Goal: Information Seeking & Learning: Learn about a topic

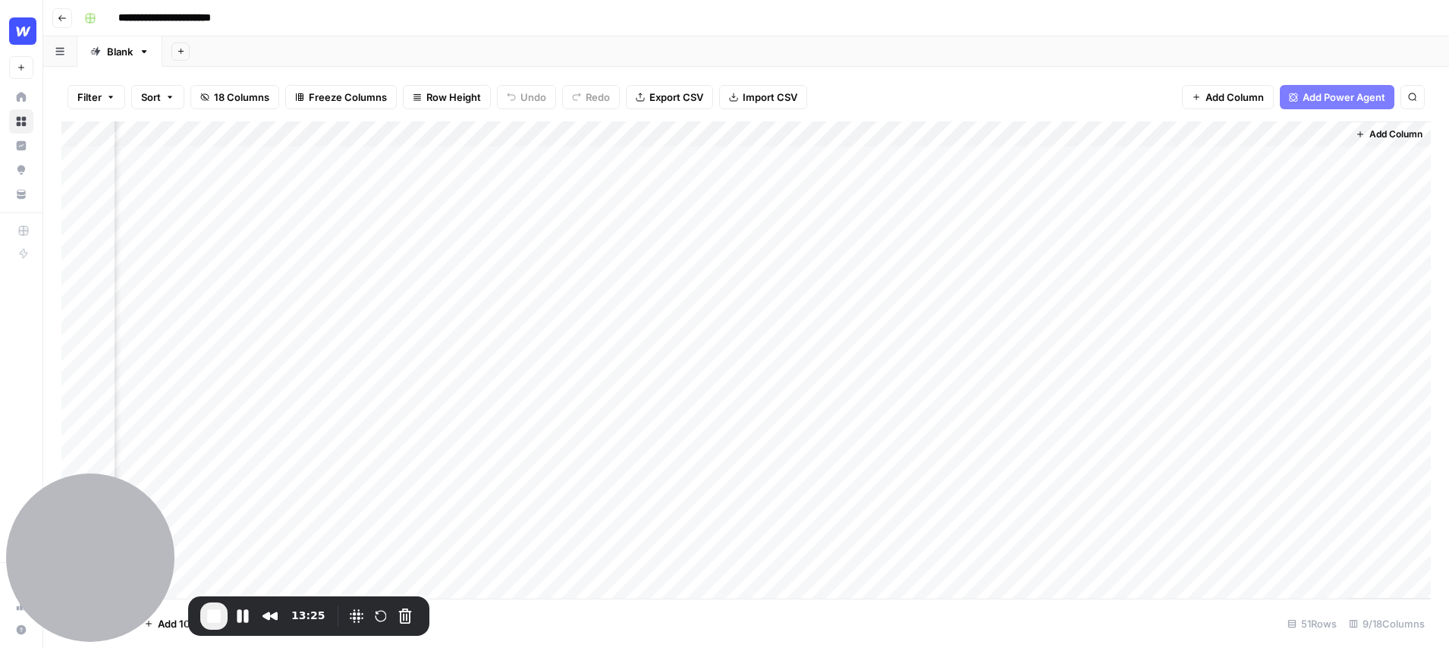
scroll to position [0, 383]
click at [209, 616] on span "End Recording" at bounding box center [214, 616] width 18 height 18
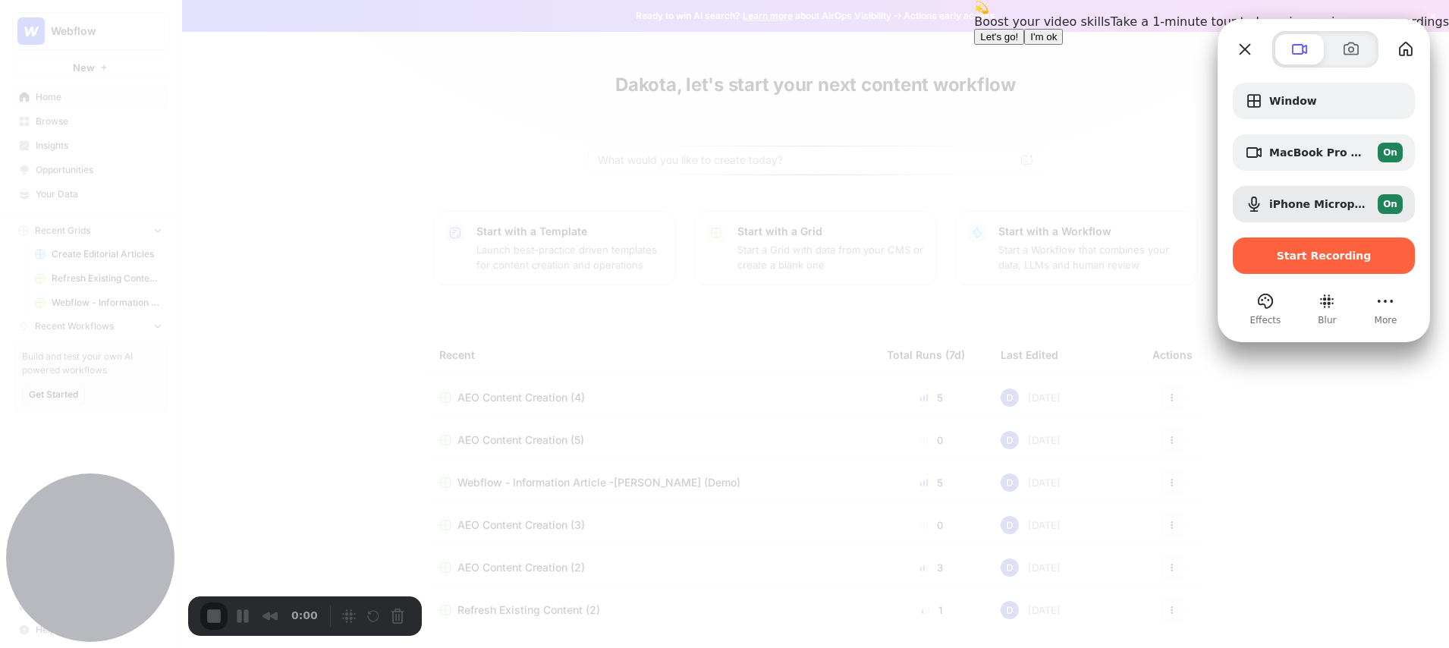
click at [1057, 42] on span "I'm ok" at bounding box center [1043, 36] width 27 height 11
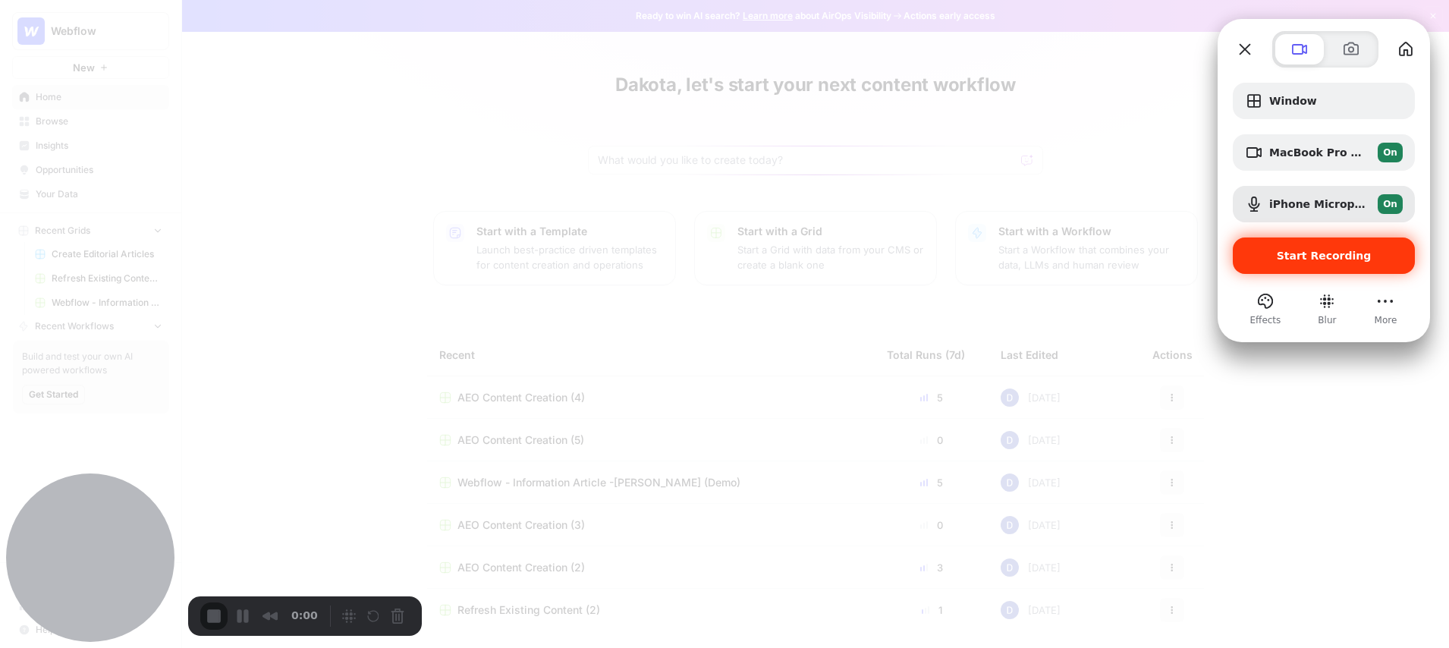
click at [1295, 258] on span "Start Recording" at bounding box center [1324, 256] width 95 height 12
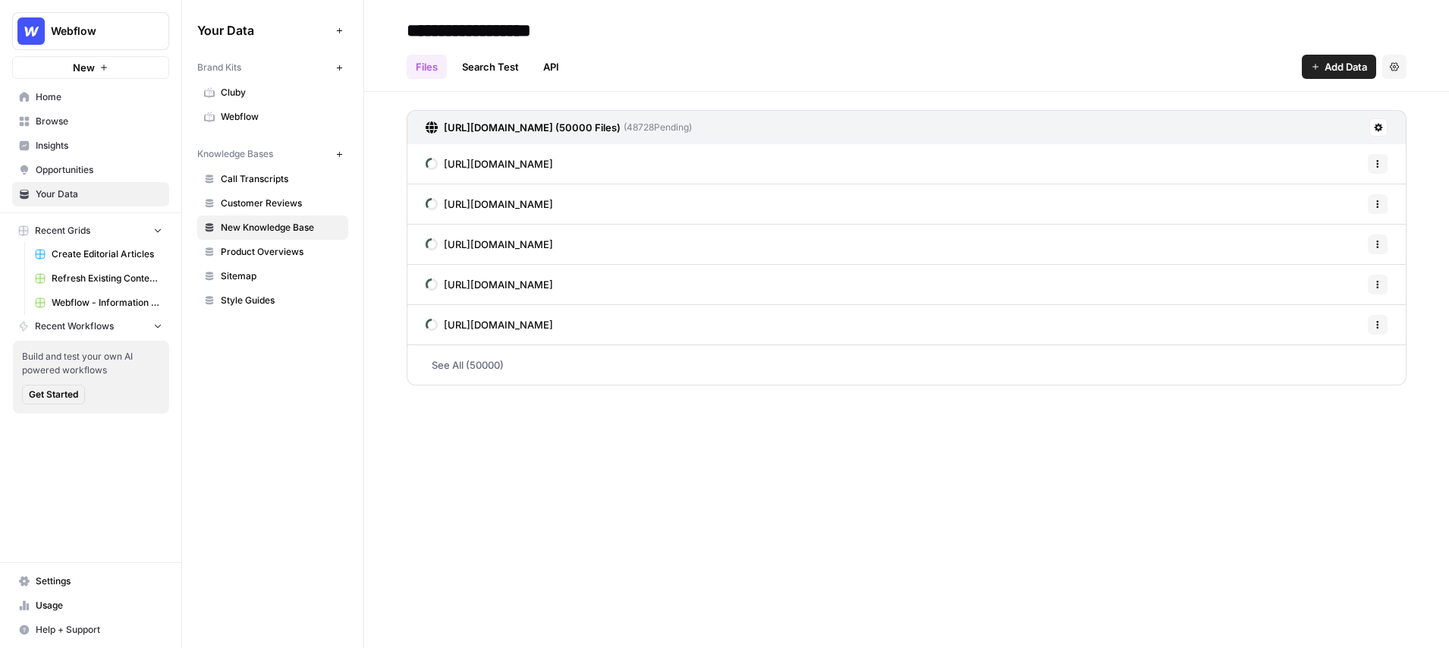
click at [250, 112] on span "Webflow" at bounding box center [281, 117] width 121 height 14
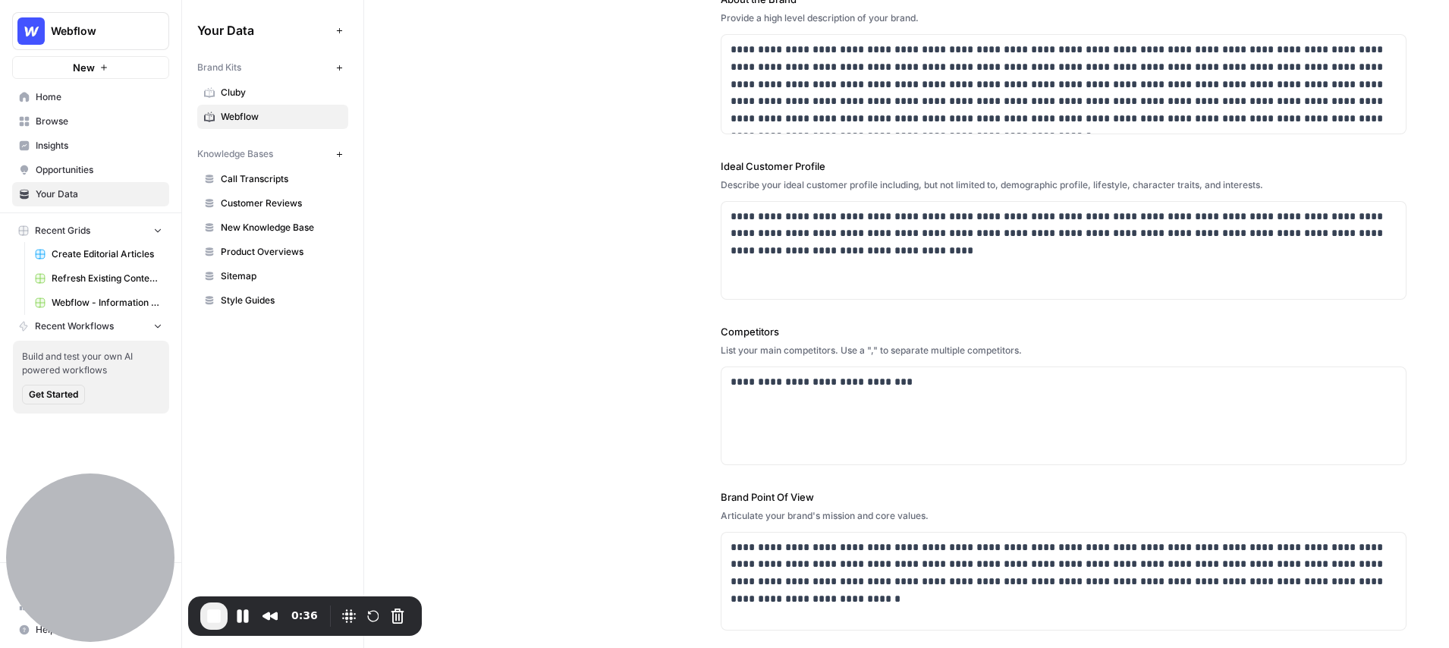
scroll to position [257, 0]
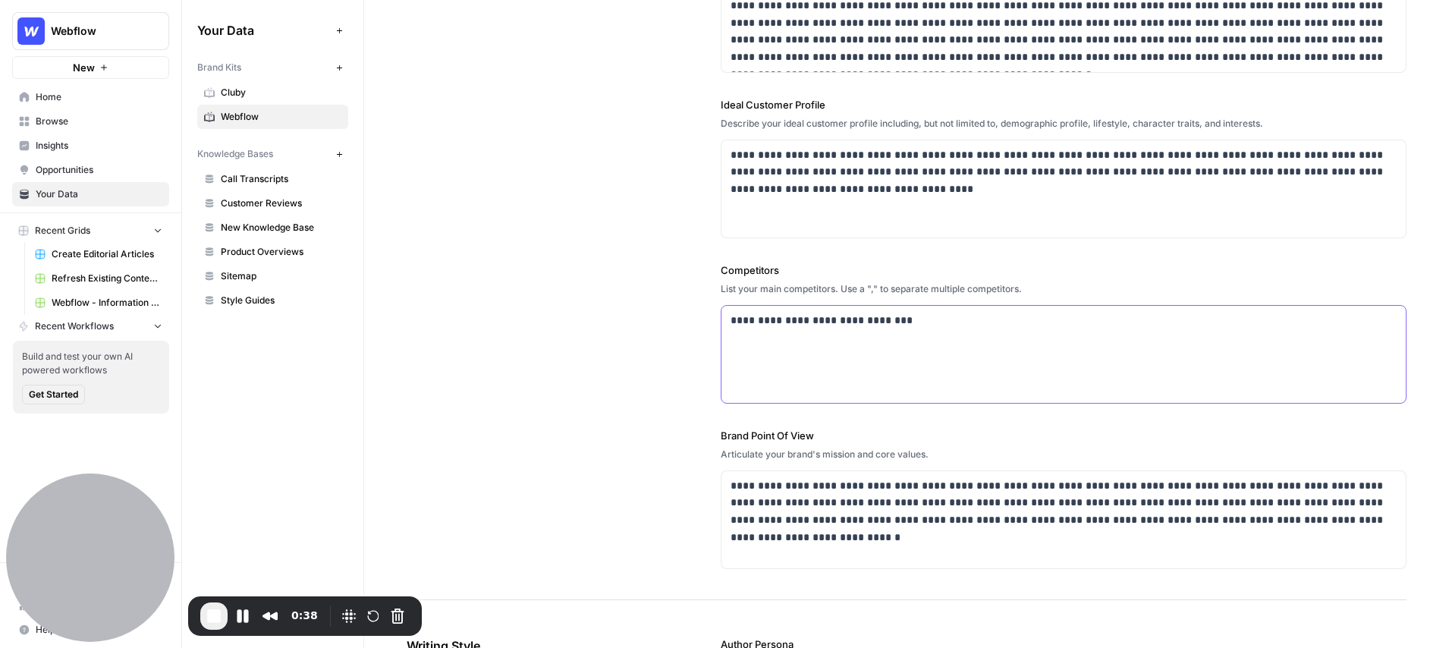
click at [940, 324] on p "**********" at bounding box center [1064, 320] width 667 height 17
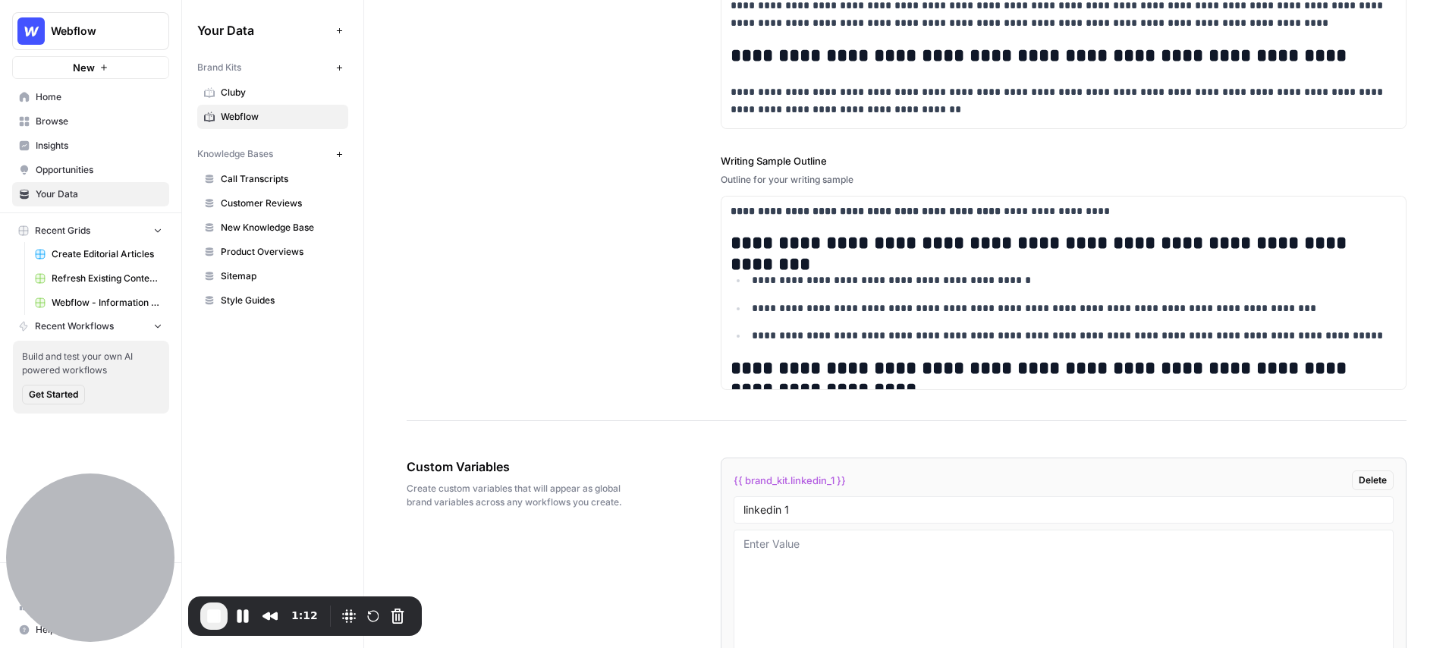
scroll to position [1854, 0]
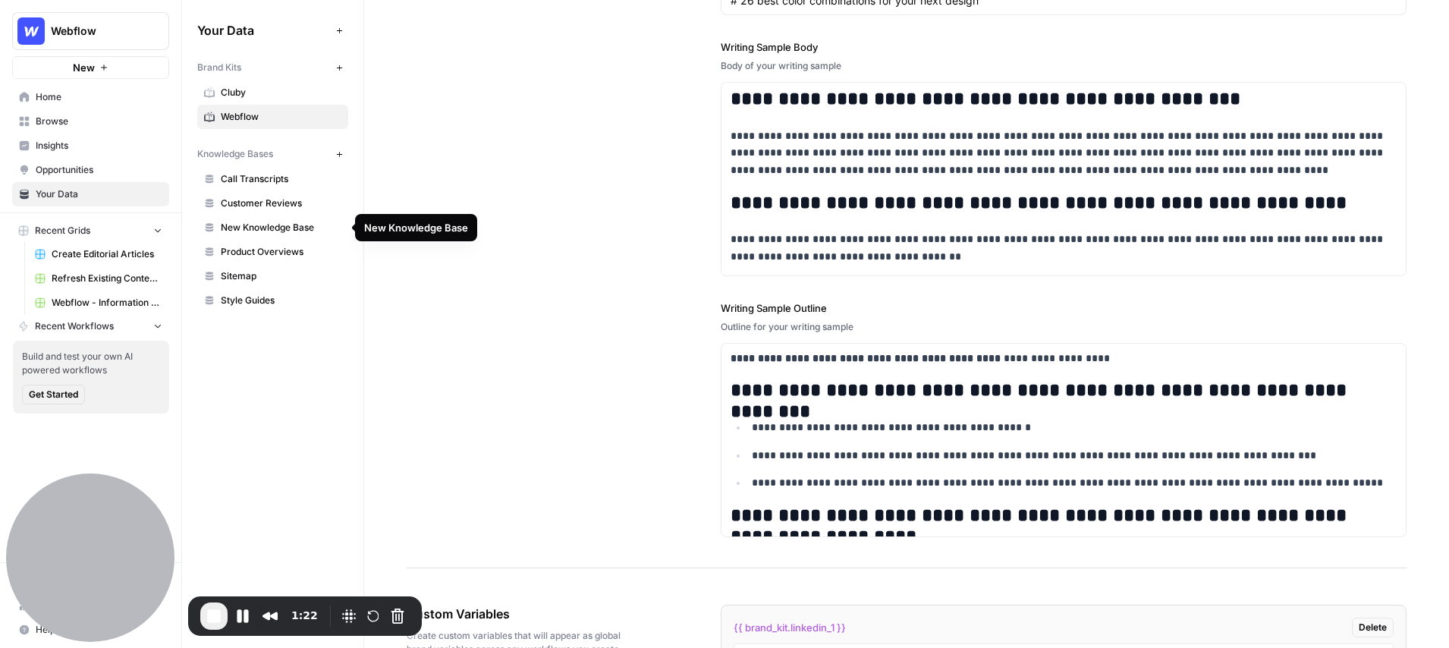
click at [269, 228] on span "New Knowledge Base" at bounding box center [281, 228] width 121 height 14
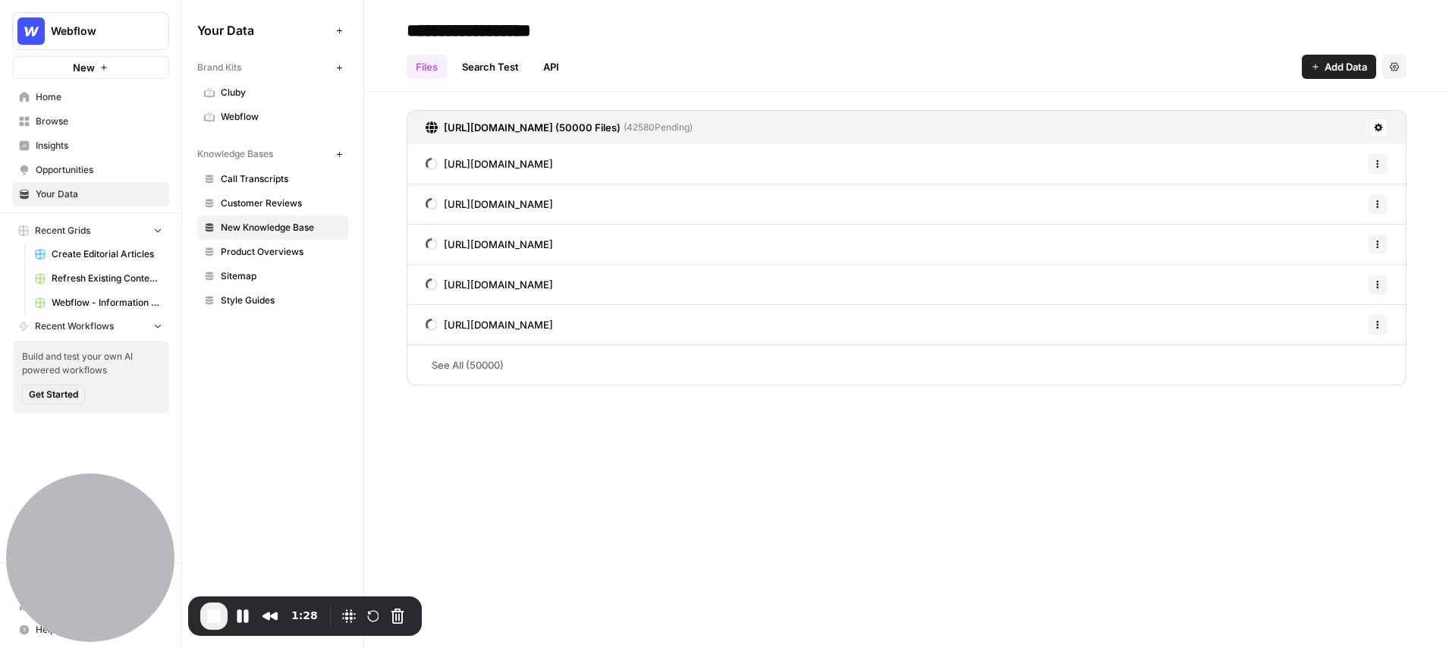
click at [262, 181] on span "Call Transcripts" at bounding box center [281, 179] width 121 height 14
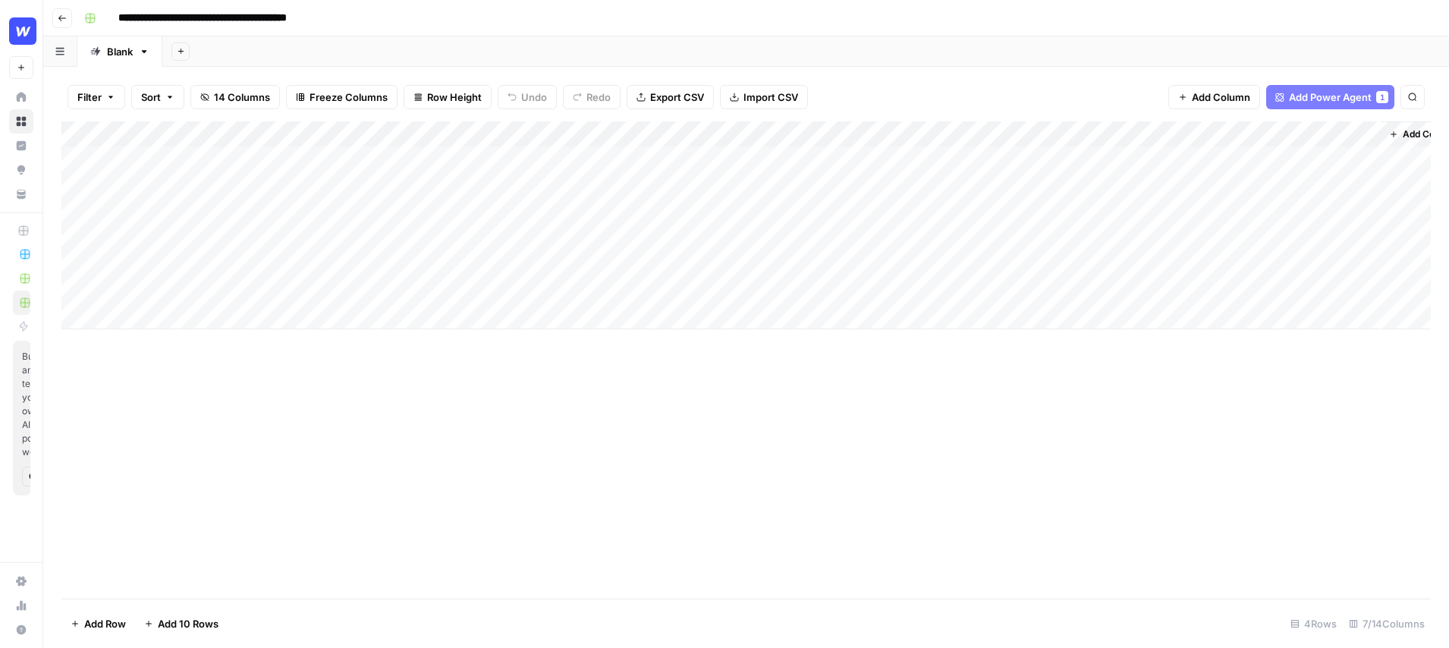
click at [531, 234] on div "Add Column" at bounding box center [746, 225] width 1370 height 208
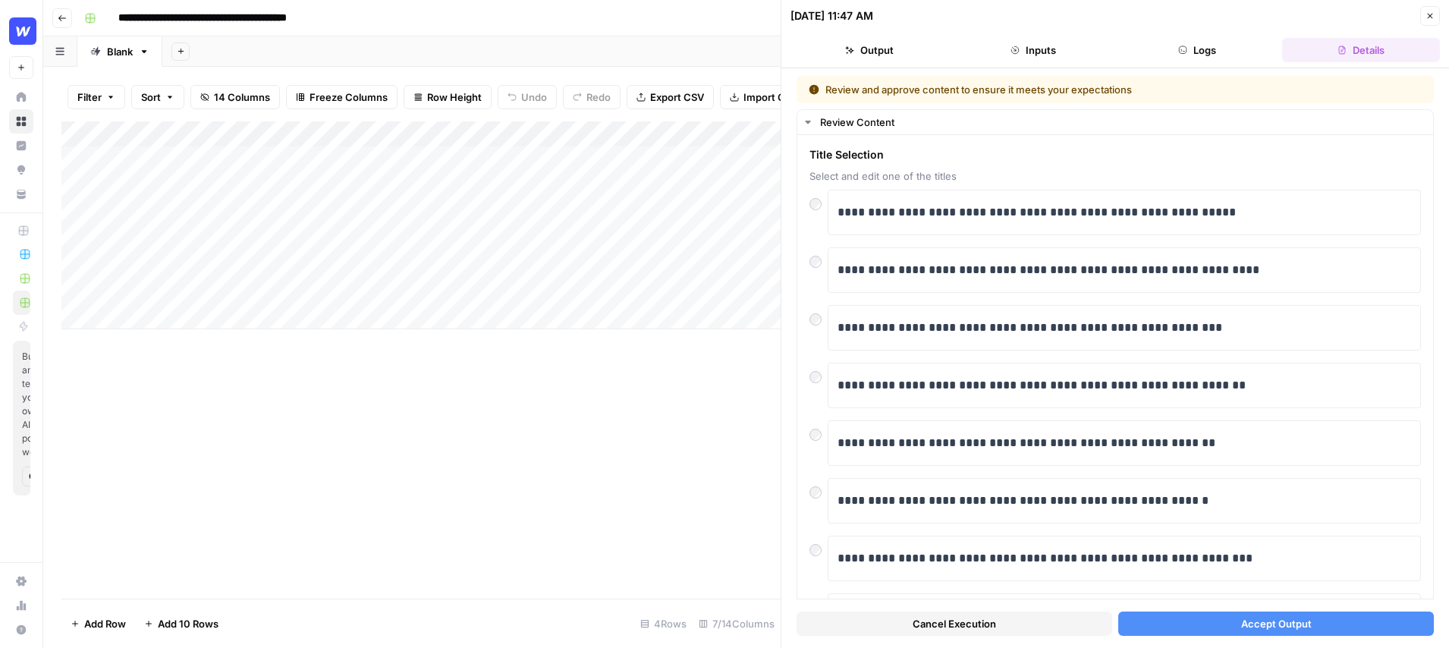
click at [1426, 16] on icon "button" at bounding box center [1430, 15] width 9 height 9
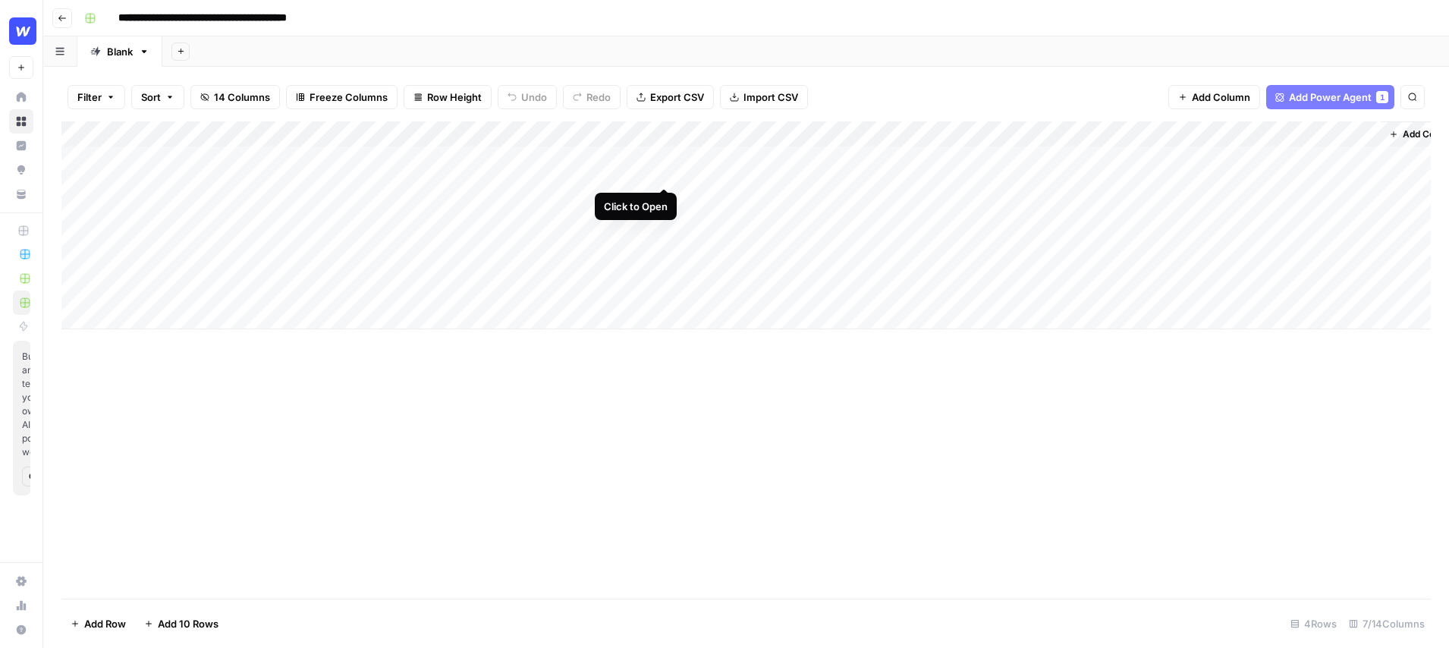
click at [662, 157] on div "Add Column" at bounding box center [746, 225] width 1370 height 208
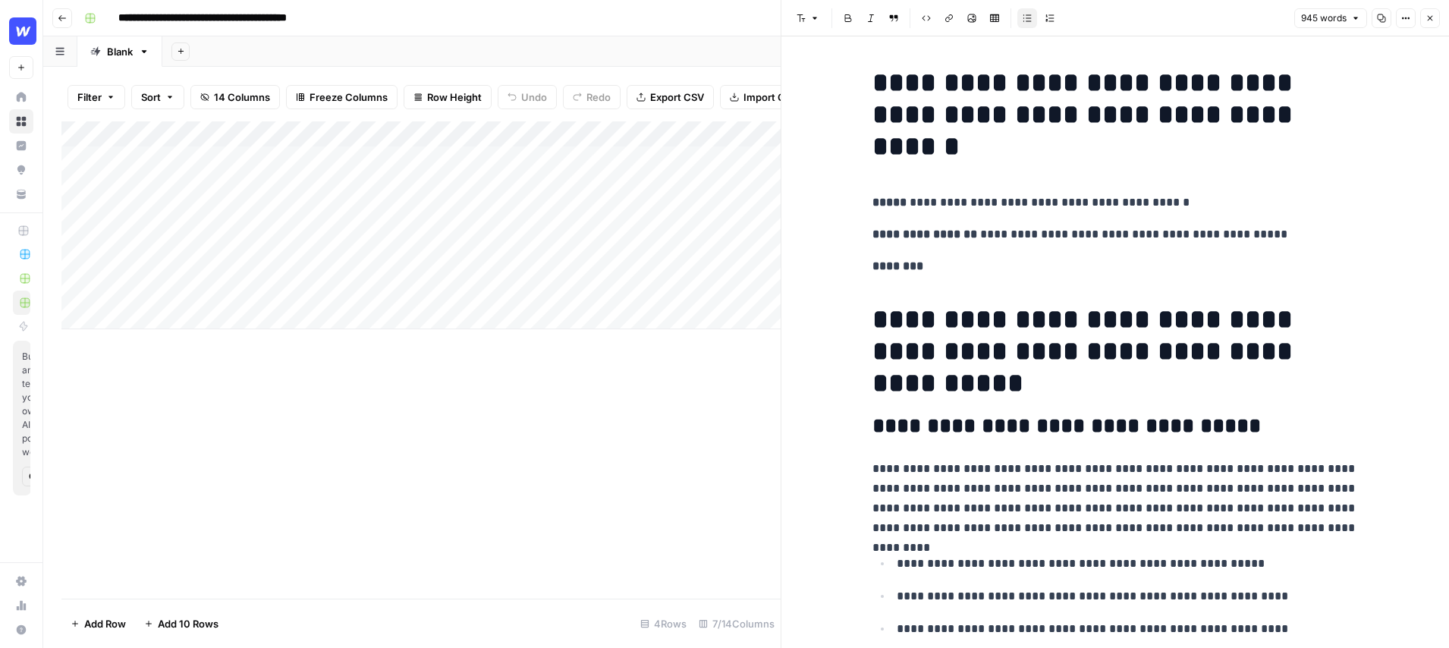
click at [1427, 20] on icon "button" at bounding box center [1430, 18] width 9 height 9
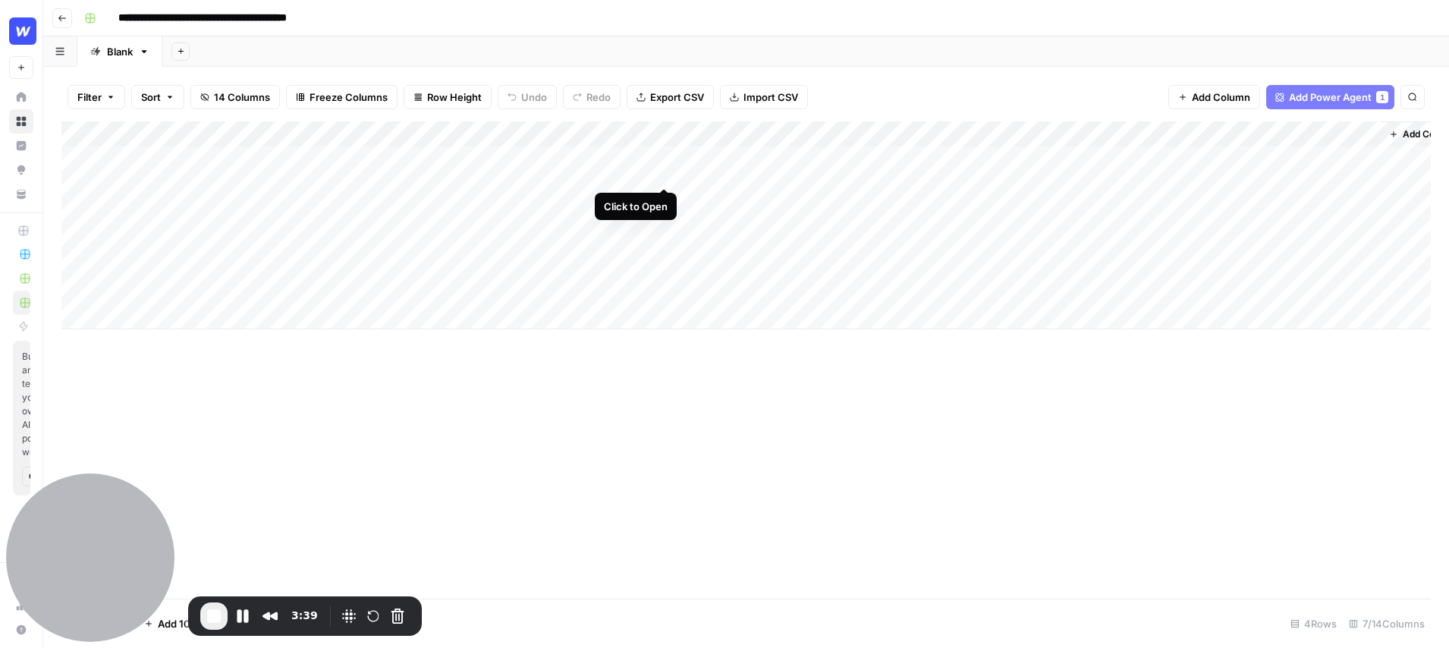
click at [665, 156] on div "Add Column" at bounding box center [746, 225] width 1370 height 208
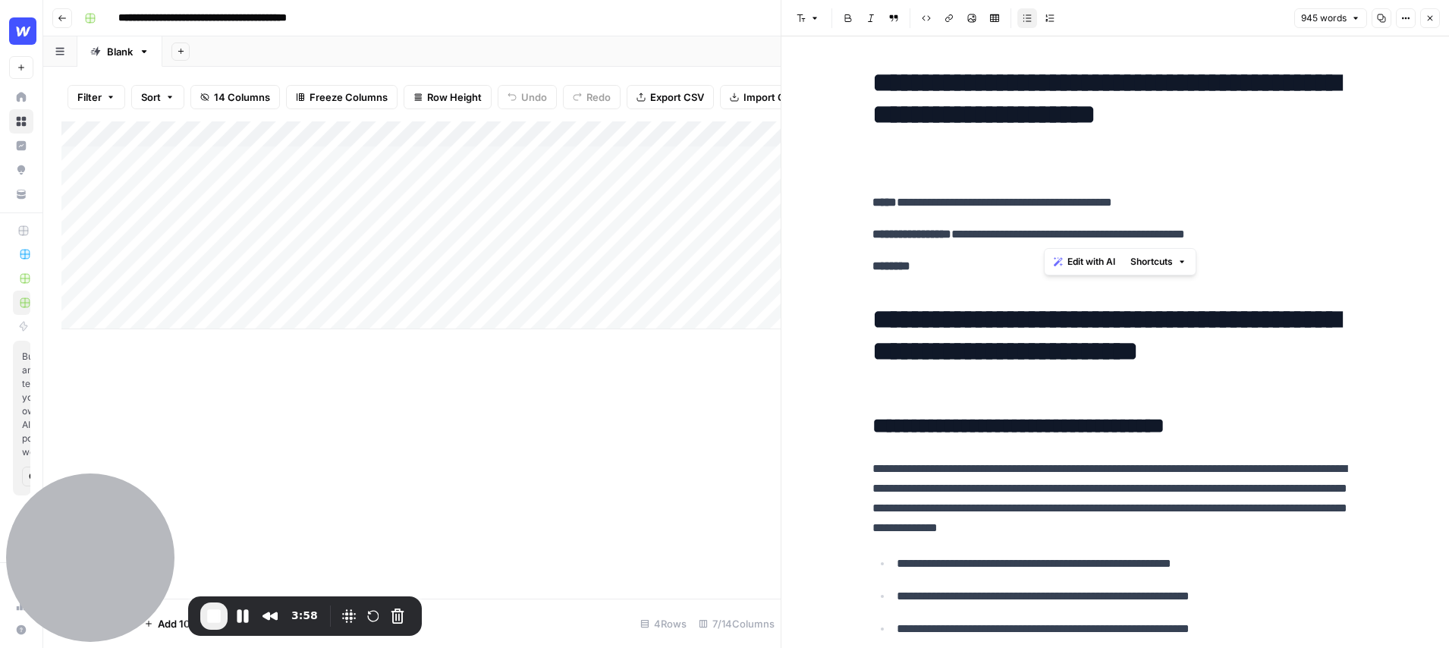
drag, startPoint x: 1282, startPoint y: 236, endPoint x: 927, endPoint y: 235, distance: 355.1
click at [927, 235] on p "**********" at bounding box center [1116, 235] width 486 height 20
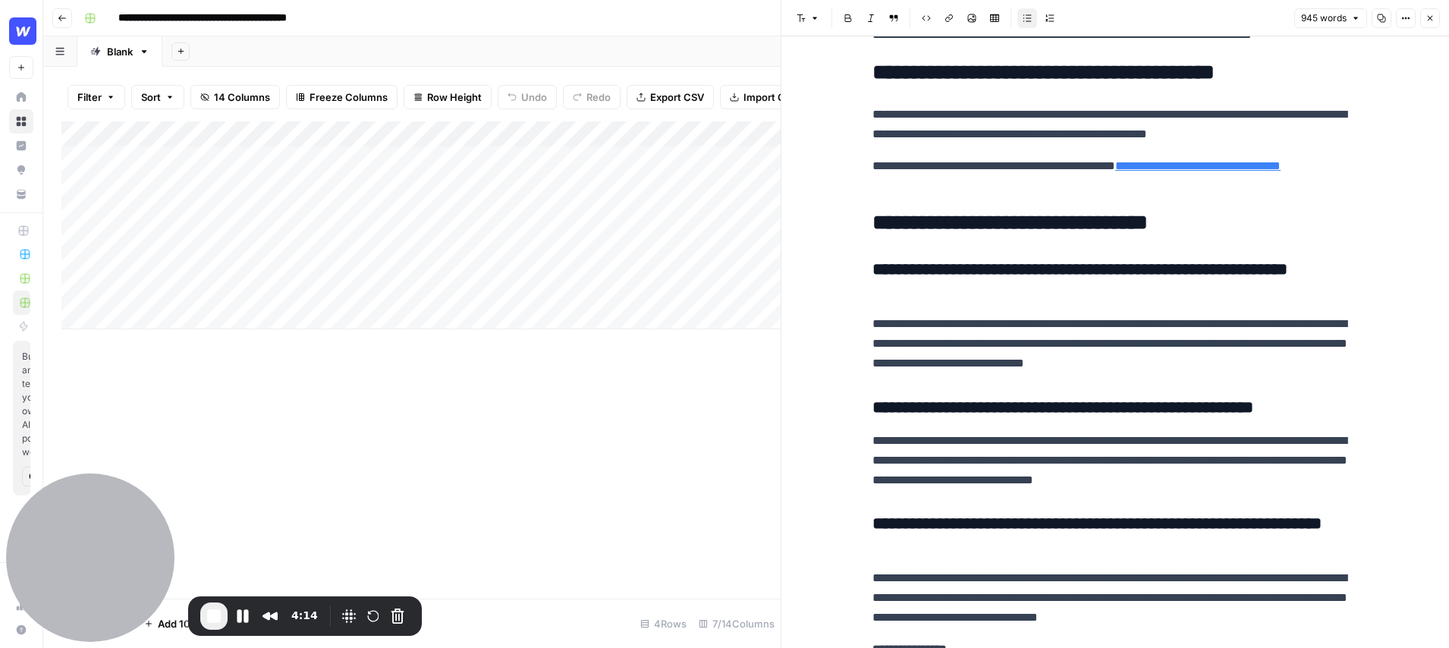
scroll to position [3901, 0]
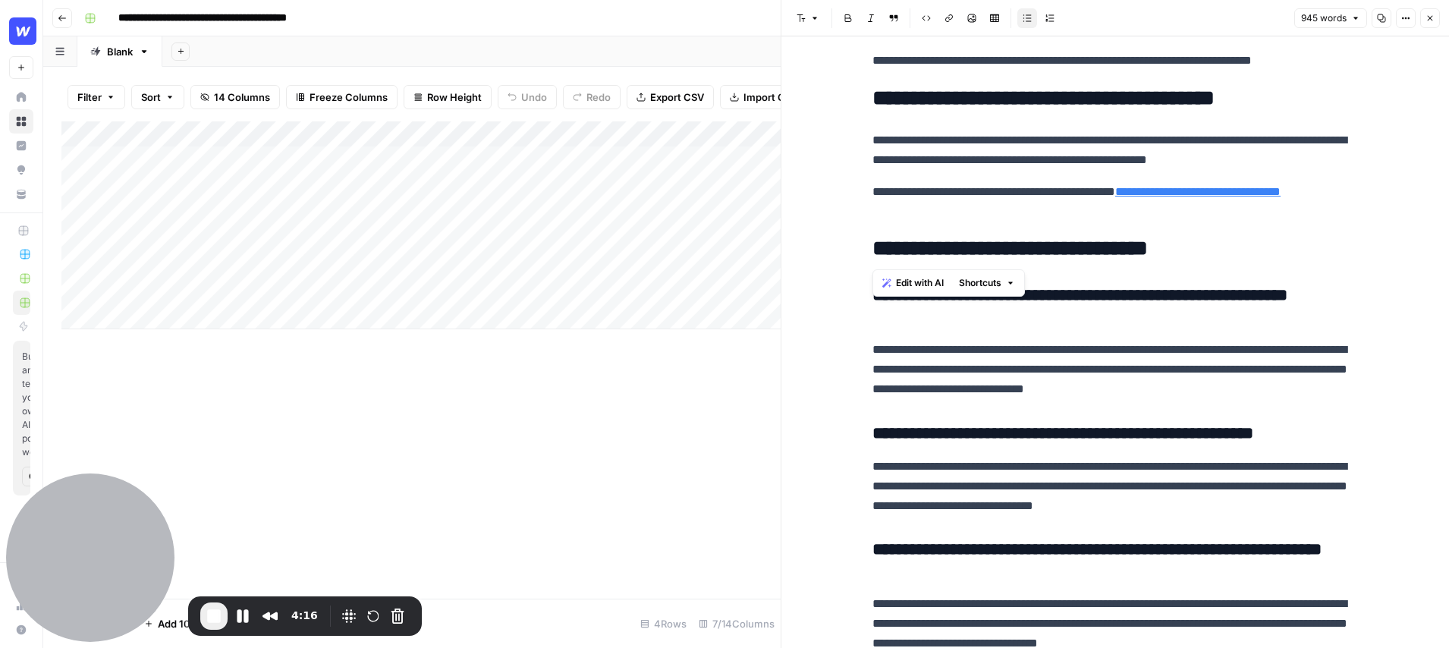
drag, startPoint x: 1248, startPoint y: 250, endPoint x: 826, endPoint y: 249, distance: 421.9
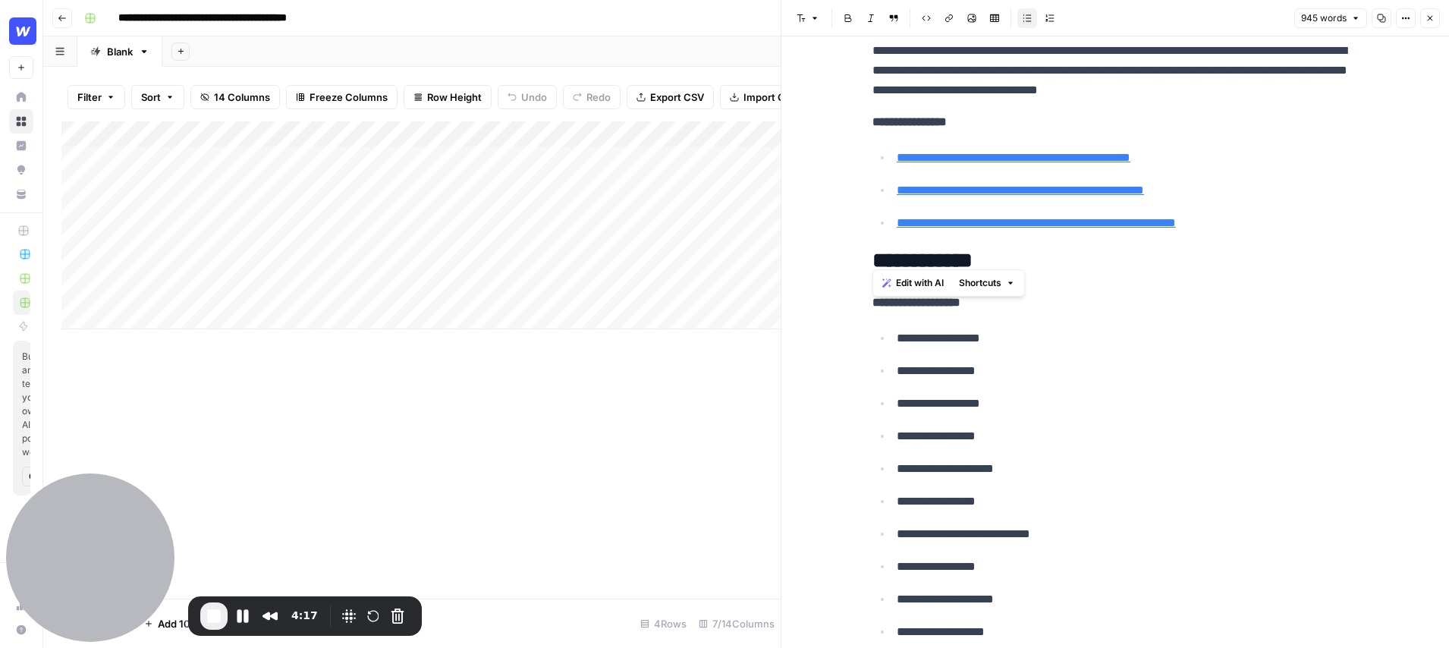
scroll to position [4479, 0]
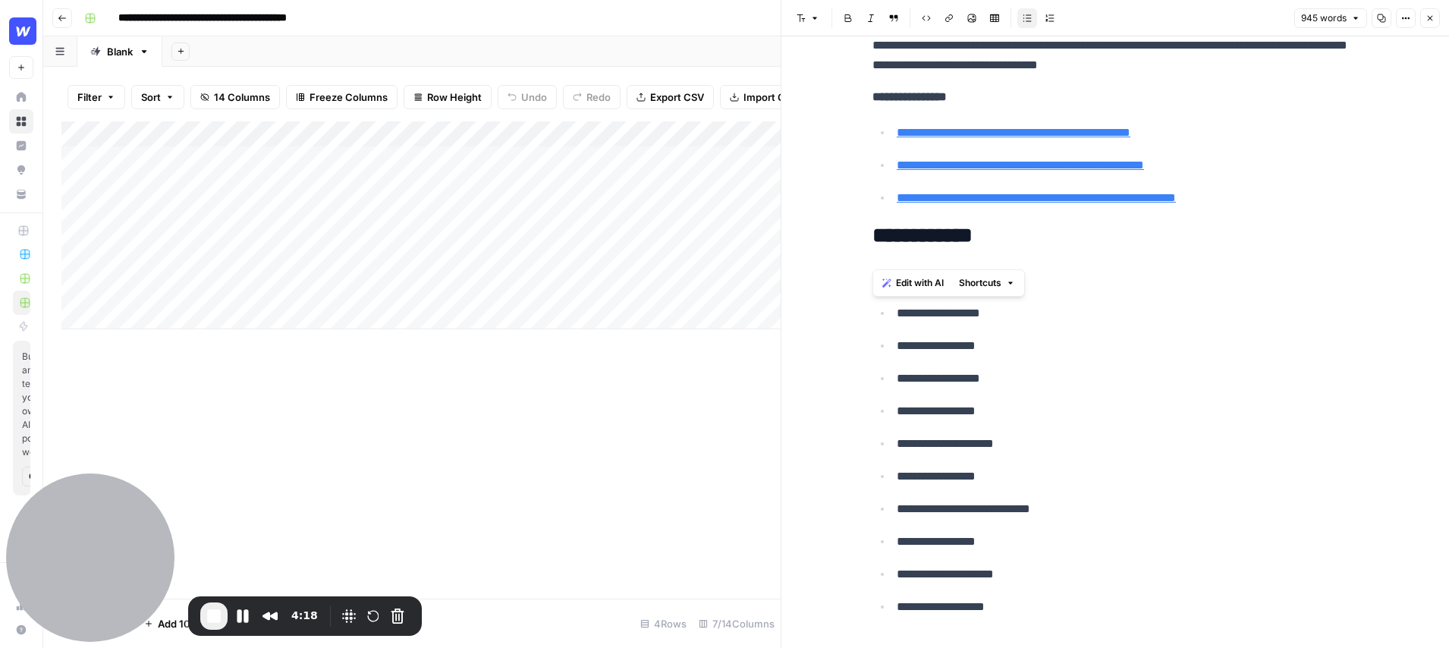
click at [1062, 282] on p "**********" at bounding box center [1116, 278] width 486 height 20
drag, startPoint x: 1027, startPoint y: 236, endPoint x: 854, endPoint y: 238, distance: 173.0
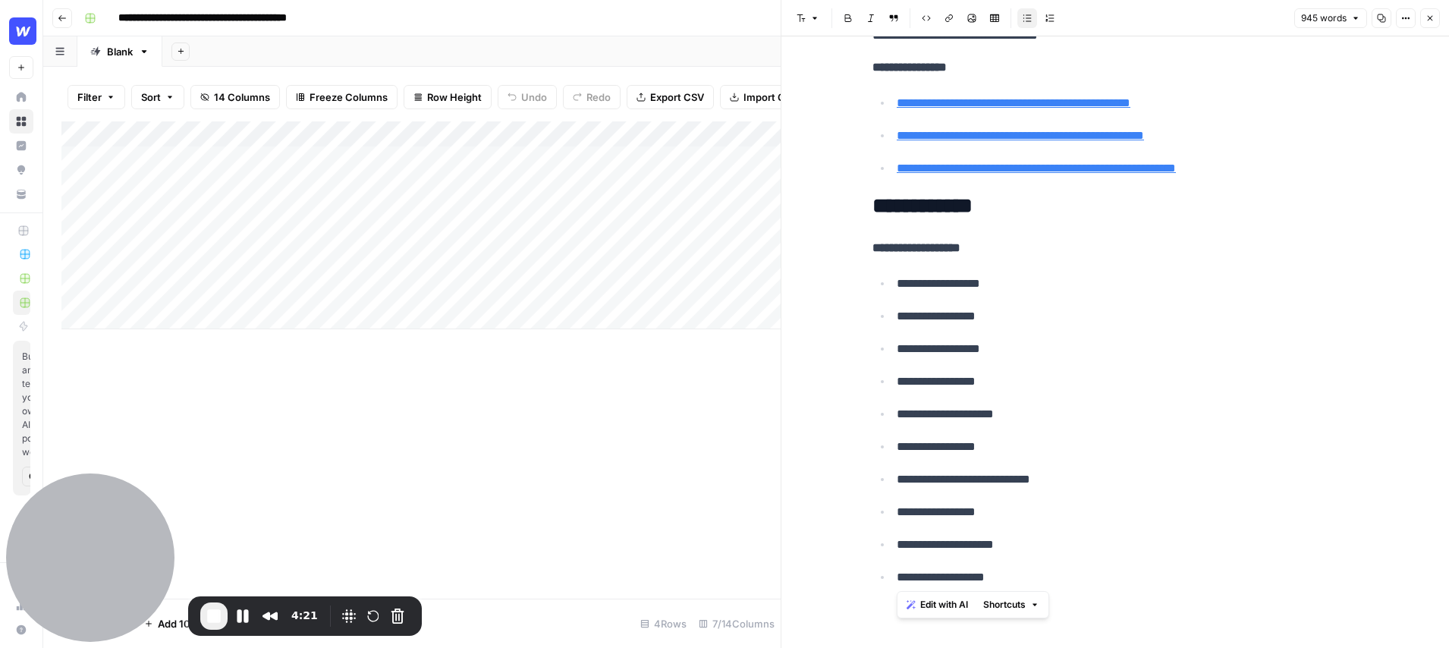
drag, startPoint x: 1021, startPoint y: 577, endPoint x: 867, endPoint y: 267, distance: 346.5
click at [1426, 17] on icon "button" at bounding box center [1430, 18] width 9 height 9
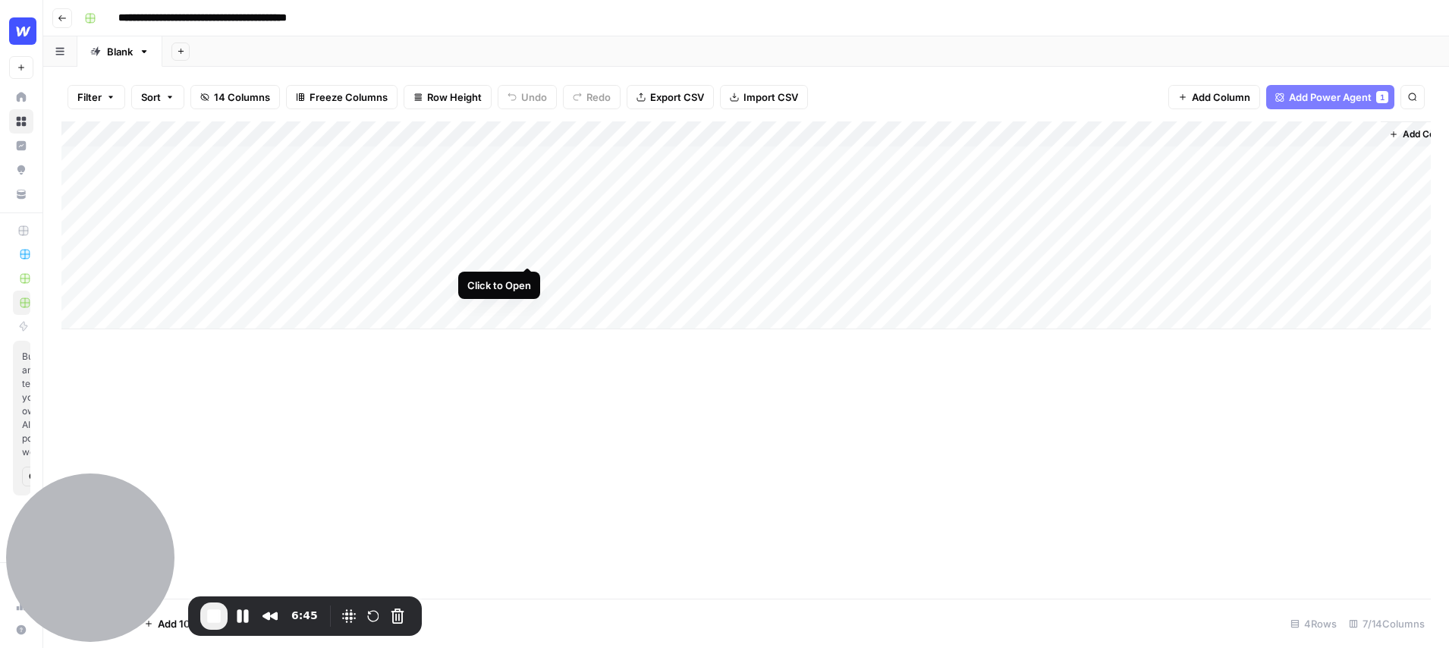
click at [530, 235] on div "Add Column" at bounding box center [746, 225] width 1370 height 208
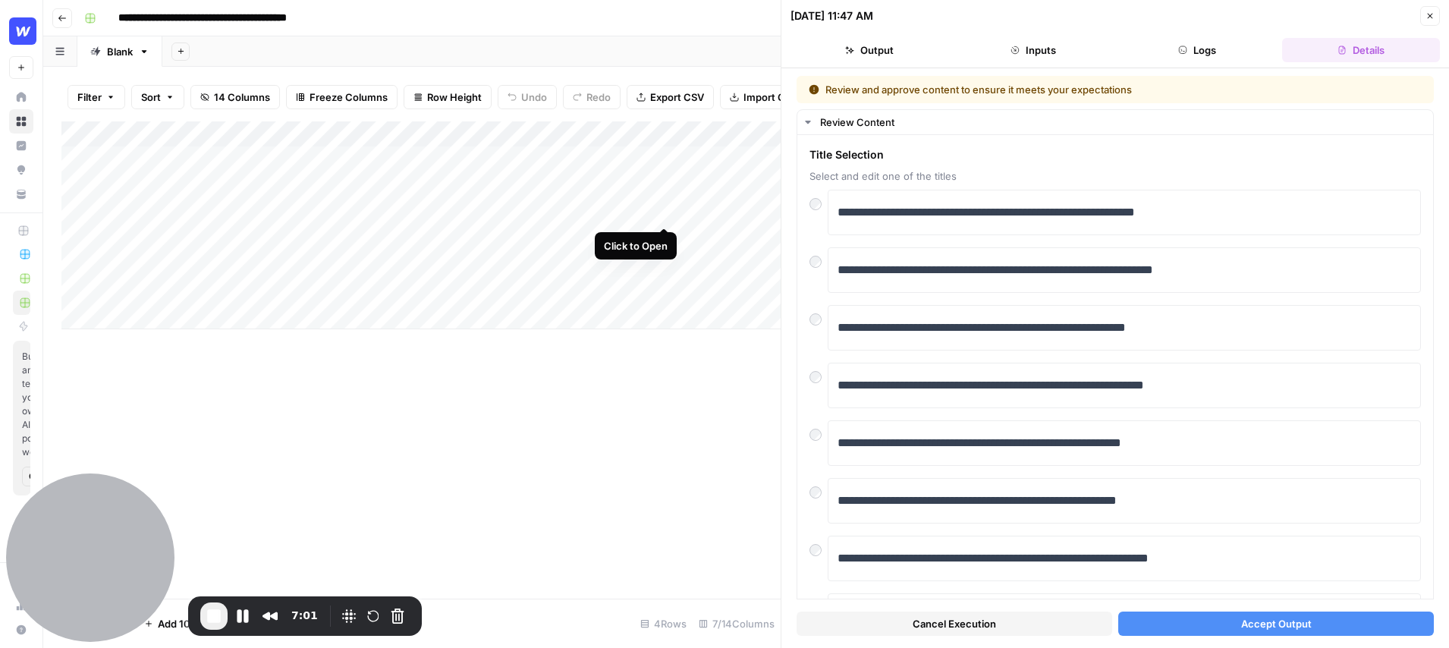
click at [667, 198] on div "Add Column" at bounding box center [420, 225] width 719 height 208
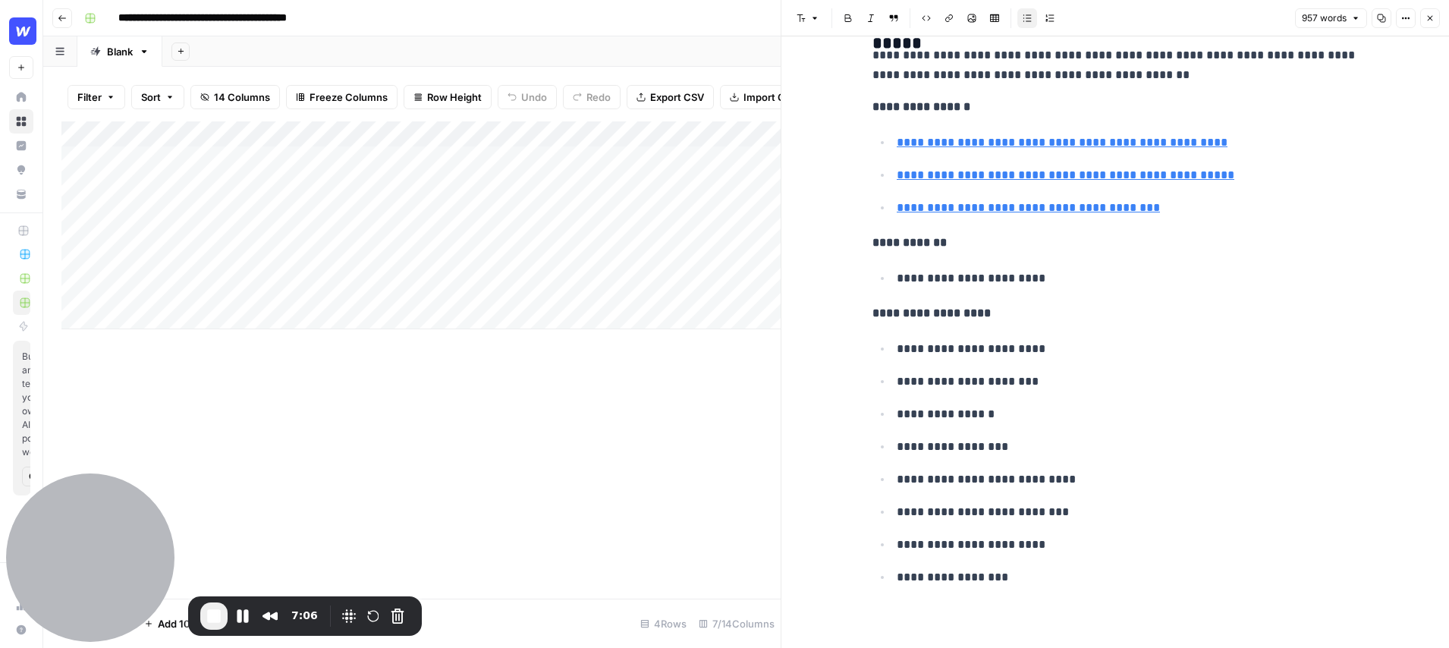
scroll to position [4935, 0]
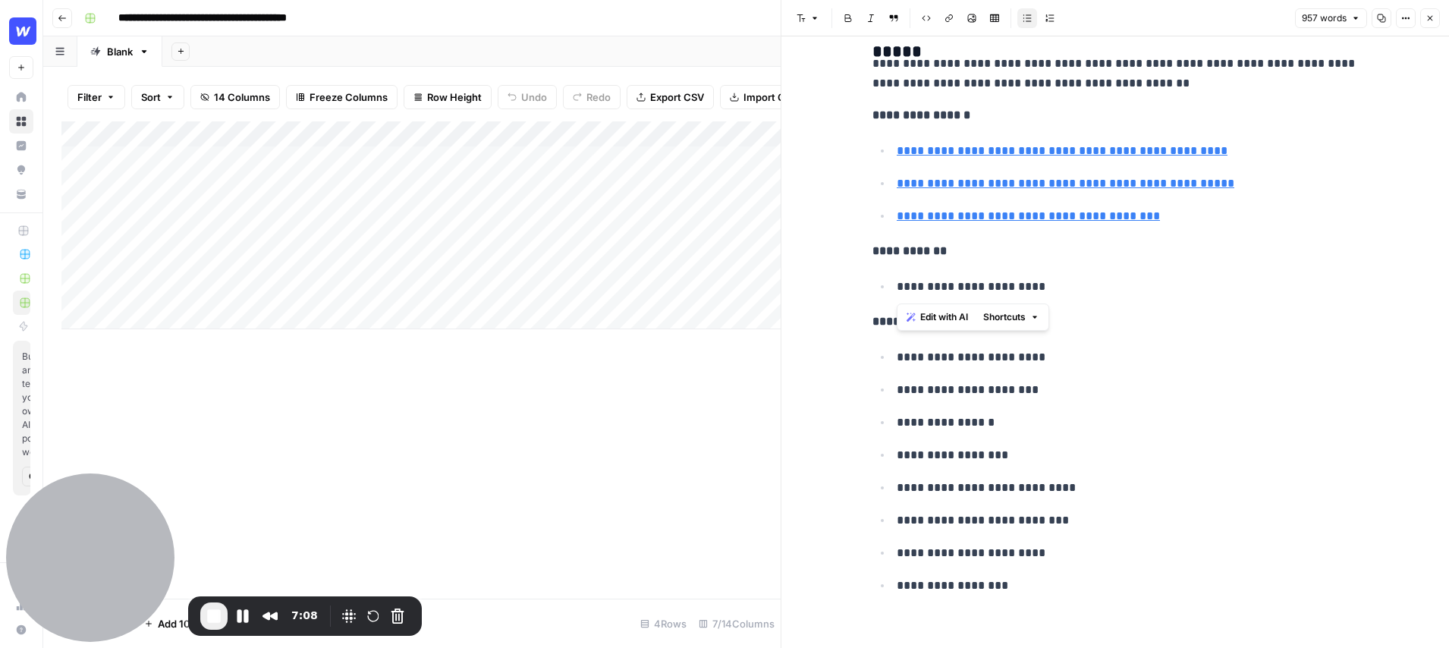
drag, startPoint x: 1043, startPoint y: 291, endPoint x: 876, endPoint y: 291, distance: 166.9
click at [876, 291] on ul "**********" at bounding box center [1116, 286] width 486 height 20
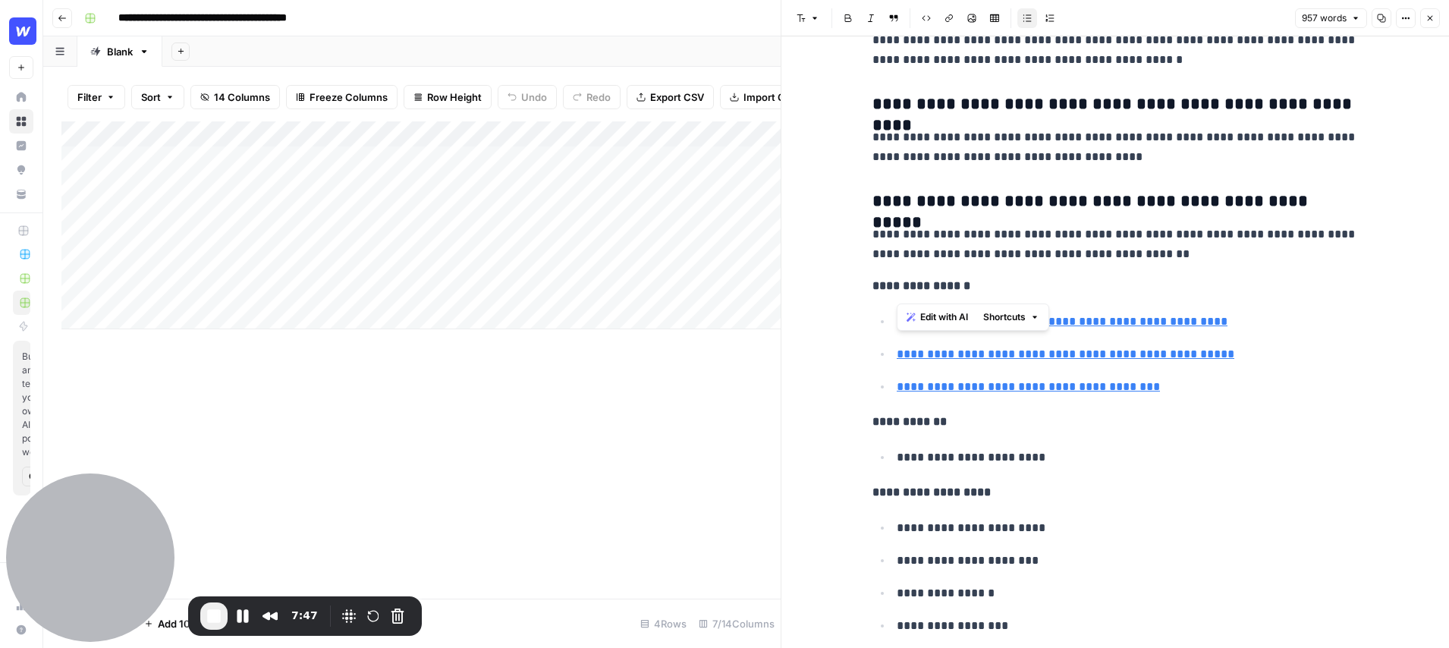
scroll to position [4681, 0]
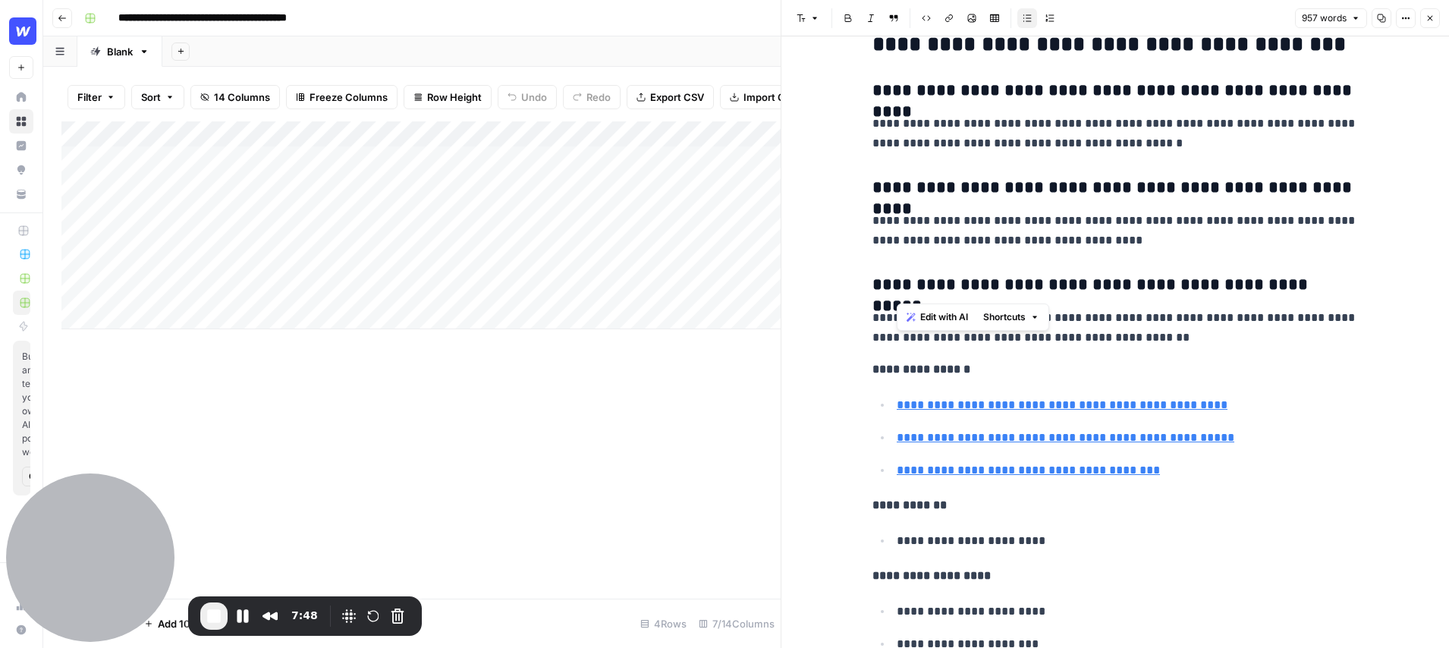
click at [1426, 24] on button "Close" at bounding box center [1431, 18] width 20 height 20
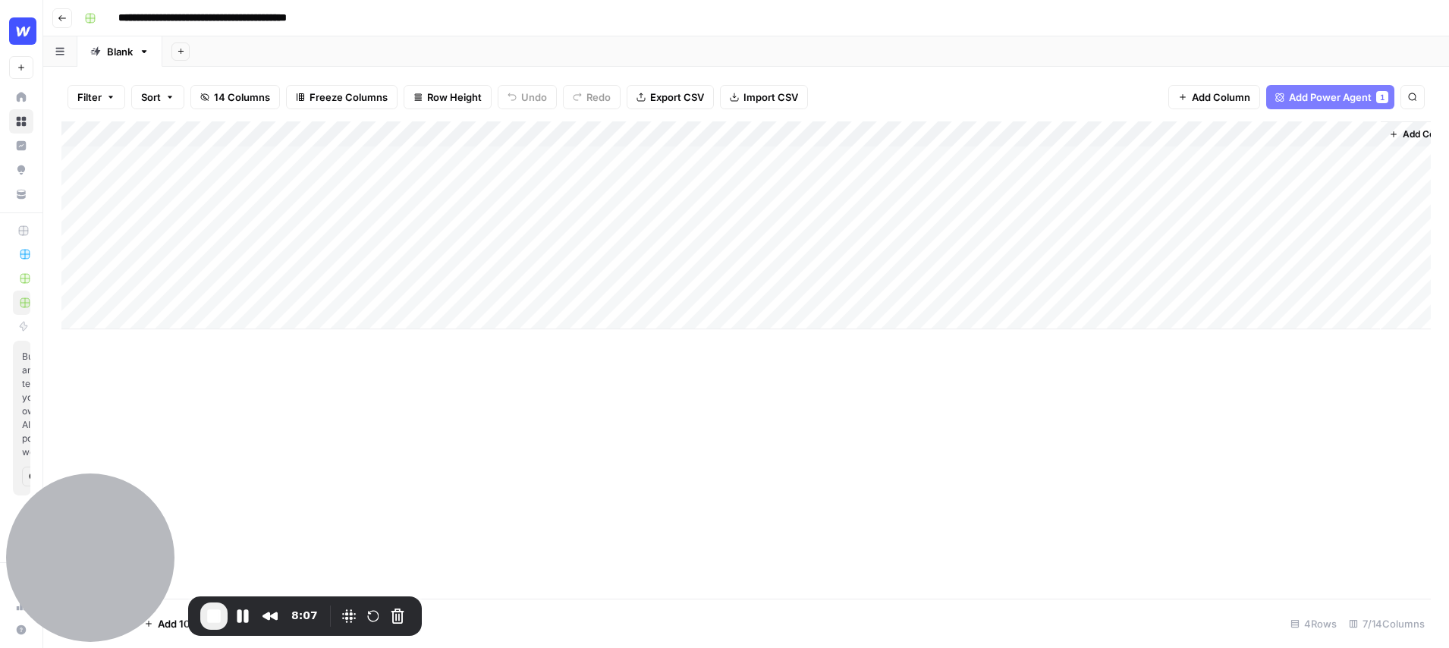
click at [1013, 158] on div "Add Column" at bounding box center [746, 225] width 1370 height 208
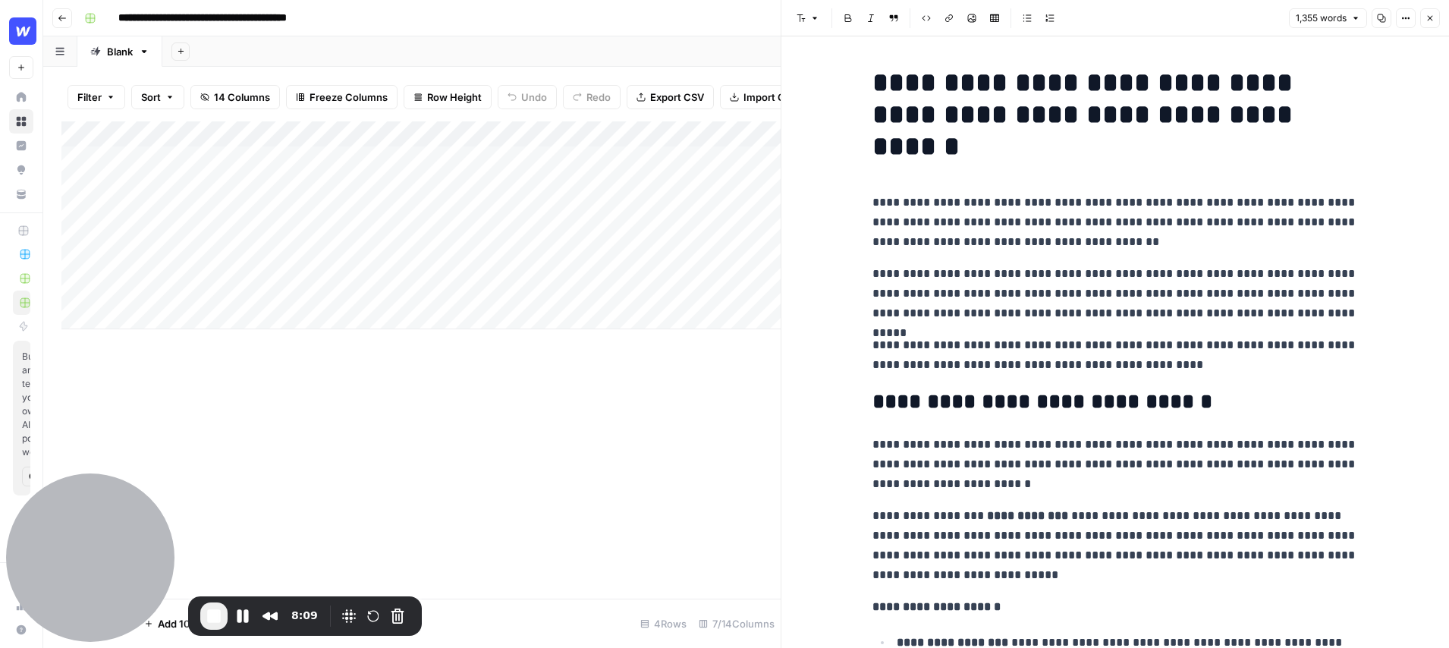
click at [1430, 19] on icon "button" at bounding box center [1430, 18] width 9 height 9
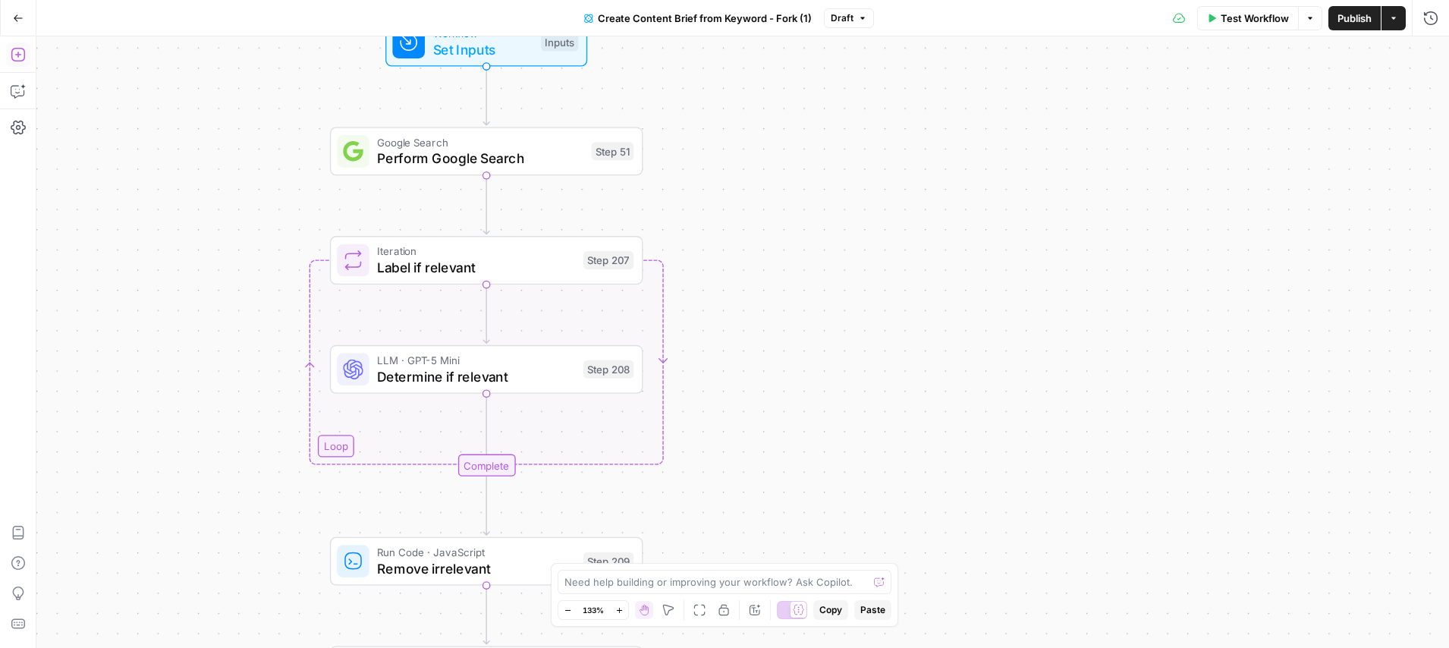
click at [19, 52] on icon "button" at bounding box center [18, 54] width 15 height 15
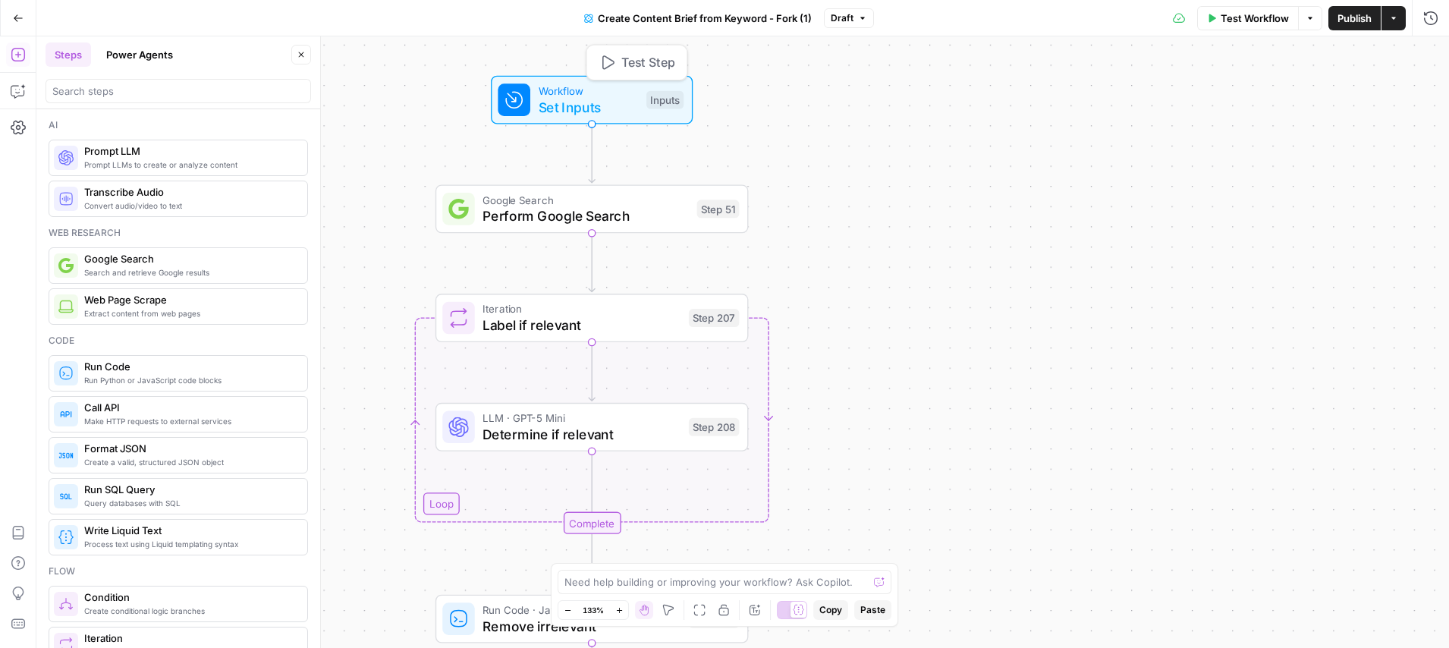
click at [584, 83] on span "Workflow" at bounding box center [589, 91] width 100 height 16
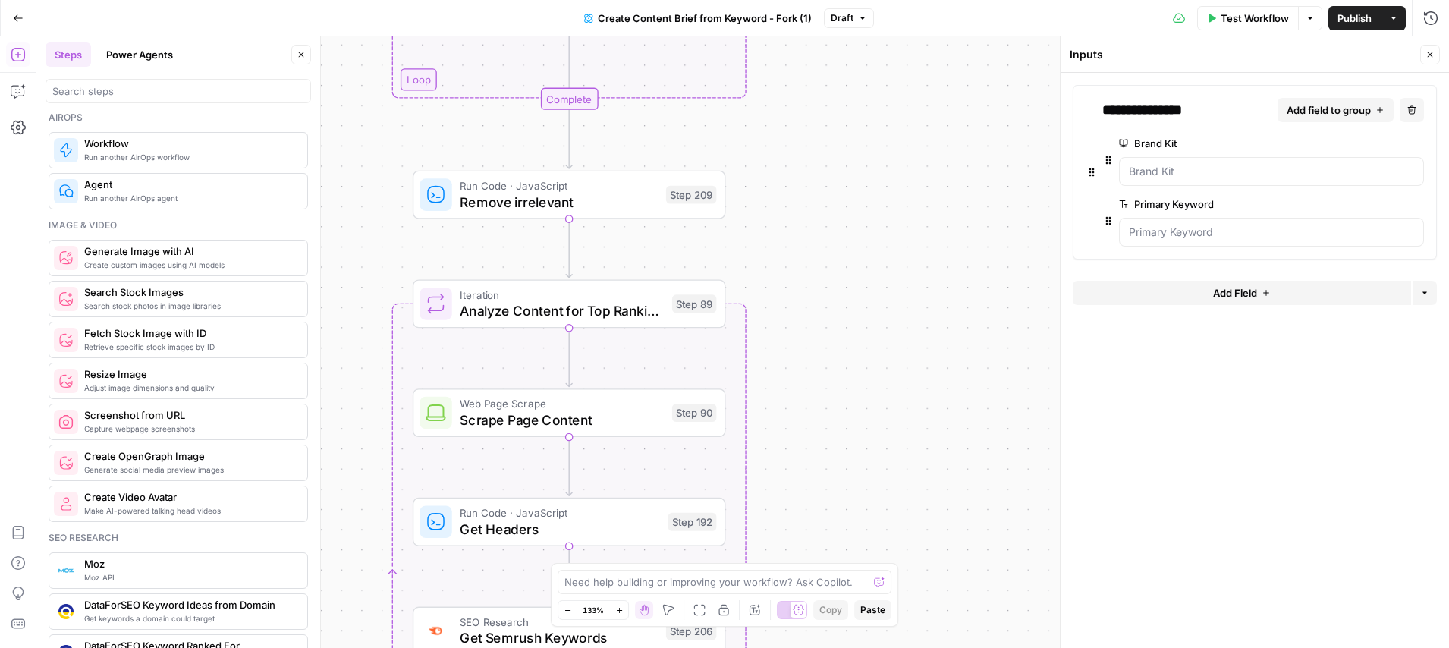
scroll to position [187, 0]
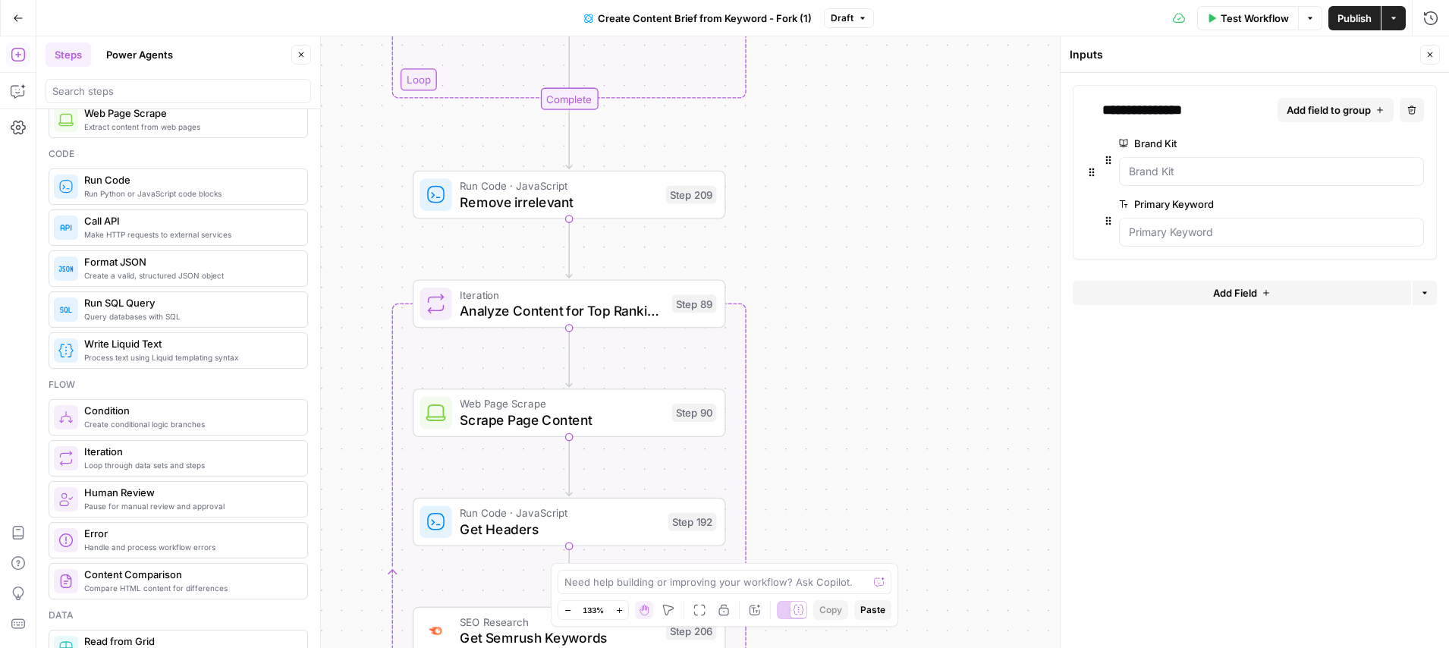
click at [148, 52] on button "Power Agents" at bounding box center [139, 54] width 85 height 24
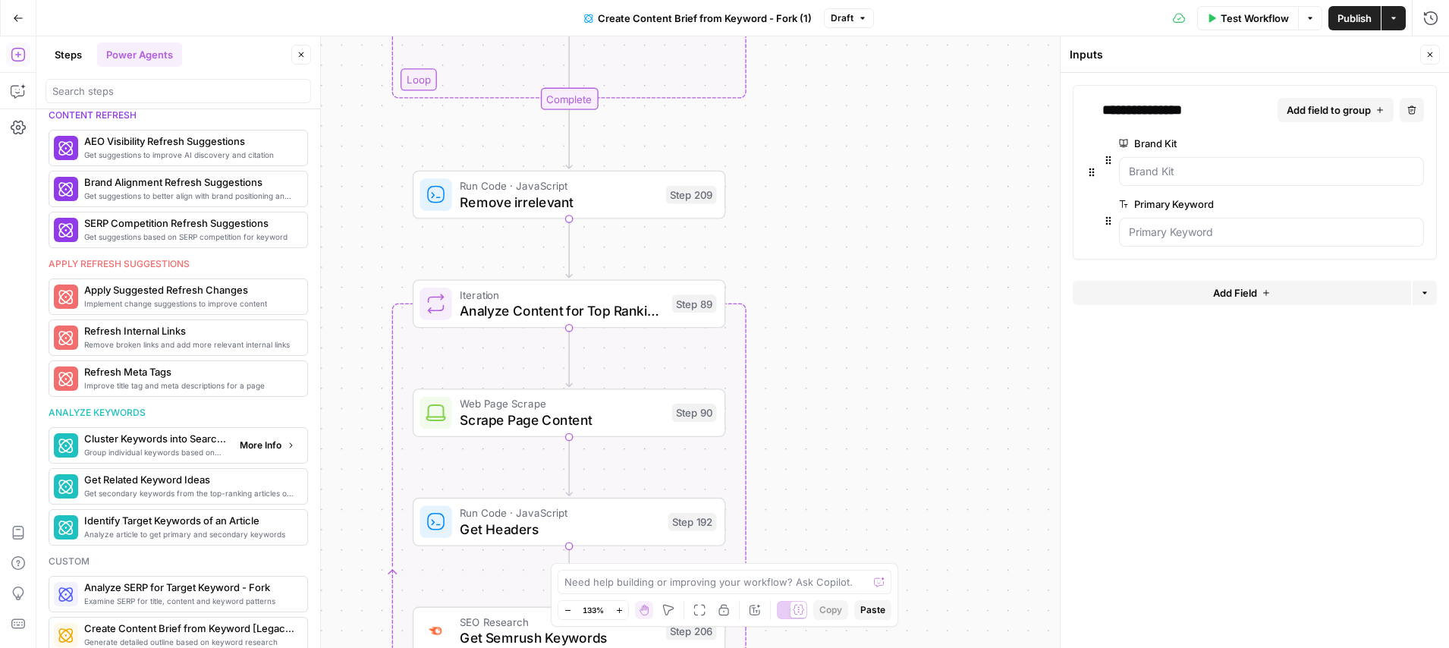
scroll to position [0, 0]
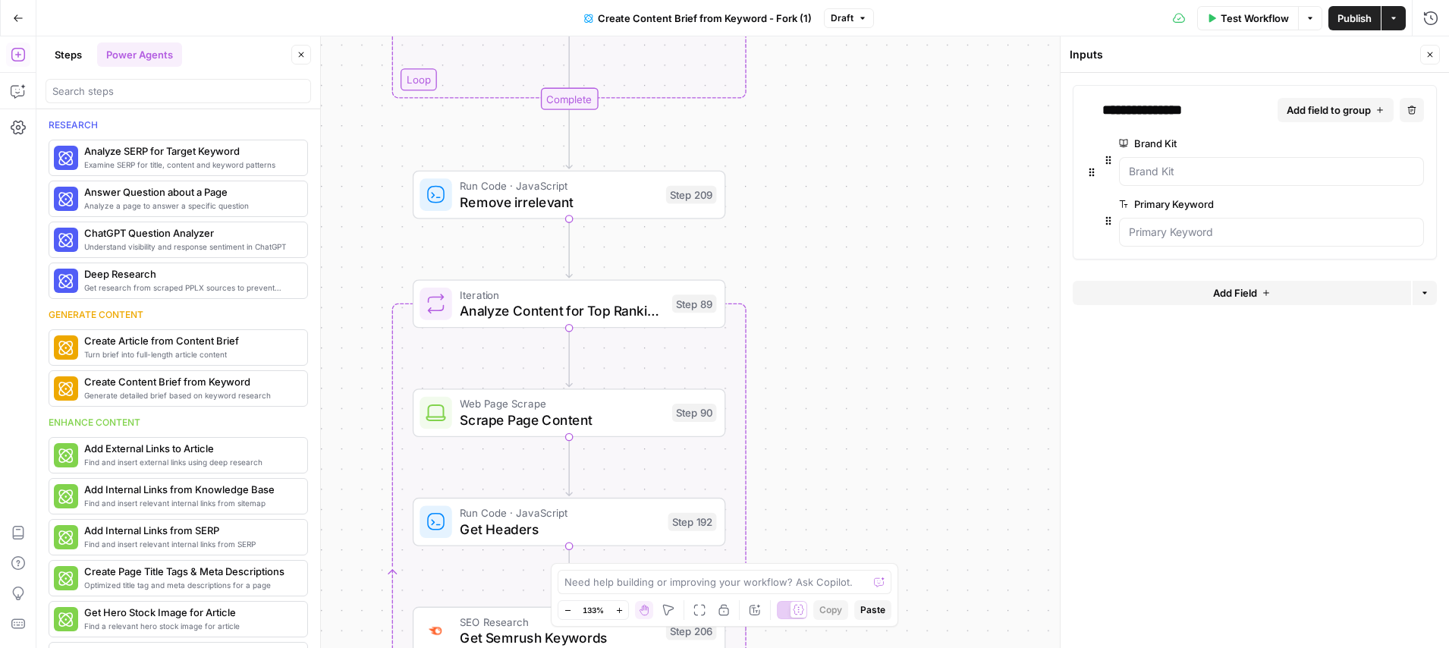
click at [71, 59] on button "Steps" at bounding box center [69, 54] width 46 height 24
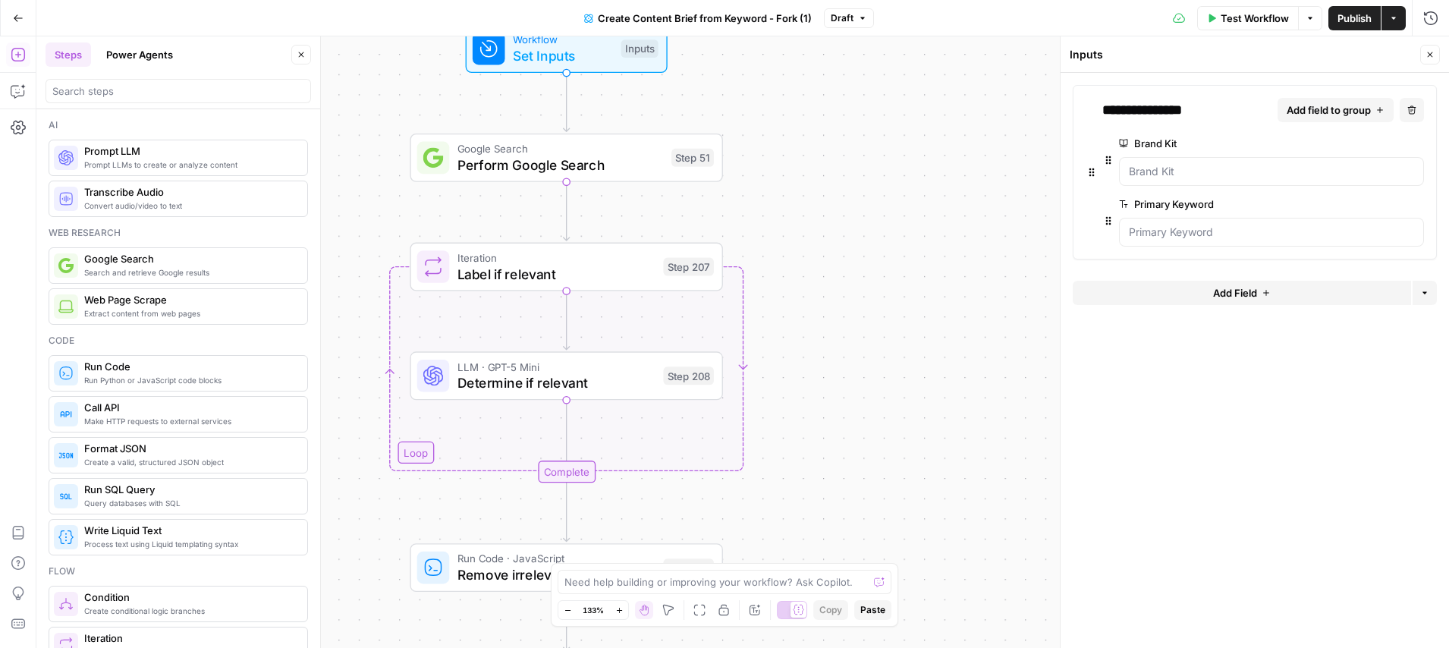
click at [307, 61] on button "Close" at bounding box center [301, 55] width 20 height 20
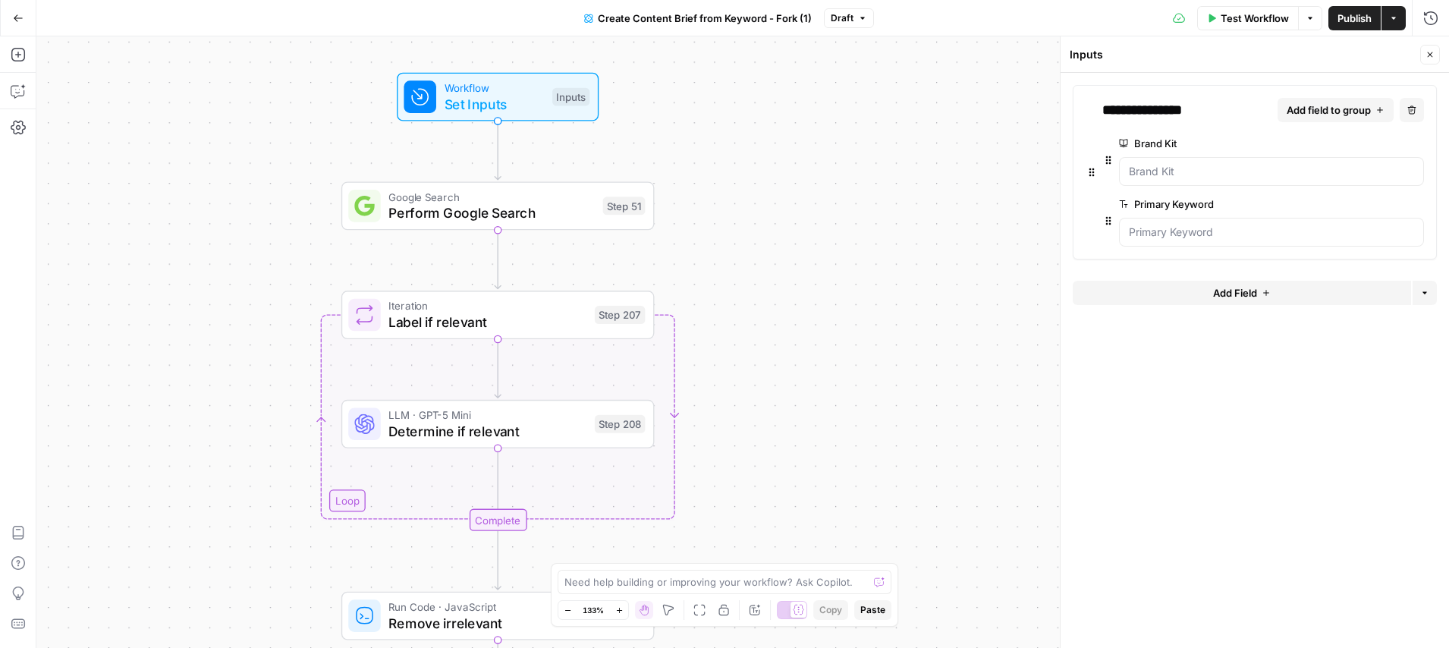
click at [517, 96] on span "Set Inputs" at bounding box center [495, 104] width 100 height 20
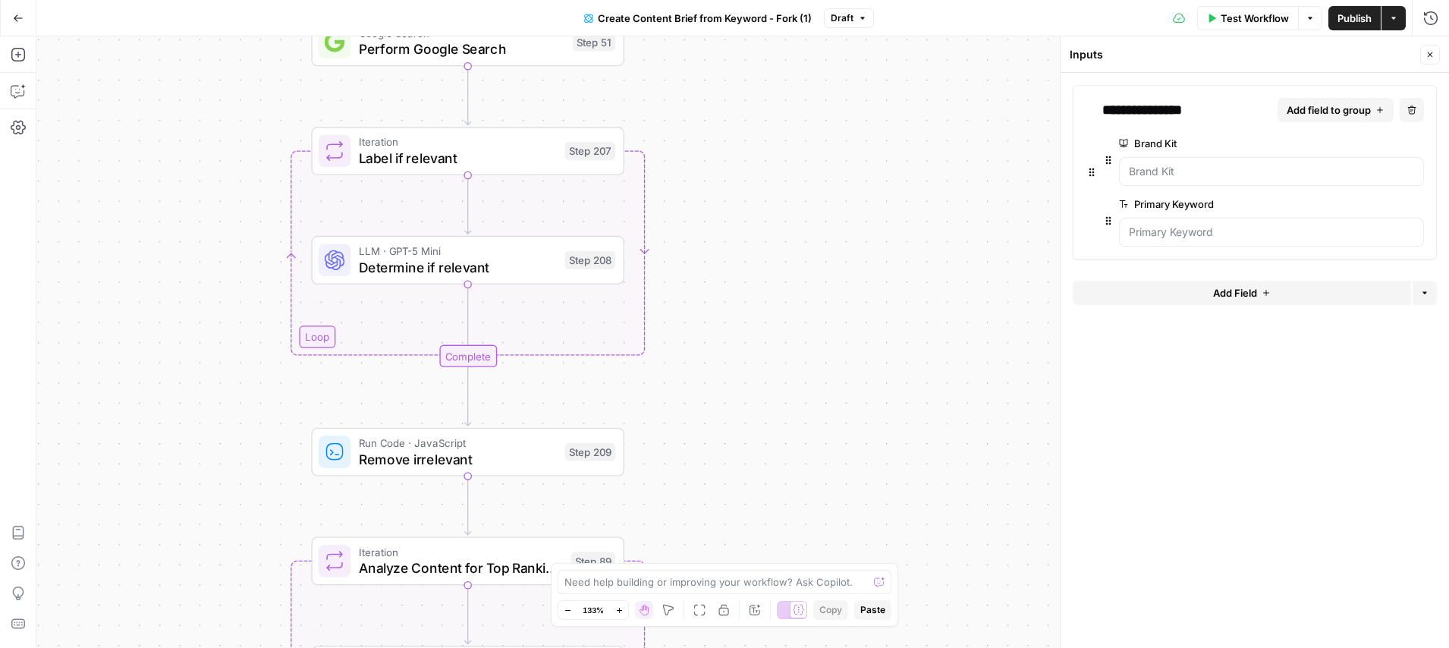
click at [479, 461] on span "Remove irrelevant" at bounding box center [458, 459] width 198 height 20
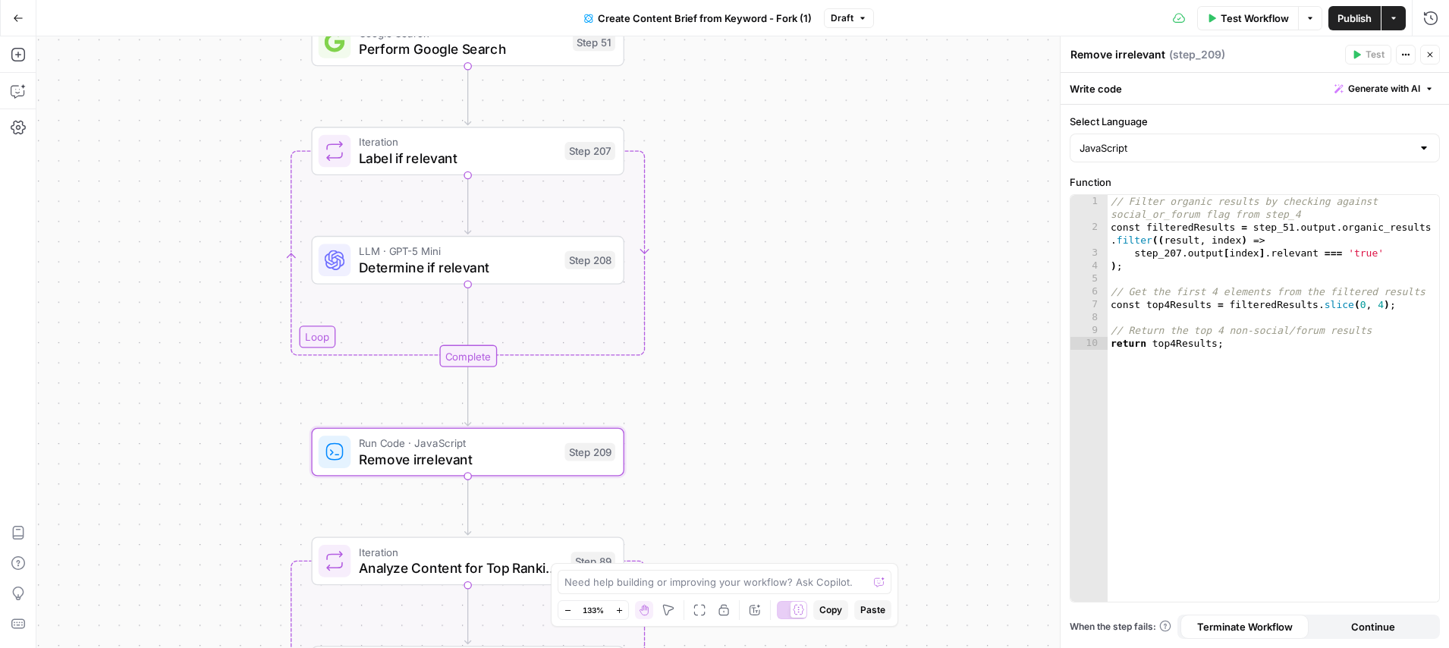
click at [485, 269] on span "Determine if relevant" at bounding box center [458, 267] width 198 height 20
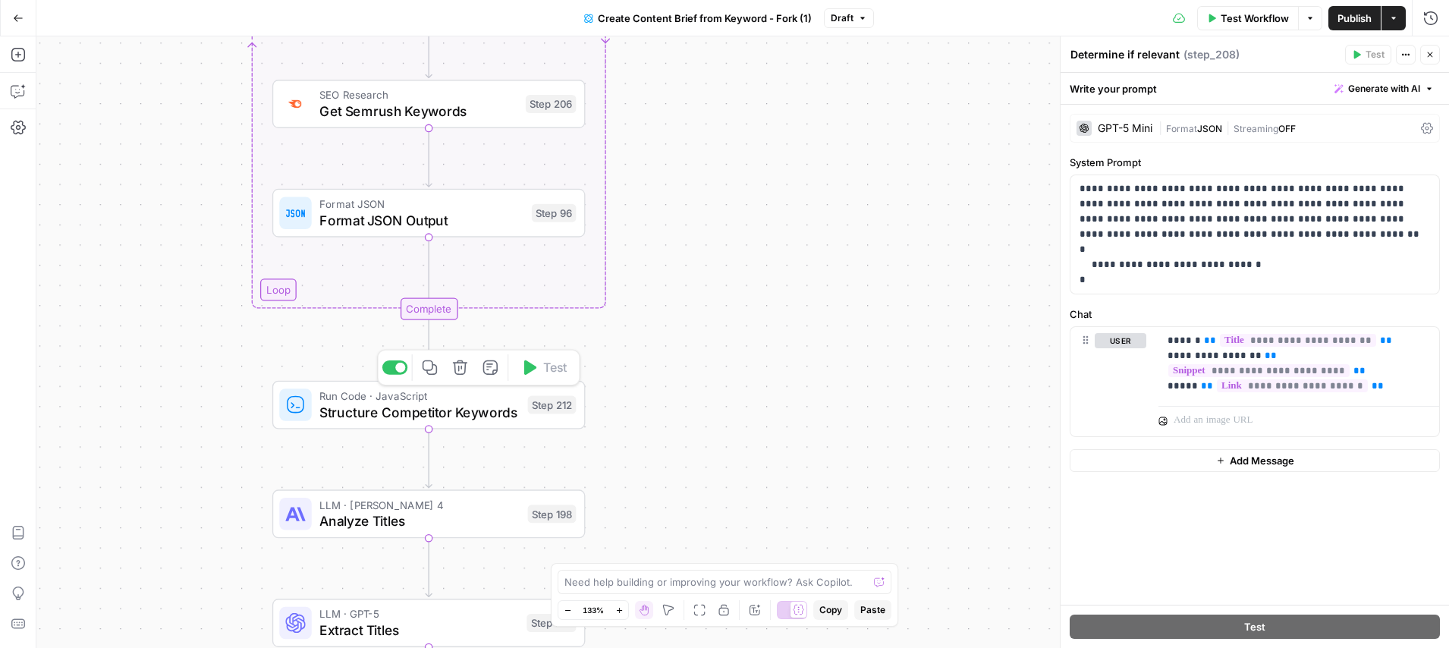
click at [414, 407] on span "Structure Competitor Keywords" at bounding box center [419, 412] width 200 height 20
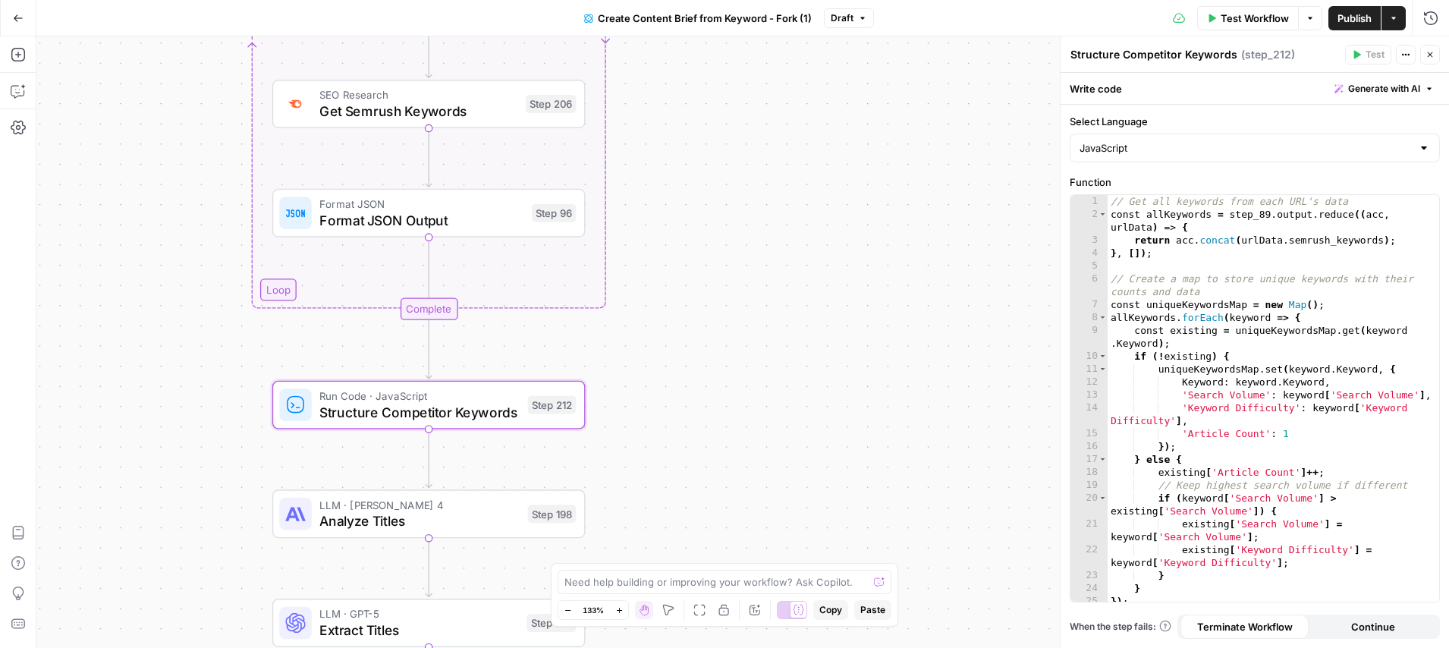
click at [452, 220] on span "Format JSON Output" at bounding box center [421, 220] width 204 height 20
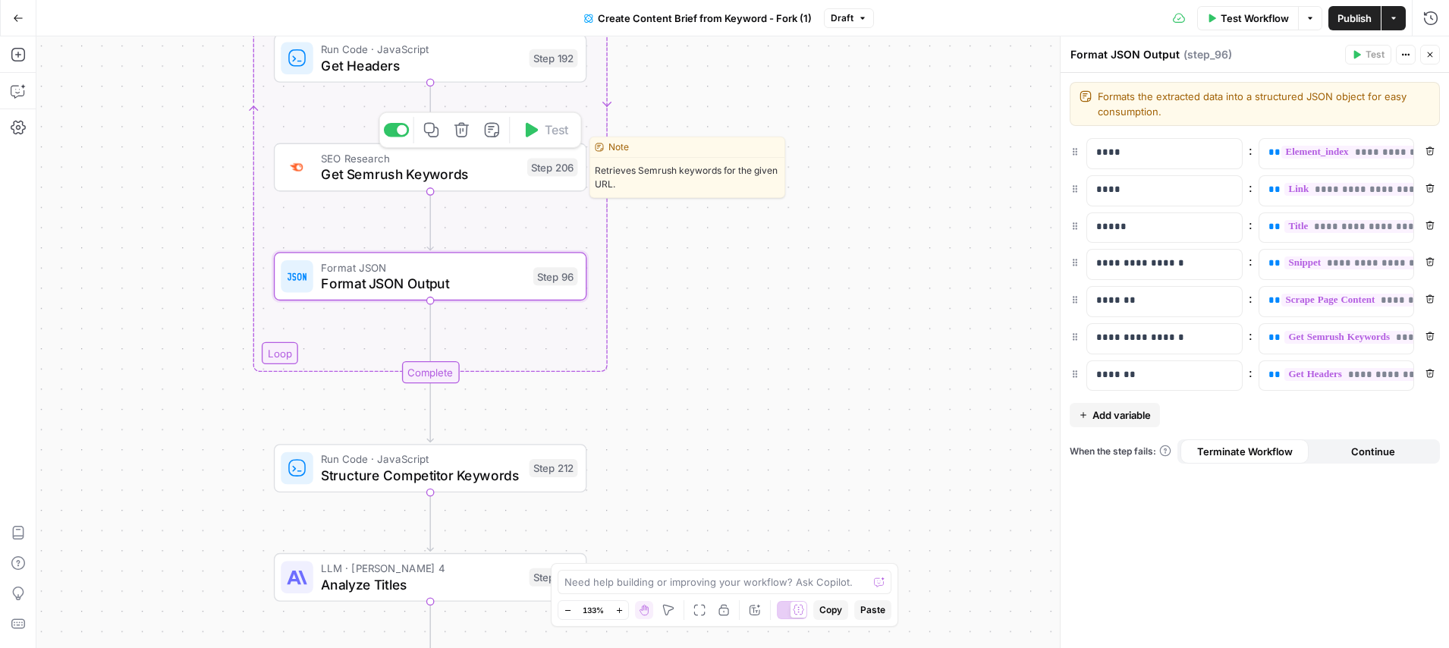
click at [430, 170] on span "Get Semrush Keywords" at bounding box center [420, 175] width 198 height 20
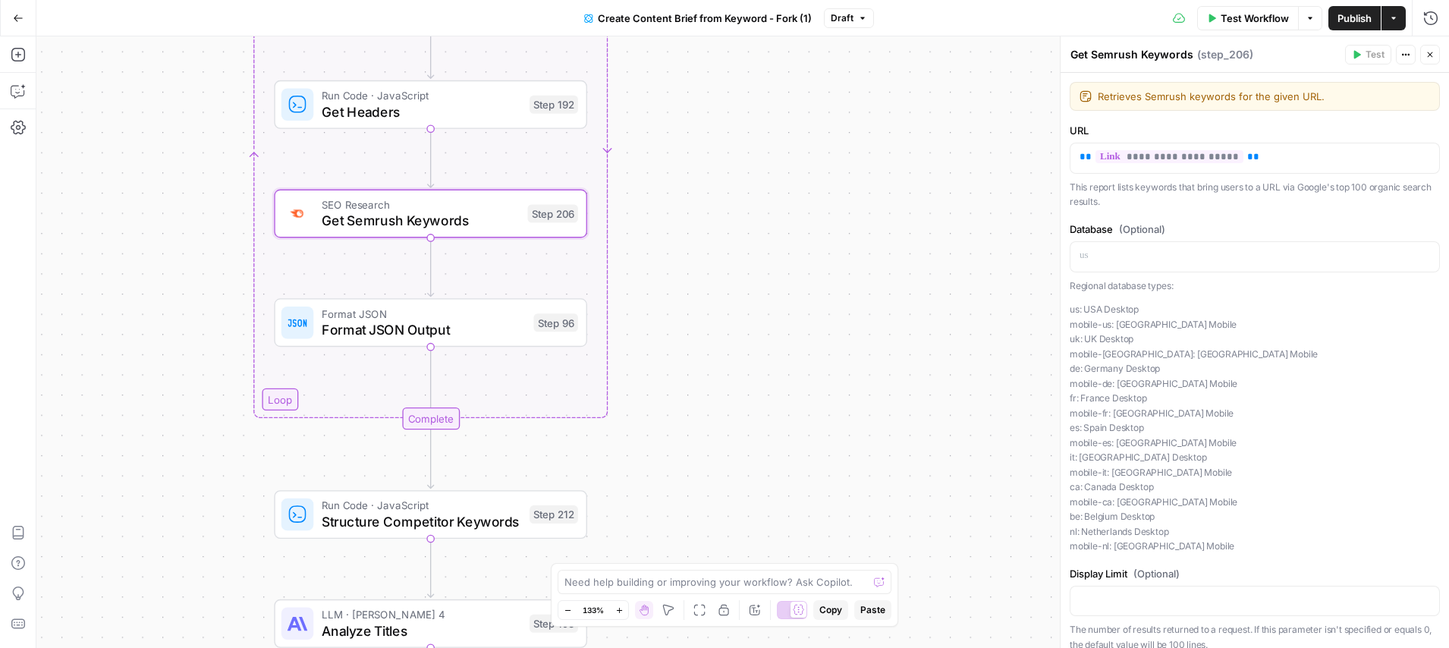
click at [429, 416] on div "Complete" at bounding box center [431, 418] width 58 height 22
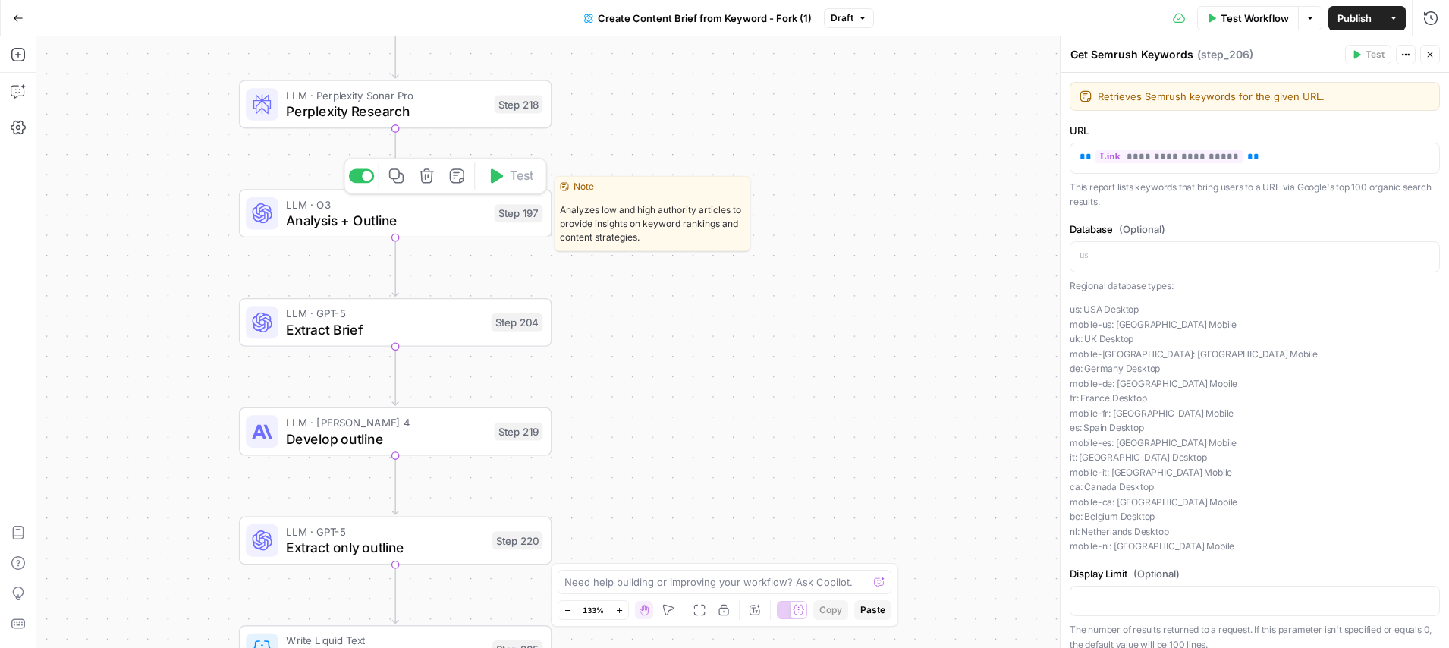
click at [412, 223] on span "Analysis + Outline" at bounding box center [386, 220] width 200 height 20
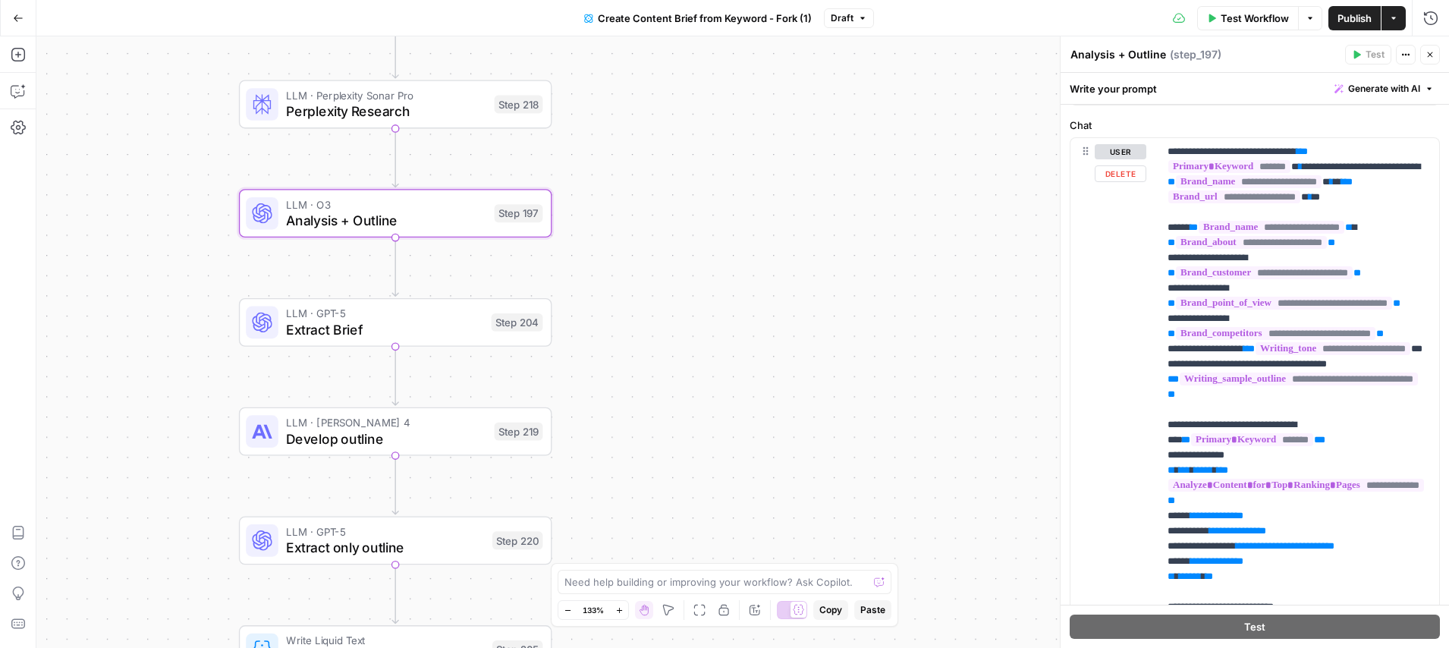
scroll to position [203, 0]
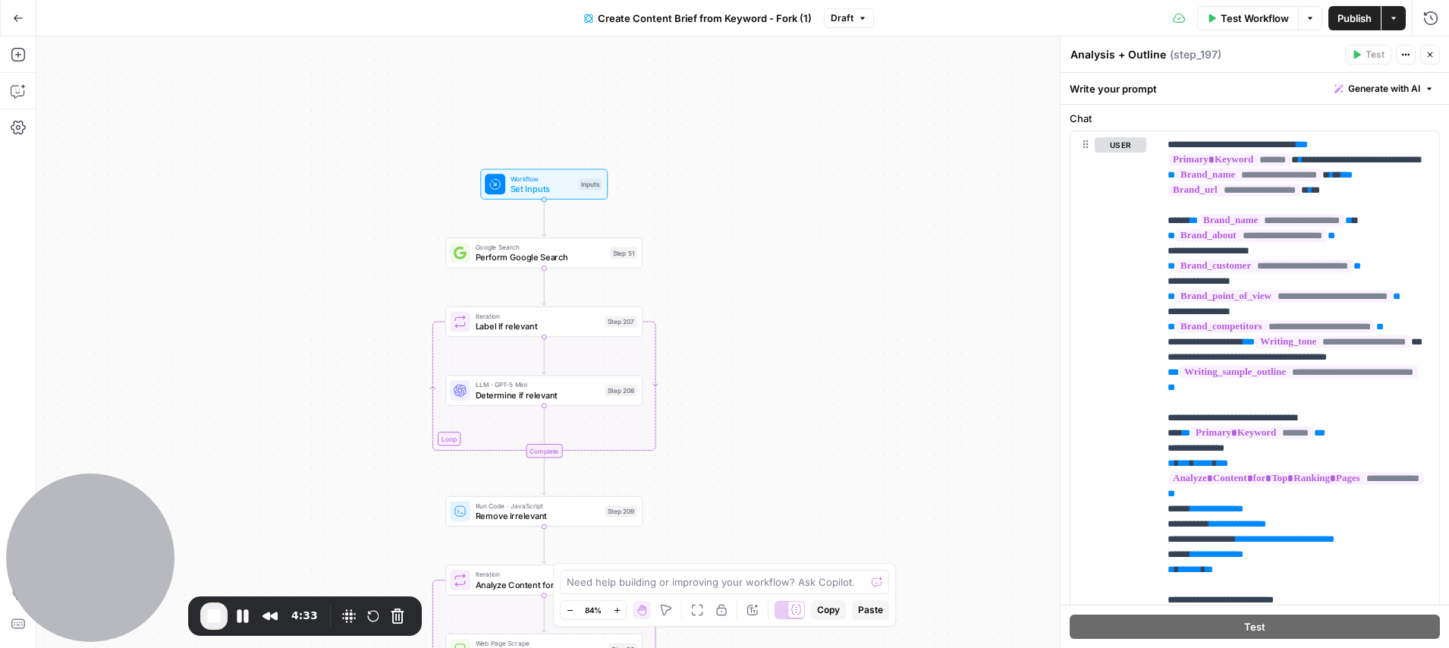
click at [1440, 57] on button "Close" at bounding box center [1431, 55] width 20 height 20
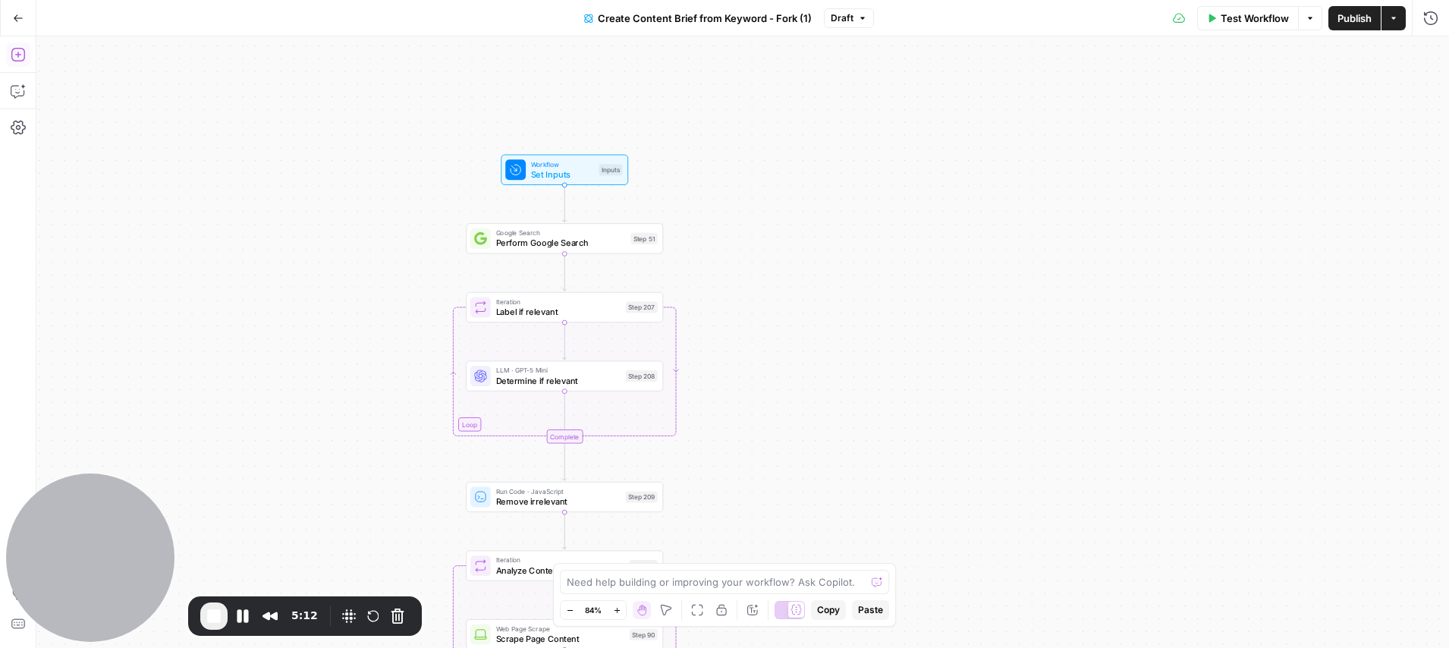
click at [25, 61] on icon "button" at bounding box center [18, 54] width 15 height 15
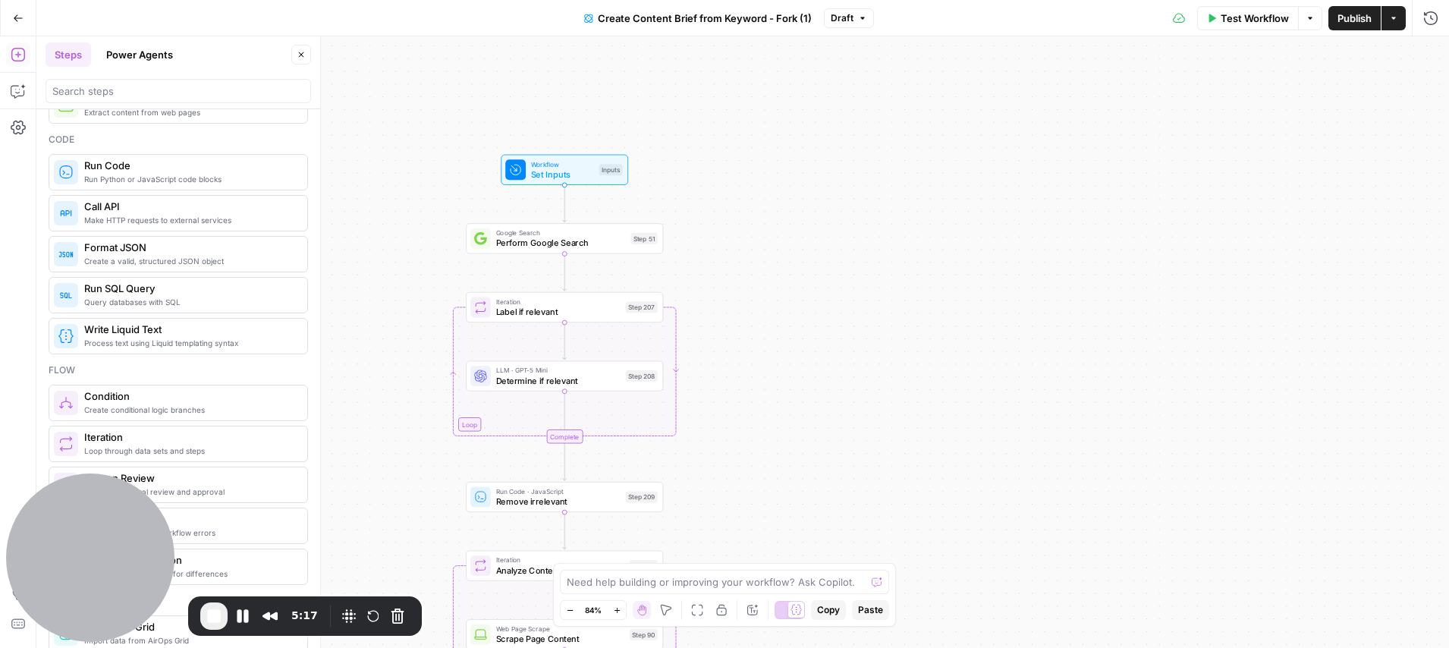
scroll to position [0, 0]
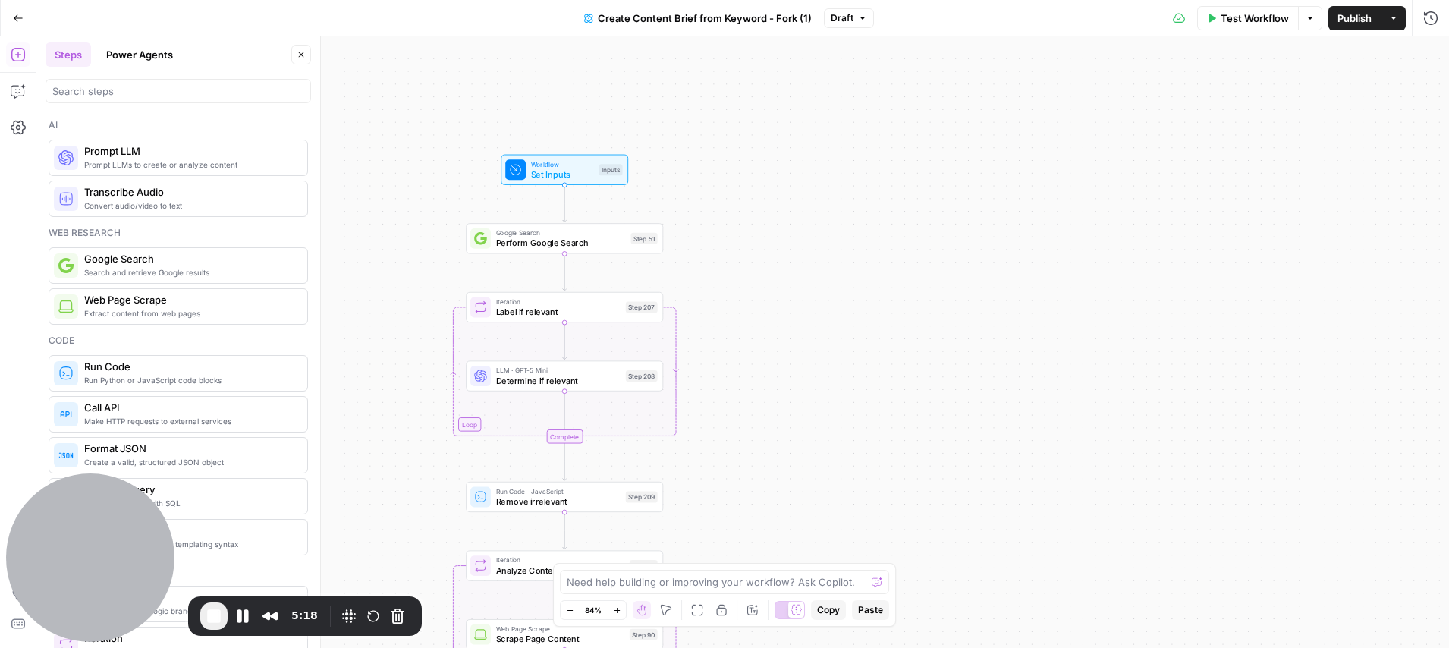
click at [129, 61] on button "Power Agents" at bounding box center [139, 54] width 85 height 24
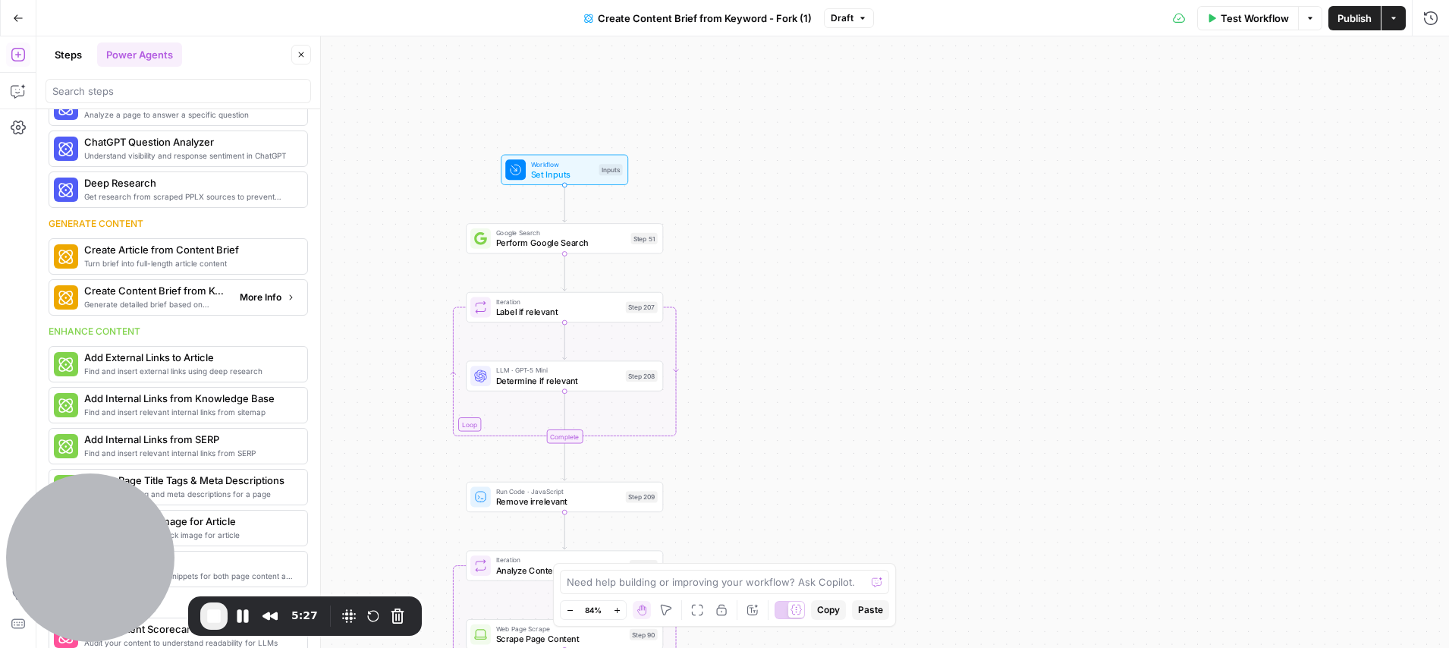
scroll to position [105, 0]
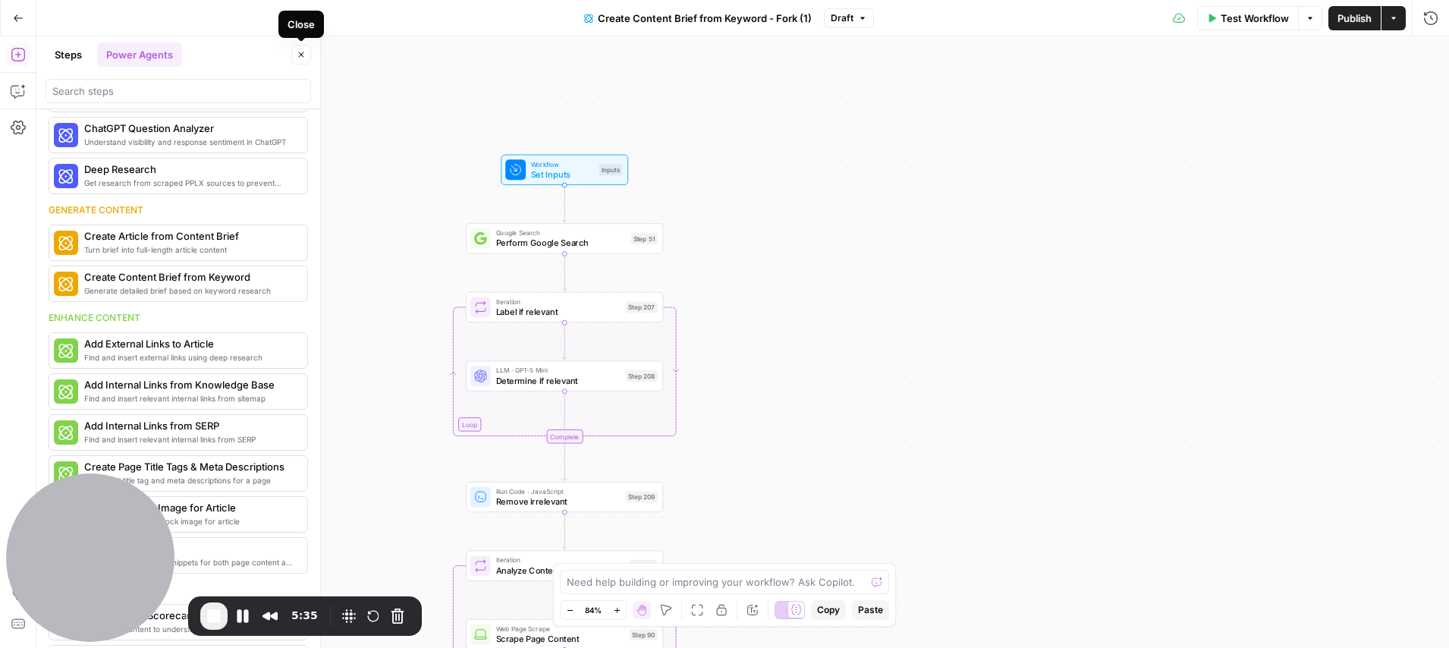
click at [303, 61] on button "Close" at bounding box center [301, 55] width 20 height 20
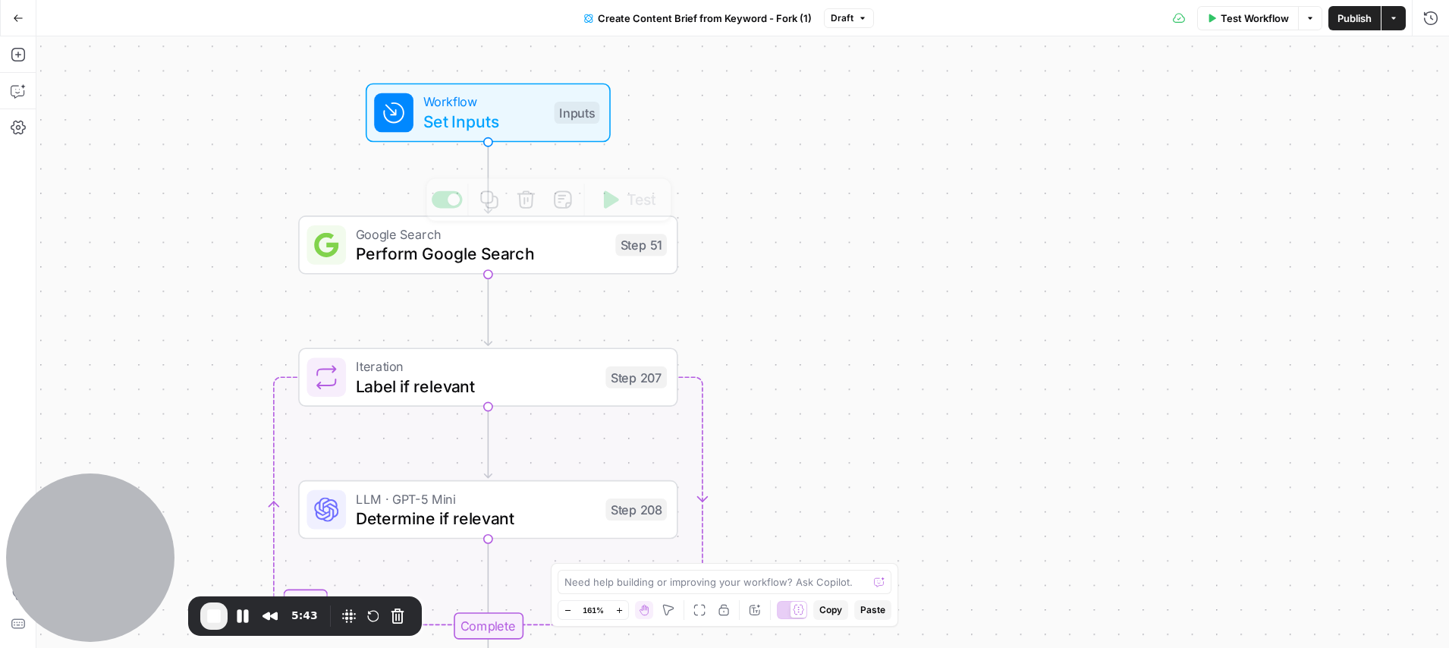
click at [472, 124] on span "Set Inputs" at bounding box center [483, 121] width 121 height 24
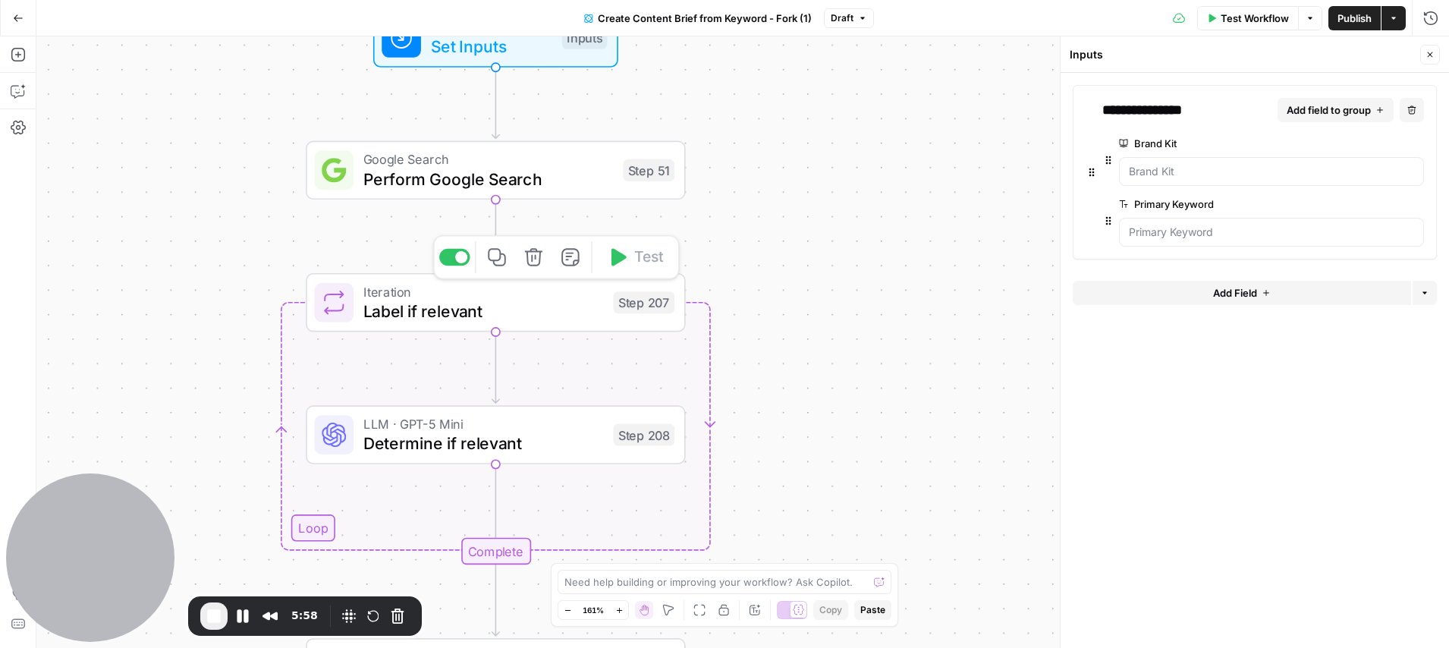
click at [533, 308] on span "Label if relevant" at bounding box center [483, 311] width 240 height 24
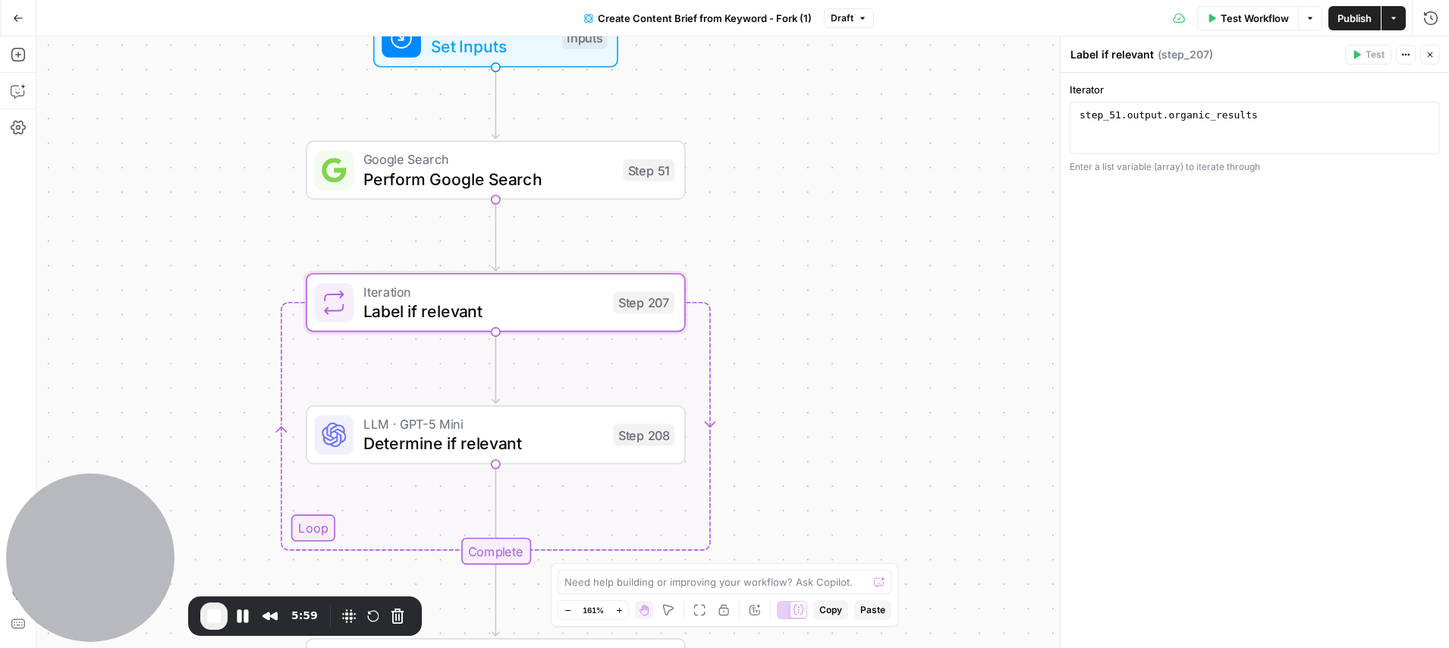
click at [503, 444] on span "Determine if relevant" at bounding box center [483, 443] width 240 height 24
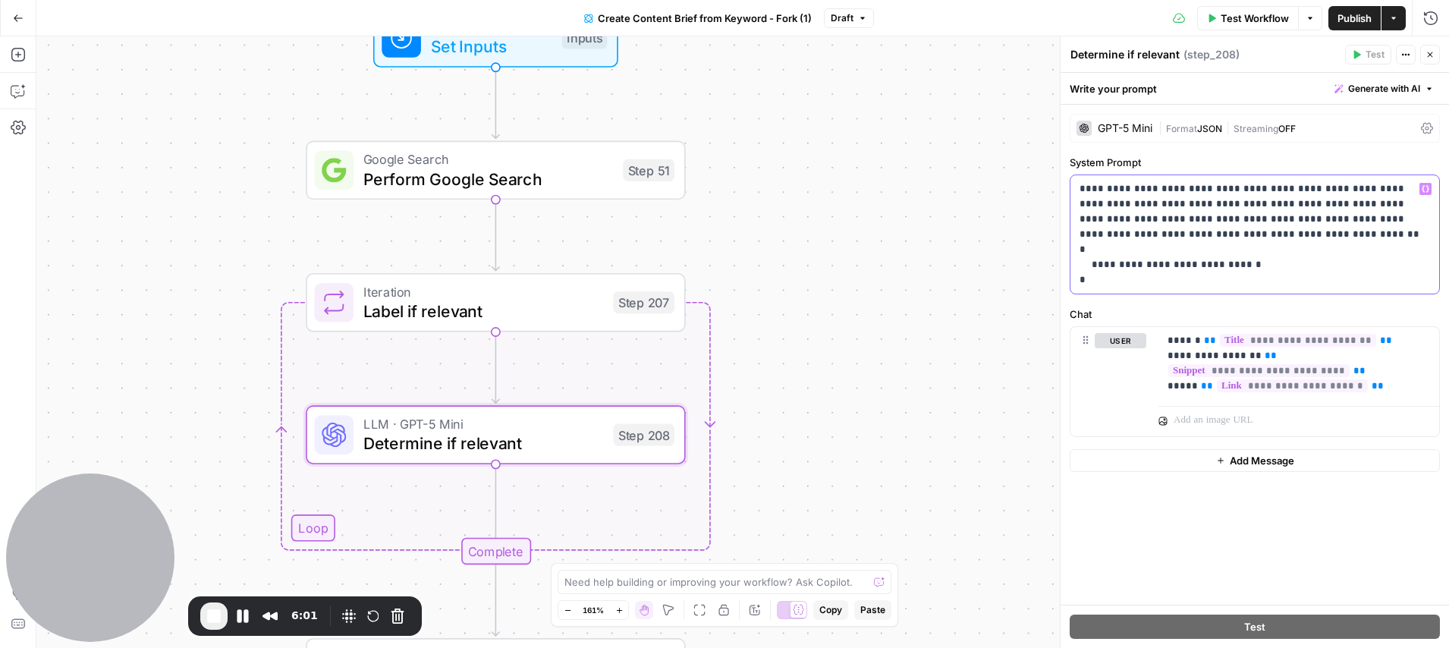
click at [1229, 207] on p "**********" at bounding box center [1255, 234] width 351 height 106
click at [1276, 204] on p "**********" at bounding box center [1255, 234] width 351 height 106
click at [1355, 203] on p "**********" at bounding box center [1255, 234] width 351 height 106
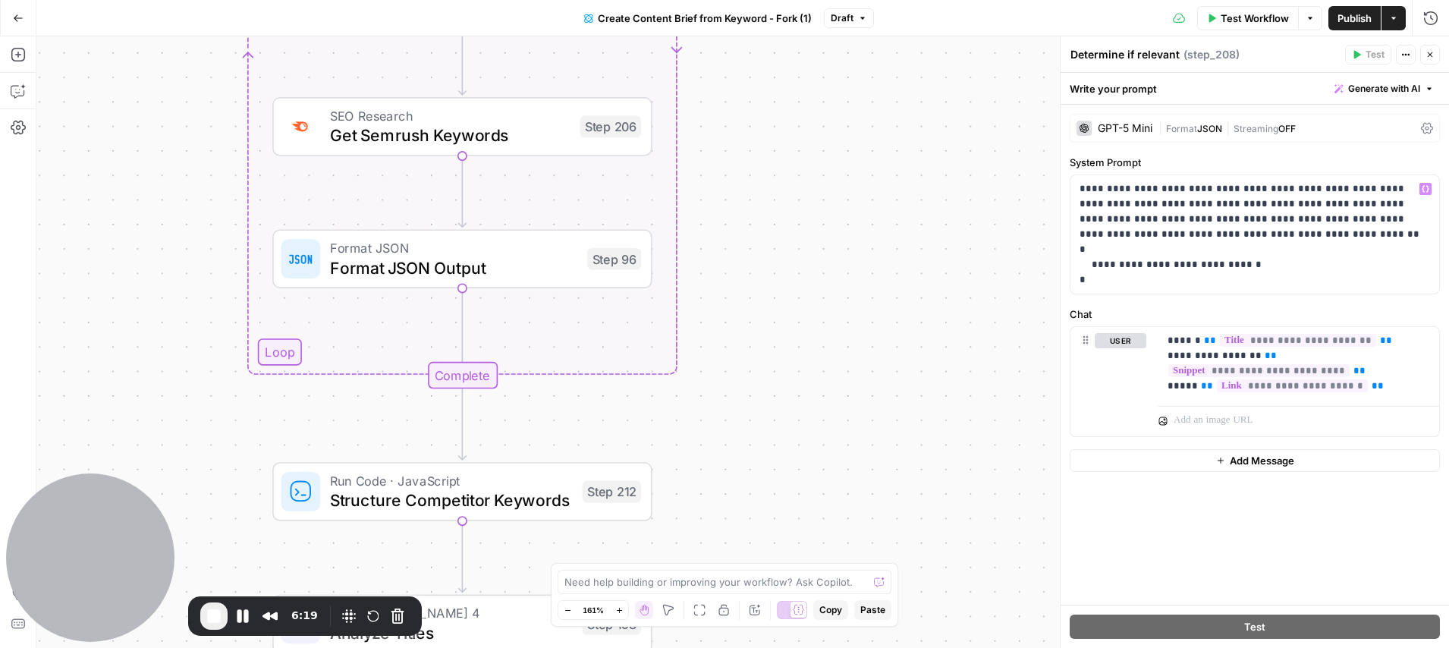
click at [1430, 58] on icon "button" at bounding box center [1430, 54] width 9 height 9
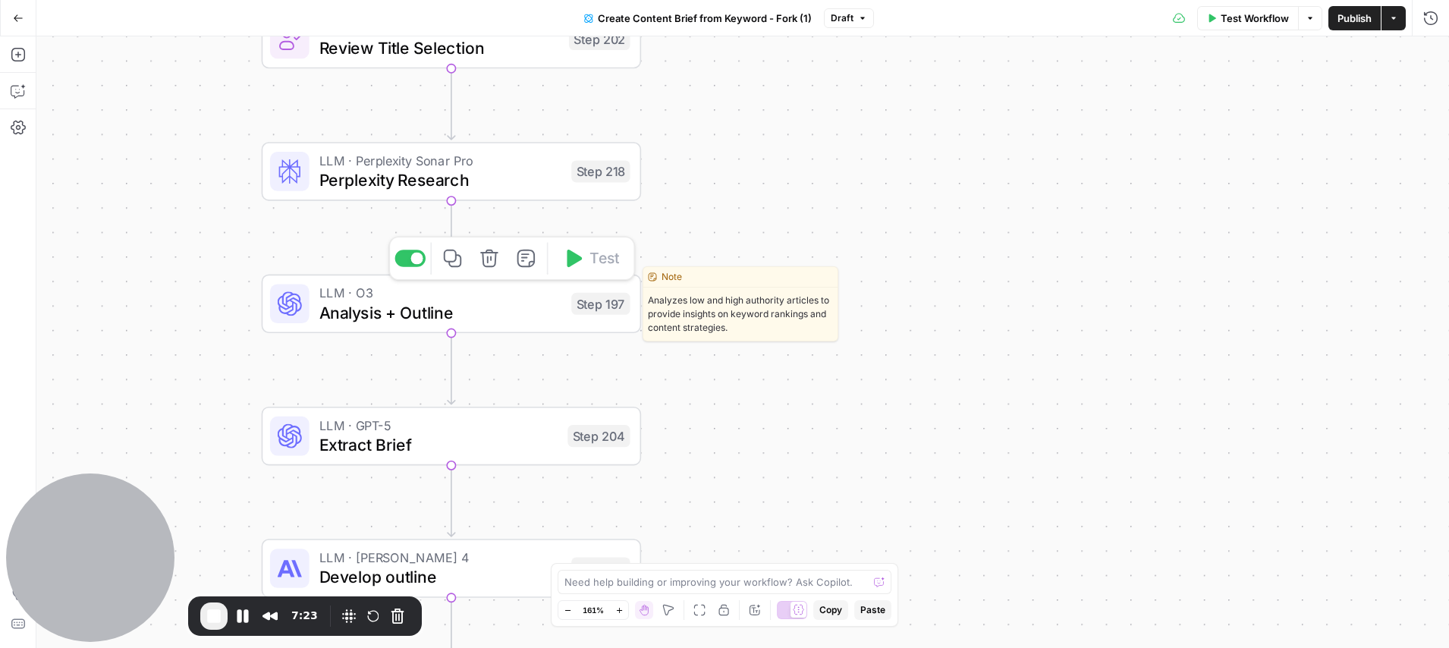
click at [434, 307] on span "Analysis + Outline" at bounding box center [440, 312] width 243 height 24
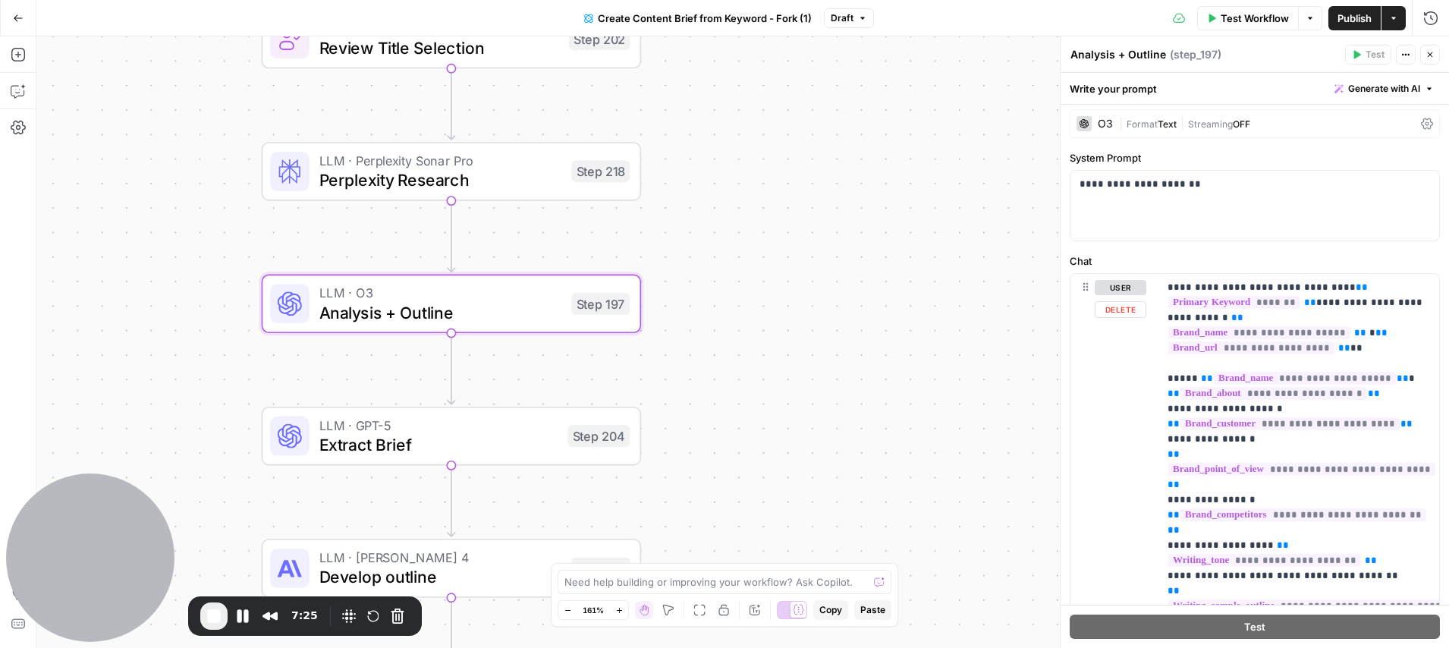
scroll to position [89, 0]
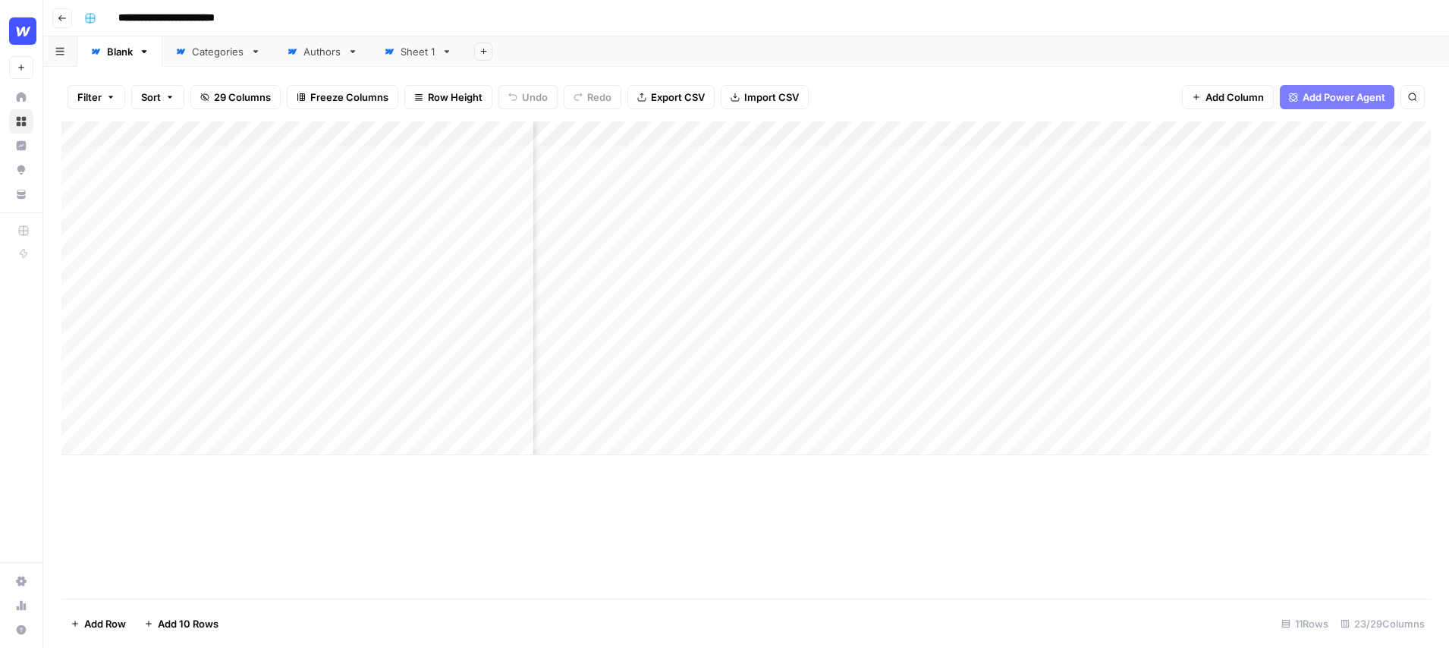
scroll to position [0, 2061]
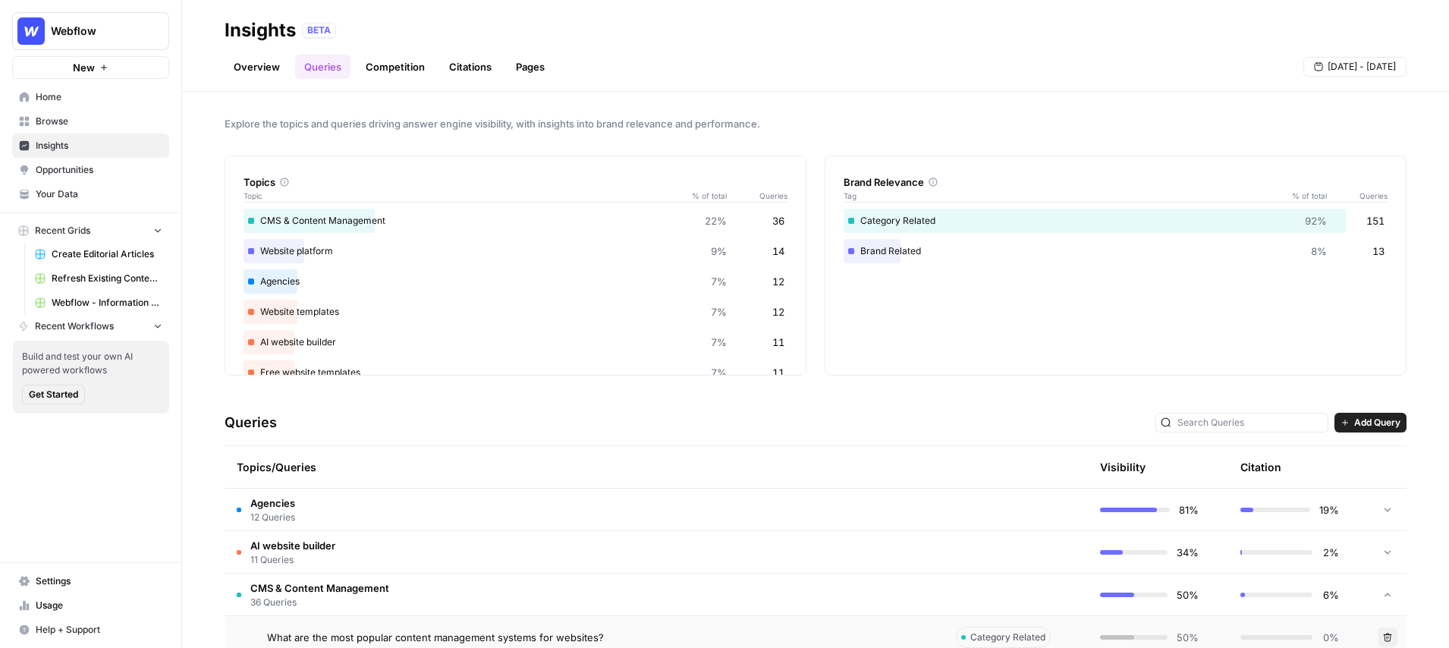
click at [263, 76] on link "Overview" at bounding box center [257, 67] width 65 height 24
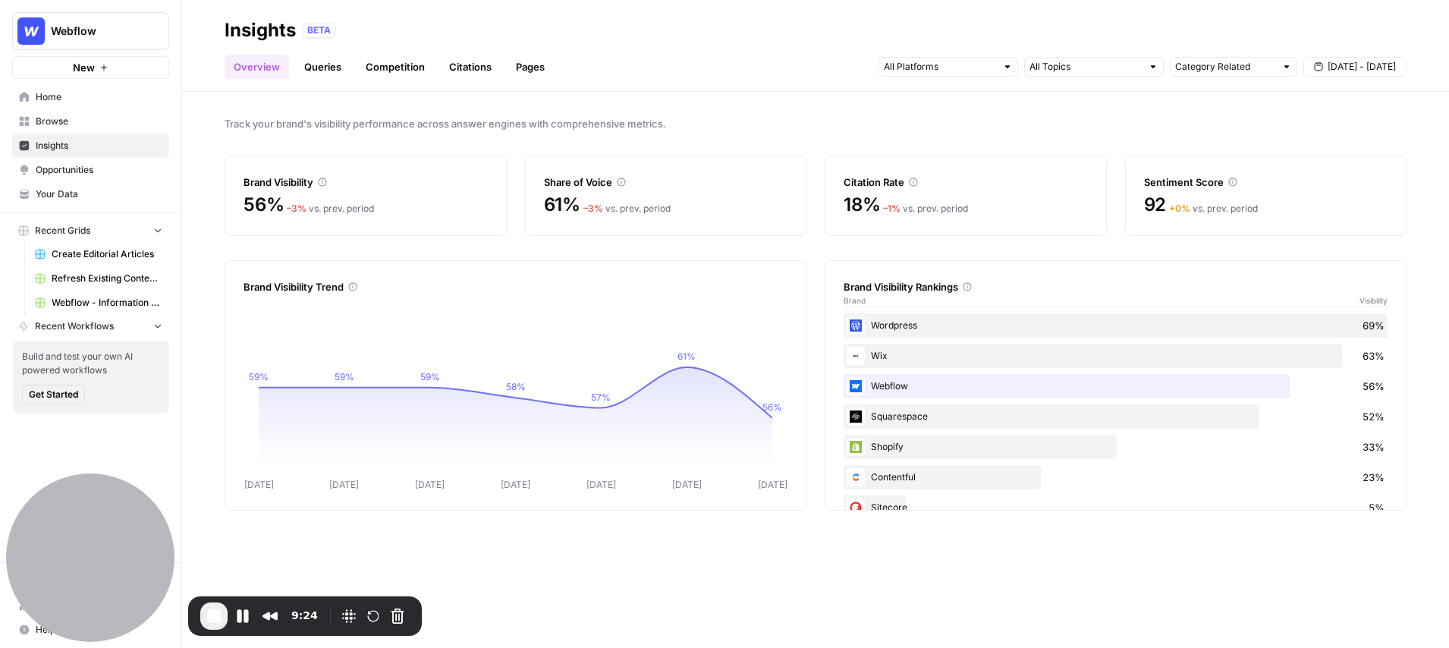
click at [1005, 70] on div at bounding box center [1007, 66] width 11 height 11
click at [1116, 107] on div "Track your brand's visibility performance across answer engines with comprehens…" at bounding box center [815, 370] width 1267 height 556
click at [1381, 74] on button "[DATE] - [DATE]" at bounding box center [1355, 67] width 103 height 20
click at [1045, 127] on span "Track your brand's visibility performance across answer engines with comprehens…" at bounding box center [816, 123] width 1182 height 15
click at [323, 65] on link "Queries" at bounding box center [322, 67] width 55 height 24
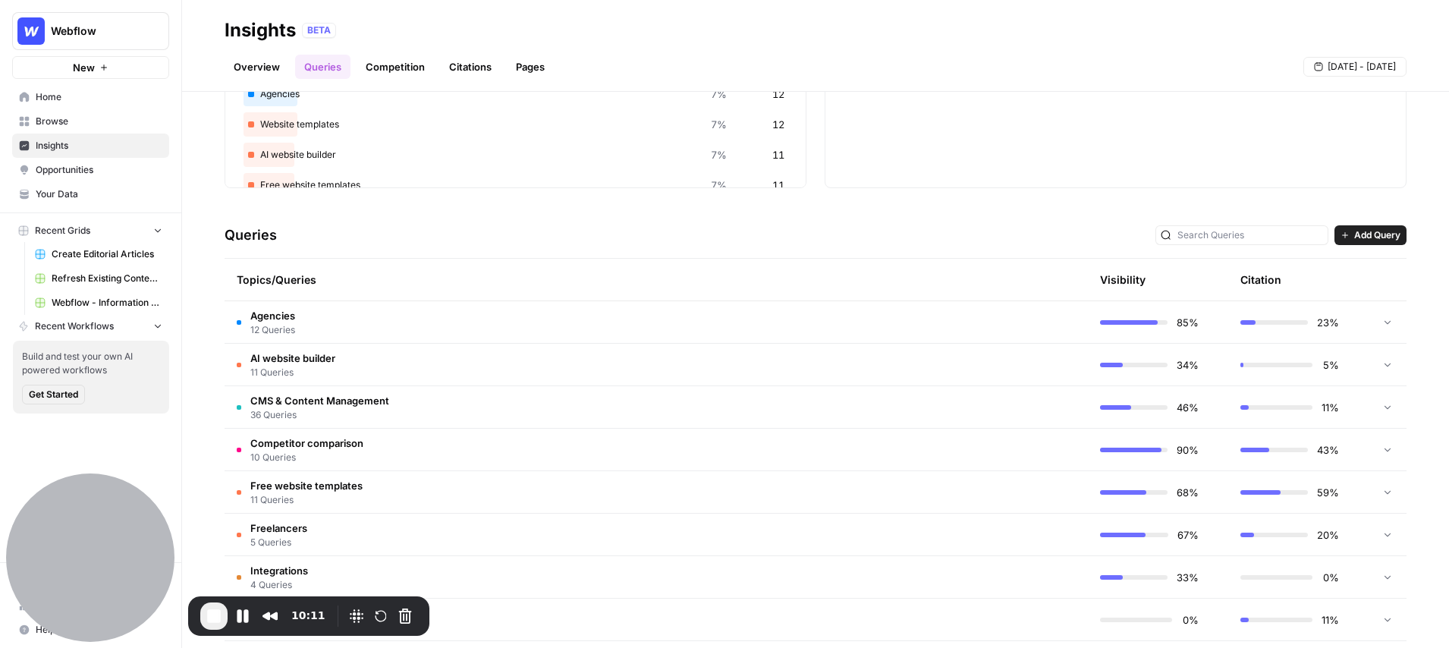
scroll to position [190, 0]
click at [310, 405] on span "36 Queries" at bounding box center [319, 412] width 139 height 14
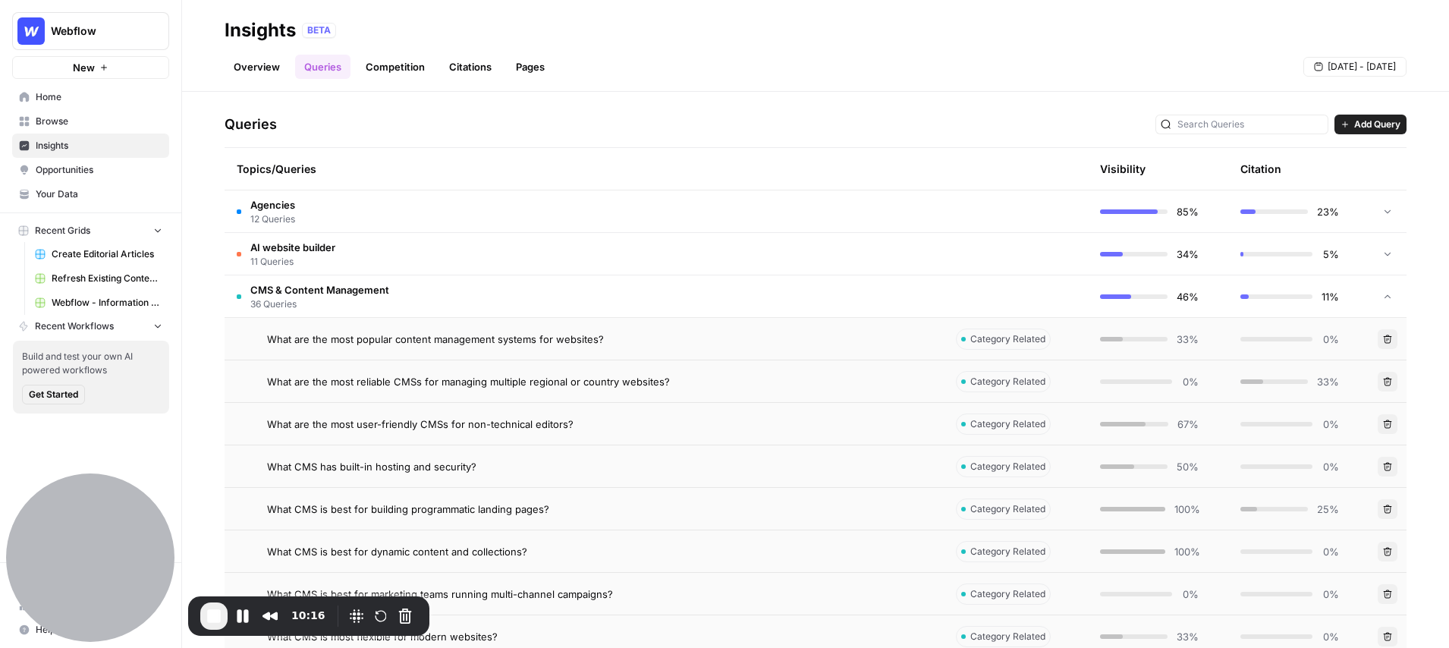
scroll to position [325, 0]
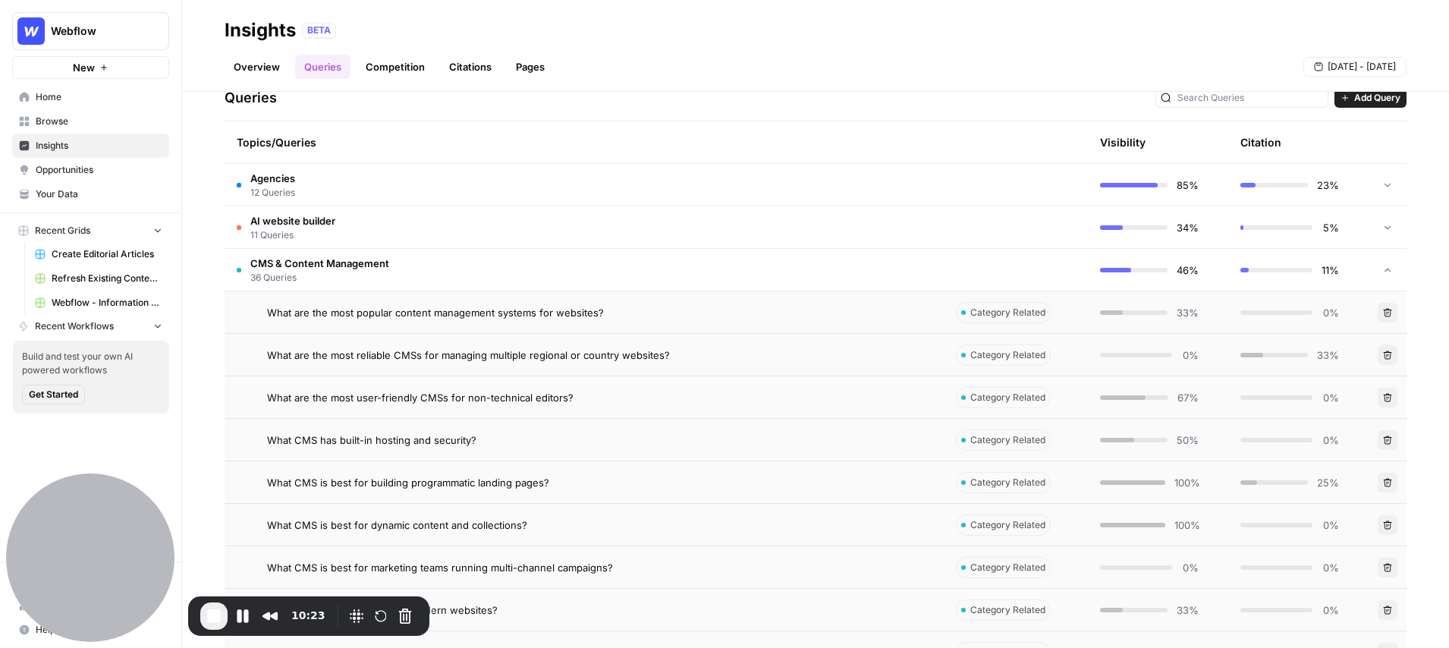
click at [356, 313] on span "What are the most popular content management systems for websites?" at bounding box center [435, 312] width 337 height 15
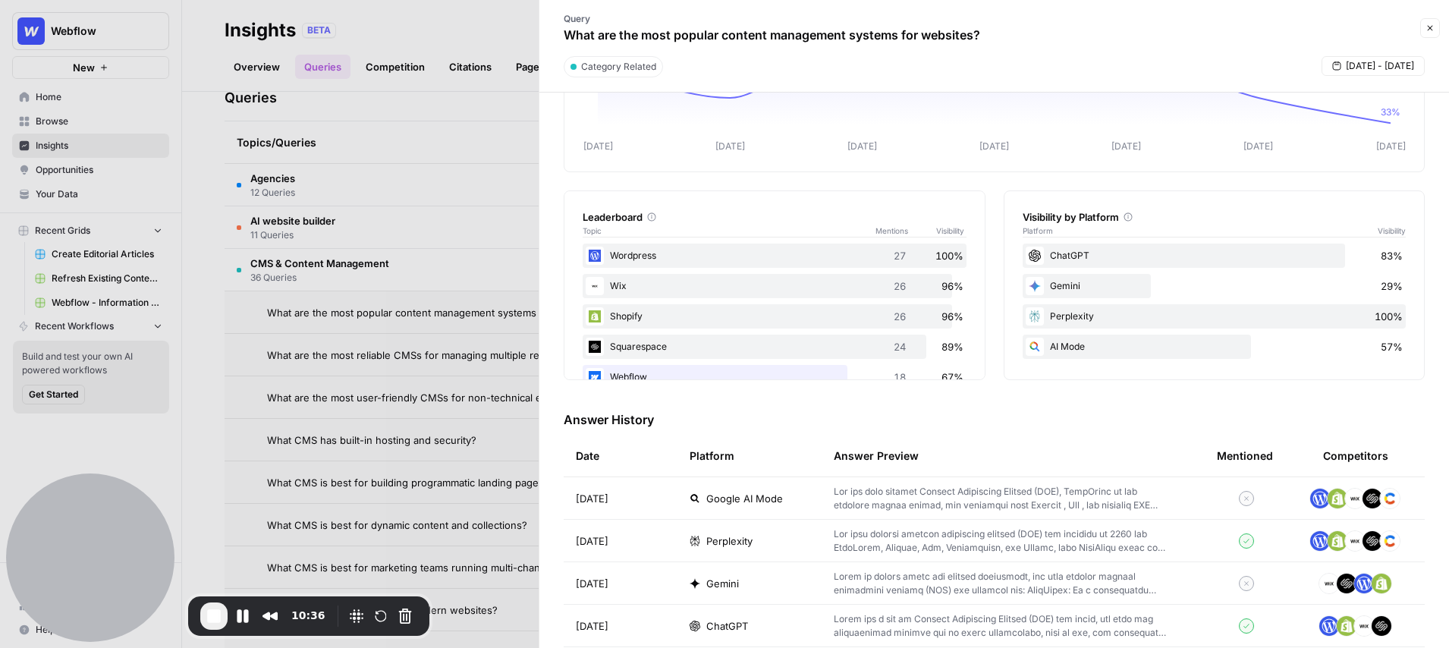
scroll to position [150, 0]
drag, startPoint x: 644, startPoint y: 216, endPoint x: 578, endPoint y: 216, distance: 66.0
click at [578, 216] on div "Leaderboard Topic Mentions Visibility Wordpress 27 100% Wix 26 96% Shopify 26 9…" at bounding box center [775, 285] width 422 height 190
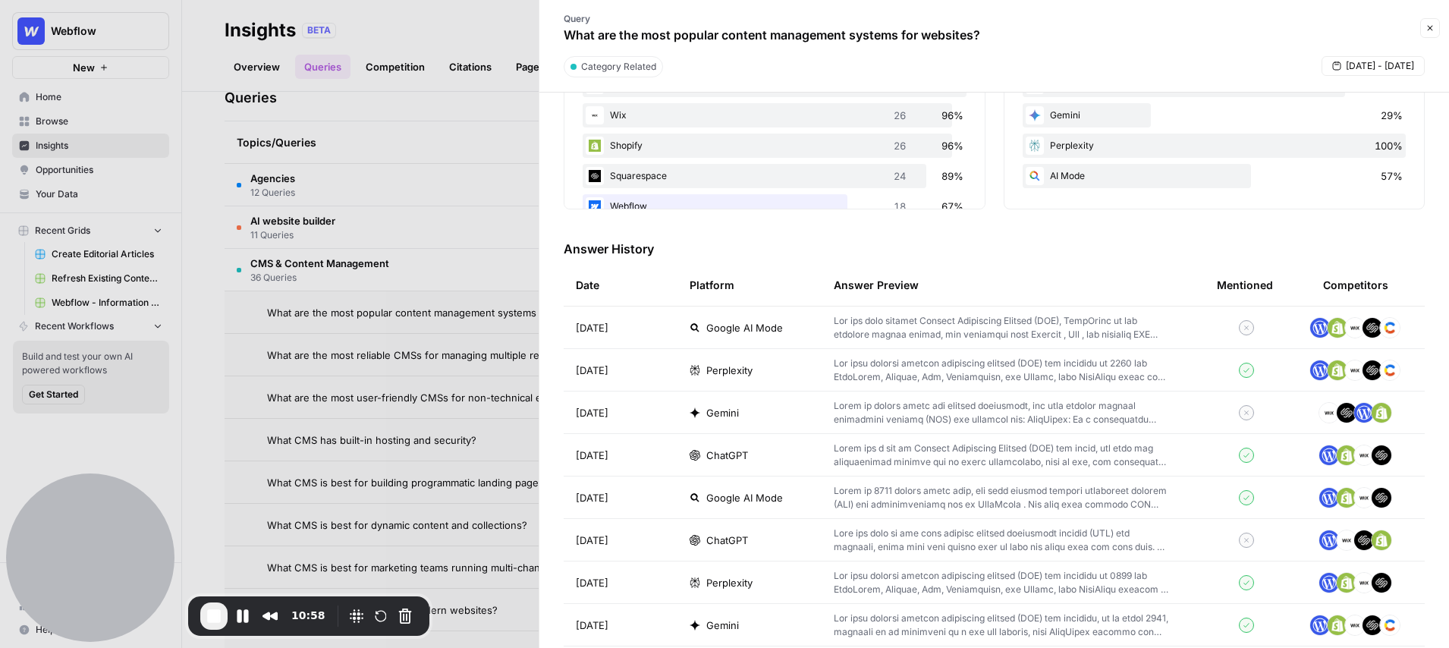
scroll to position [349, 0]
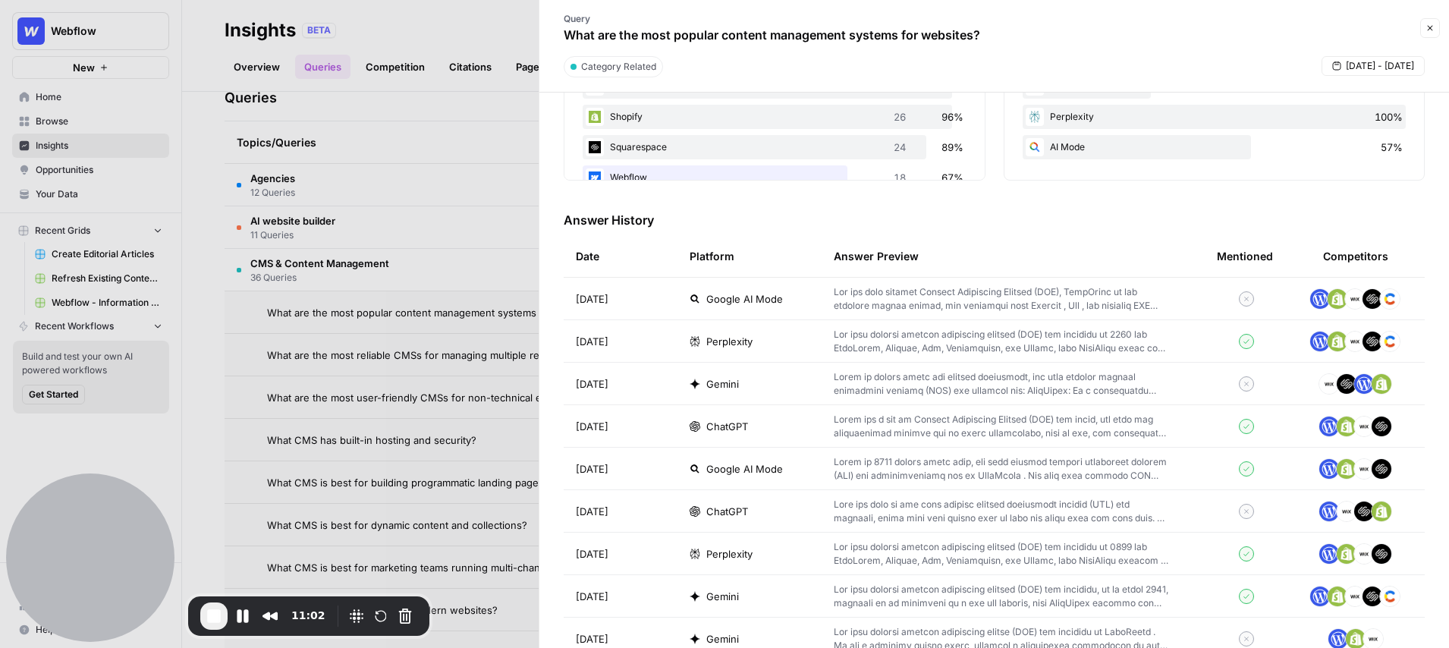
drag, startPoint x: 986, startPoint y: 36, endPoint x: 552, endPoint y: 36, distance: 433.3
click at [552, 36] on div "Query What are the most popular content management systems for websites?" at bounding box center [772, 28] width 447 height 44
drag, startPoint x: 1277, startPoint y: 253, endPoint x: 1206, endPoint y: 255, distance: 71.3
click at [1206, 255] on th "Mentioned" at bounding box center [1246, 256] width 83 height 42
click at [901, 386] on p at bounding box center [1001, 383] width 335 height 27
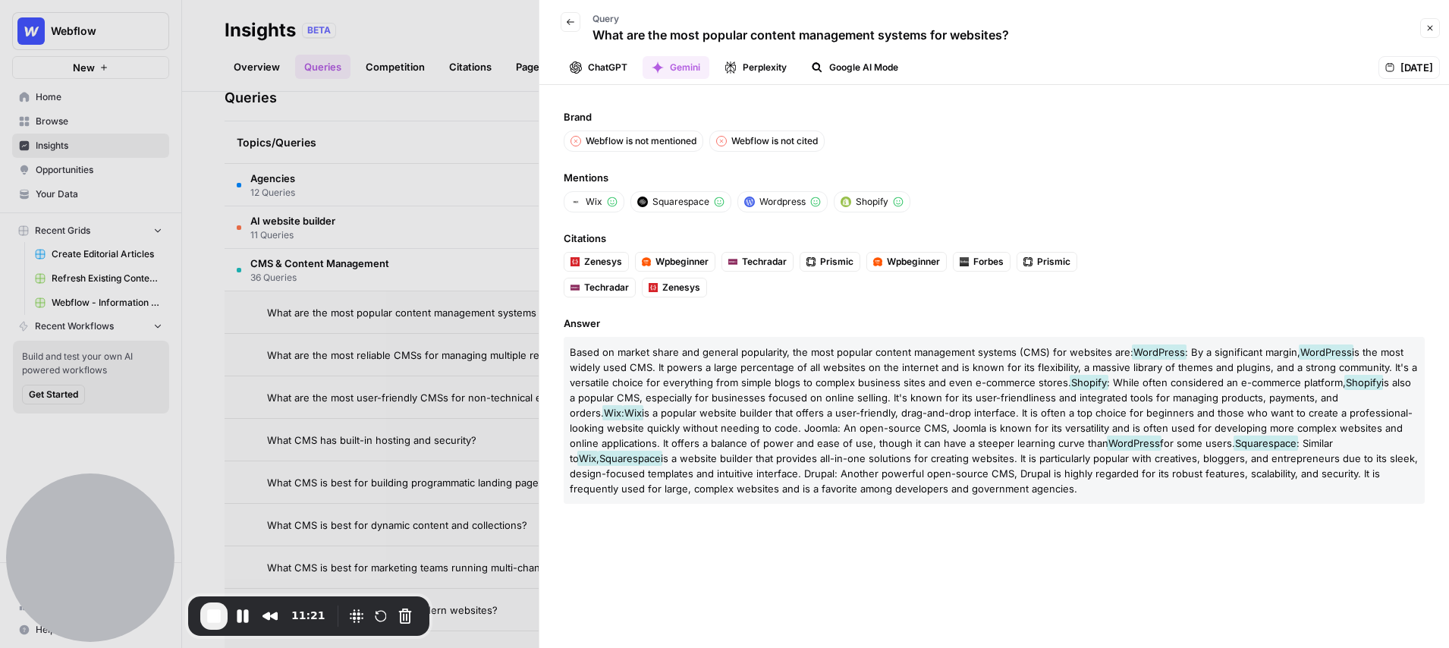
drag, startPoint x: 1014, startPoint y: 31, endPoint x: 586, endPoint y: 34, distance: 428.0
click at [586, 34] on div "Back Query What are the most popular content management systems for websites?" at bounding box center [982, 28] width 867 height 44
click at [1433, 27] on icon "button" at bounding box center [1430, 28] width 9 height 9
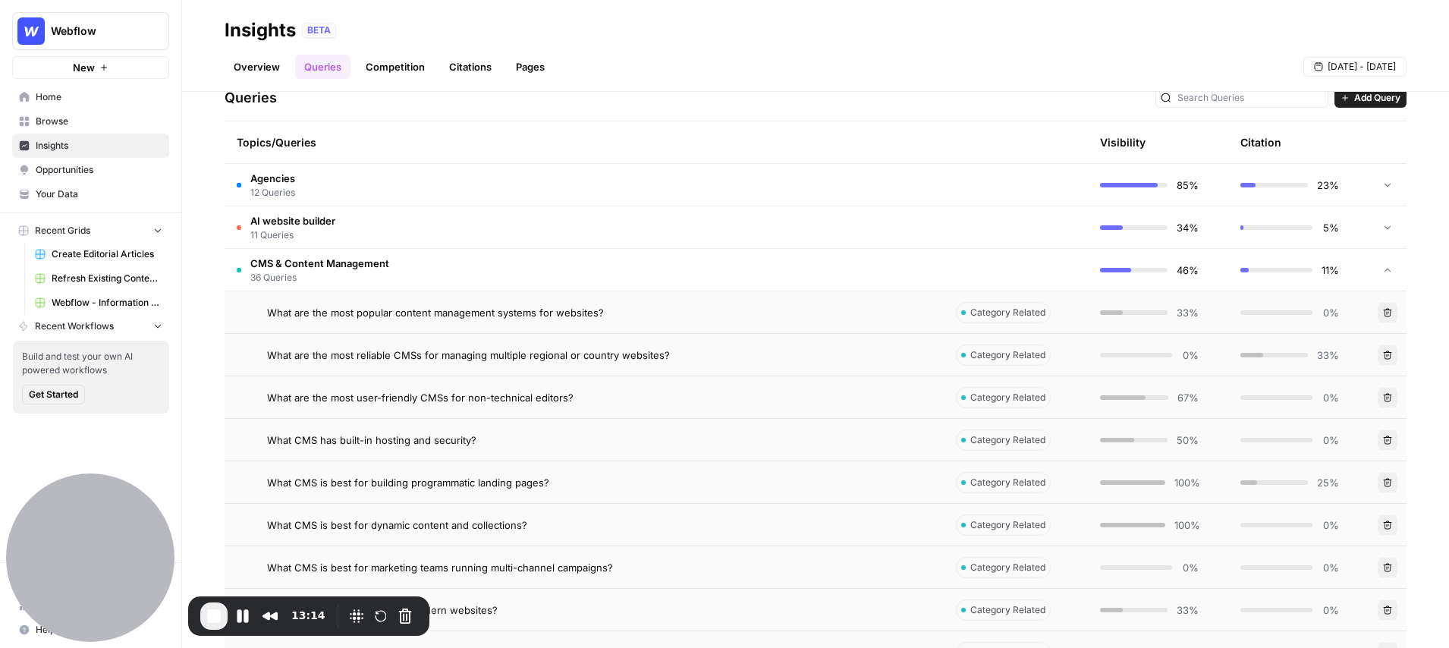
click at [266, 61] on link "Overview" at bounding box center [257, 67] width 65 height 24
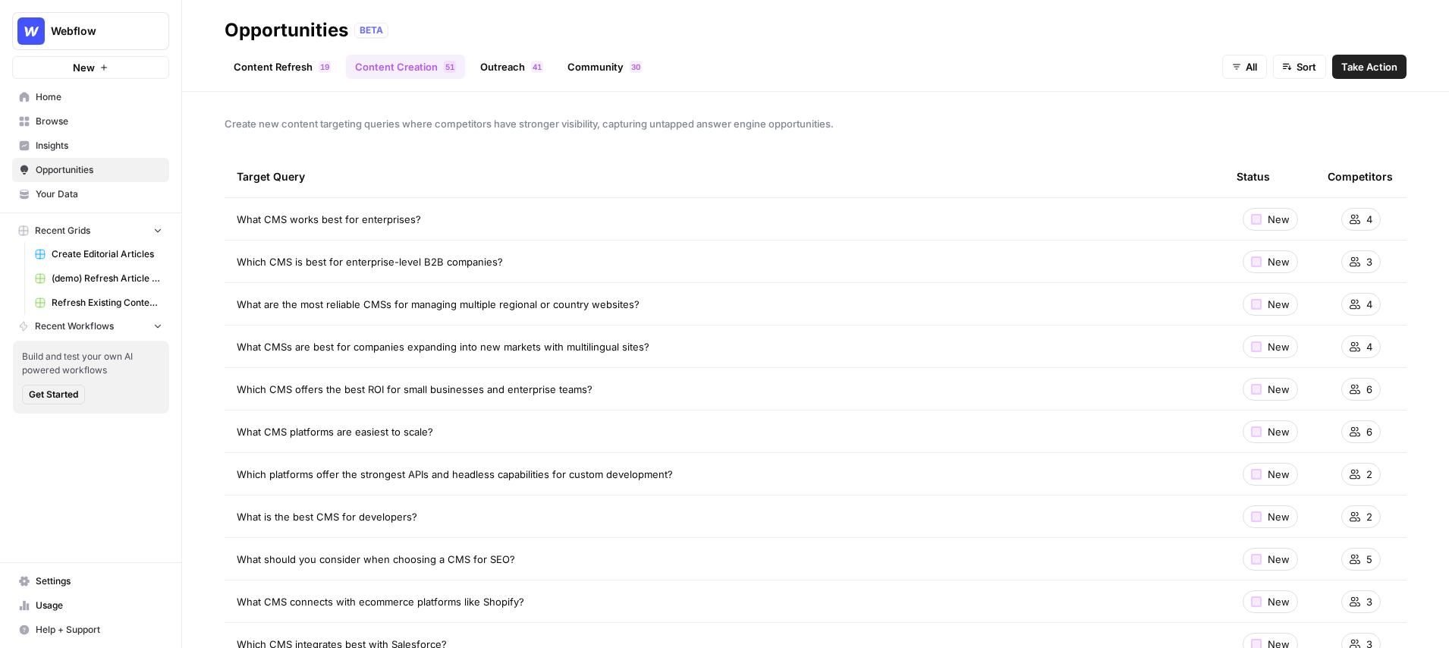
click at [289, 68] on link "Content Refresh 9 1" at bounding box center [282, 67] width 115 height 24
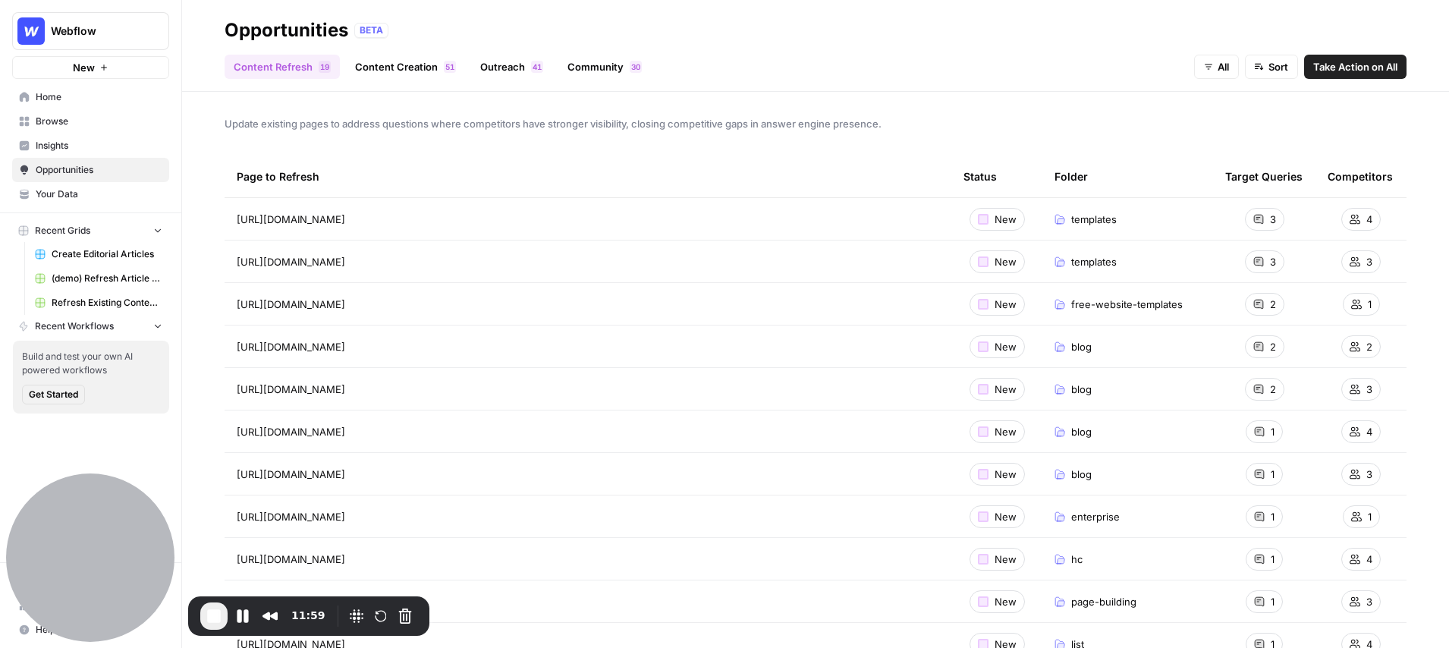
click at [398, 65] on link "Content Creation 1 5" at bounding box center [405, 67] width 119 height 24
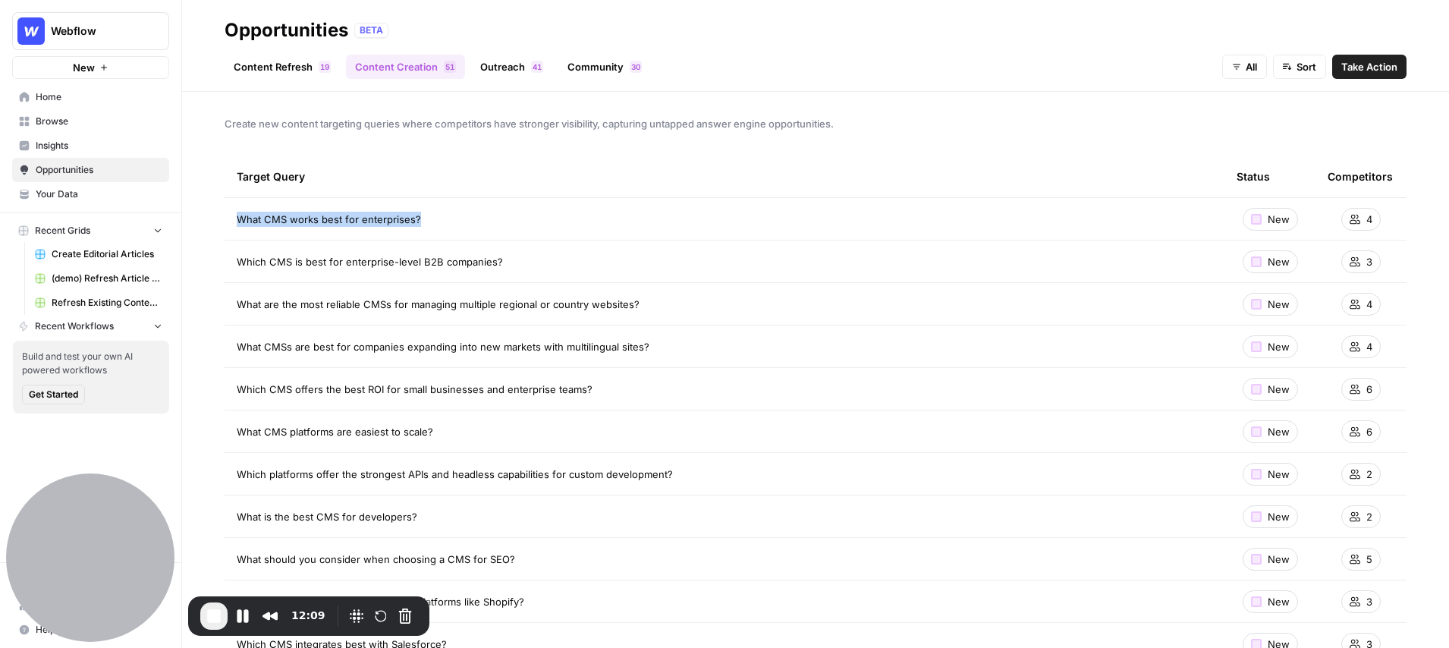
drag, startPoint x: 427, startPoint y: 219, endPoint x: 234, endPoint y: 222, distance: 193.5
click at [234, 222] on td "What CMS works best for enterprises?" at bounding box center [725, 219] width 1000 height 42
drag, startPoint x: 423, startPoint y: 220, endPoint x: 225, endPoint y: 216, distance: 198.9
click at [225, 216] on td "What CMS works best for enterprises?" at bounding box center [725, 219] width 1000 height 42
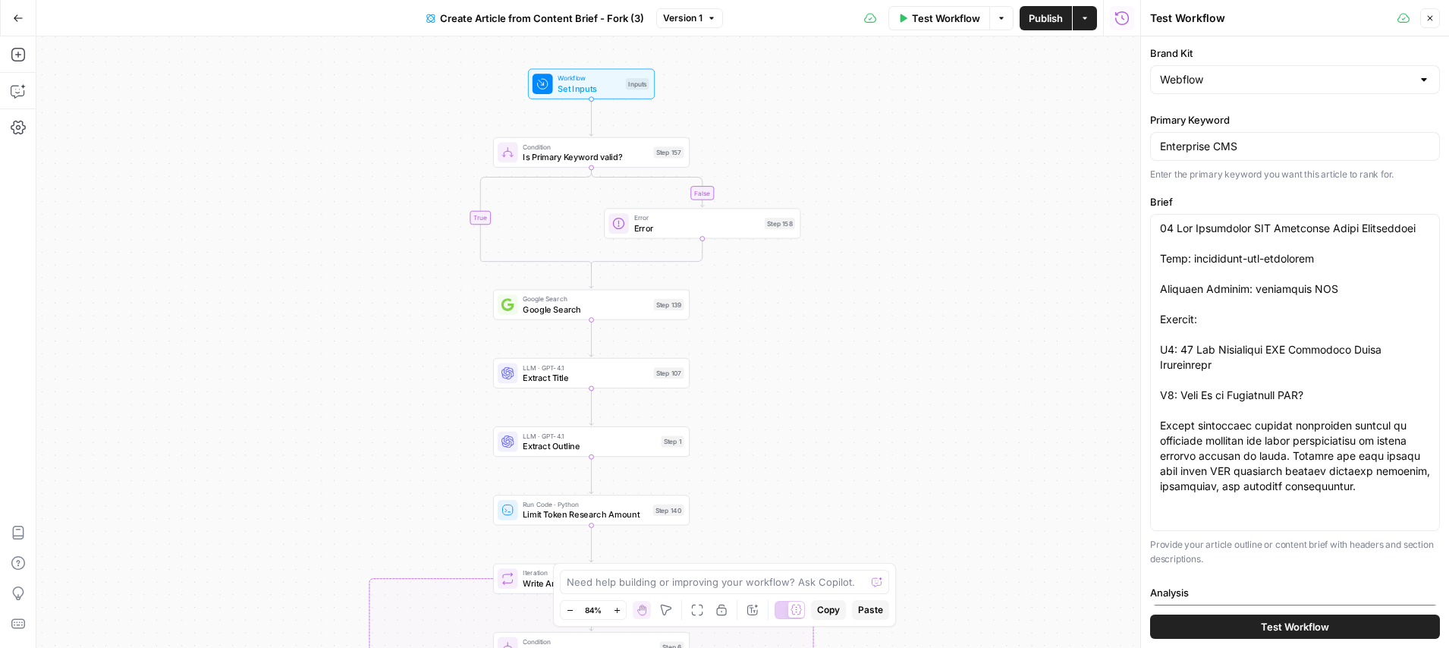
scroll to position [220, 0]
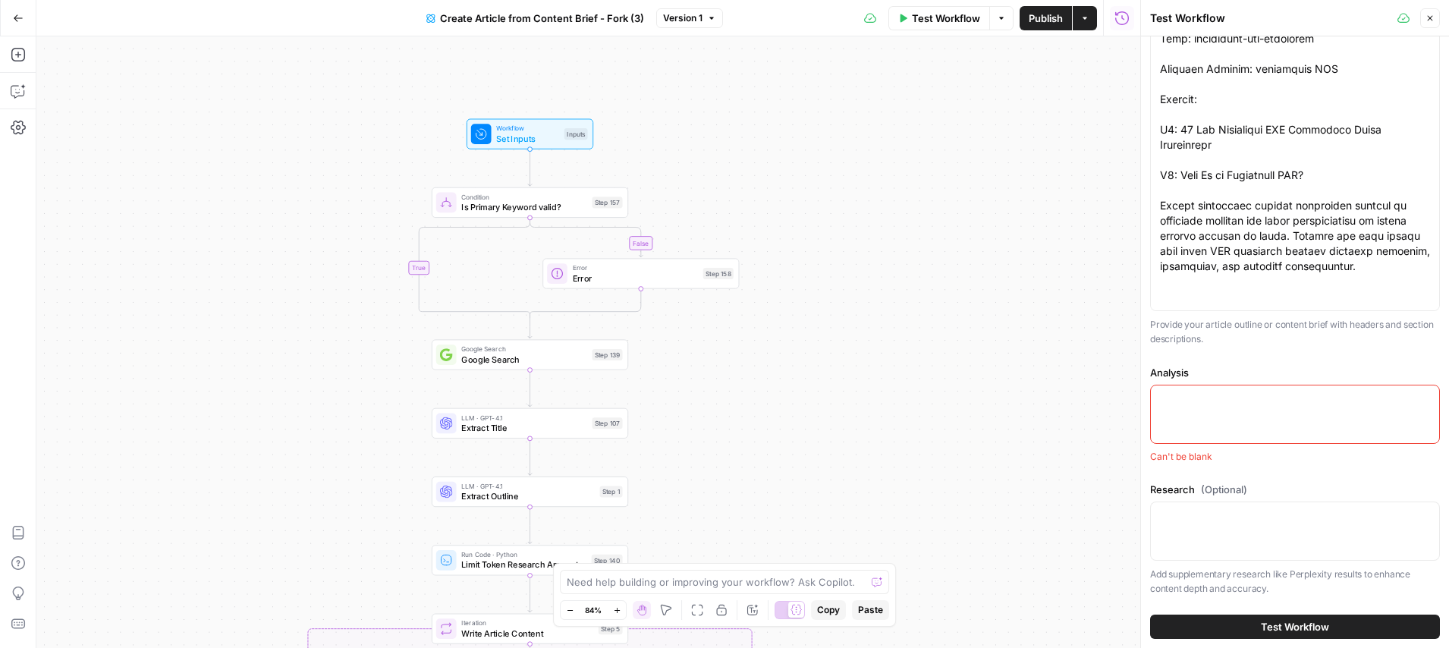
drag, startPoint x: 842, startPoint y: 345, endPoint x: 781, endPoint y: 395, distance: 79.3
click at [781, 395] on div "false true false false true true Workflow Set Inputs Inputs Condition Is Primar…" at bounding box center [588, 342] width 1104 height 612
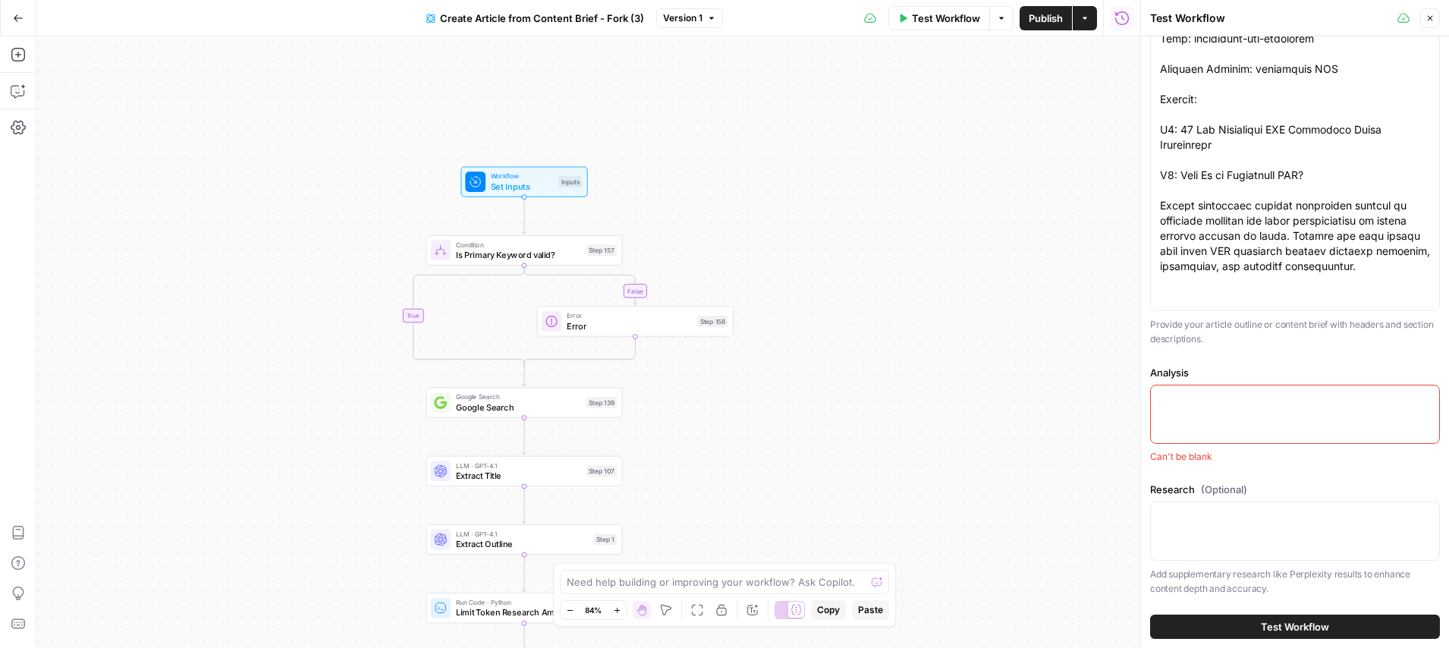
click at [1430, 14] on icon "button" at bounding box center [1430, 18] width 9 height 9
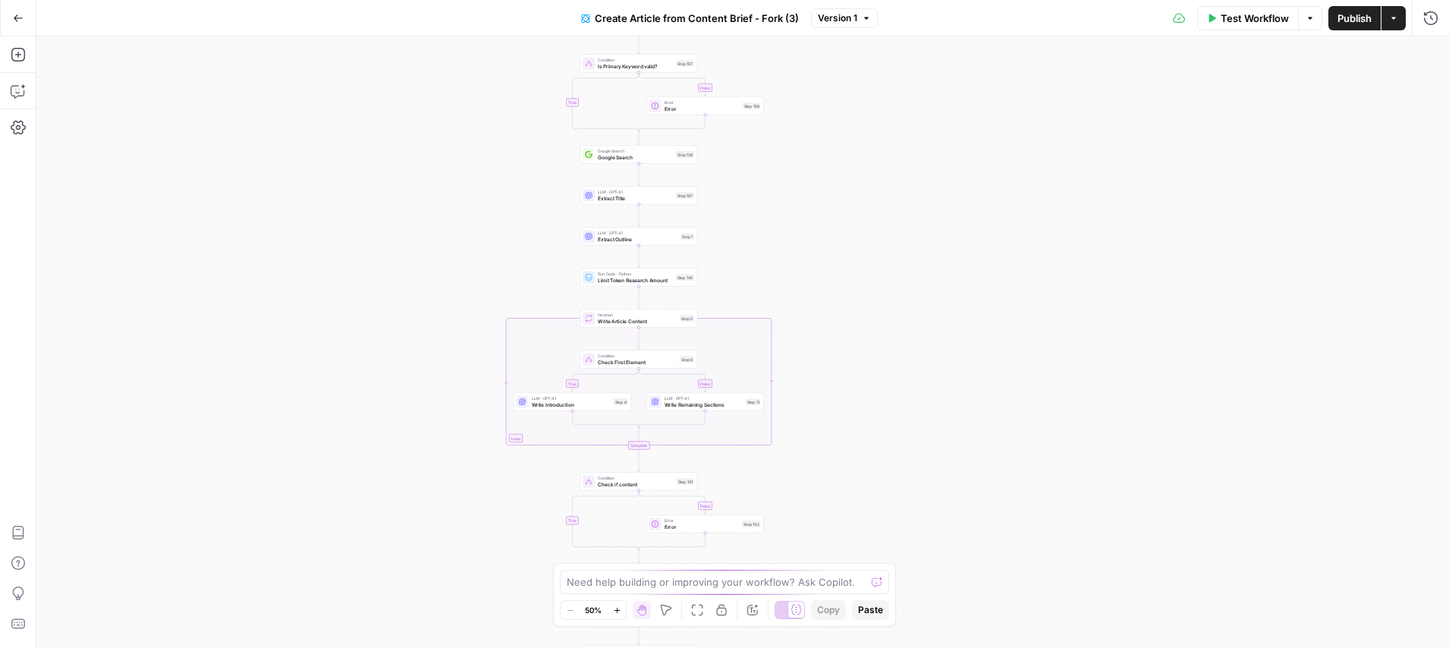
drag, startPoint x: 995, startPoint y: 268, endPoint x: 886, endPoint y: 278, distance: 109.8
click at [886, 279] on div "true false true false true false Workflow Set Inputs Inputs Condition Is Primar…" at bounding box center [742, 342] width 1413 height 612
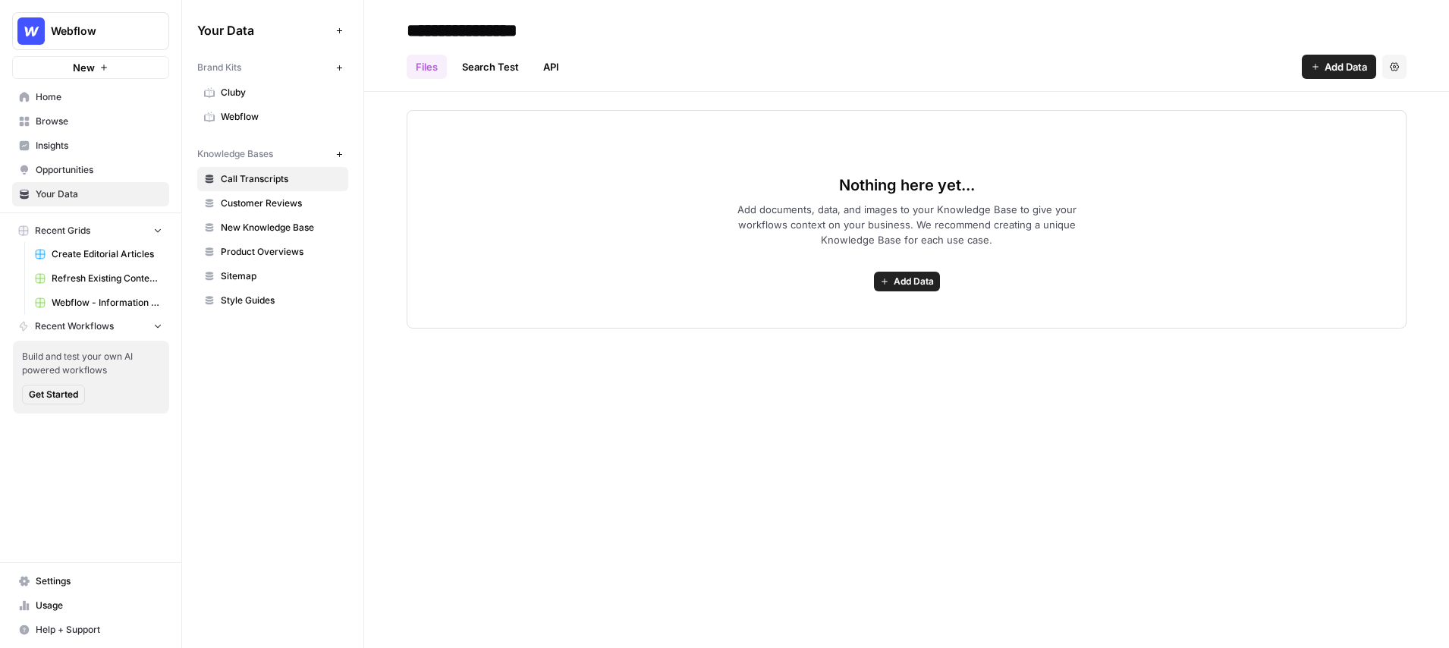
click at [266, 114] on span "Webflow" at bounding box center [281, 117] width 121 height 14
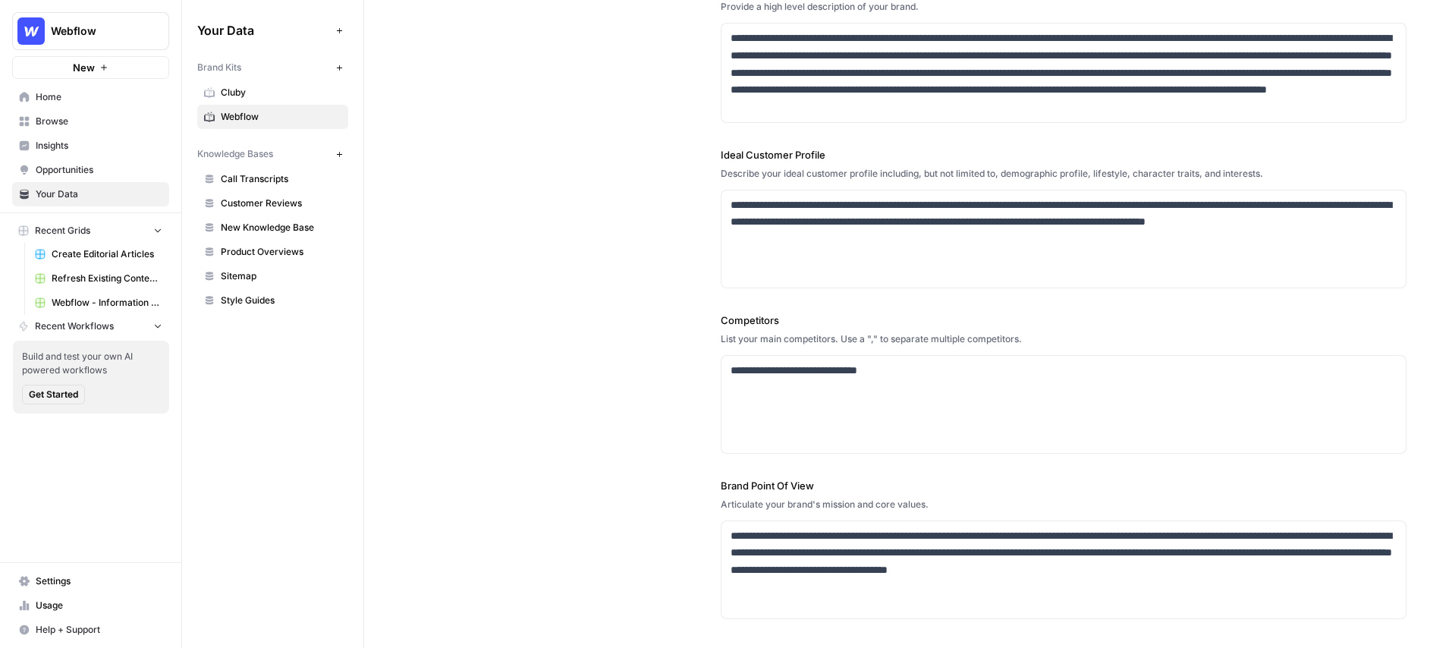
scroll to position [212, 0]
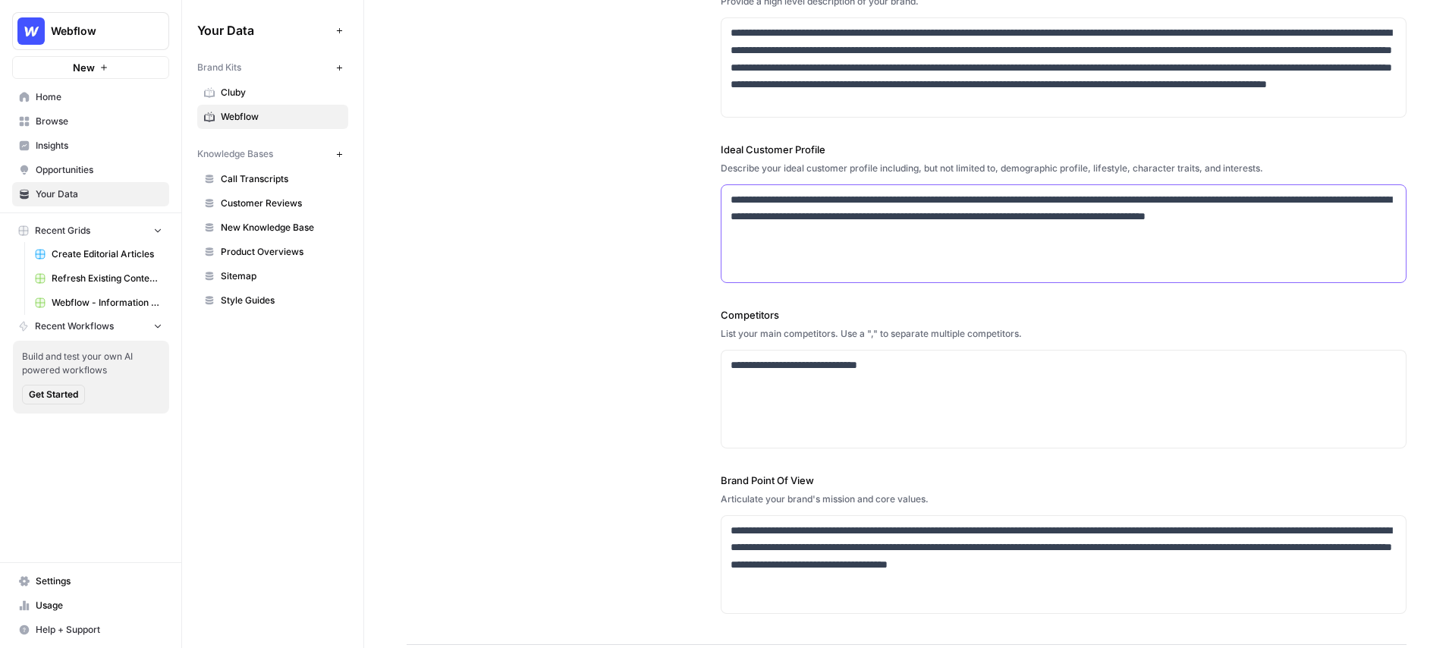
click at [888, 227] on p "**********" at bounding box center [1064, 217] width 667 height 52
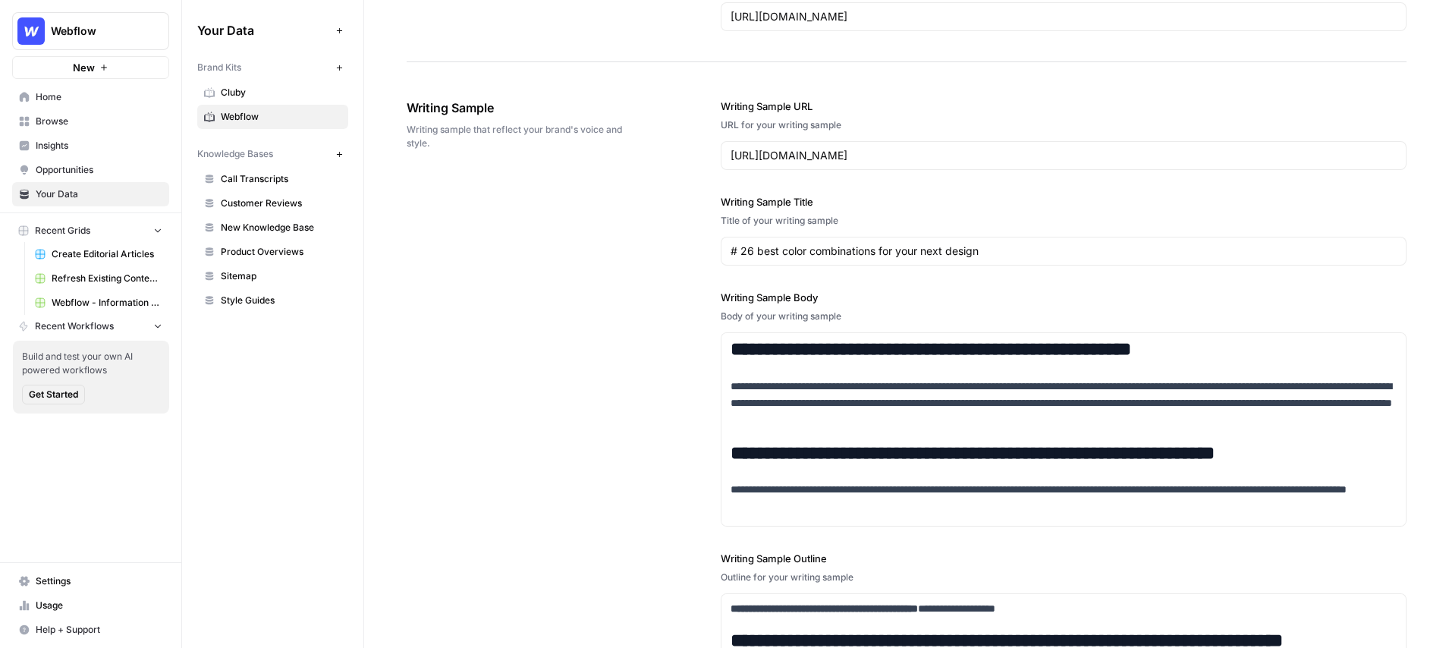
scroll to position [1641, 0]
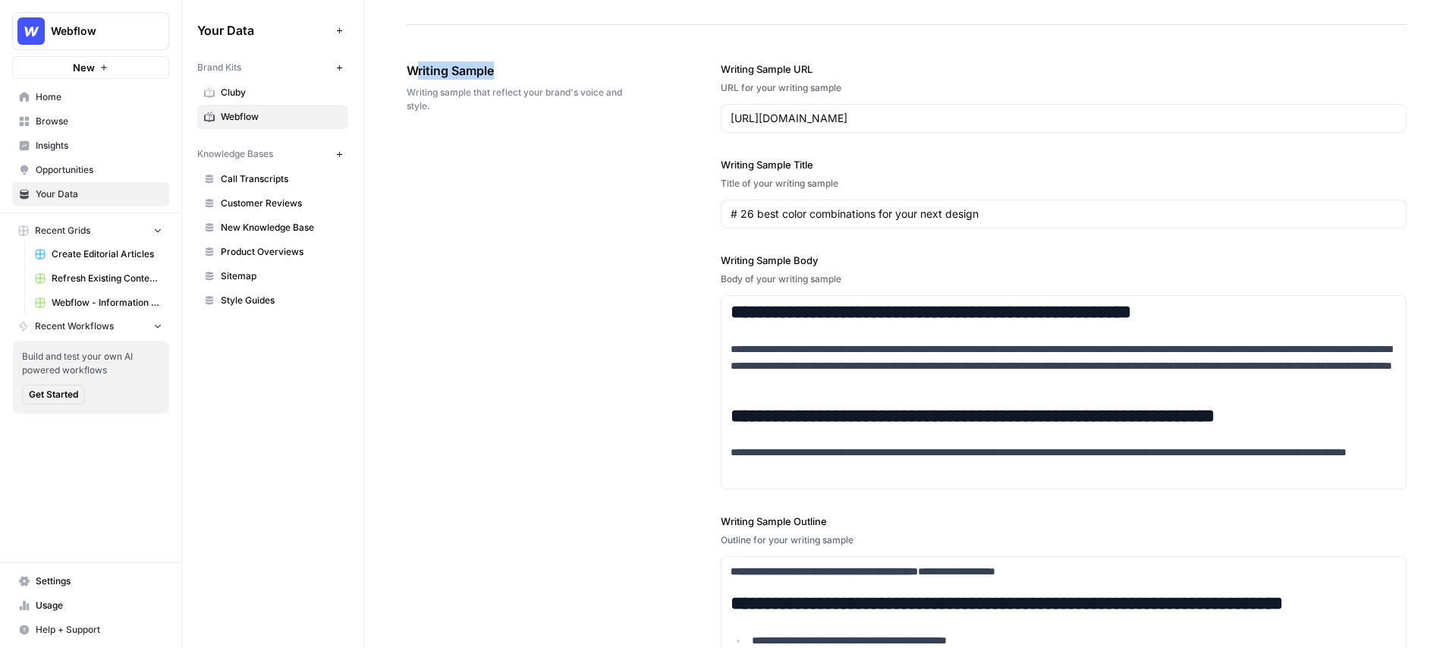
drag, startPoint x: 496, startPoint y: 72, endPoint x: 414, endPoint y: 71, distance: 82.7
click at [414, 72] on span "Writing Sample" at bounding box center [521, 70] width 229 height 18
drag, startPoint x: 436, startPoint y: 108, endPoint x: 401, endPoint y: 93, distance: 38.5
click at [635, 266] on div "**********" at bounding box center [907, 406] width 1000 height 750
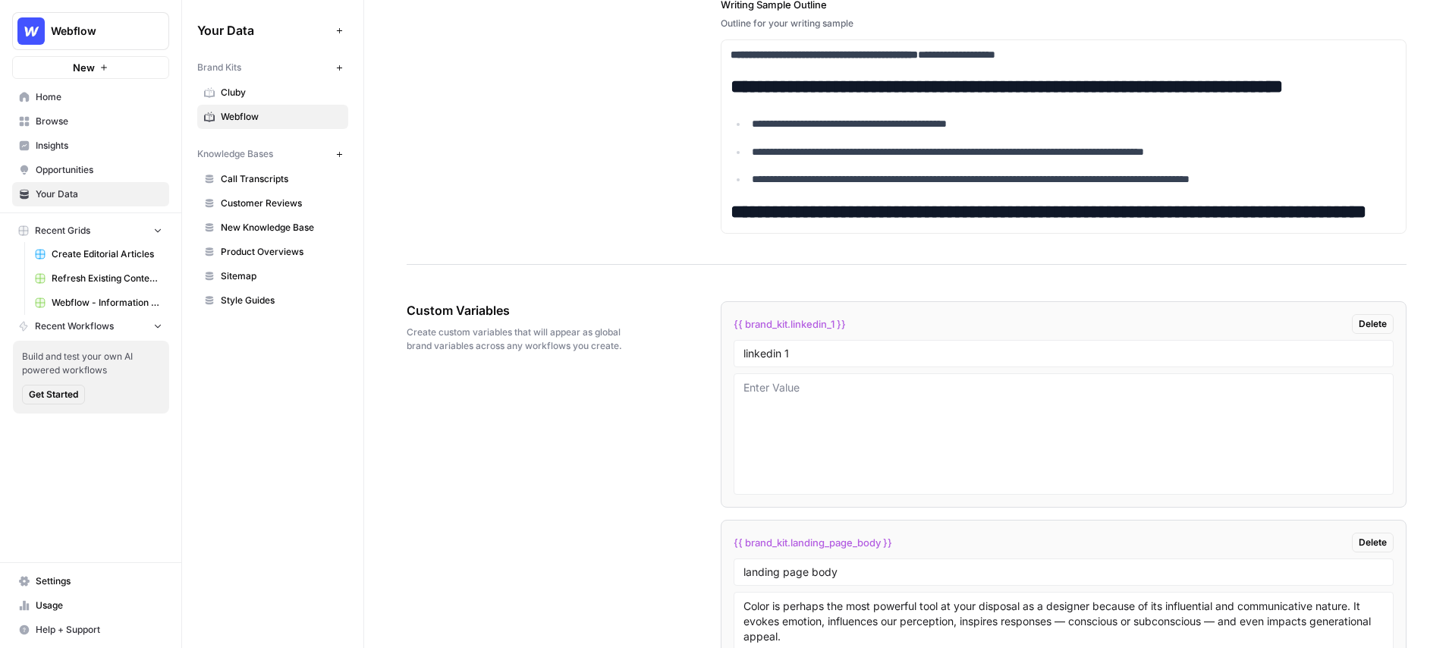
scroll to position [2151, 0]
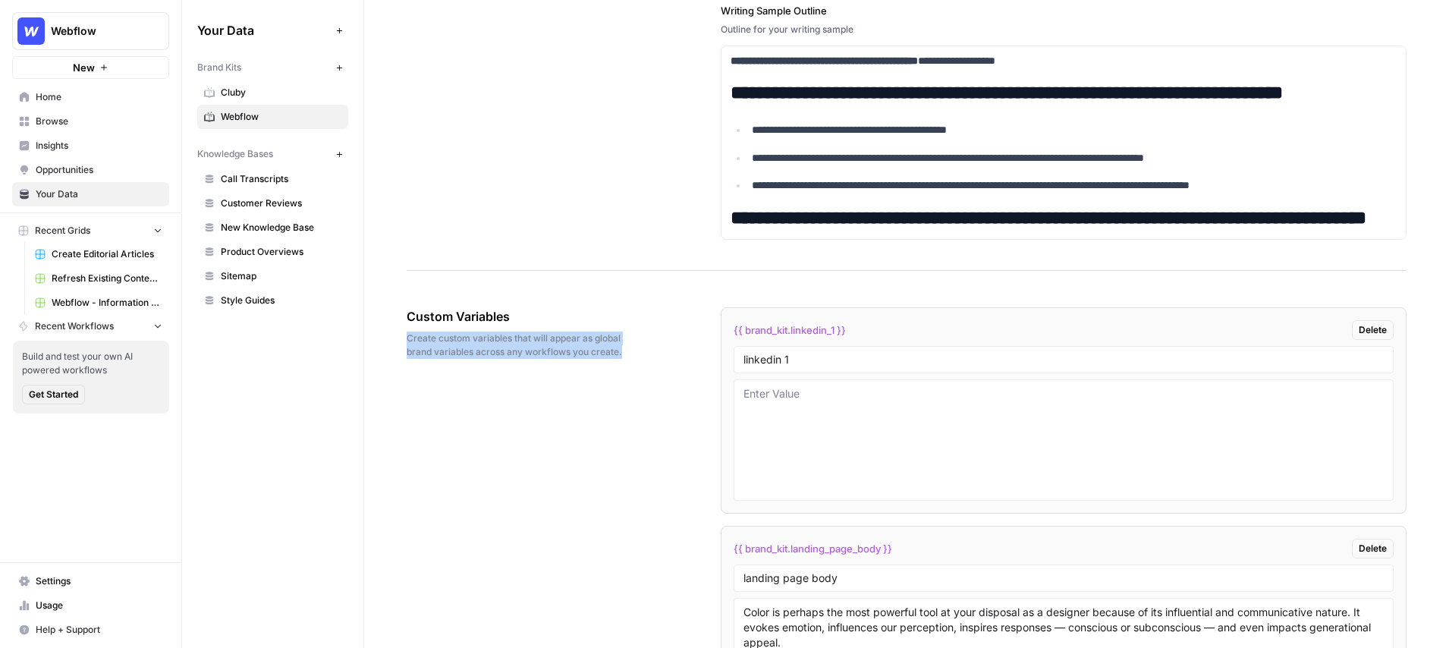
drag, startPoint x: 625, startPoint y: 351, endPoint x: 404, endPoint y: 341, distance: 221.0
click at [643, 316] on div "Custom Variables Create custom variables that will appear as global brand varia…" at bounding box center [907, 647] width 1000 height 741
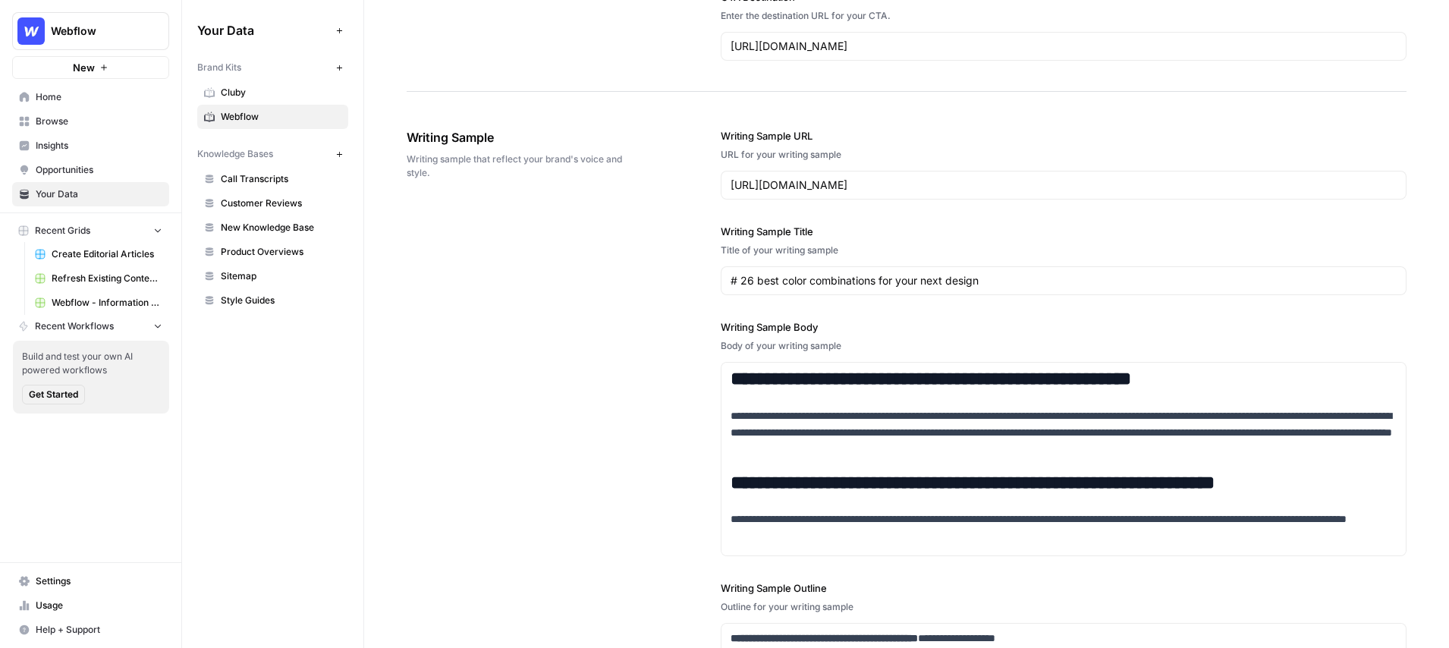
scroll to position [1572, 0]
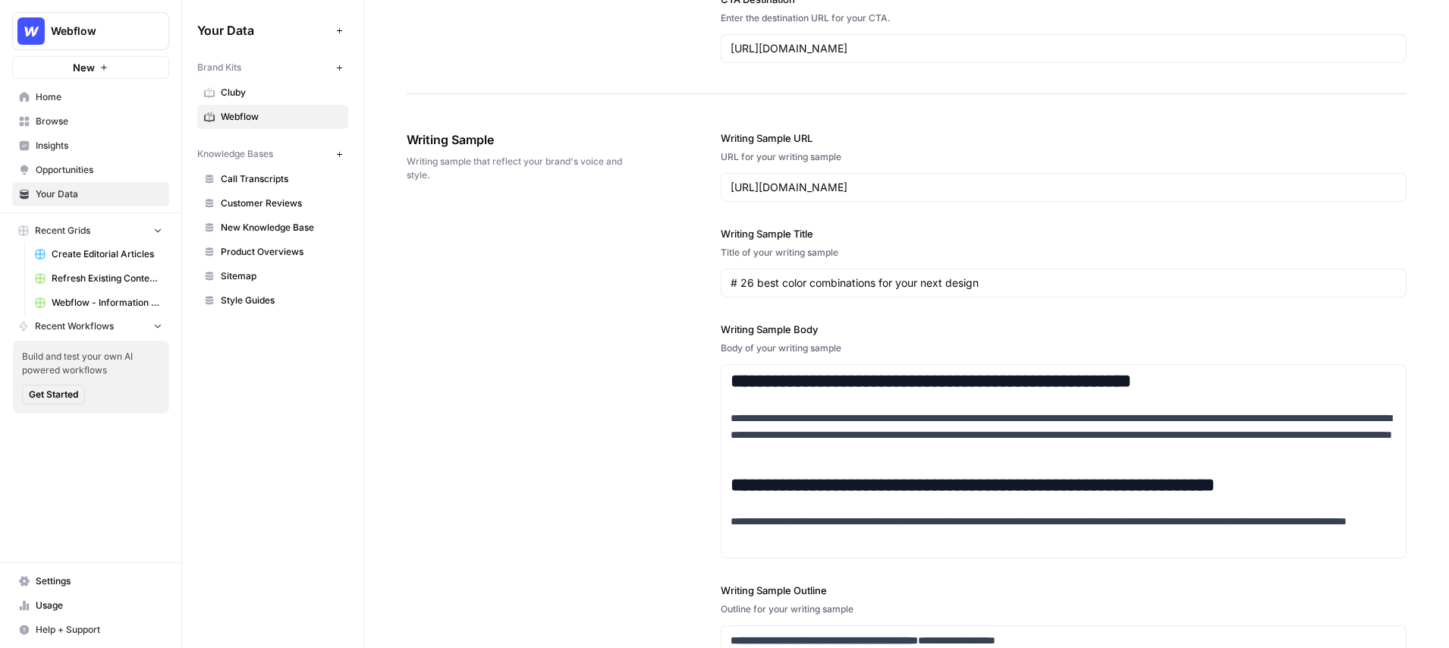
click at [345, 156] on button "New" at bounding box center [339, 154] width 18 height 18
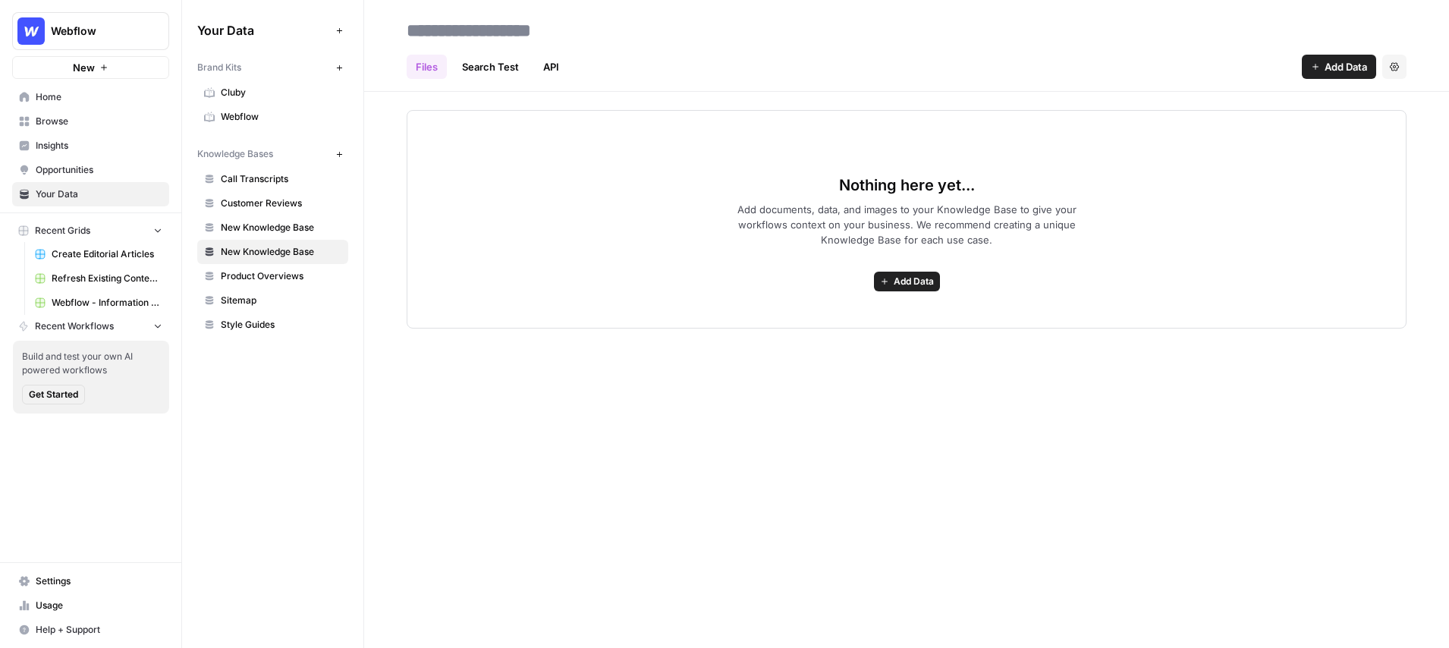
click at [1395, 67] on icon "button" at bounding box center [1394, 66] width 9 height 9
click at [1342, 105] on span "Delete Knowledge Base" at bounding box center [1332, 102] width 112 height 15
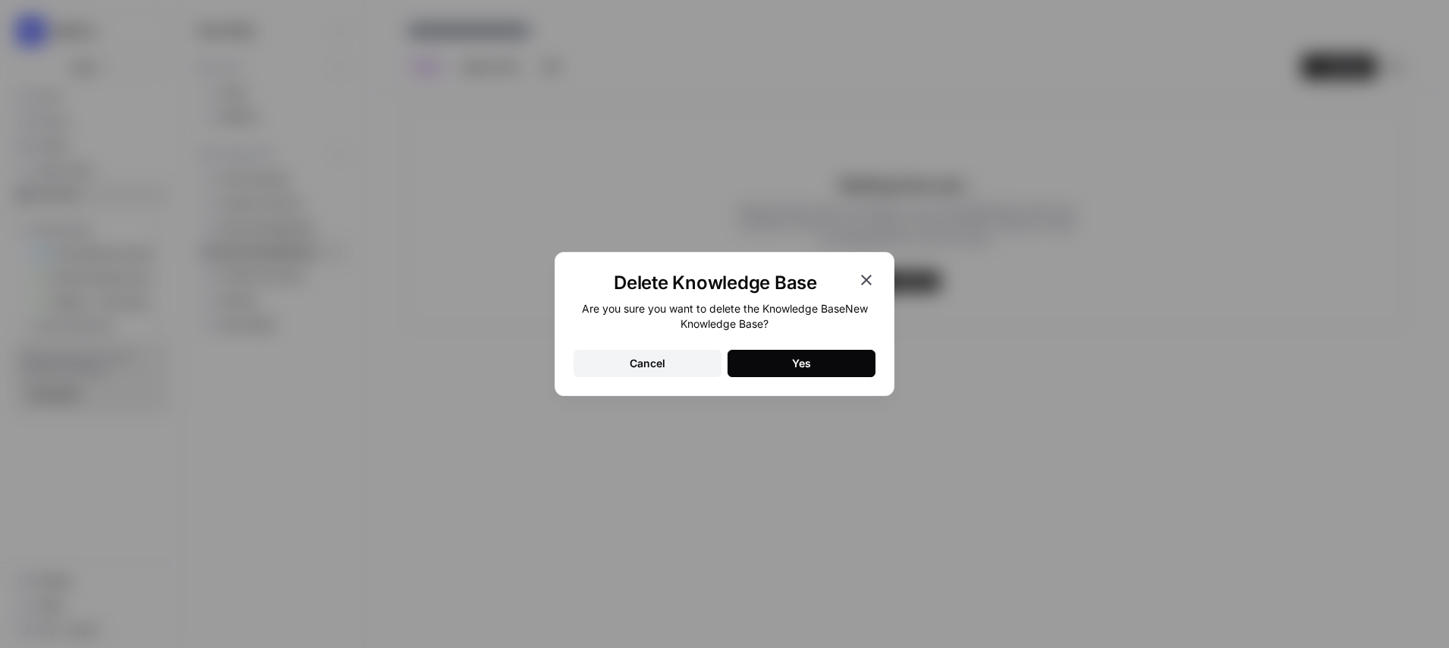
click at [793, 372] on button "Yes" at bounding box center [802, 363] width 148 height 27
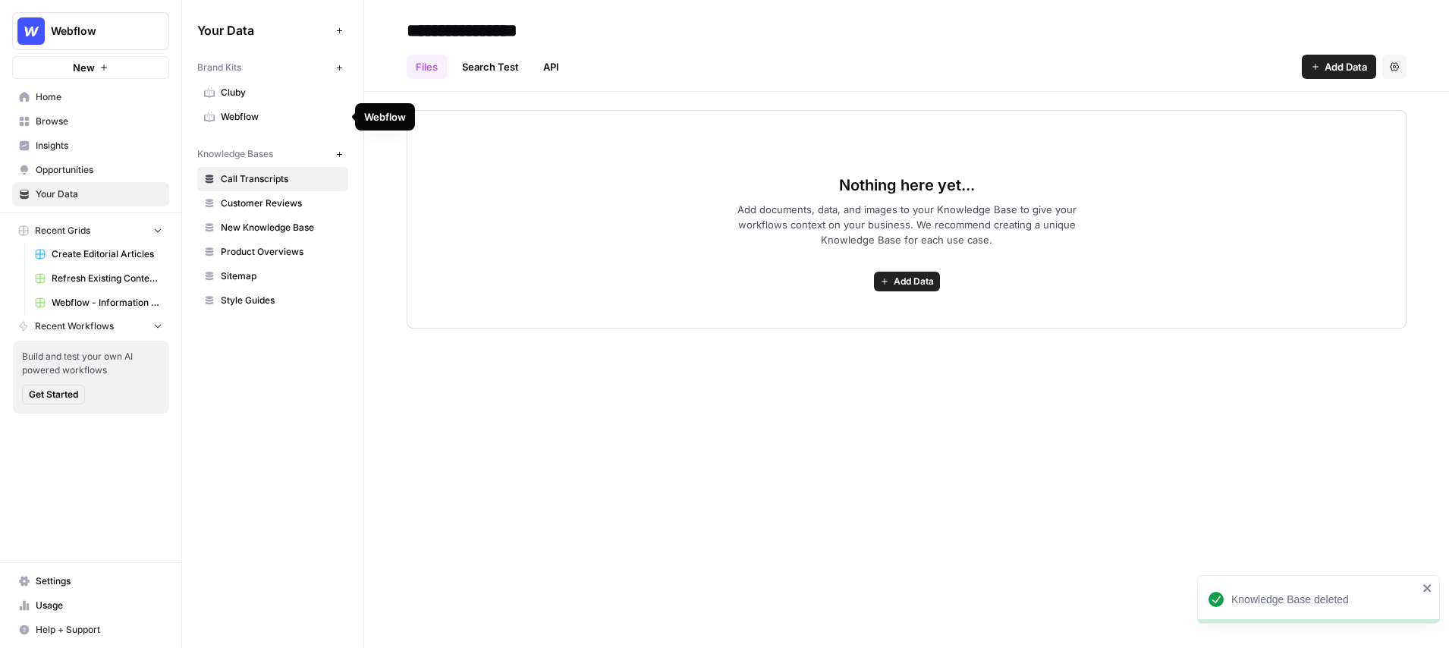
click at [251, 111] on span "Webflow" at bounding box center [281, 117] width 121 height 14
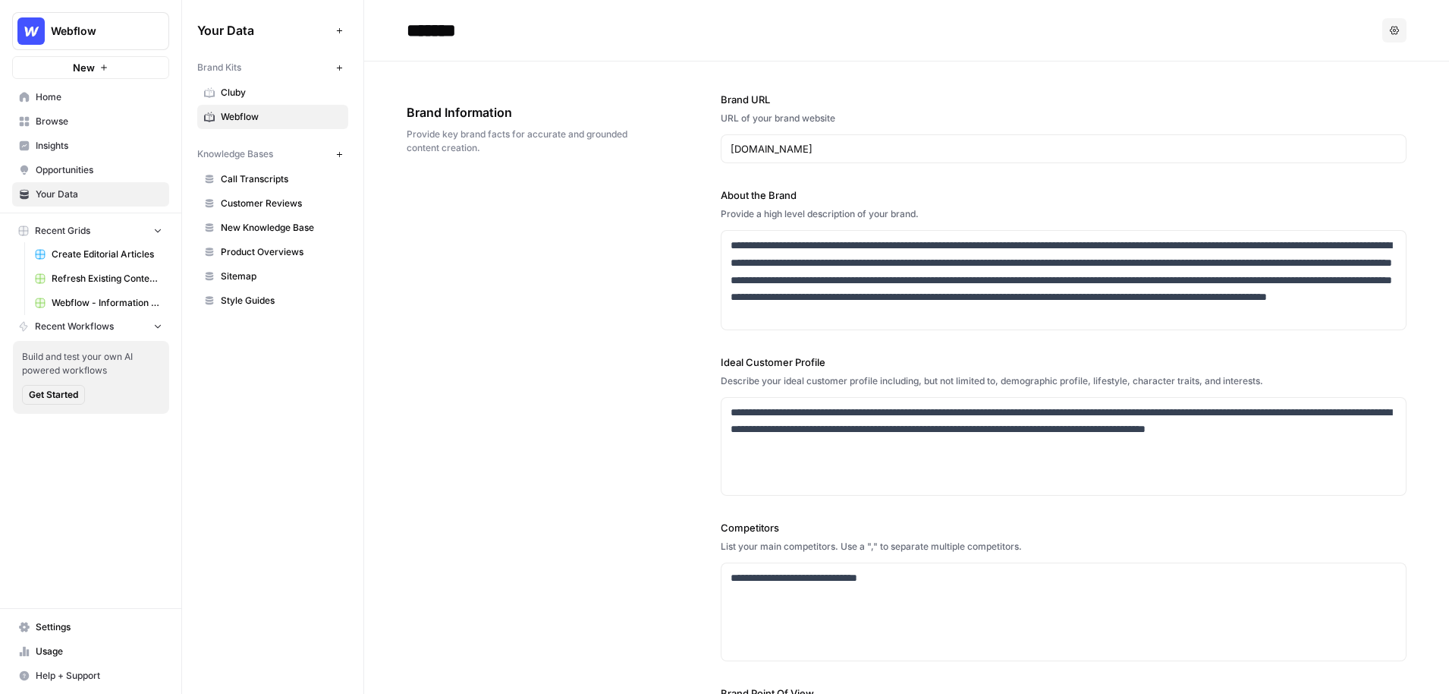
click at [533, 145] on span "Provide key brand facts for accurate and grounded content creation." at bounding box center [521, 140] width 229 height 27
drag, startPoint x: 530, startPoint y: 112, endPoint x: 404, endPoint y: 112, distance: 125.2
click at [673, 240] on div "**********" at bounding box center [907, 459] width 1000 height 796
drag, startPoint x: 798, startPoint y: 190, endPoint x: 690, endPoint y: 190, distance: 108.5
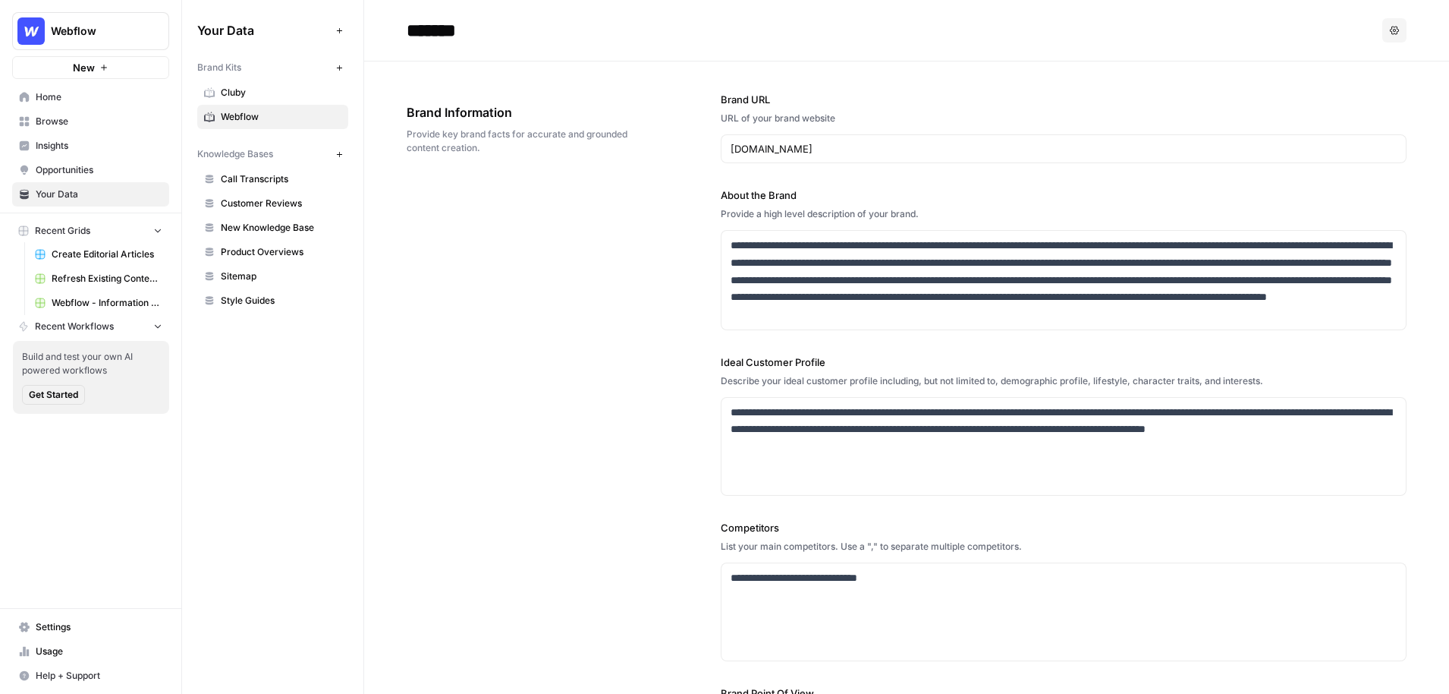
click at [690, 190] on div "**********" at bounding box center [907, 459] width 1000 height 796
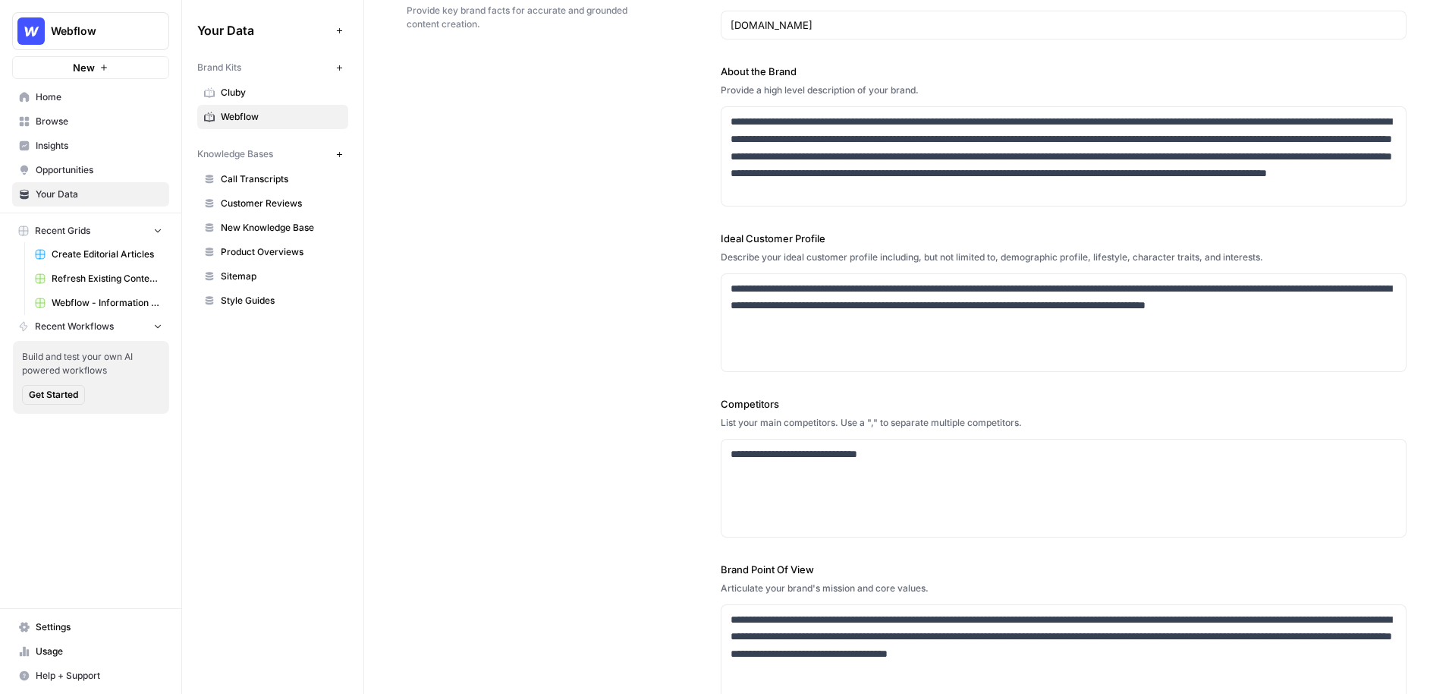
scroll to position [148, 0]
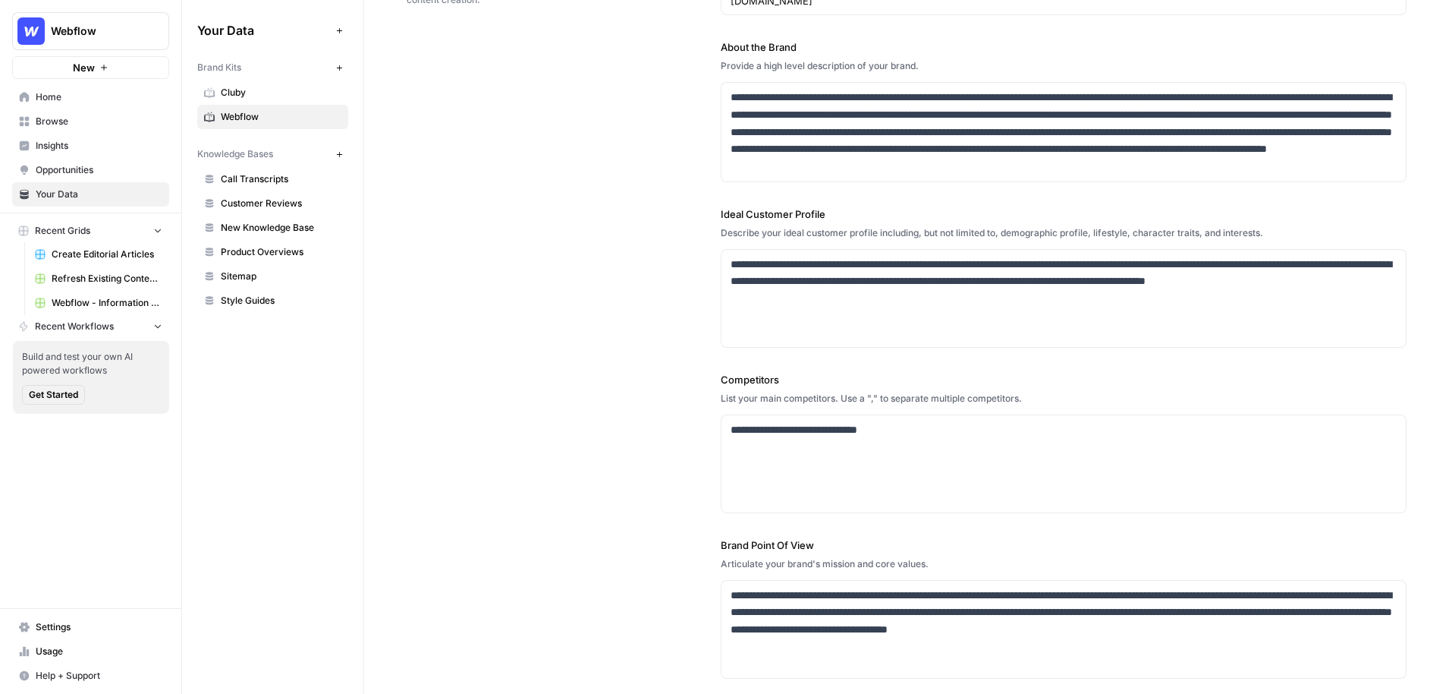
drag, startPoint x: 826, startPoint y: 222, endPoint x: 712, endPoint y: 216, distance: 113.9
click at [713, 216] on div "**********" at bounding box center [907, 311] width 1000 height 796
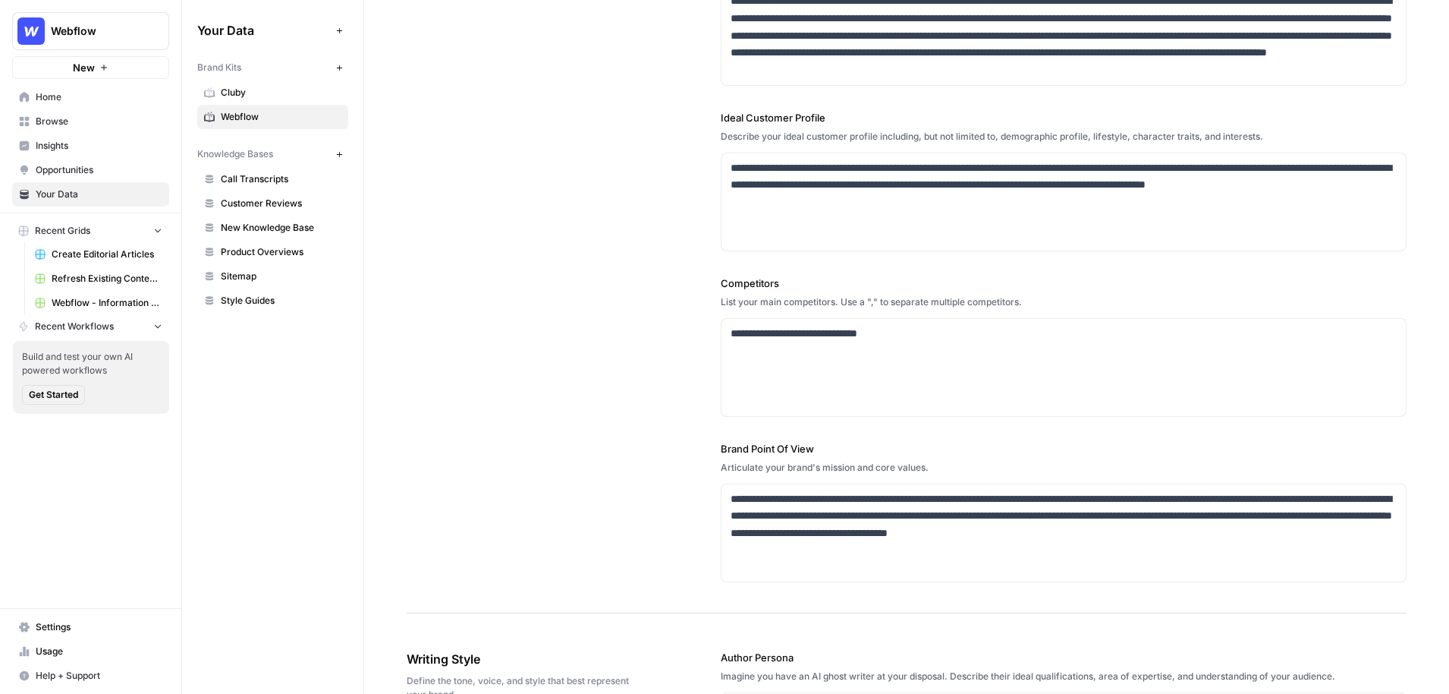
scroll to position [255, 0]
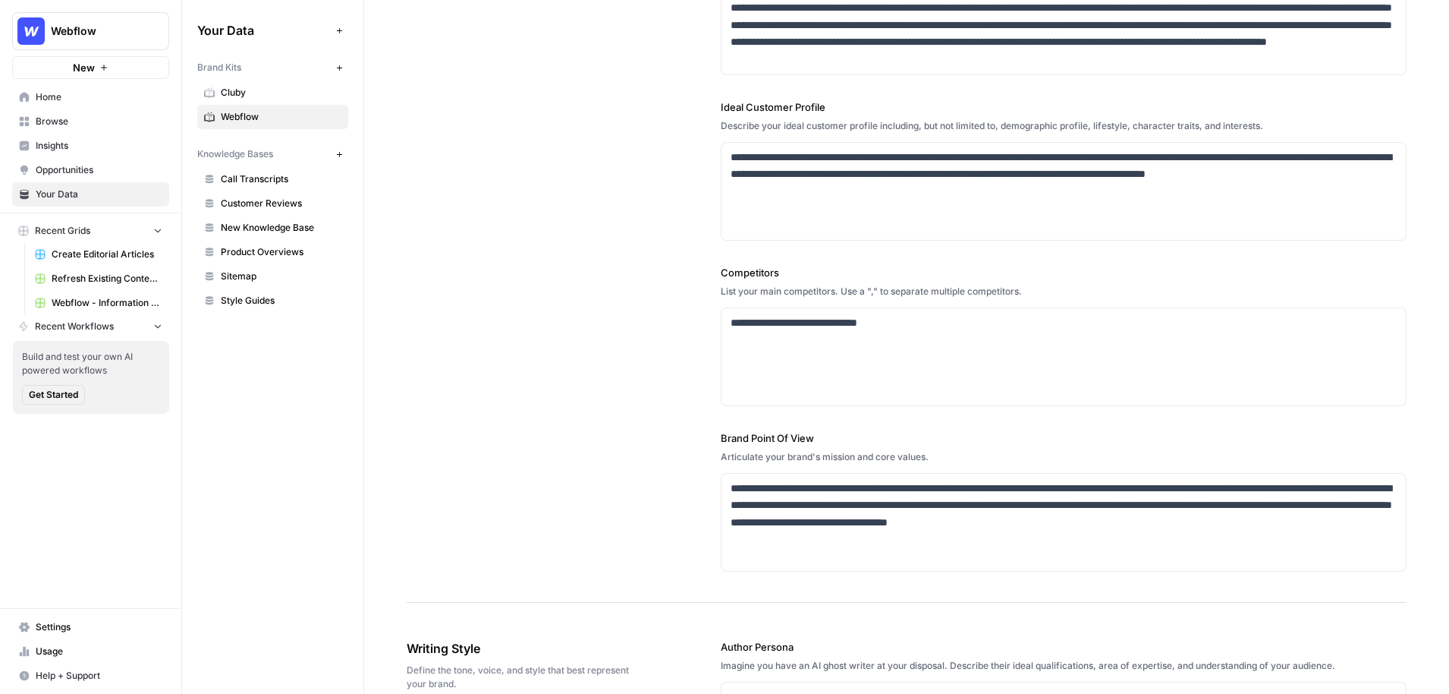
drag, startPoint x: 779, startPoint y: 273, endPoint x: 714, endPoint y: 273, distance: 65.3
click at [714, 273] on div "**********" at bounding box center [907, 204] width 1000 height 796
click at [941, 325] on p "**********" at bounding box center [1064, 322] width 667 height 17
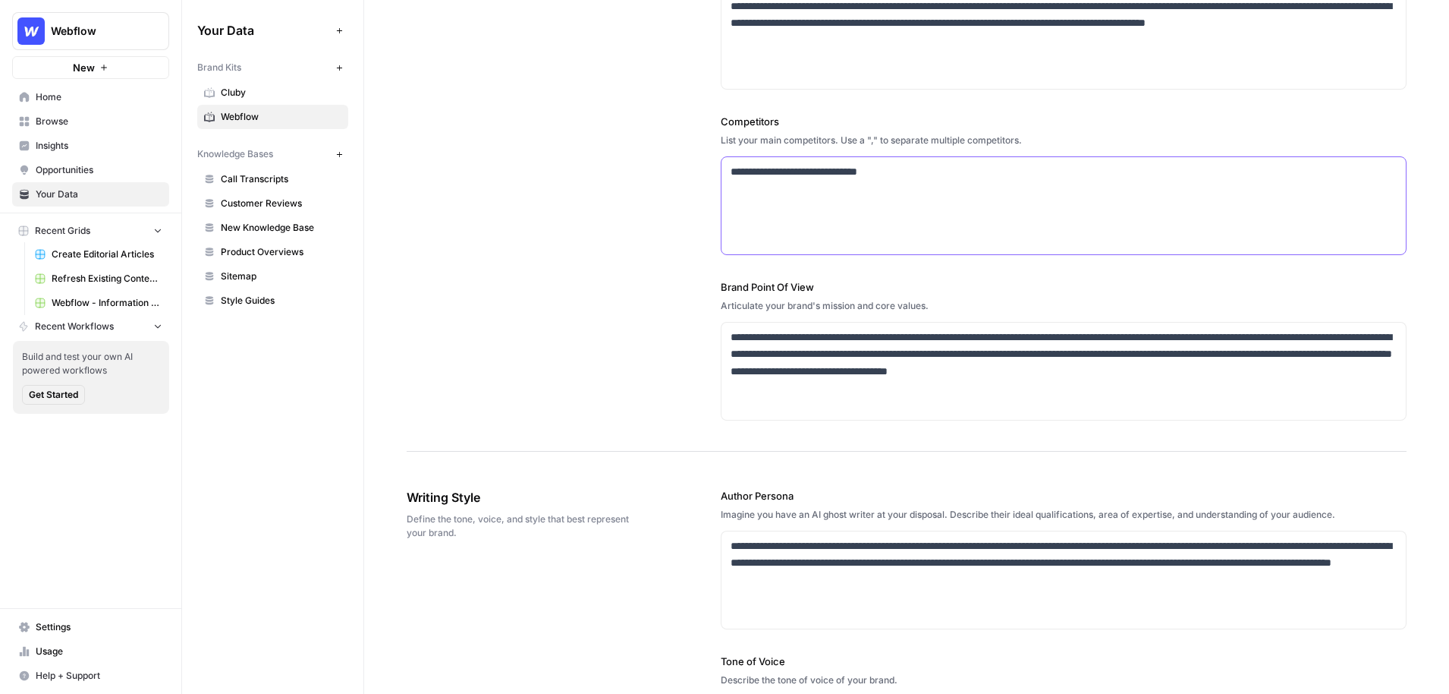
scroll to position [470, 0]
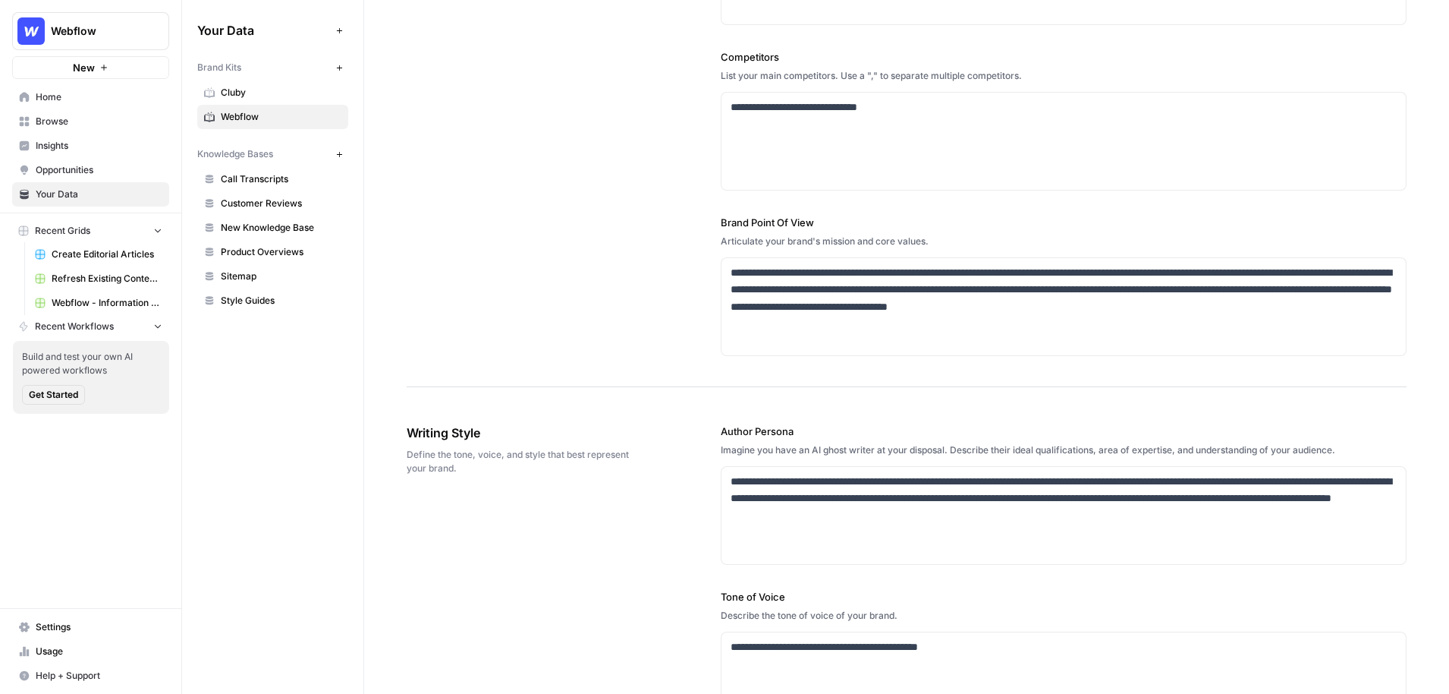
drag, startPoint x: 823, startPoint y: 219, endPoint x: 710, endPoint y: 219, distance: 113.8
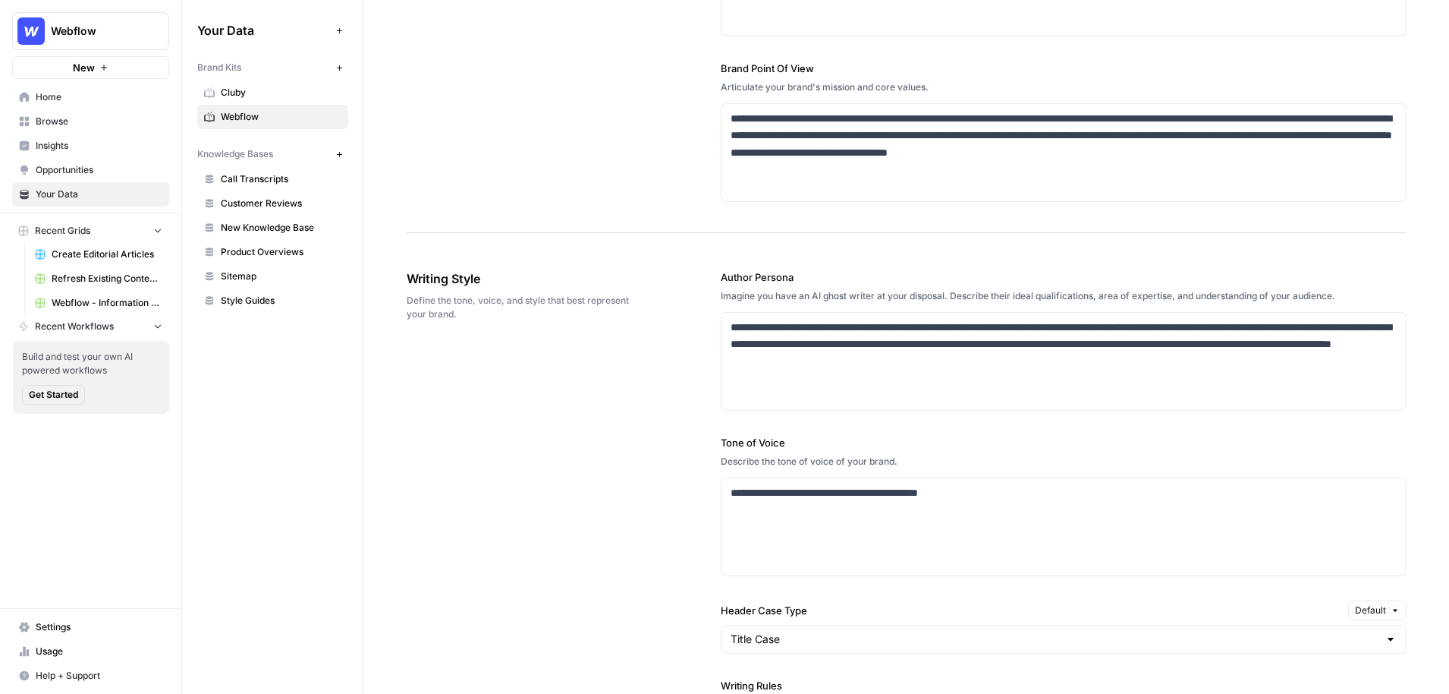
scroll to position [679, 0]
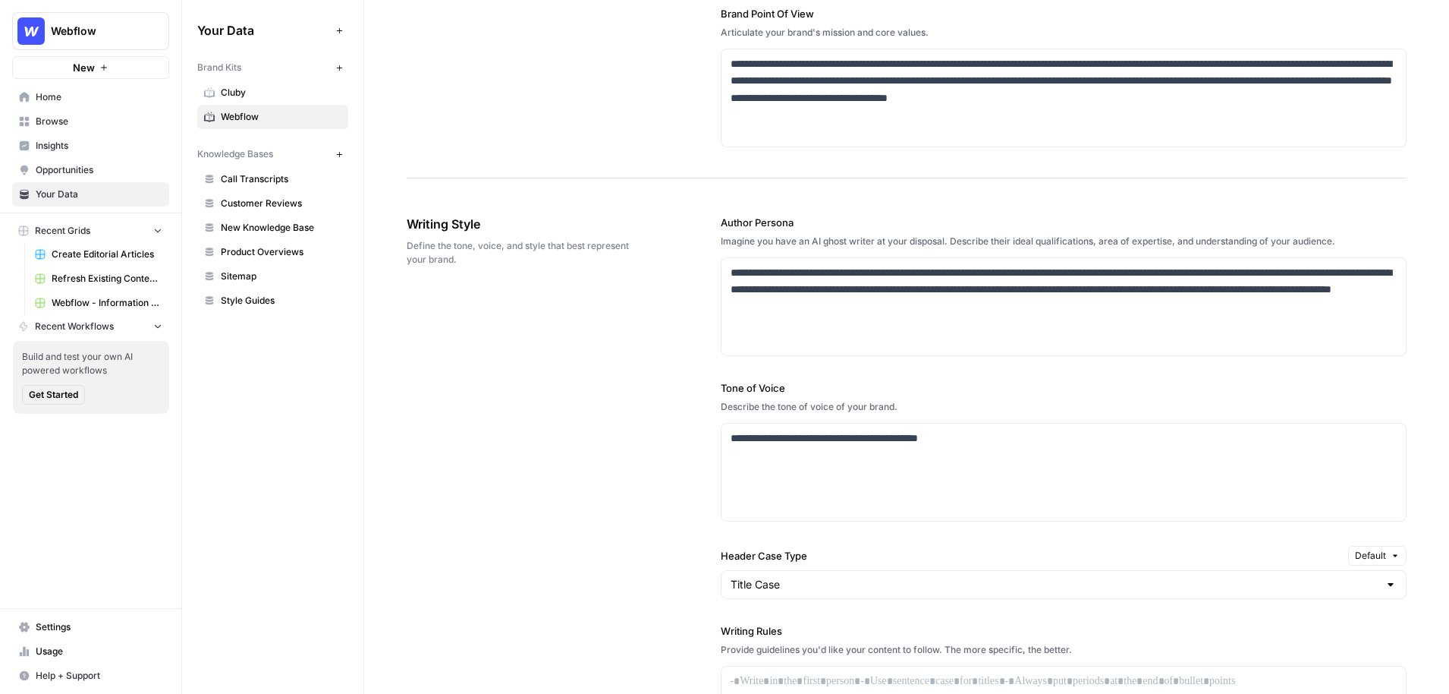
drag, startPoint x: 796, startPoint y: 231, endPoint x: 718, endPoint y: 225, distance: 78.3
click at [719, 225] on div "**********" at bounding box center [907, 585] width 1000 height 802
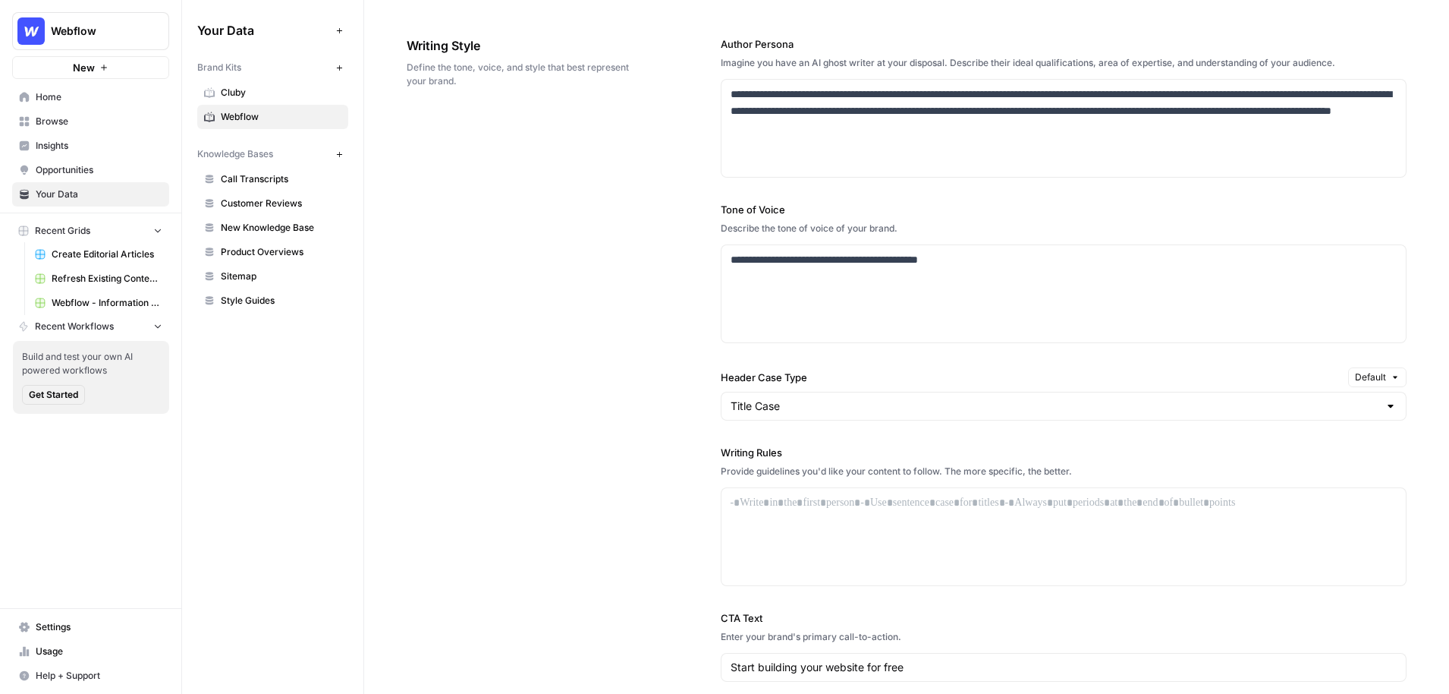
scroll to position [866, 0]
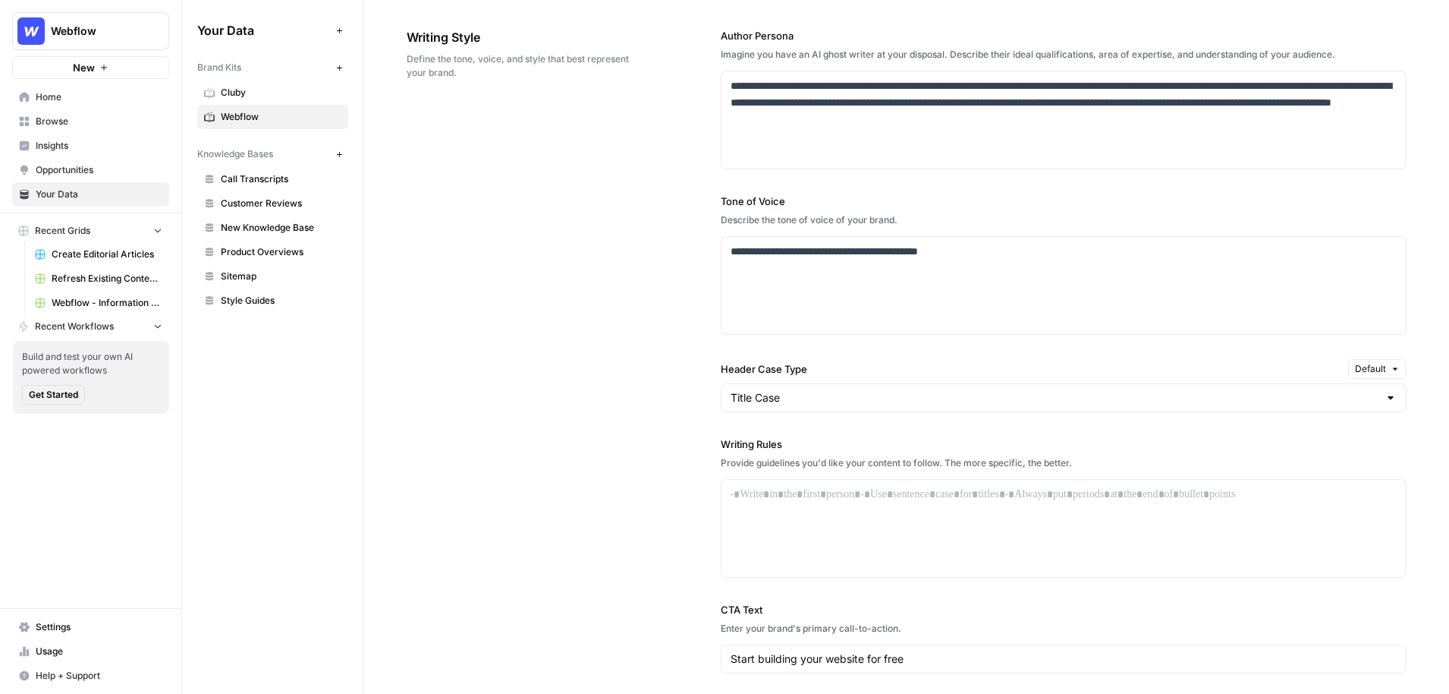
drag, startPoint x: 794, startPoint y: 206, endPoint x: 712, endPoint y: 206, distance: 82.0
click at [712, 206] on div "**********" at bounding box center [907, 399] width 1000 height 802
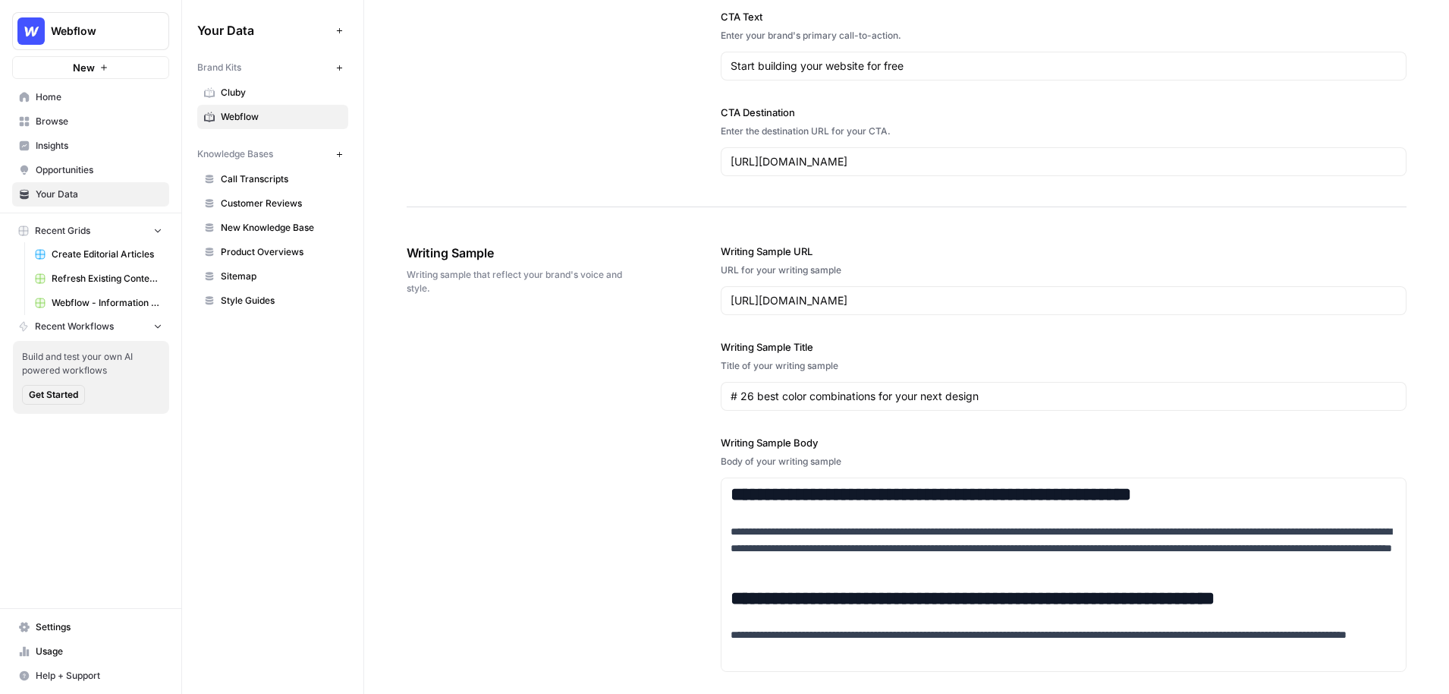
scroll to position [1480, 0]
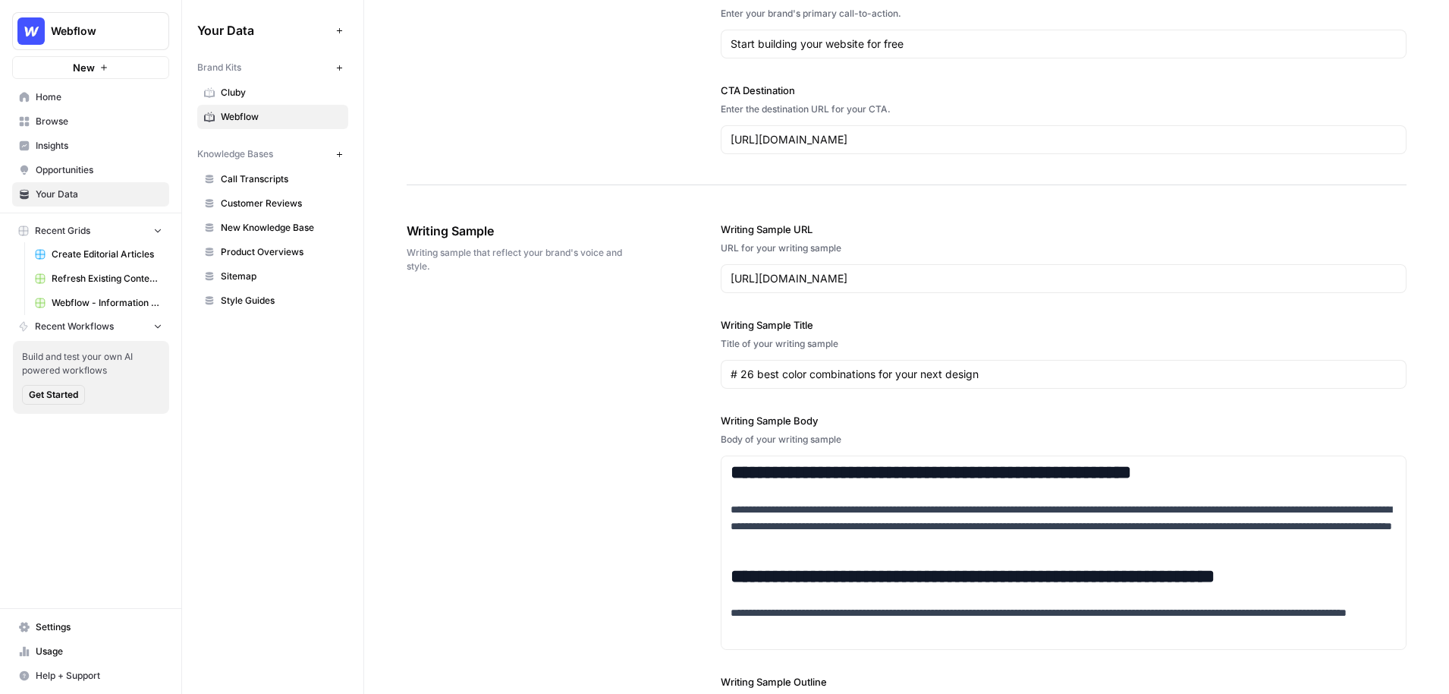
drag, startPoint x: 433, startPoint y: 266, endPoint x: 405, endPoint y: 253, distance: 30.2
click at [405, 253] on div "**********" at bounding box center [906, 134] width 1085 height 3107
click at [665, 388] on div "**********" at bounding box center [907, 566] width 1000 height 750
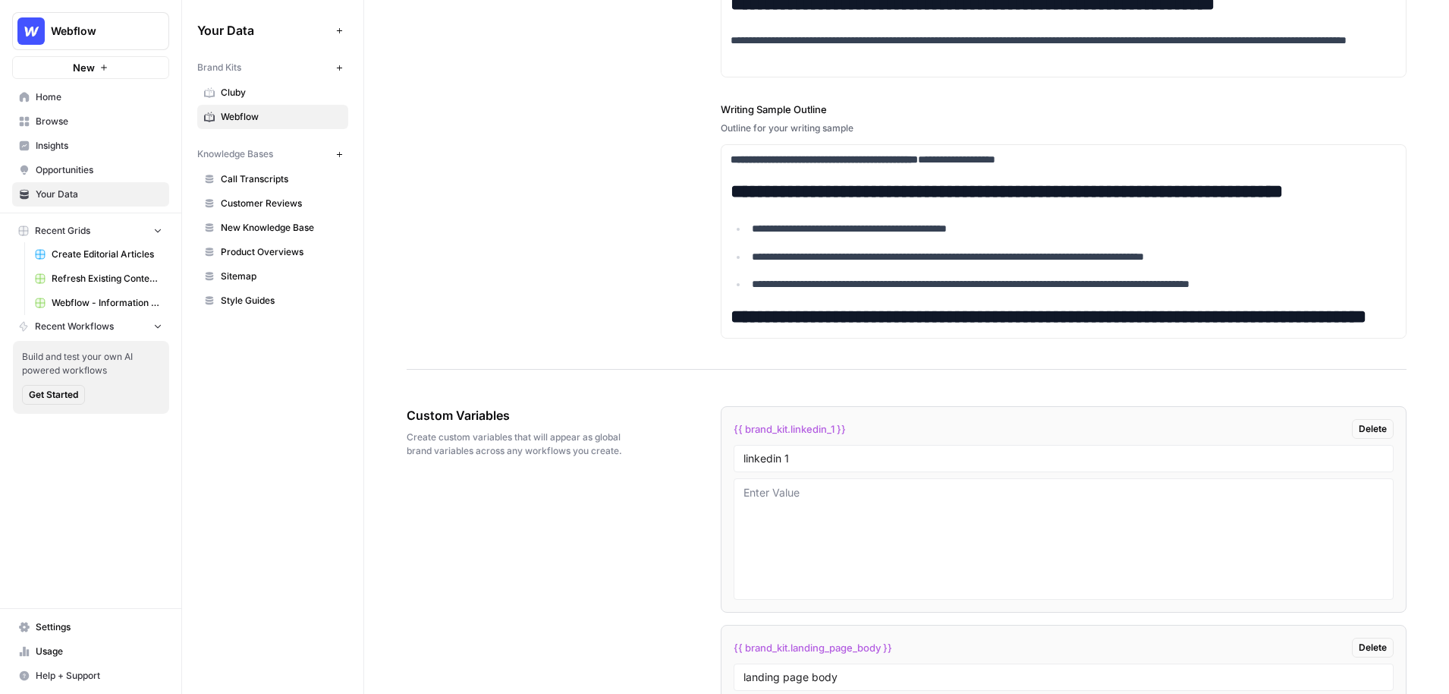
scroll to position [2085, 0]
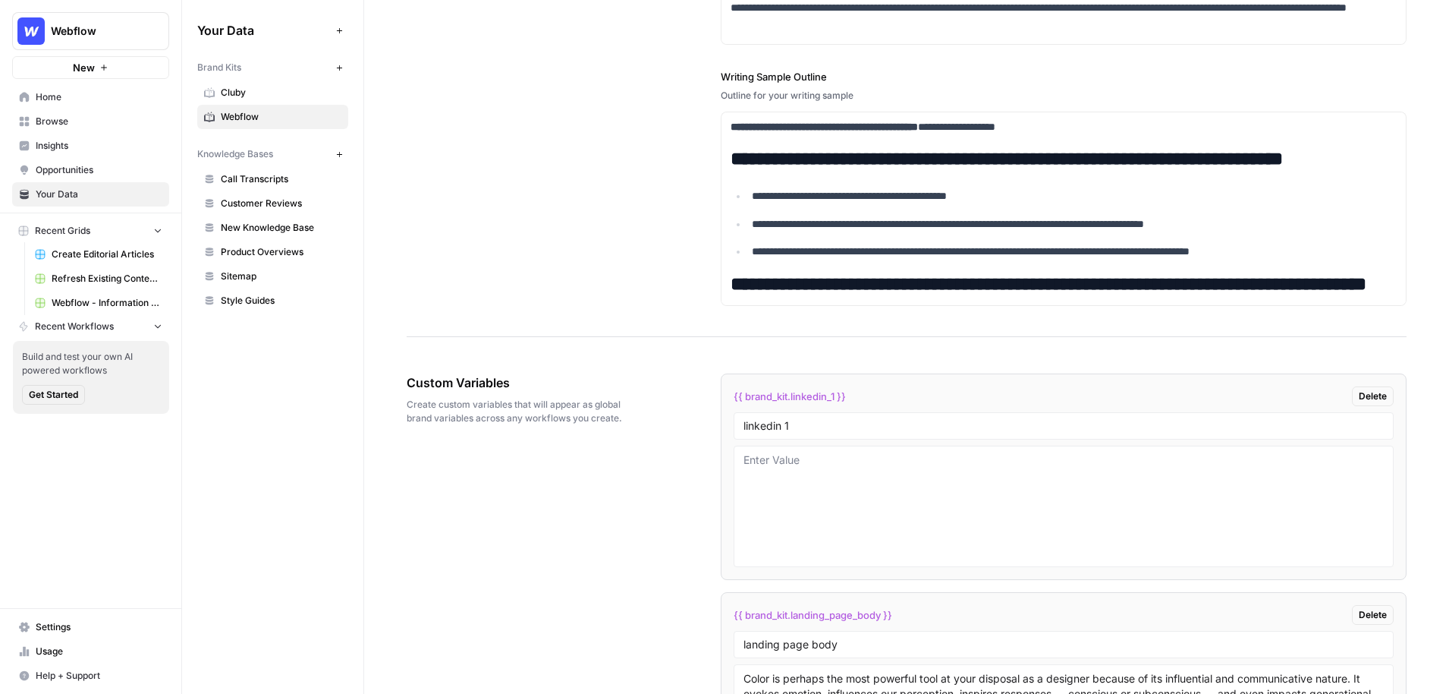
drag, startPoint x: 514, startPoint y: 386, endPoint x: 400, endPoint y: 379, distance: 114.8
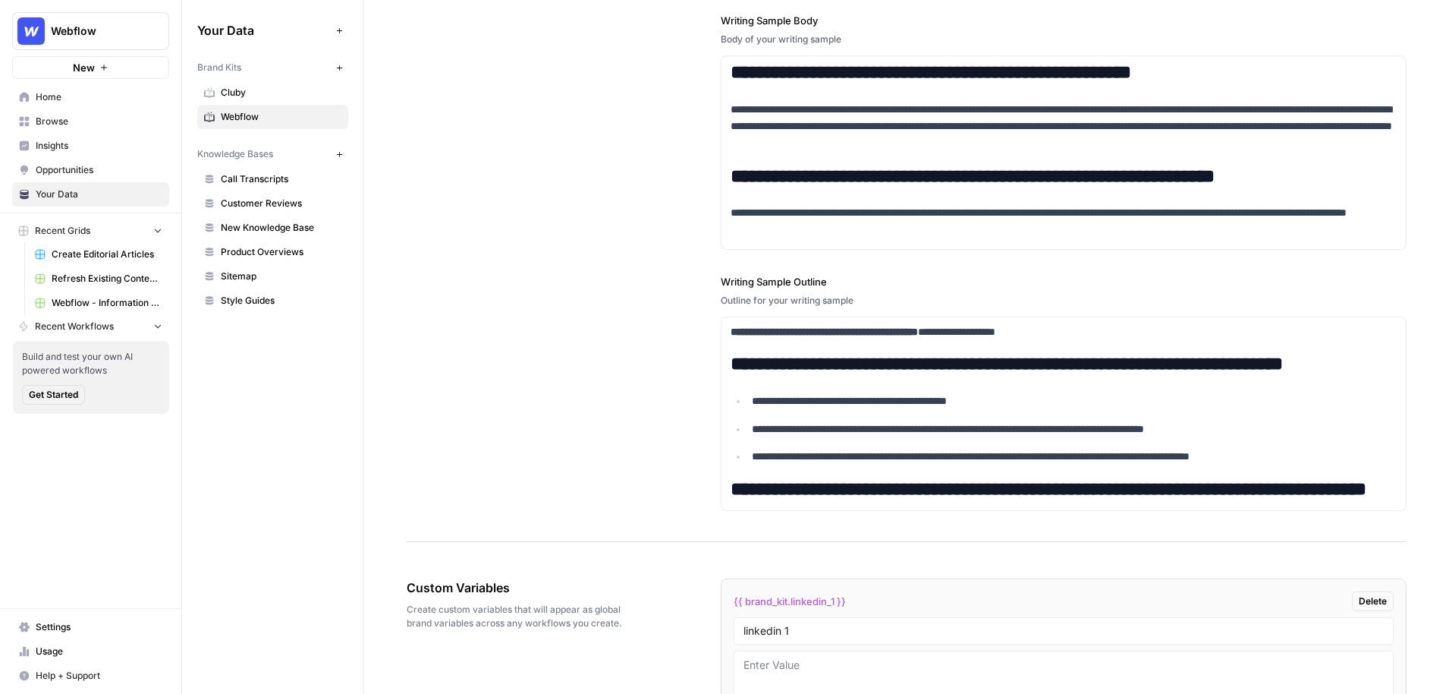
scroll to position [1875, 0]
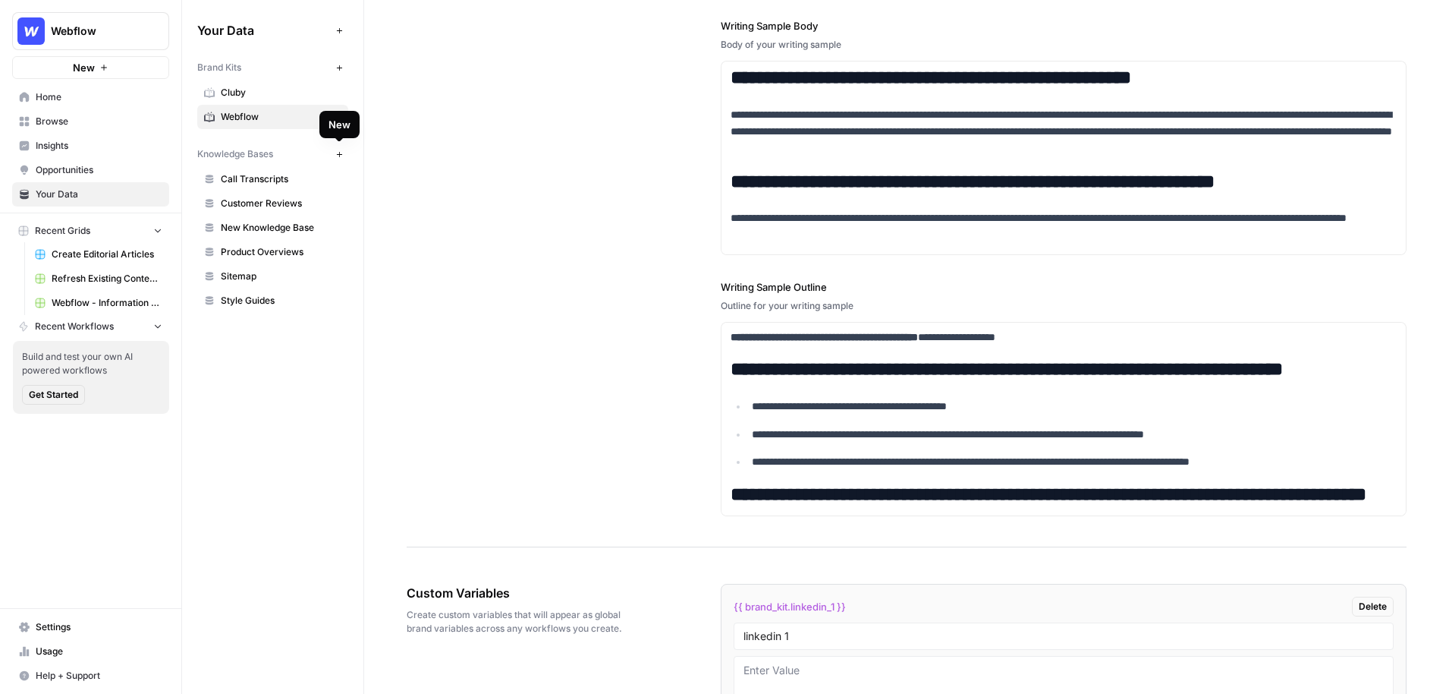
click at [341, 156] on icon "button" at bounding box center [339, 154] width 8 height 8
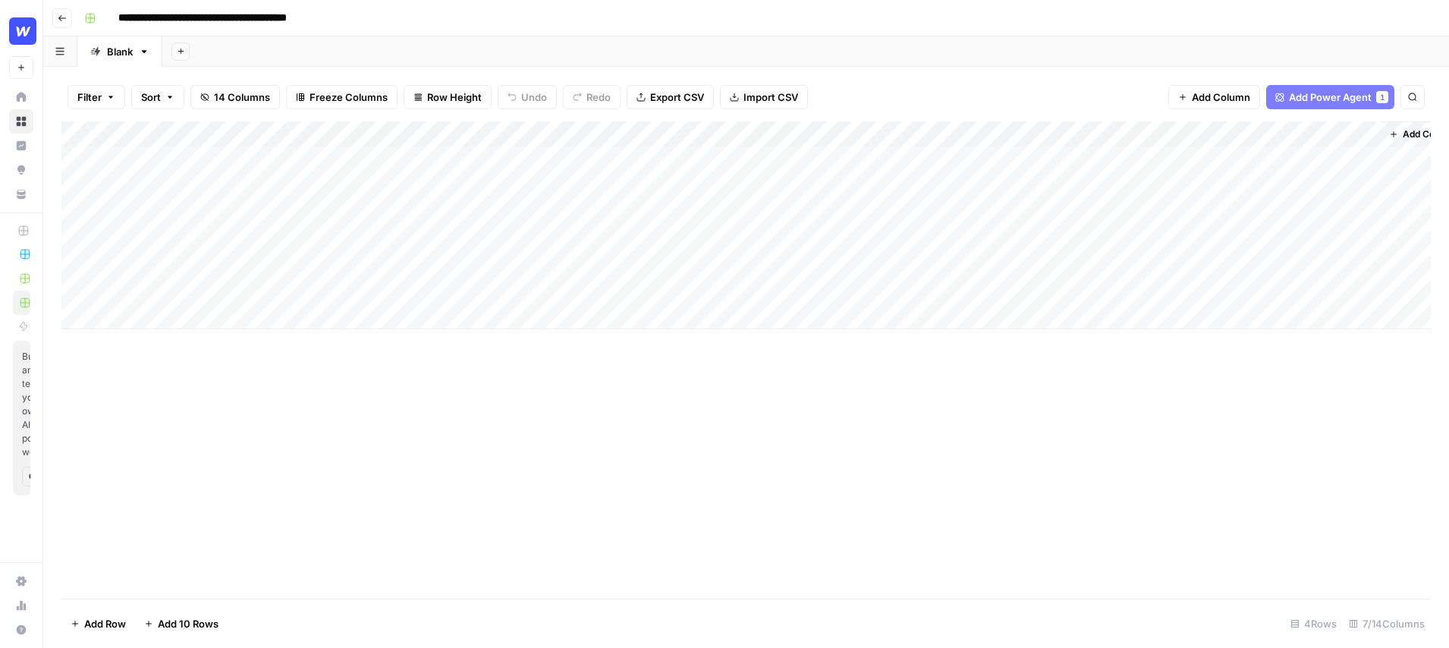
drag, startPoint x: 417, startPoint y: 240, endPoint x: 335, endPoint y: 240, distance: 81.2
click at [335, 240] on div "Add Column" at bounding box center [746, 225] width 1370 height 208
click at [529, 234] on div "Add Column" at bounding box center [746, 225] width 1370 height 208
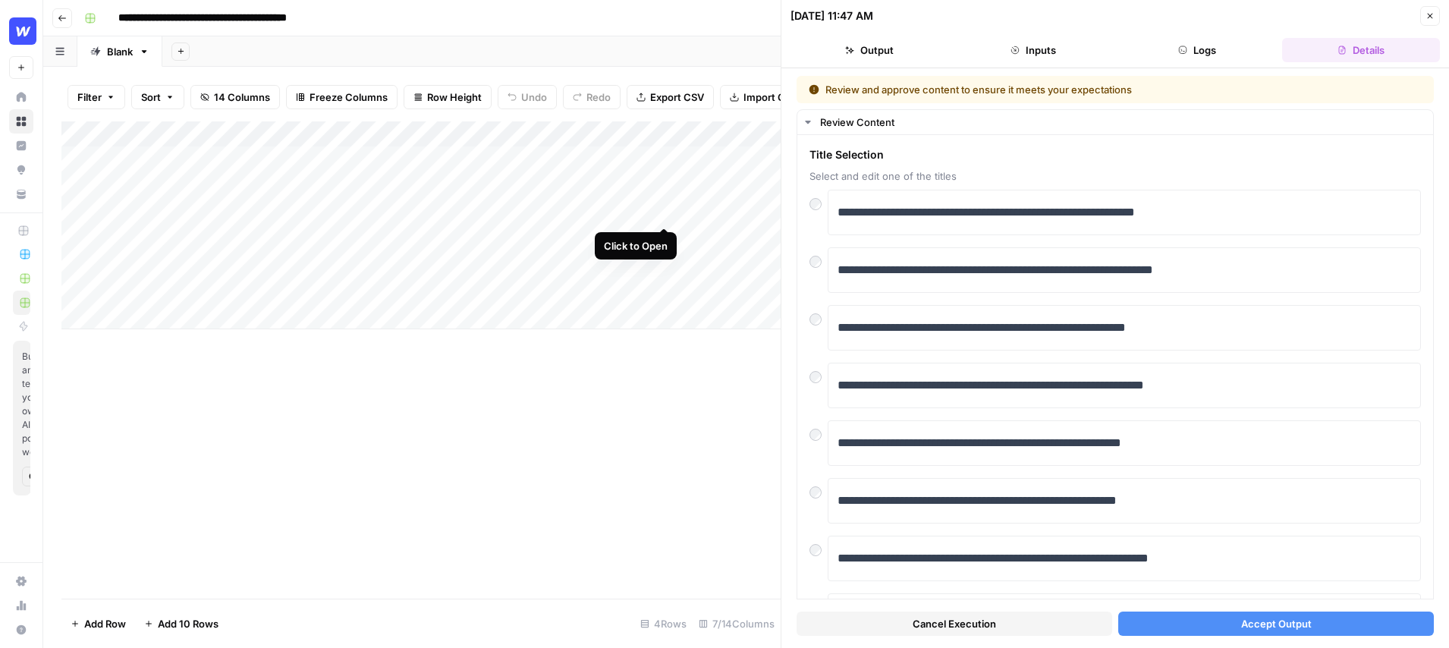
click at [665, 200] on div "Add Column" at bounding box center [420, 225] width 719 height 208
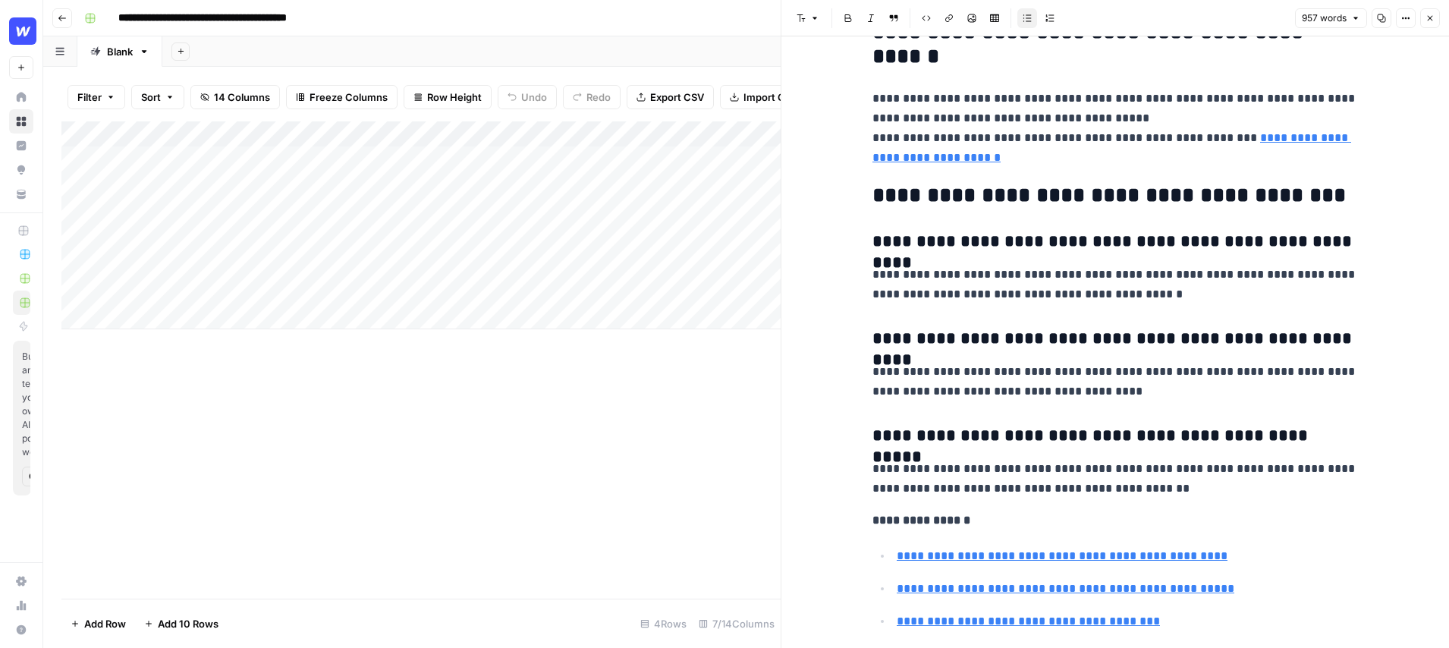
scroll to position [4518, 0]
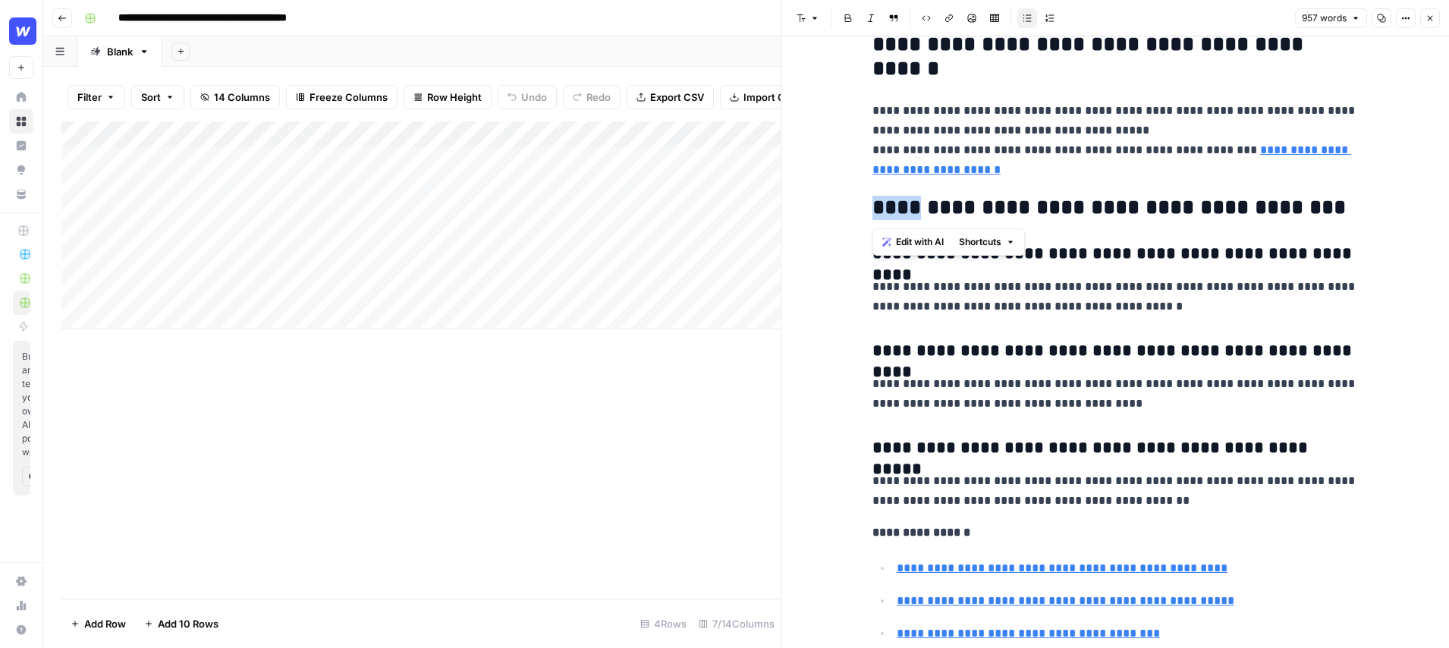
drag, startPoint x: 925, startPoint y: 214, endPoint x: 863, endPoint y: 214, distance: 62.2
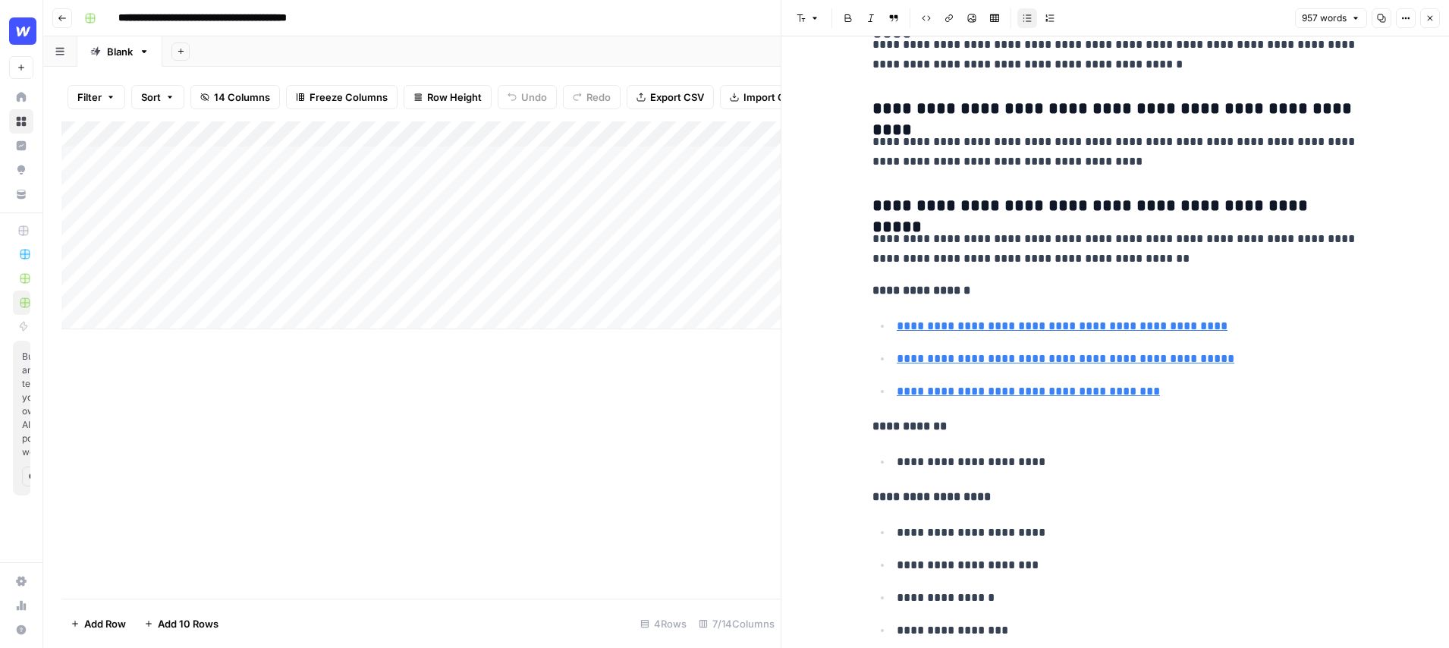
scroll to position [4762, 0]
type input "[URL][DOMAIN_NAME]"
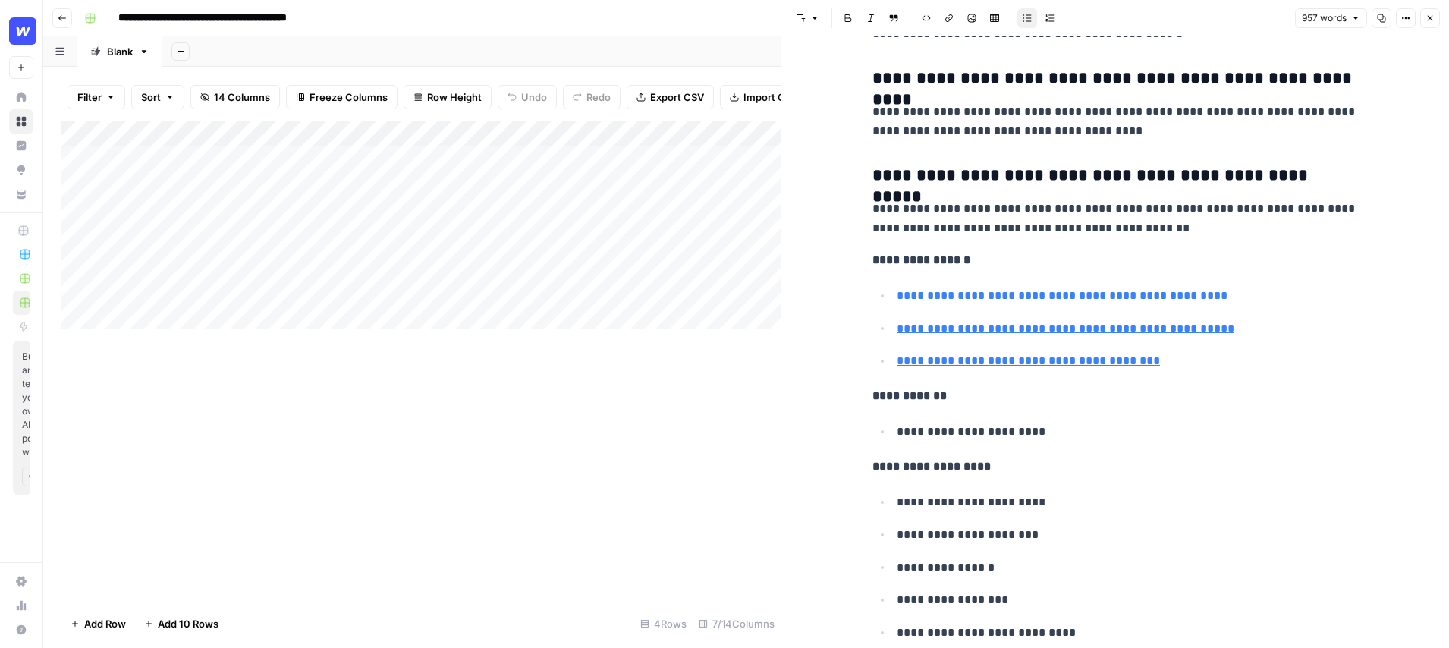
scroll to position [4804, 0]
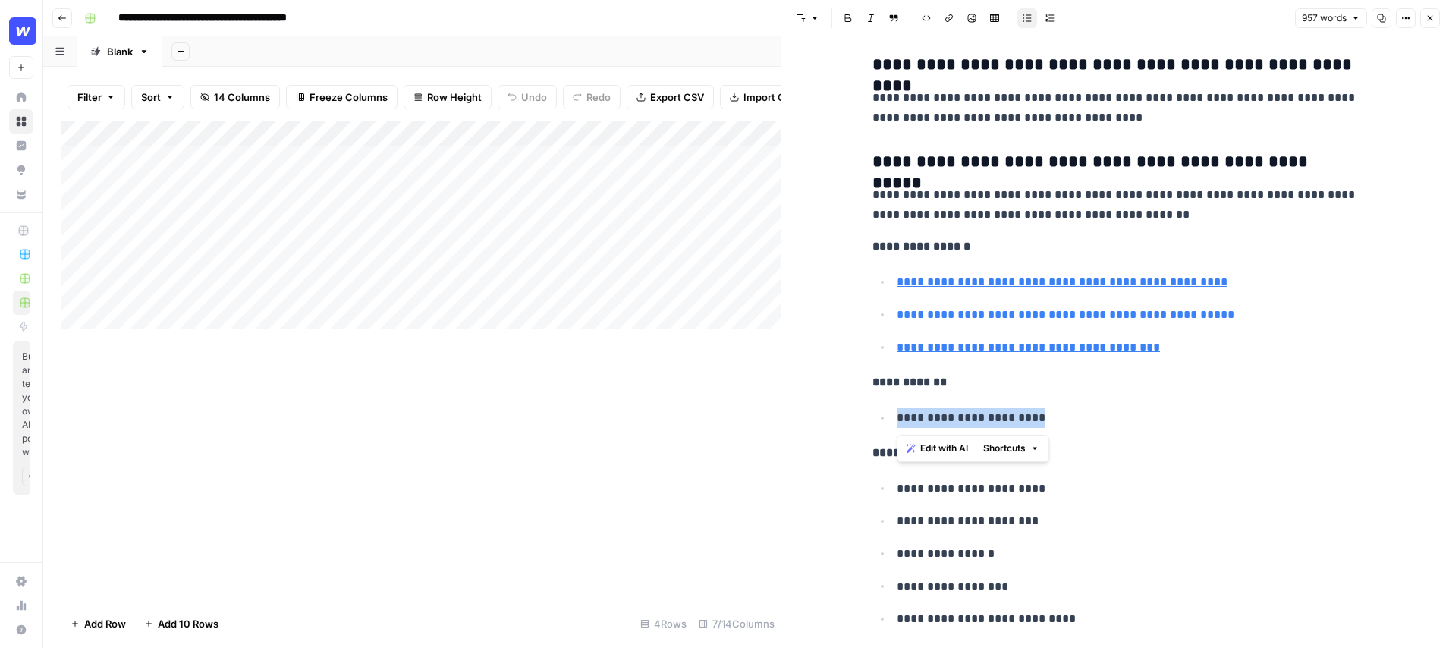
drag, startPoint x: 1043, startPoint y: 418, endPoint x: 883, endPoint y: 419, distance: 159.4
click at [892, 419] on li "**********" at bounding box center [1125, 417] width 466 height 20
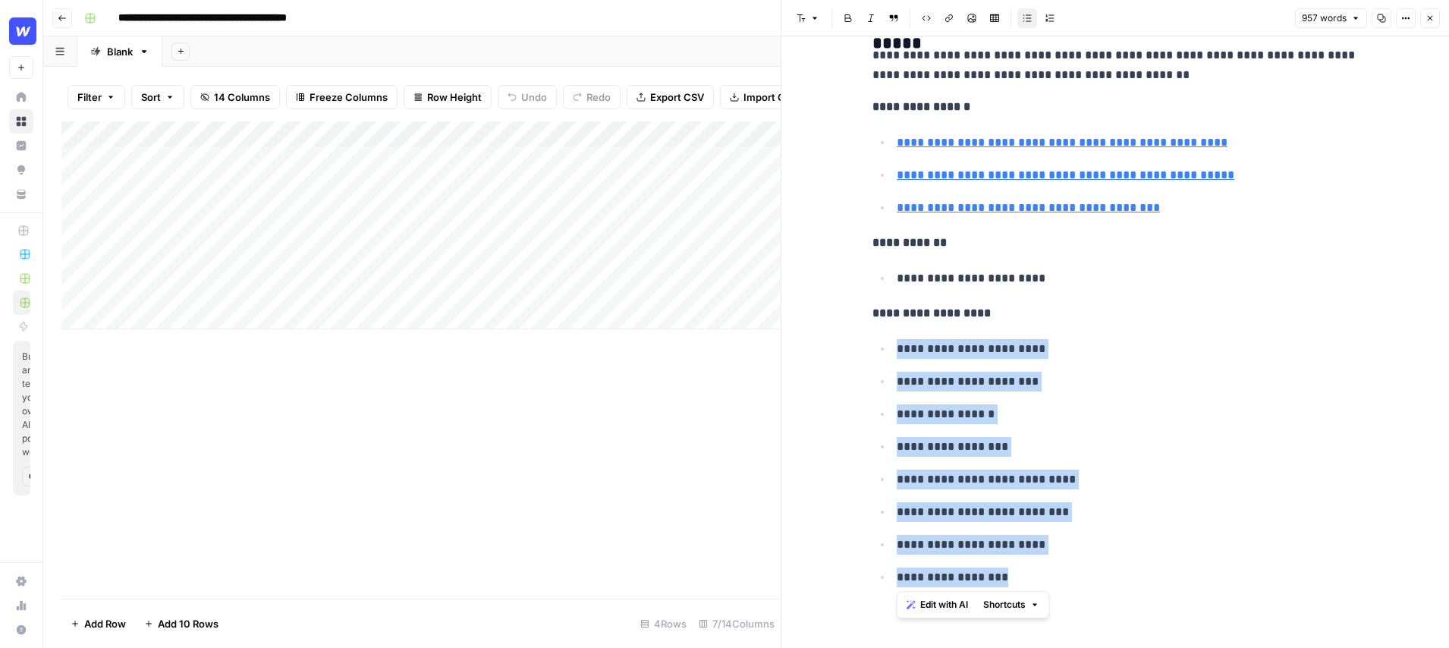
drag, startPoint x: 996, startPoint y: 577, endPoint x: 881, endPoint y: 332, distance: 271.6
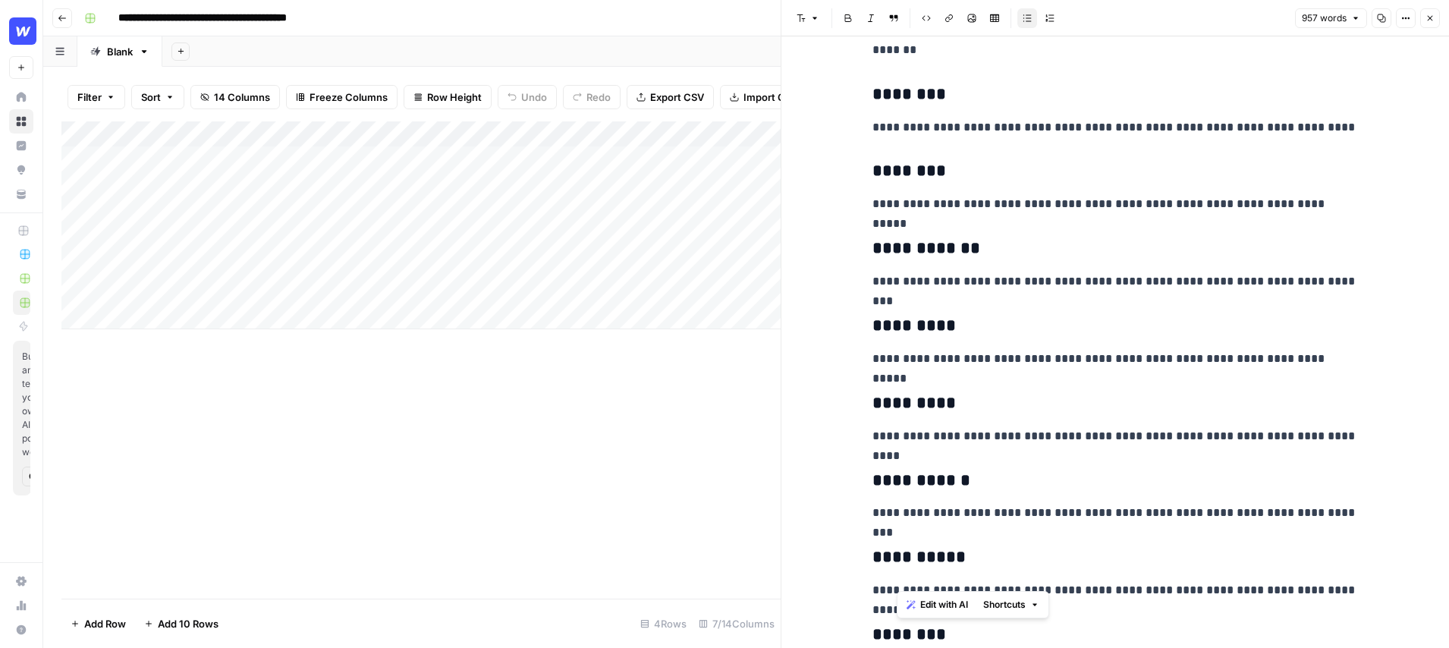
scroll to position [0, 0]
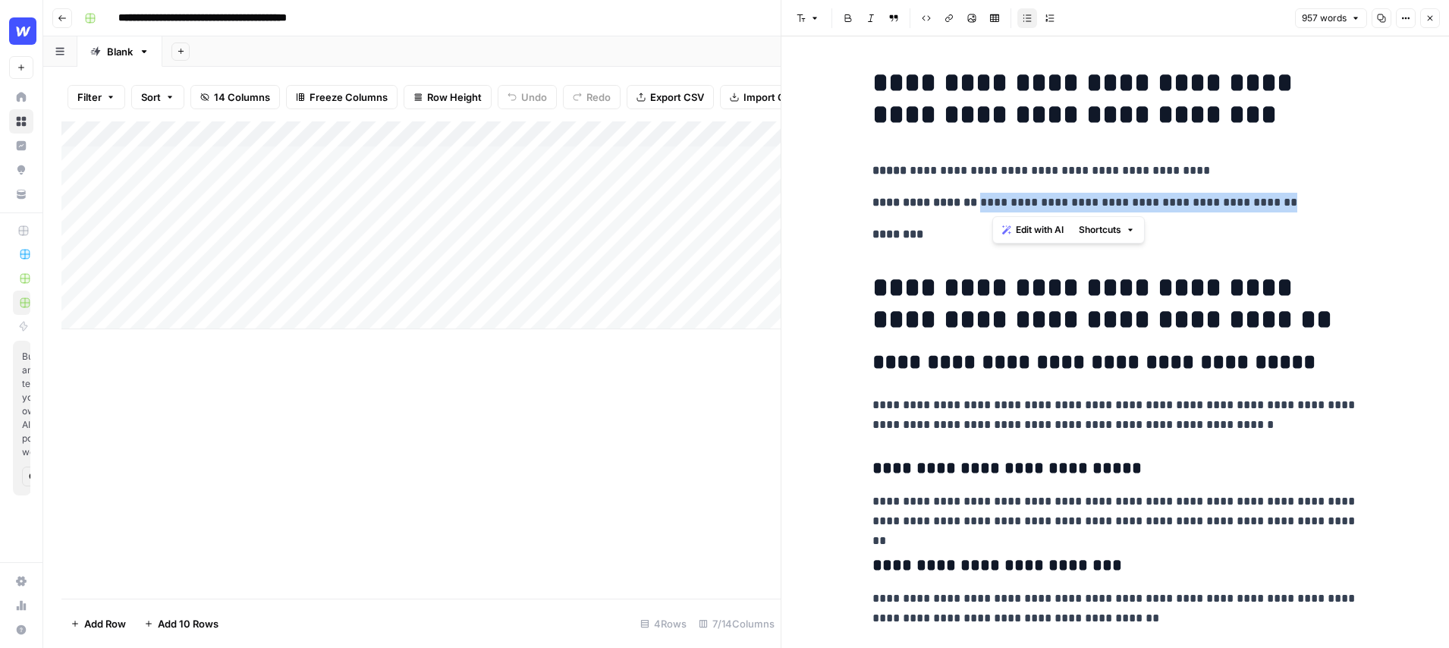
drag, startPoint x: 1292, startPoint y: 199, endPoint x: 987, endPoint y: 205, distance: 305.1
click at [986, 205] on p "**********" at bounding box center [1116, 203] width 486 height 20
click at [1430, 17] on icon "button" at bounding box center [1430, 18] width 9 height 9
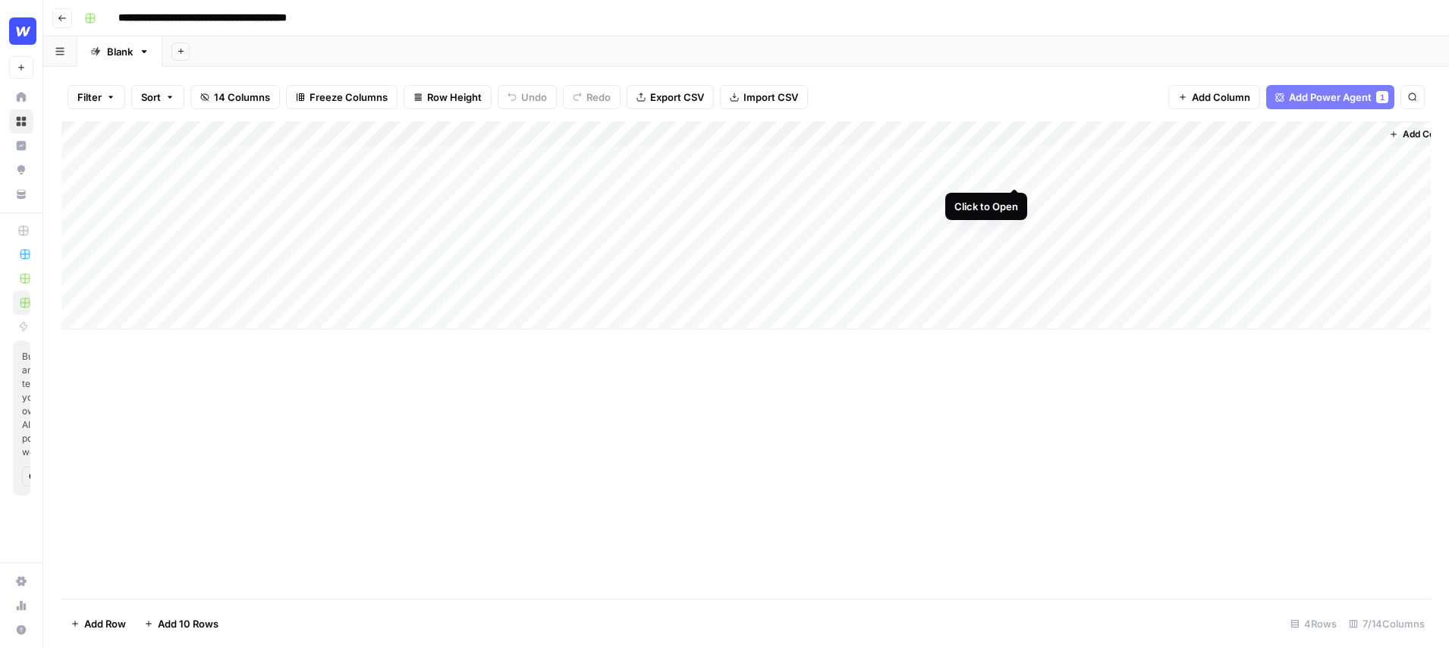
click at [1018, 157] on div "Add Column" at bounding box center [746, 225] width 1370 height 208
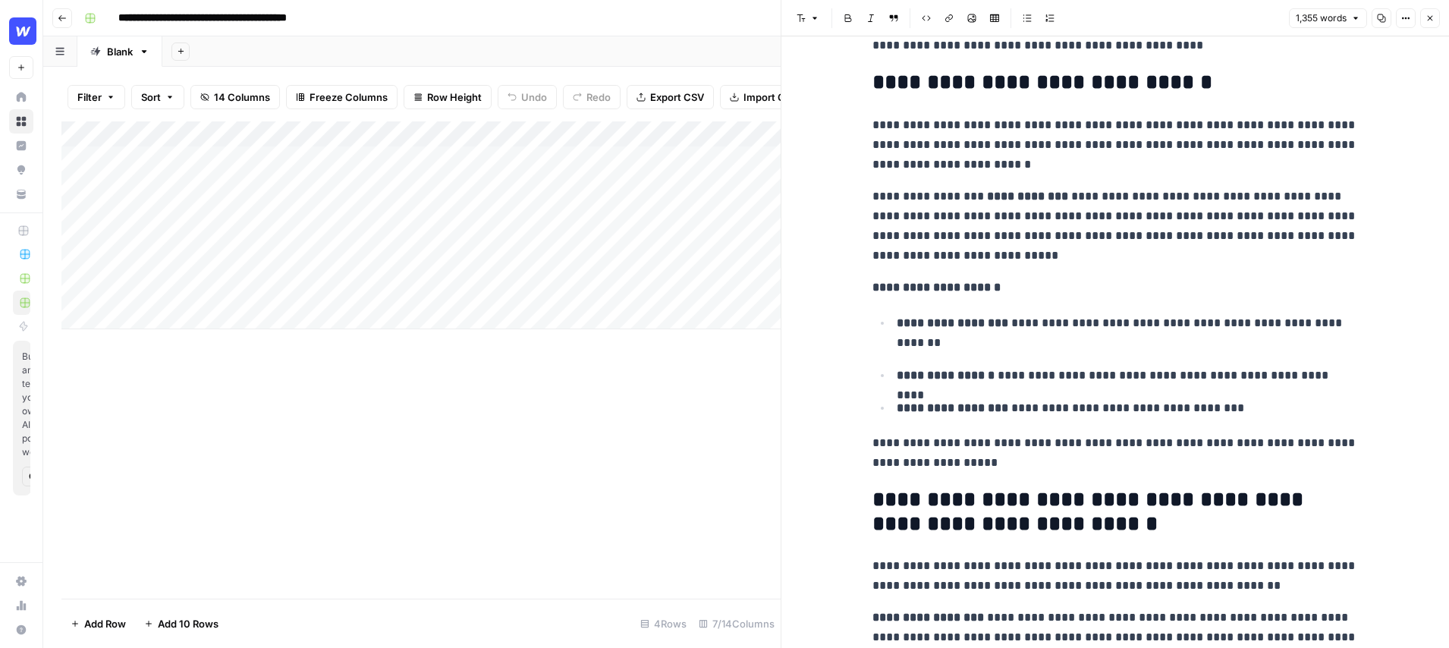
scroll to position [320, 0]
click at [968, 254] on p "**********" at bounding box center [1116, 225] width 486 height 79
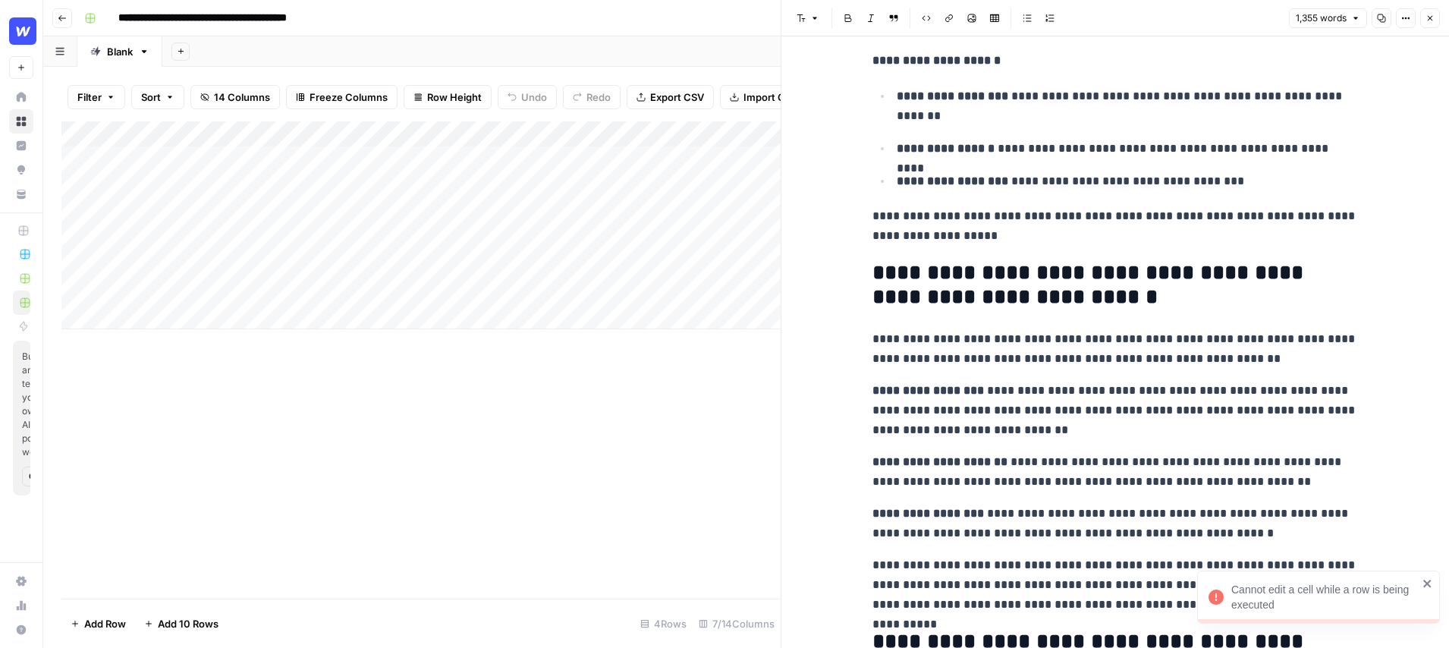
click at [1434, 19] on icon "button" at bounding box center [1430, 18] width 9 height 9
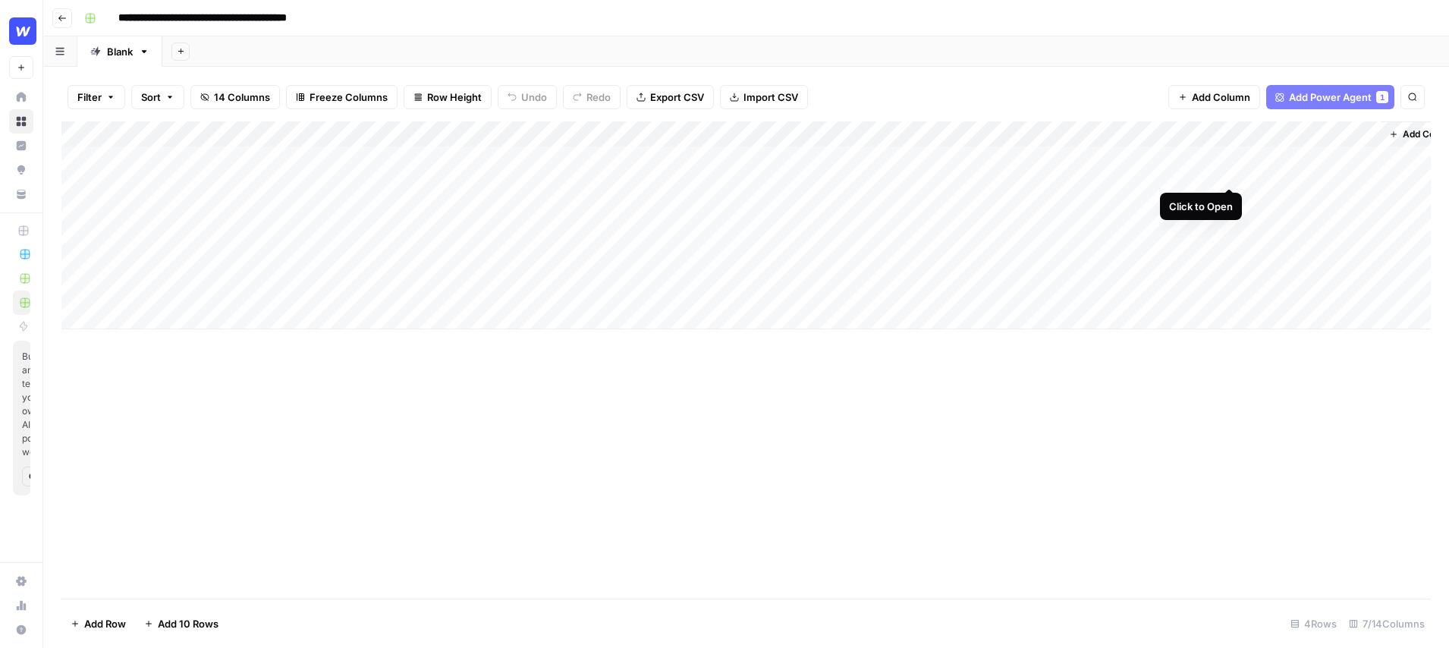
click at [1234, 158] on div "Add Column" at bounding box center [746, 225] width 1370 height 208
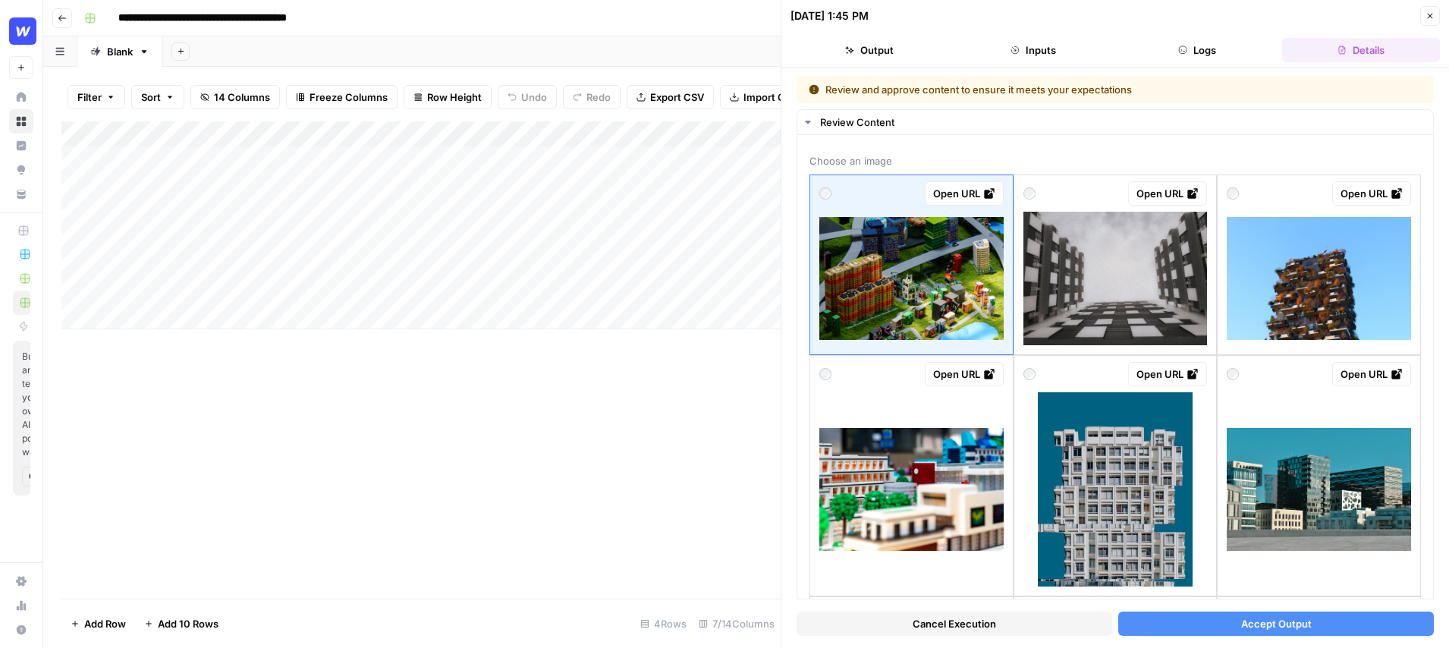
click at [1430, 23] on button "Close" at bounding box center [1431, 16] width 20 height 20
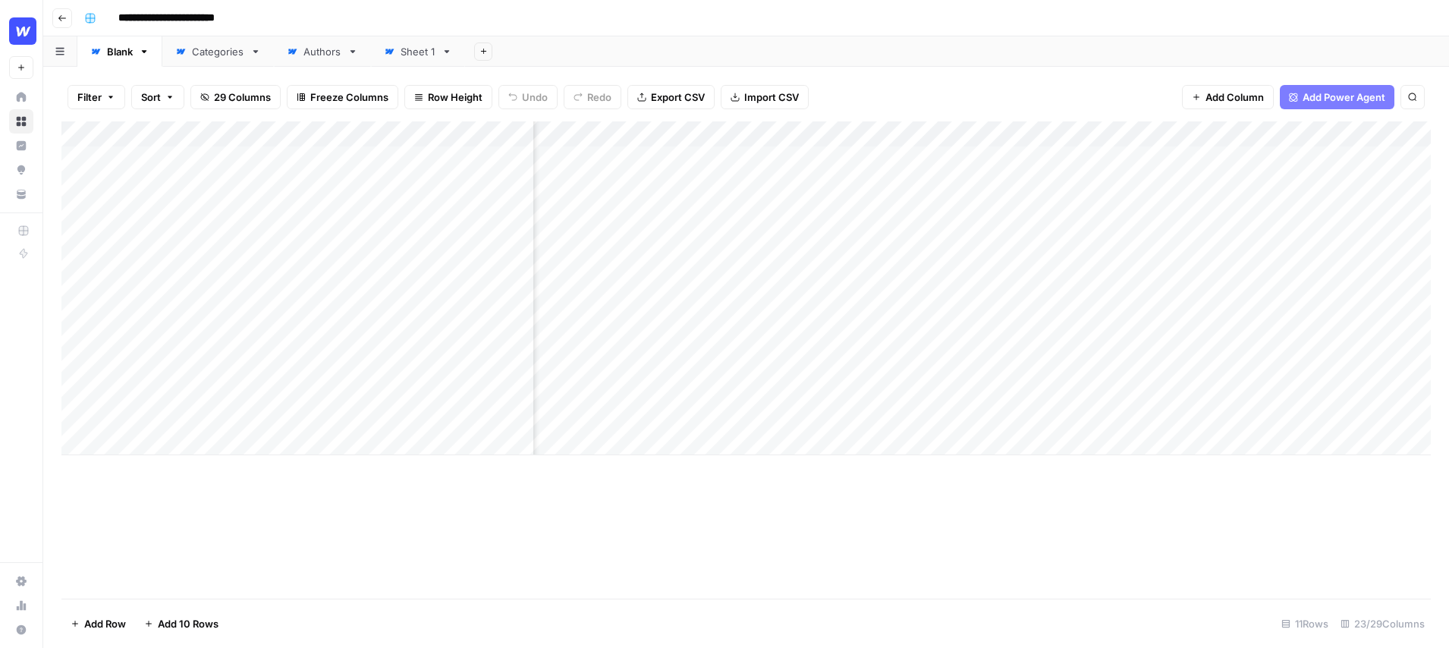
scroll to position [0, 2061]
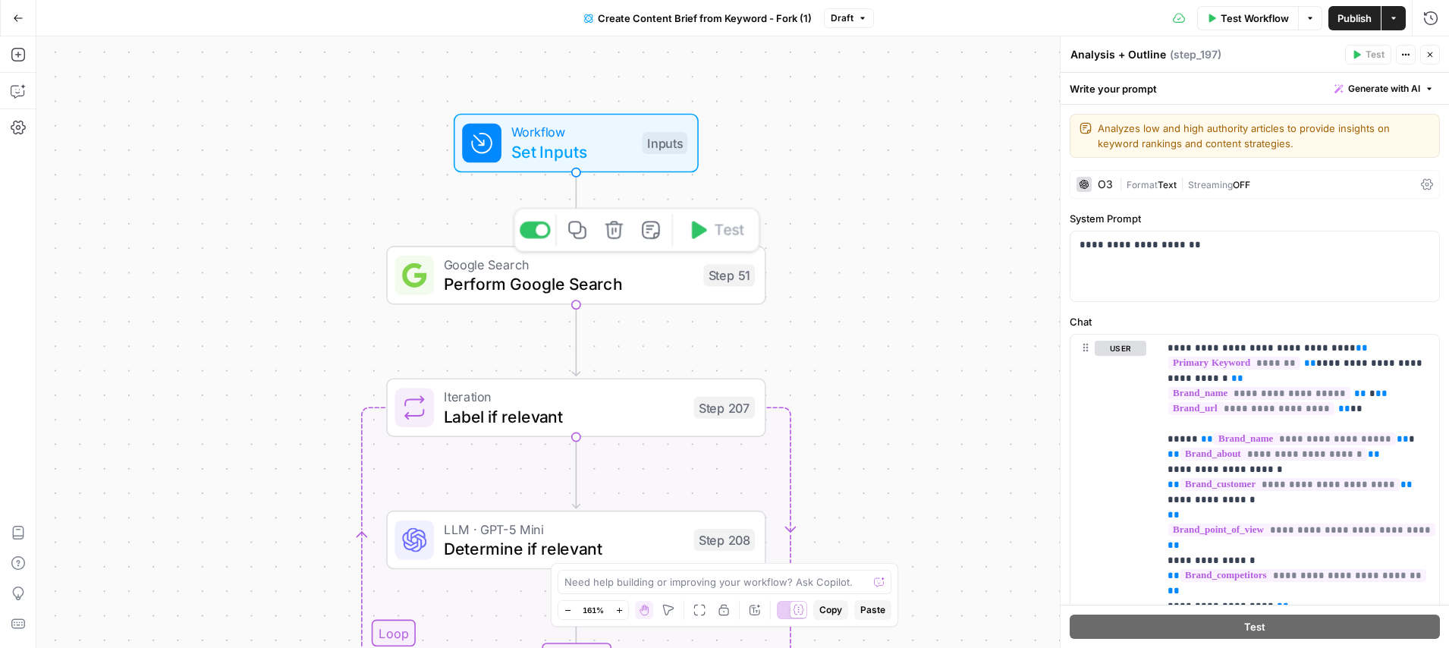
scroll to position [89, 0]
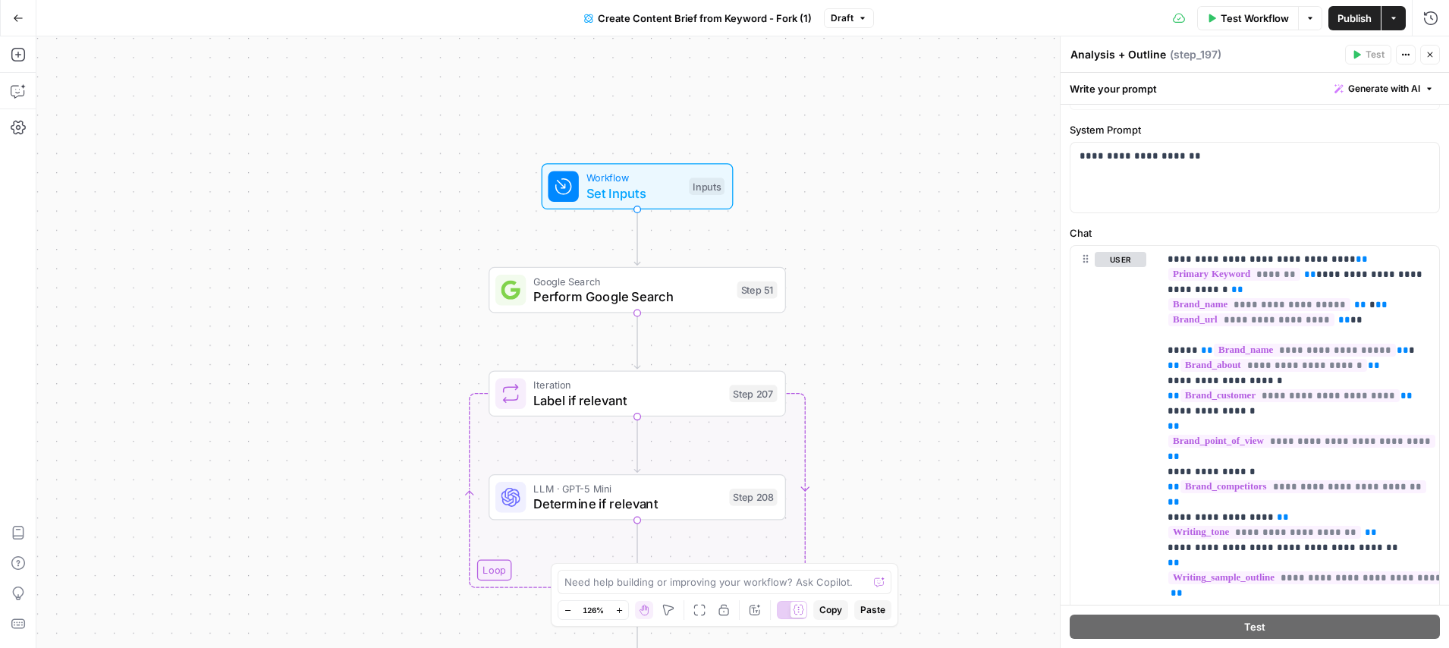
click at [1424, 51] on button "Close" at bounding box center [1431, 55] width 20 height 20
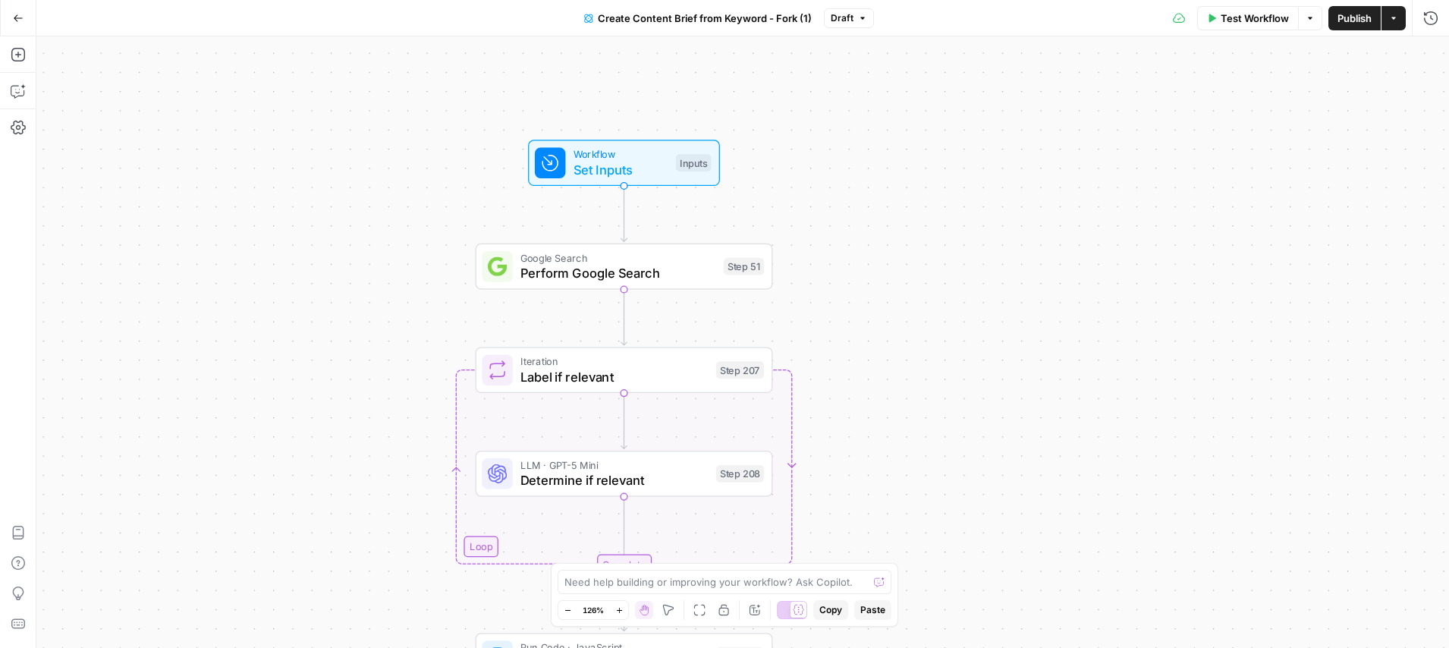
click at [608, 175] on span "Set Inputs" at bounding box center [621, 169] width 95 height 19
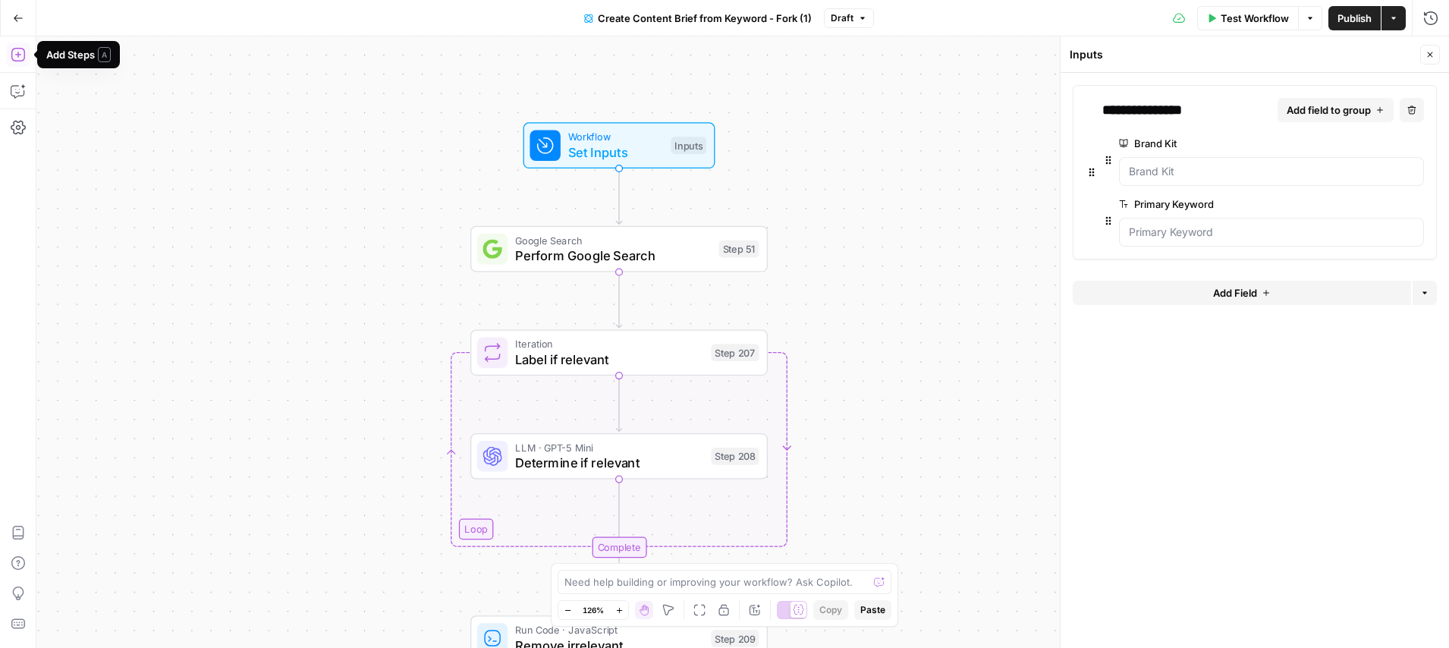
click at [19, 63] on button "Add Steps" at bounding box center [18, 54] width 24 height 24
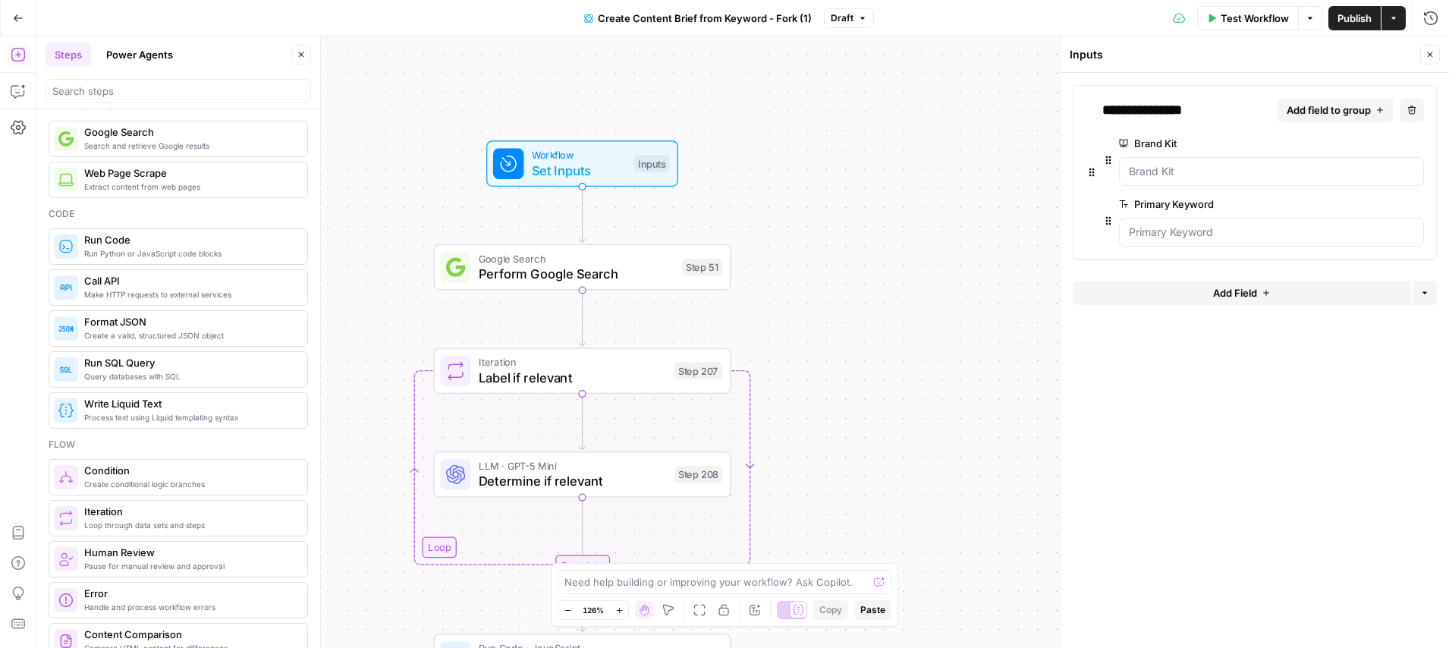
scroll to position [0, 0]
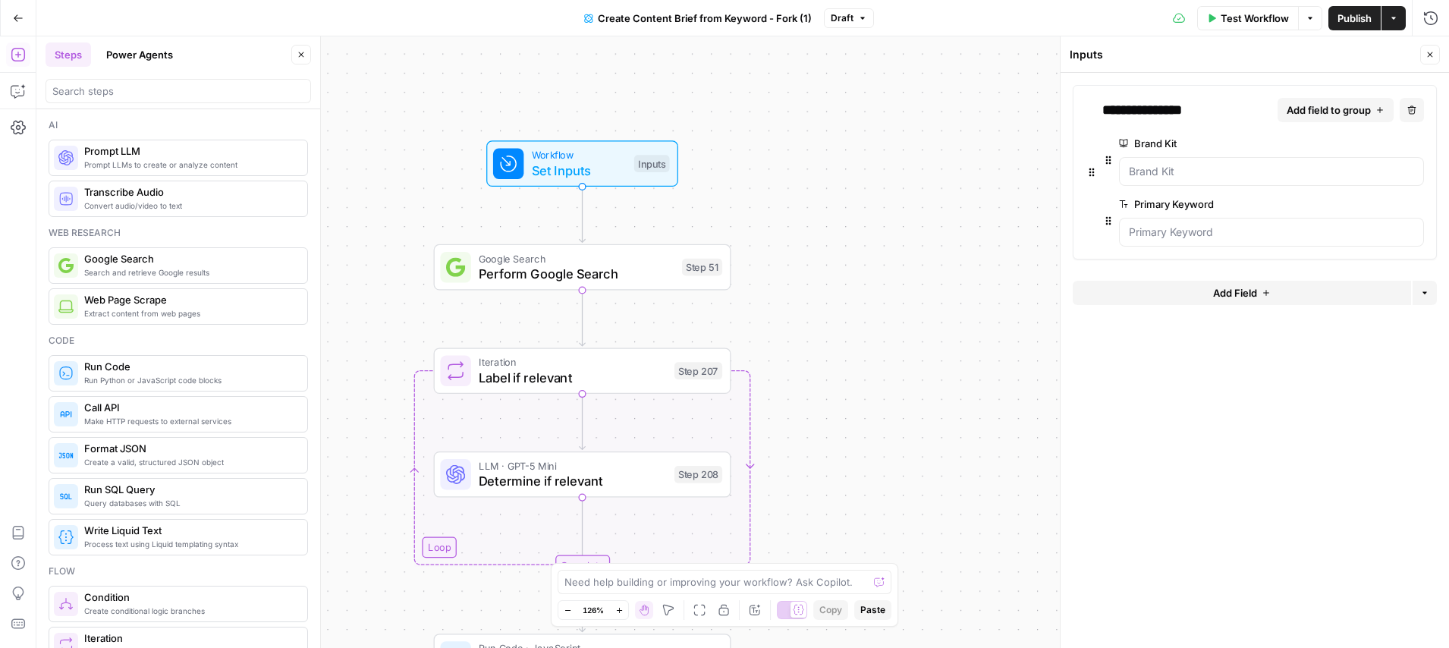
click at [139, 54] on button "Power Agents" at bounding box center [139, 54] width 85 height 24
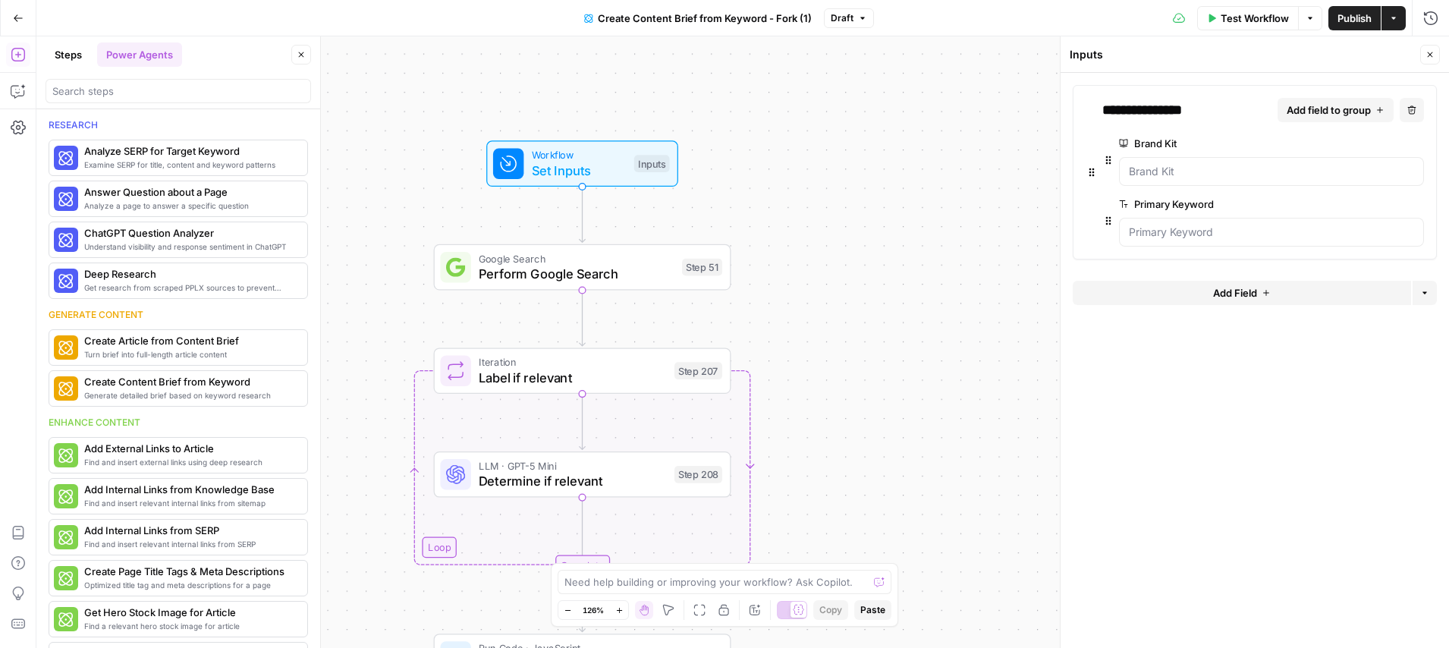
click at [71, 53] on button "Steps" at bounding box center [69, 54] width 46 height 24
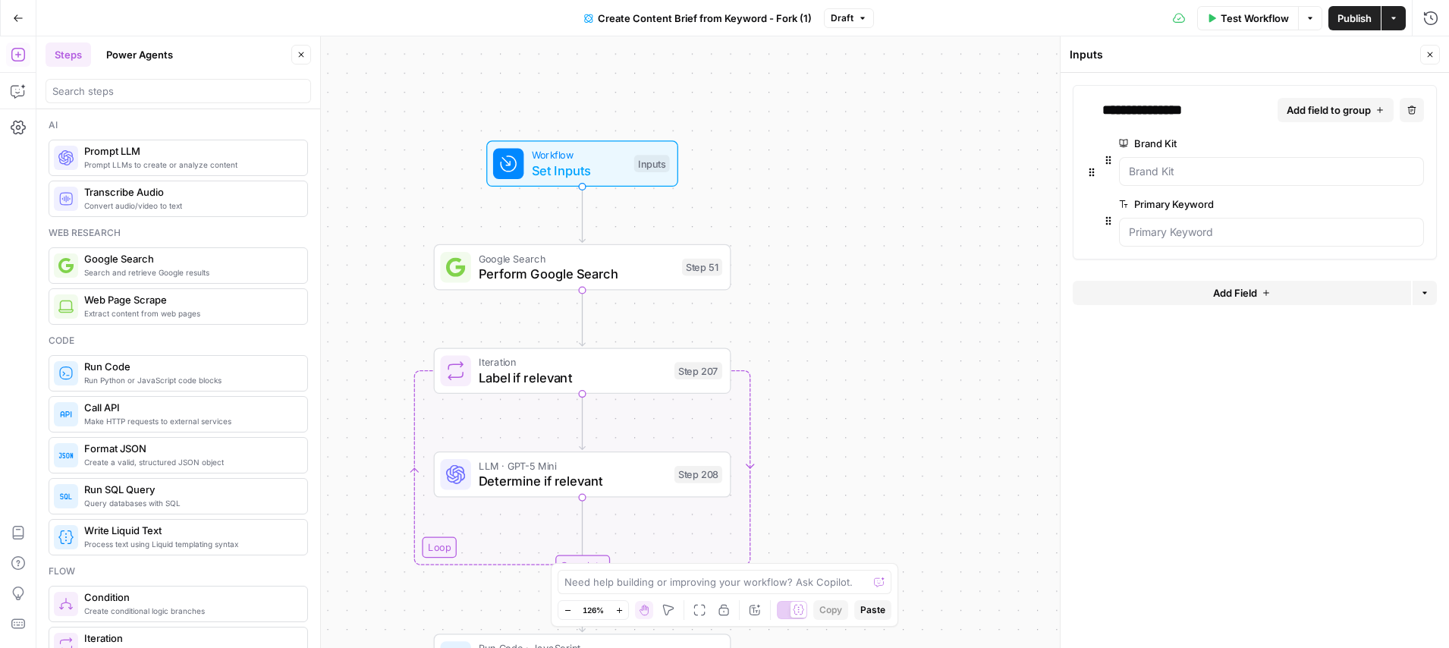
click at [297, 48] on button "Close" at bounding box center [301, 55] width 20 height 20
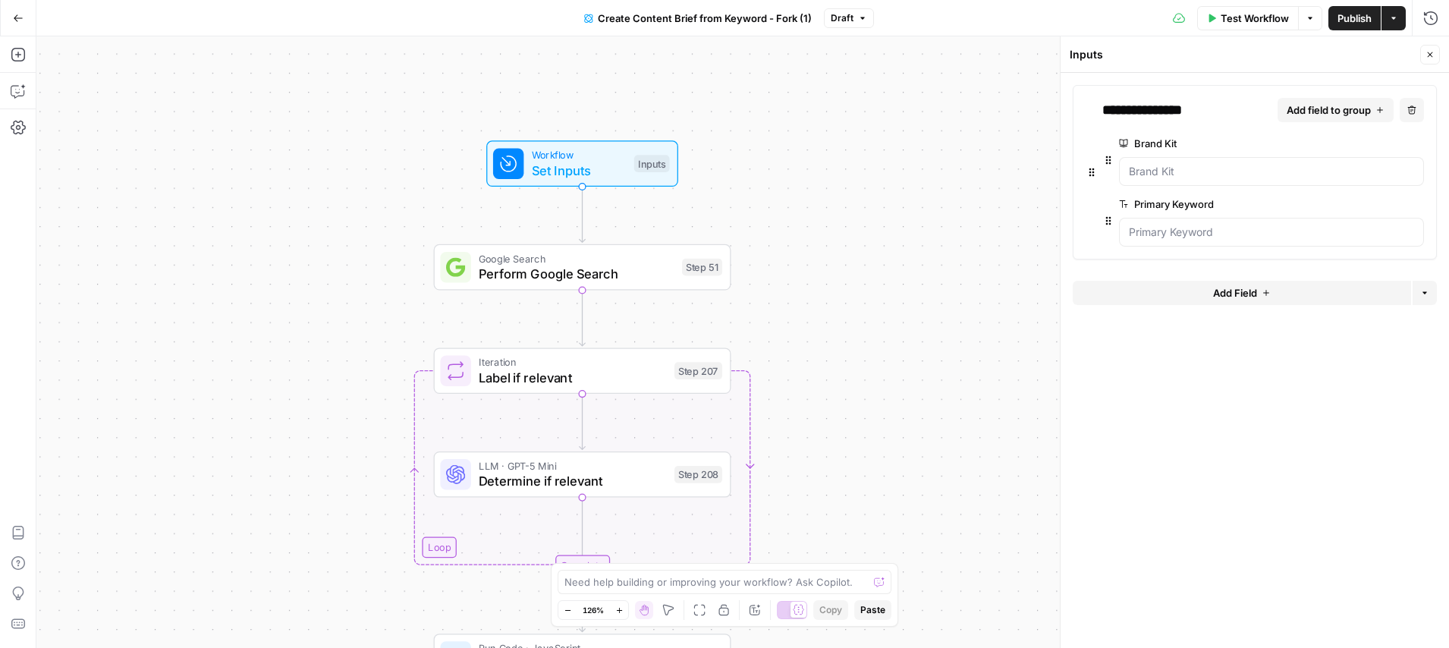
drag, startPoint x: 1178, startPoint y: 137, endPoint x: 1131, endPoint y: 146, distance: 47.8
click at [1131, 147] on label "Brand Kit" at bounding box center [1228, 143] width 219 height 15
click at [1131, 164] on Kit "Brand Kit" at bounding box center [1271, 171] width 285 height 15
drag, startPoint x: 1224, startPoint y: 203, endPoint x: 1134, endPoint y: 206, distance: 89.6
click at [1134, 206] on label "Primary Keyword" at bounding box center [1228, 204] width 219 height 15
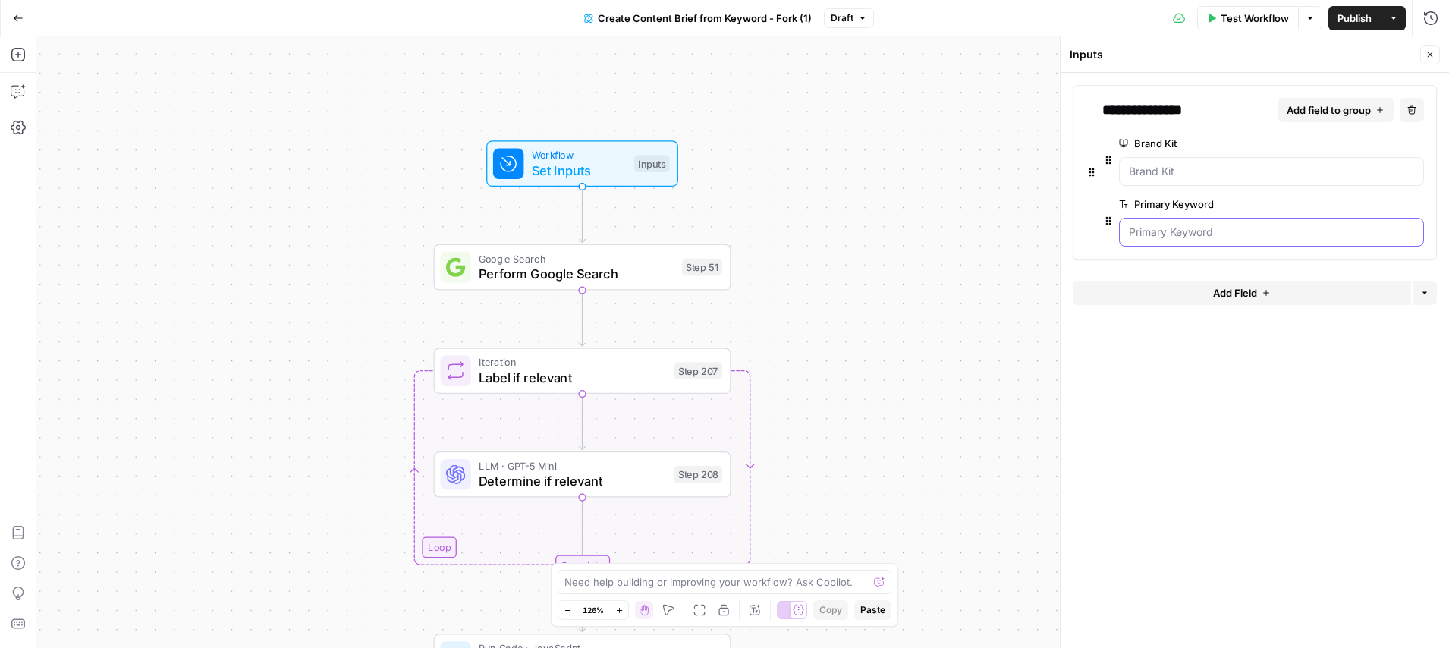
click at [1134, 225] on Keyword "Primary Keyword" at bounding box center [1271, 232] width 285 height 15
click at [1423, 442] on form "**********" at bounding box center [1255, 360] width 389 height 575
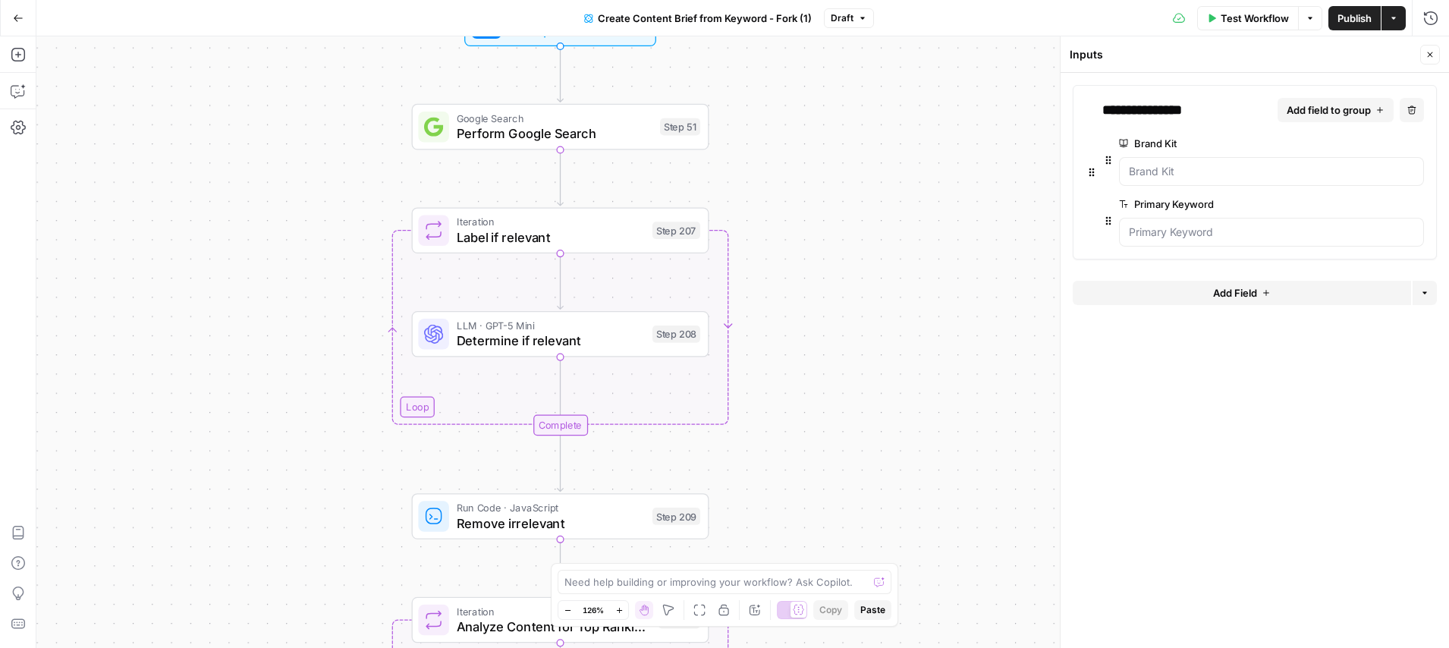
click at [565, 240] on span "Label if relevant" at bounding box center [551, 237] width 188 height 19
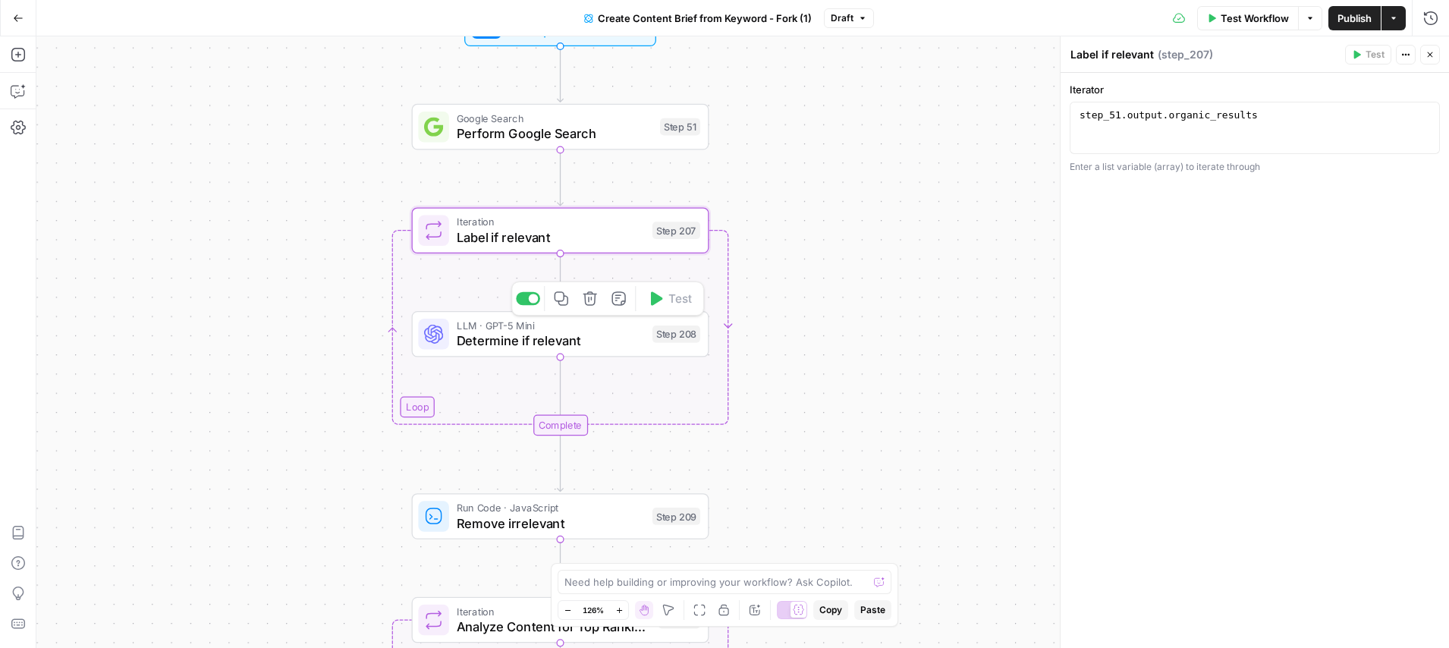
click at [565, 332] on span "Determine if relevant" at bounding box center [551, 340] width 188 height 19
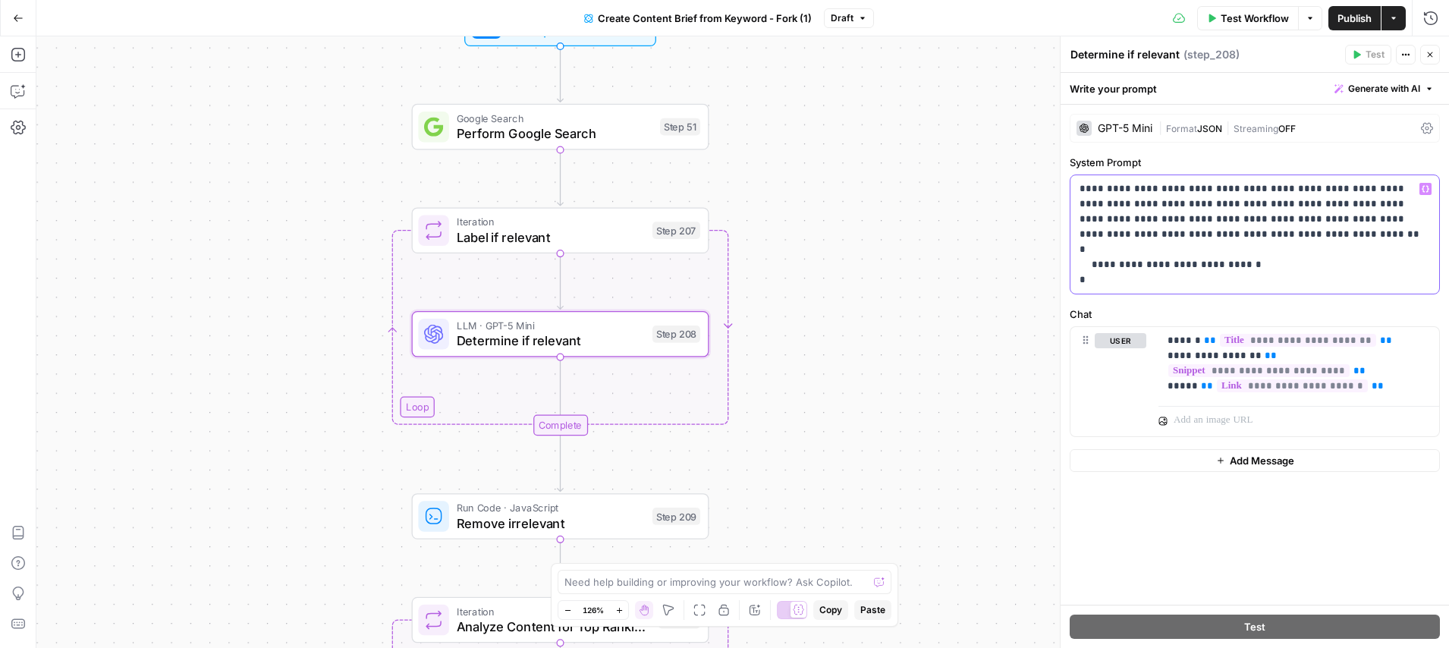
click at [1326, 207] on p "**********" at bounding box center [1255, 234] width 351 height 106
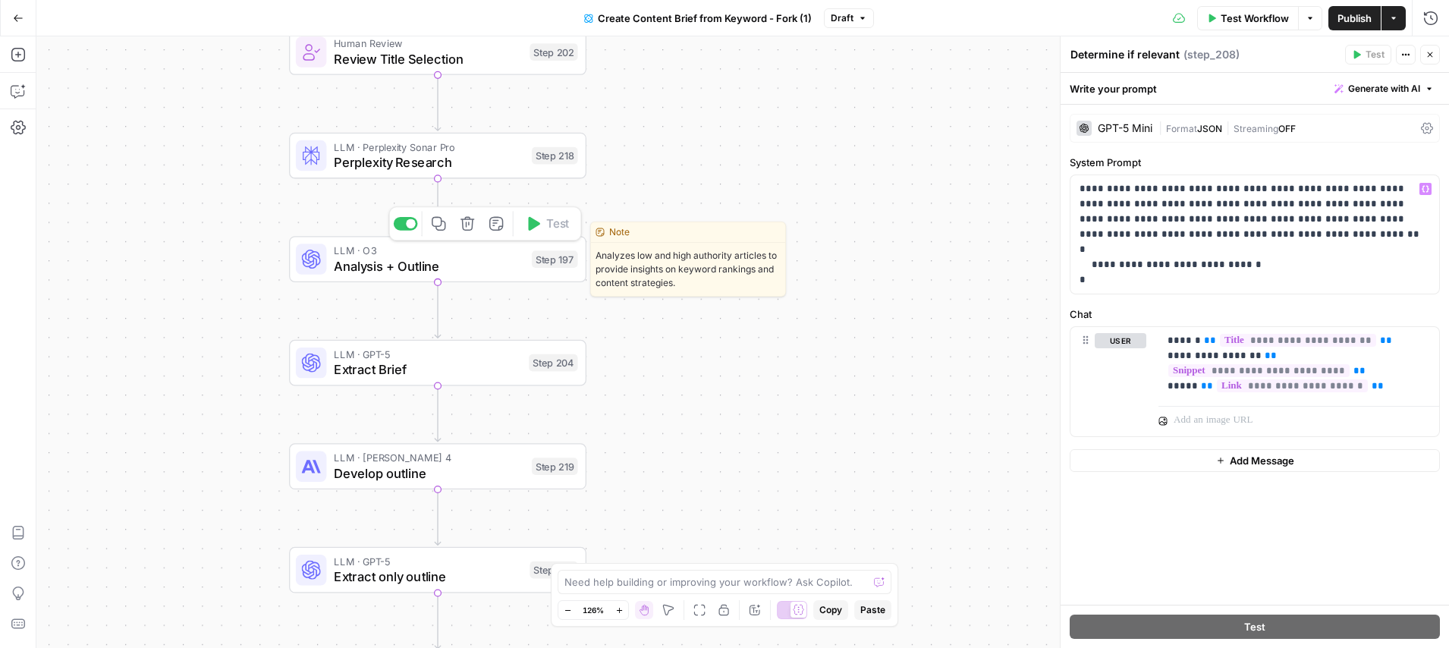
click at [436, 271] on span "Analysis + Outline" at bounding box center [429, 265] width 190 height 19
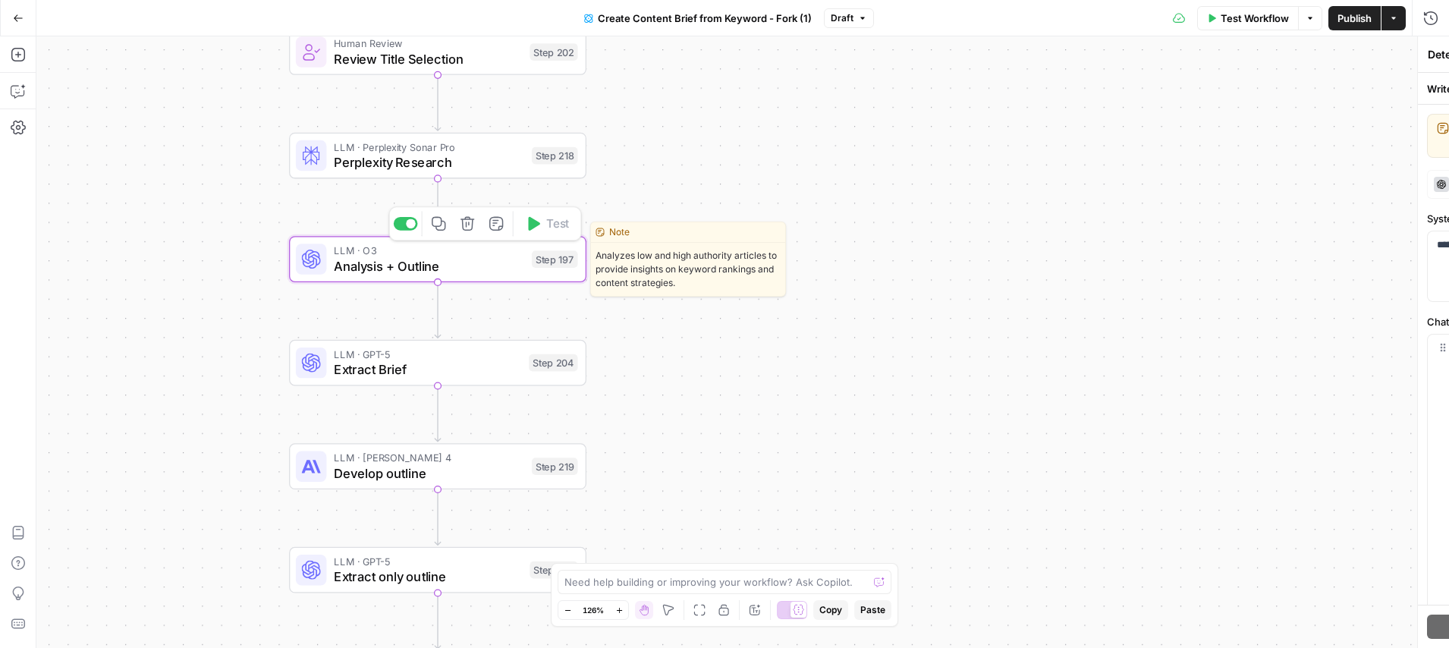
type textarea "Analysis + Outline"
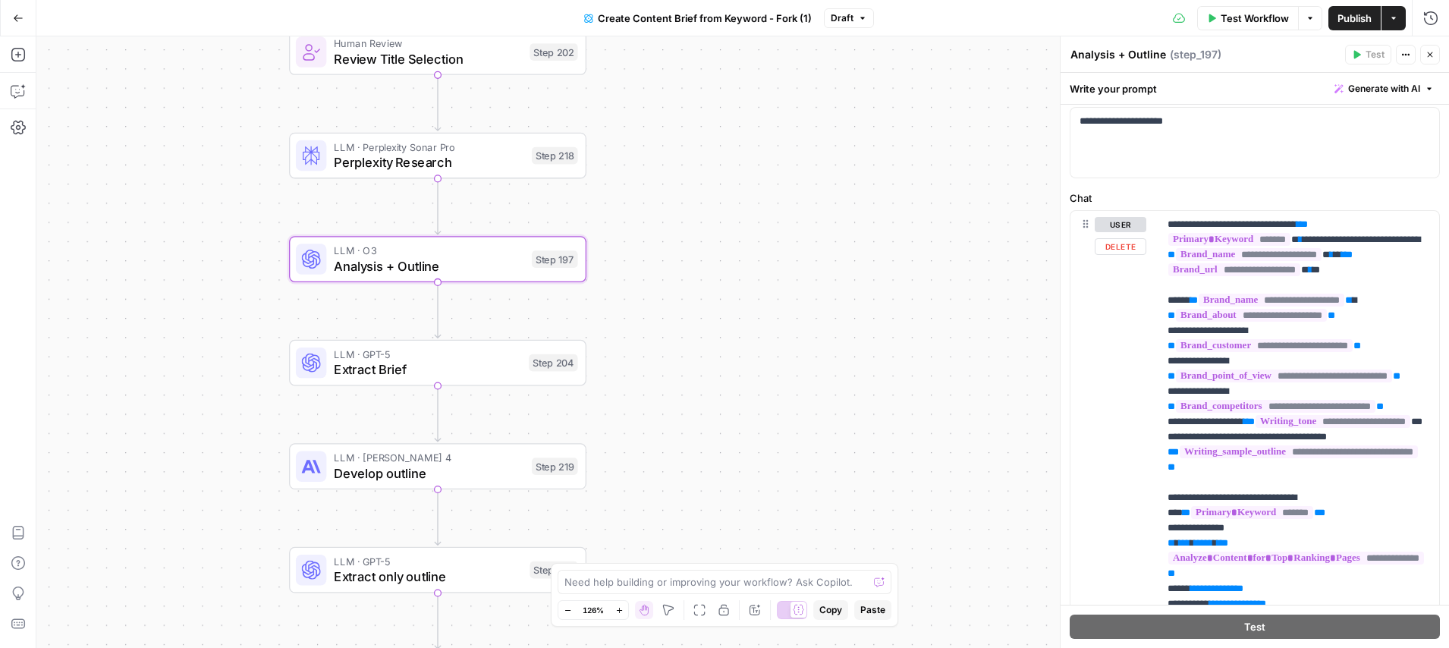
scroll to position [166, 0]
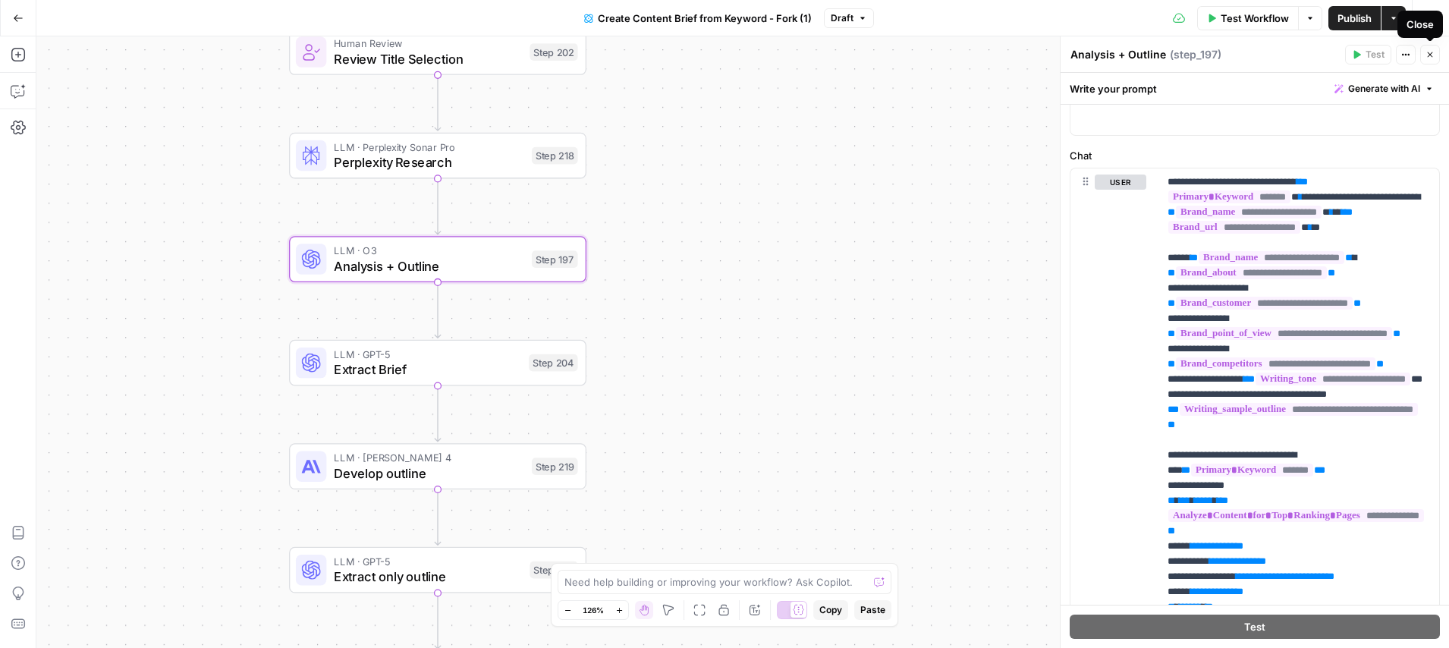
click at [1433, 50] on icon "button" at bounding box center [1430, 54] width 9 height 9
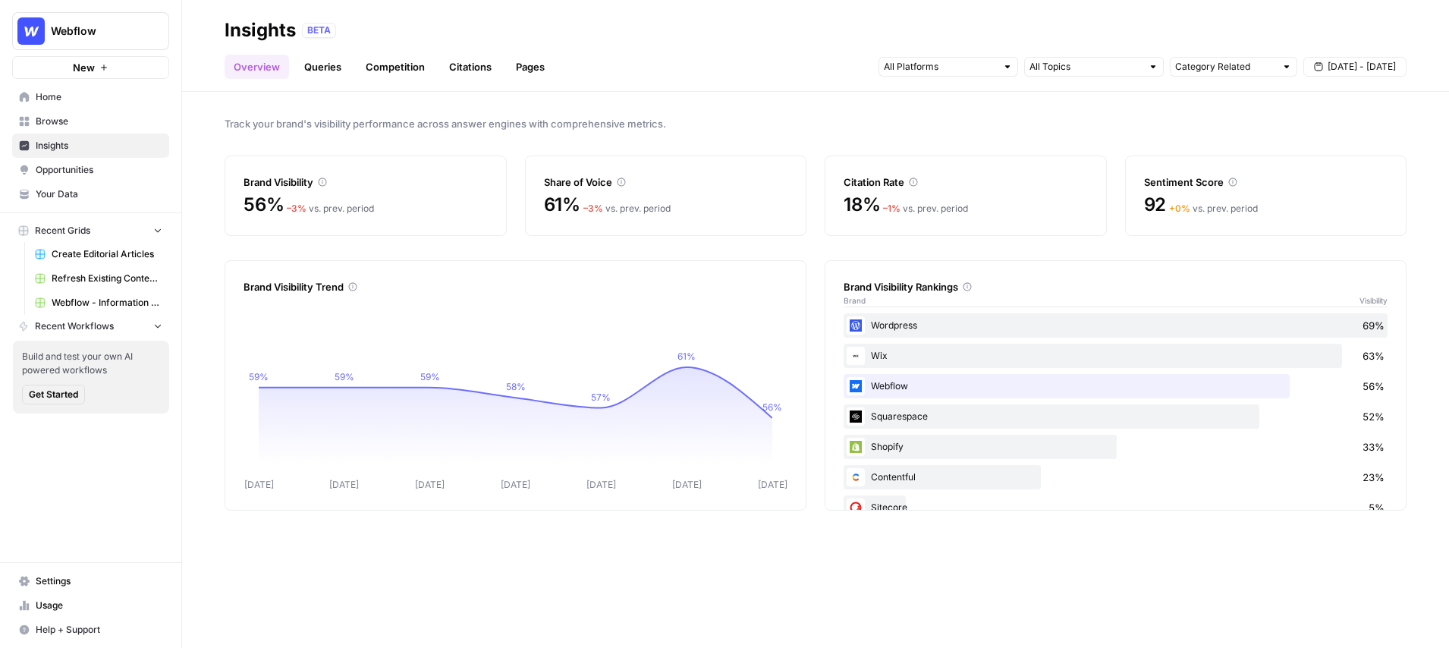
click at [1071, 96] on div "Track your brand's visibility performance across answer engines with comprehens…" at bounding box center [815, 370] width 1267 height 556
click at [1009, 68] on div at bounding box center [1007, 66] width 11 height 11
click at [1267, 96] on div "Track your brand's visibility performance across answer engines with comprehens…" at bounding box center [815, 370] width 1267 height 556
click at [1353, 65] on span "[DATE] - [DATE]" at bounding box center [1362, 67] width 68 height 14
click at [843, 127] on span "Track your brand's visibility performance across answer engines with comprehens…" at bounding box center [816, 123] width 1182 height 15
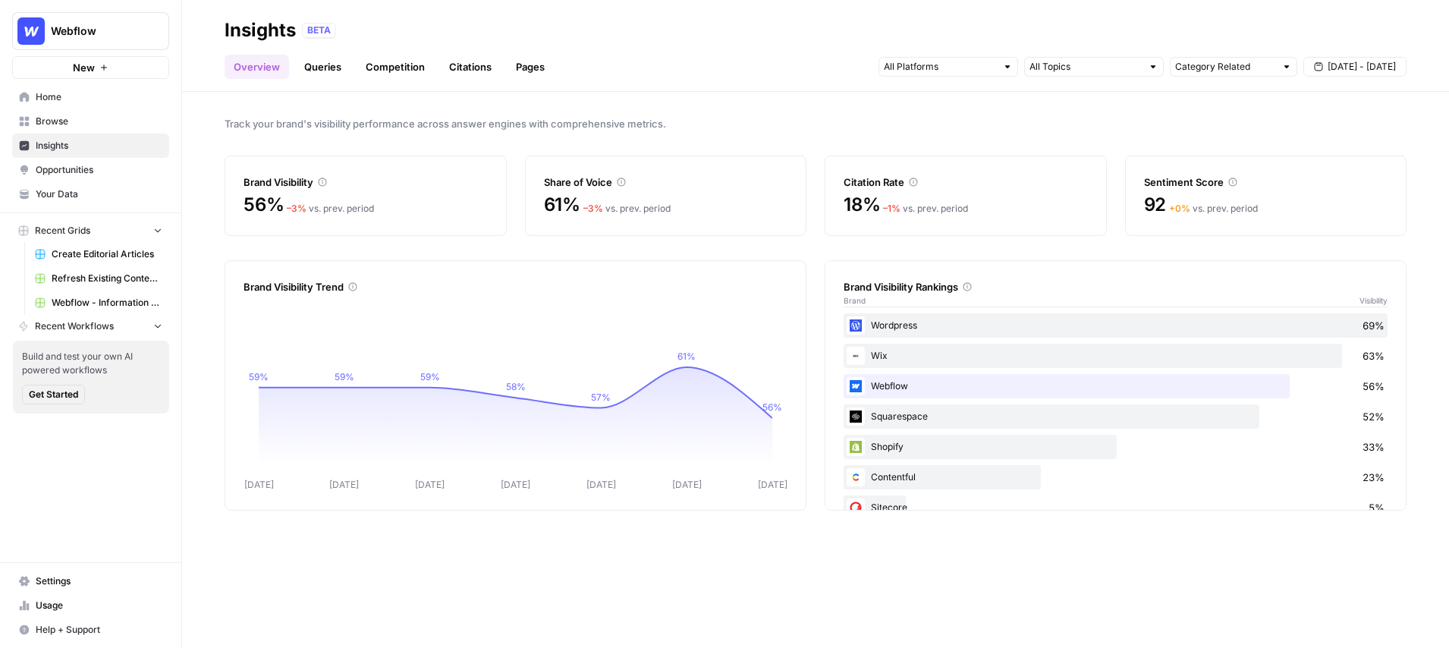
click at [323, 70] on link "Queries" at bounding box center [322, 67] width 55 height 24
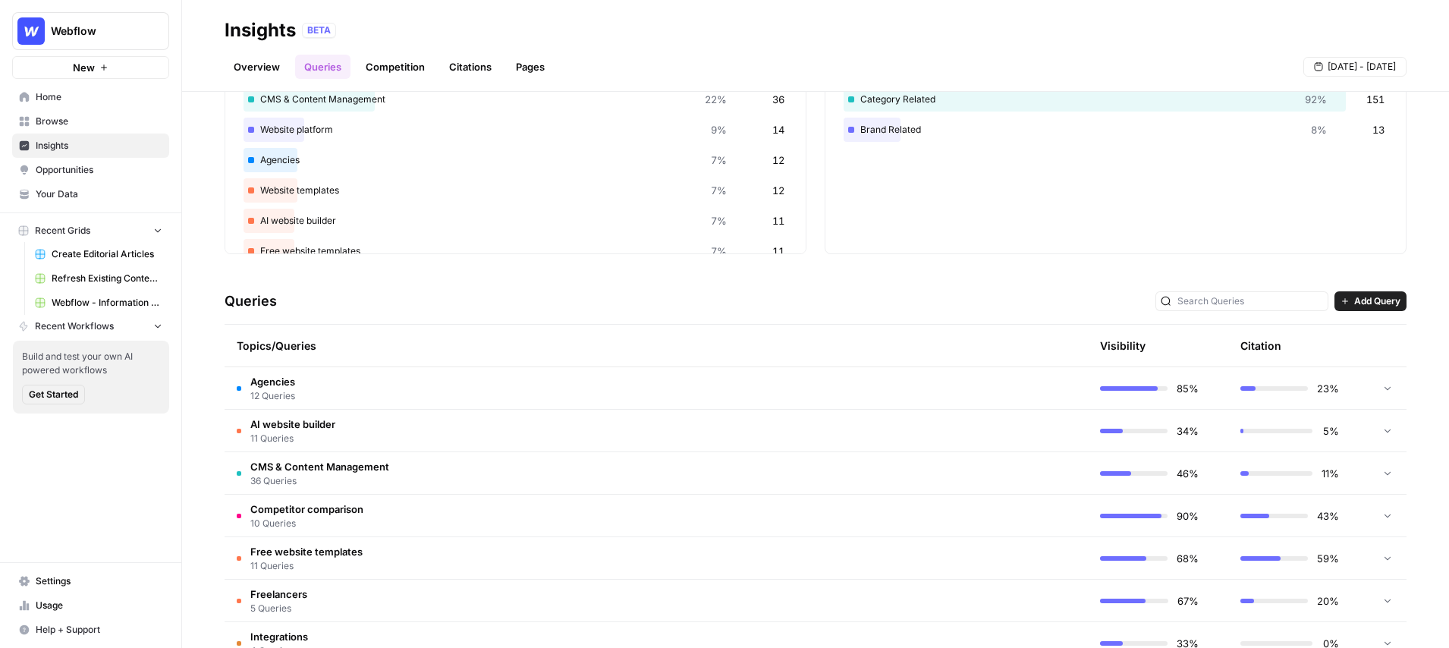
scroll to position [152, 0]
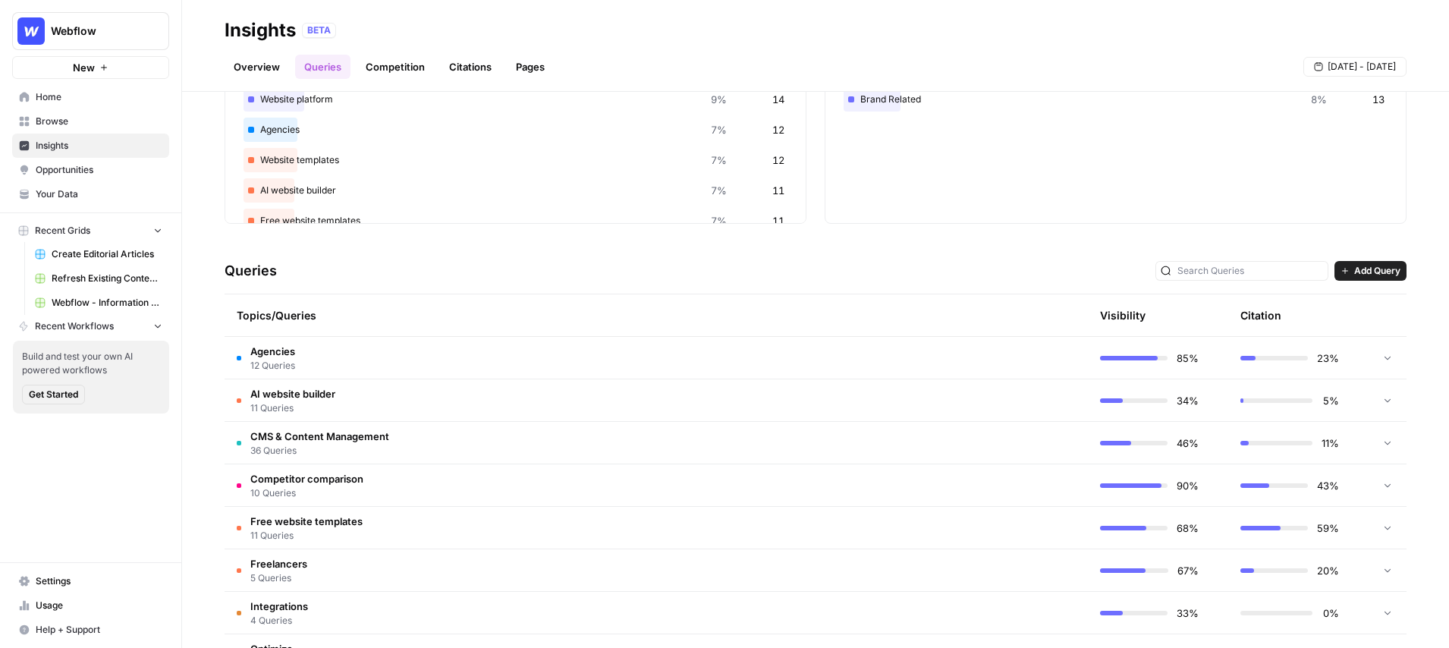
click at [292, 436] on span "CMS & Content Management" at bounding box center [319, 436] width 139 height 15
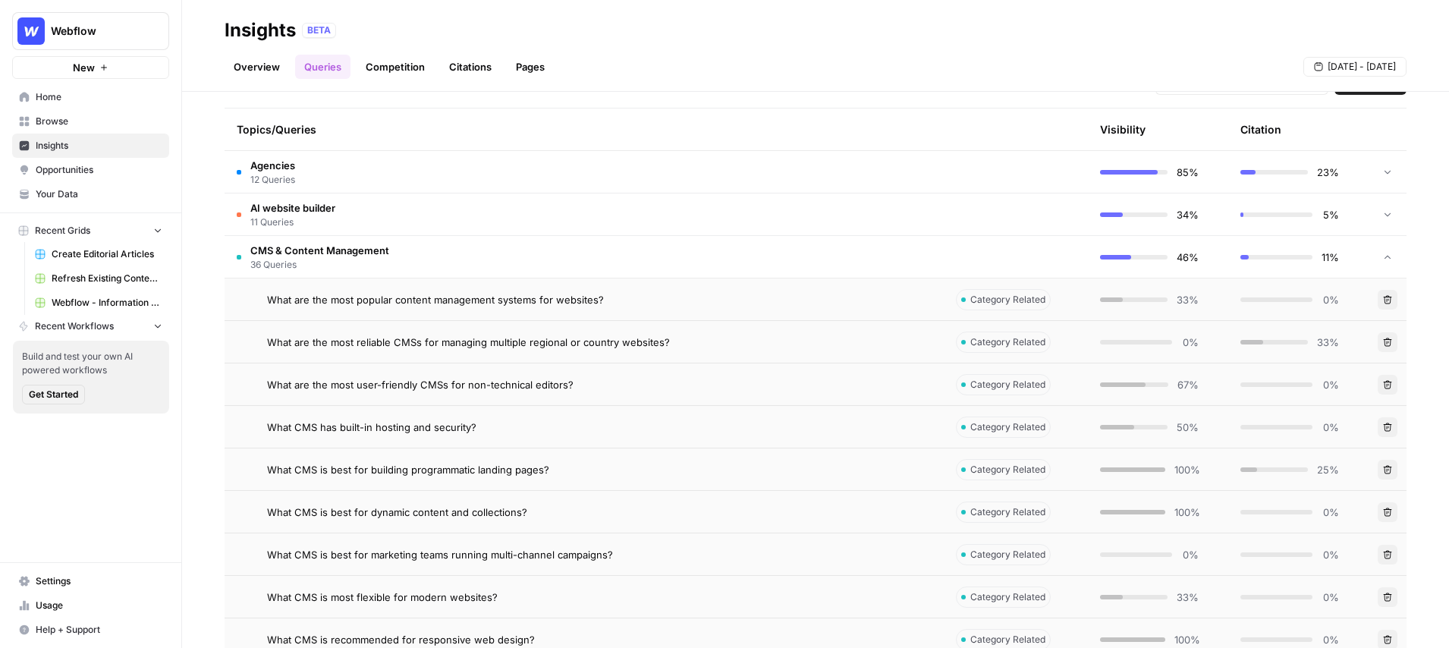
scroll to position [344, 0]
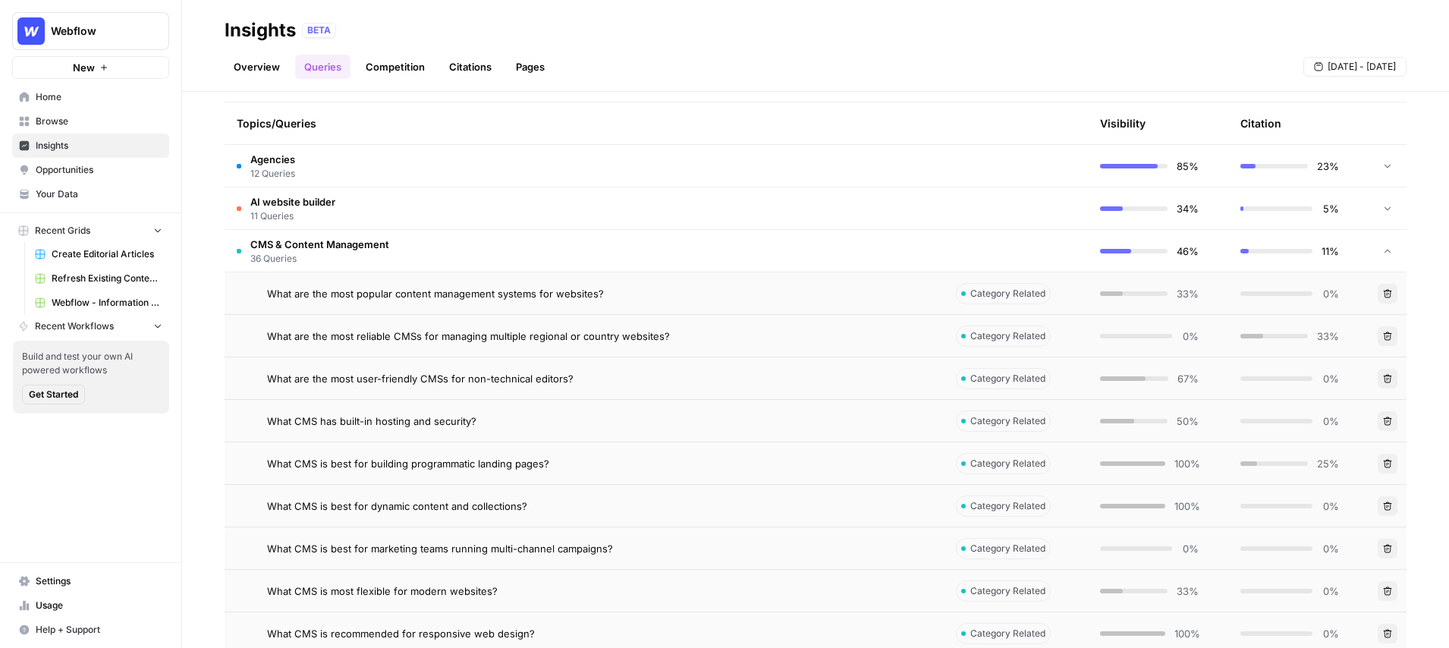
click at [373, 300] on span "What are the most popular content management systems for websites?" at bounding box center [435, 293] width 337 height 15
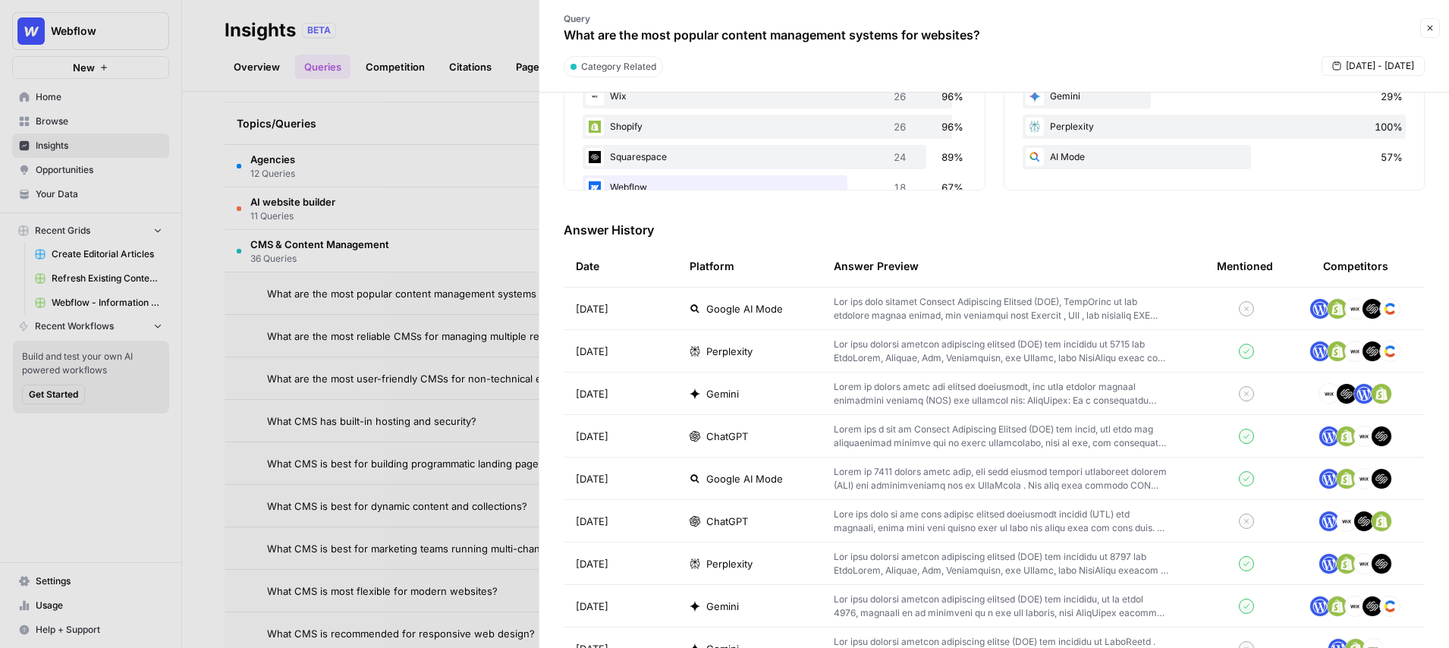
scroll to position [345, 0]
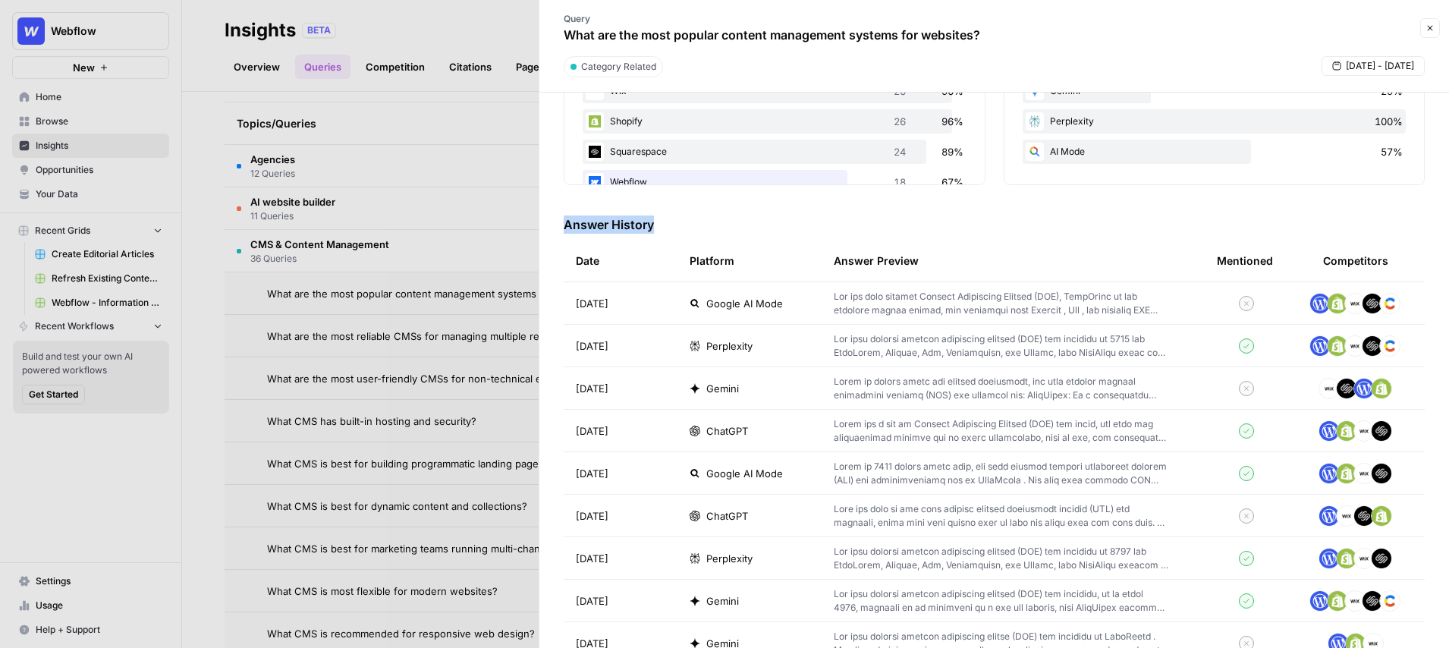
drag, startPoint x: 655, startPoint y: 224, endPoint x: 558, endPoint y: 226, distance: 97.2
click at [558, 226] on div "Query Visibility Sep 12 Sep 13 Sep 14 Sep 15 Sep 16 Sep 17 Sep 18 75% 50% 100% …" at bounding box center [995, 370] width 910 height 555
drag, startPoint x: 733, startPoint y: 263, endPoint x: 686, endPoint y: 263, distance: 47.1
click at [686, 263] on th "Platform" at bounding box center [750, 261] width 144 height 42
drag, startPoint x: 926, startPoint y: 263, endPoint x: 831, endPoint y: 265, distance: 94.9
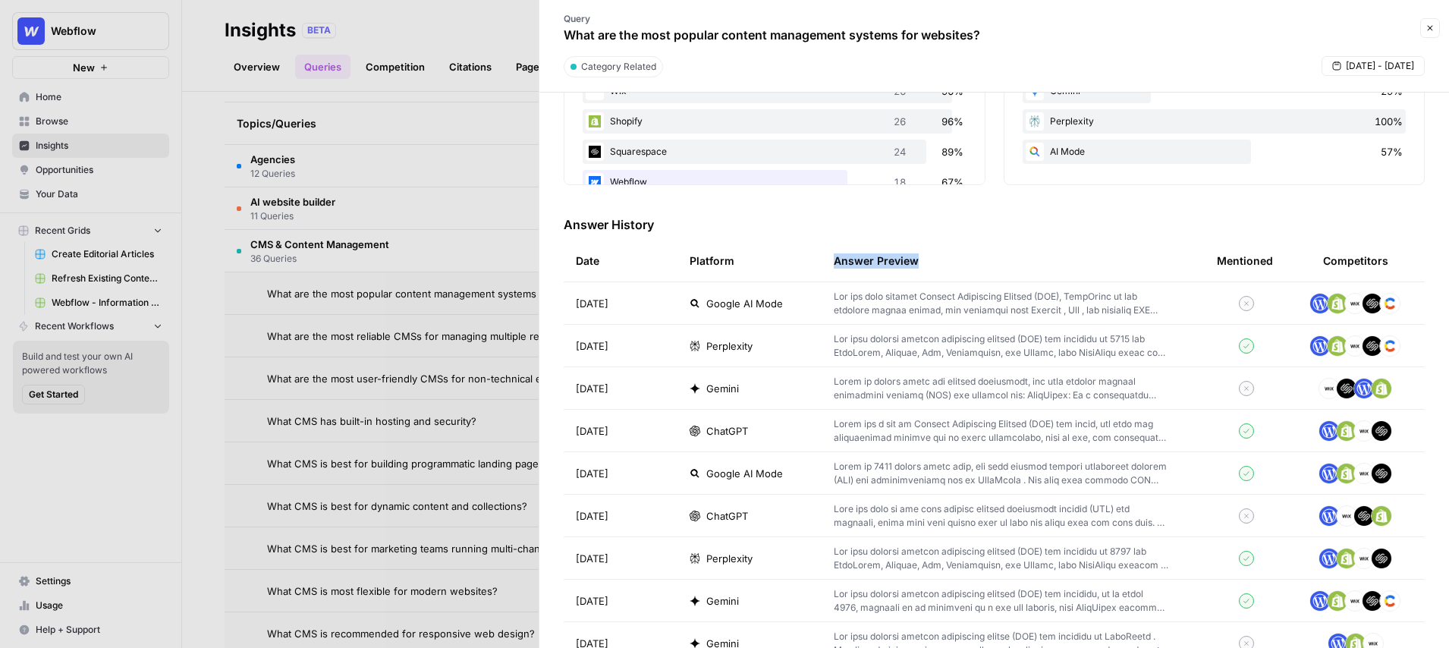
click at [831, 265] on th "Answer Preview" at bounding box center [1013, 261] width 383 height 42
click at [1249, 259] on div "Mentioned" at bounding box center [1245, 261] width 56 height 42
drag, startPoint x: 1386, startPoint y: 261, endPoint x: 1320, endPoint y: 263, distance: 66.1
click at [1320, 263] on th "Competitors" at bounding box center [1357, 261] width 137 height 42
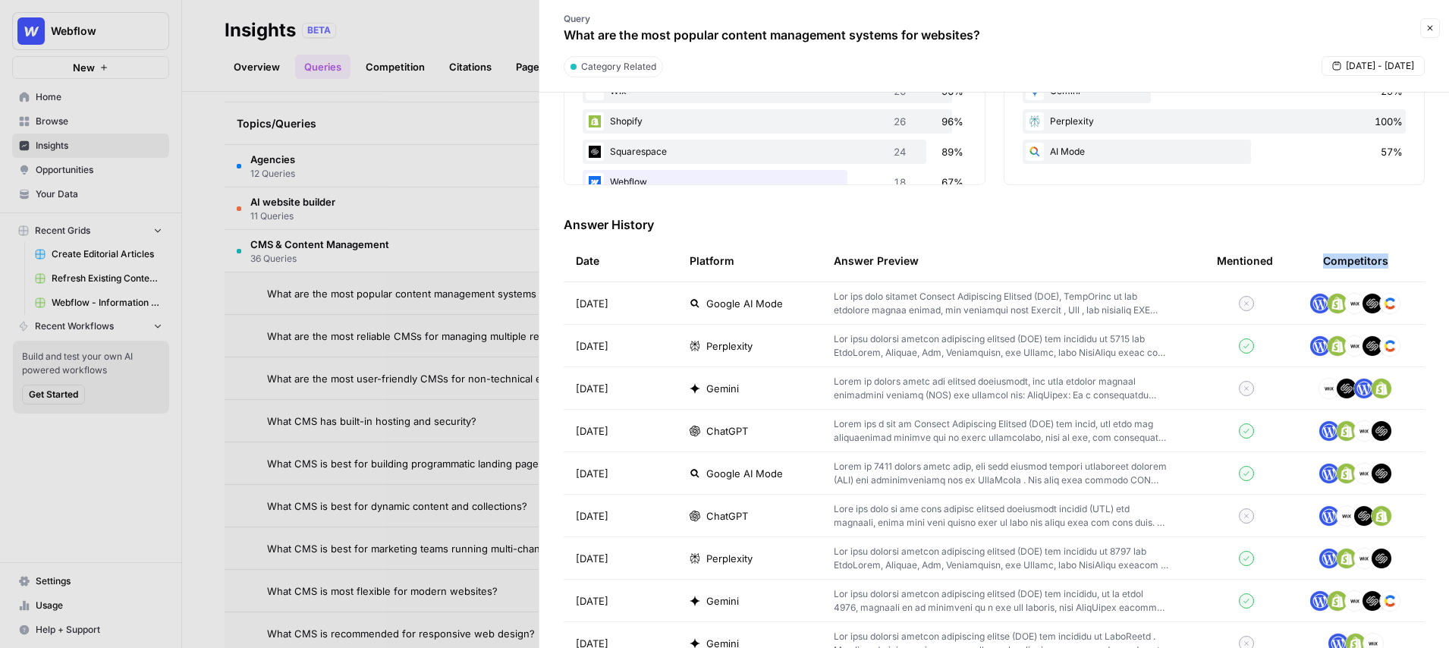
click at [722, 389] on span "Gemini" at bounding box center [722, 388] width 33 height 15
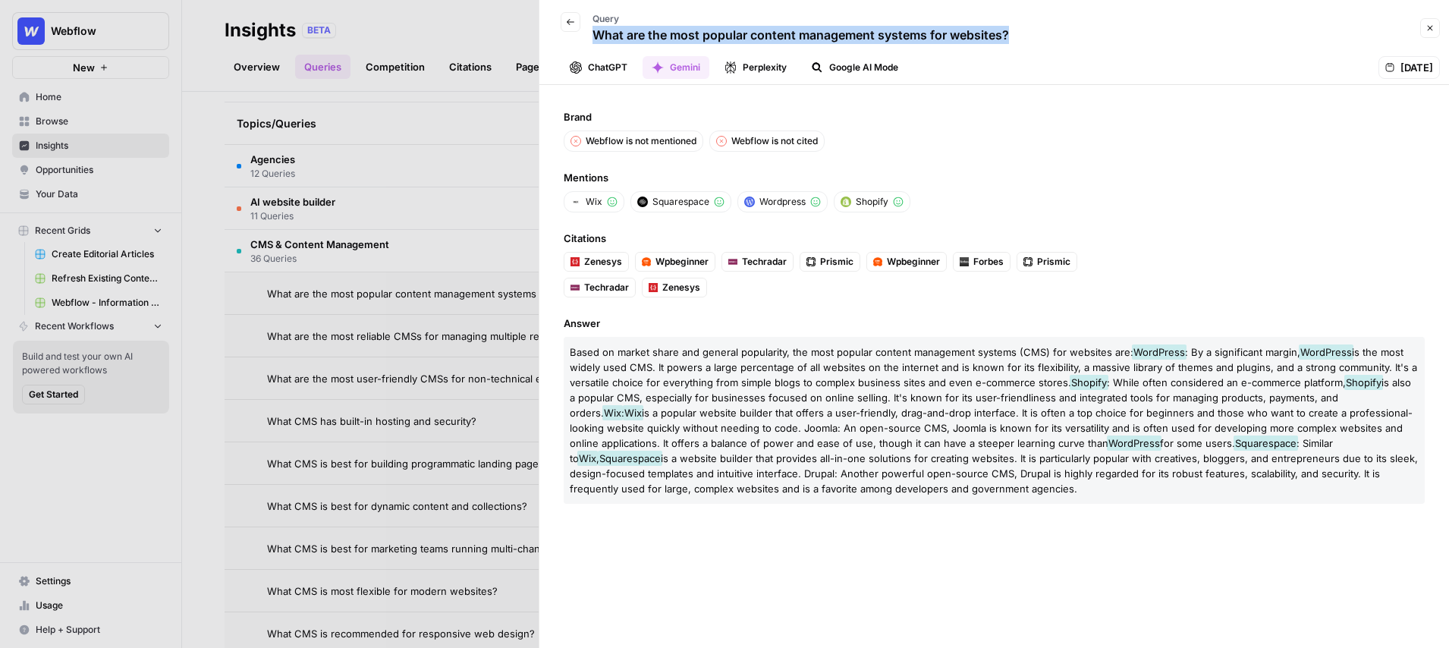
drag, startPoint x: 1011, startPoint y: 33, endPoint x: 595, endPoint y: 39, distance: 415.9
click at [595, 39] on div "Back Query What are the most popular content management systems for websites?" at bounding box center [982, 28] width 867 height 44
drag, startPoint x: 594, startPoint y: 117, endPoint x: 555, endPoint y: 119, distance: 38.8
click at [555, 119] on div "Brand Webflow is not mentioned Webflow is not cited Mentions Wix Squarespace Wo…" at bounding box center [995, 366] width 910 height 563
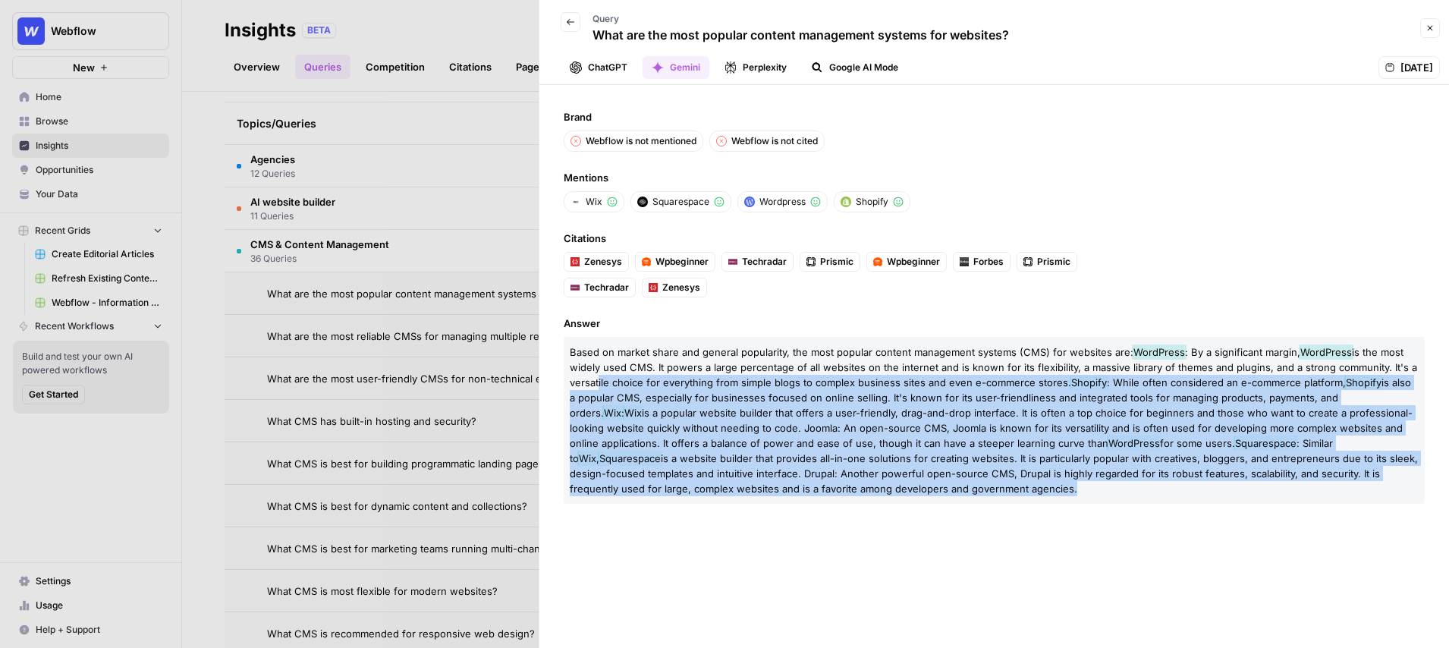
drag, startPoint x: 837, startPoint y: 492, endPoint x: 596, endPoint y: 378, distance: 267.1
click at [596, 378] on p "Based on market share and general popularity, the most popular content manageme…" at bounding box center [994, 420] width 861 height 167
click at [697, 549] on div "Brand Webflow is not mentioned Webflow is not cited Mentions Wix Squarespace Wo…" at bounding box center [995, 366] width 910 height 563
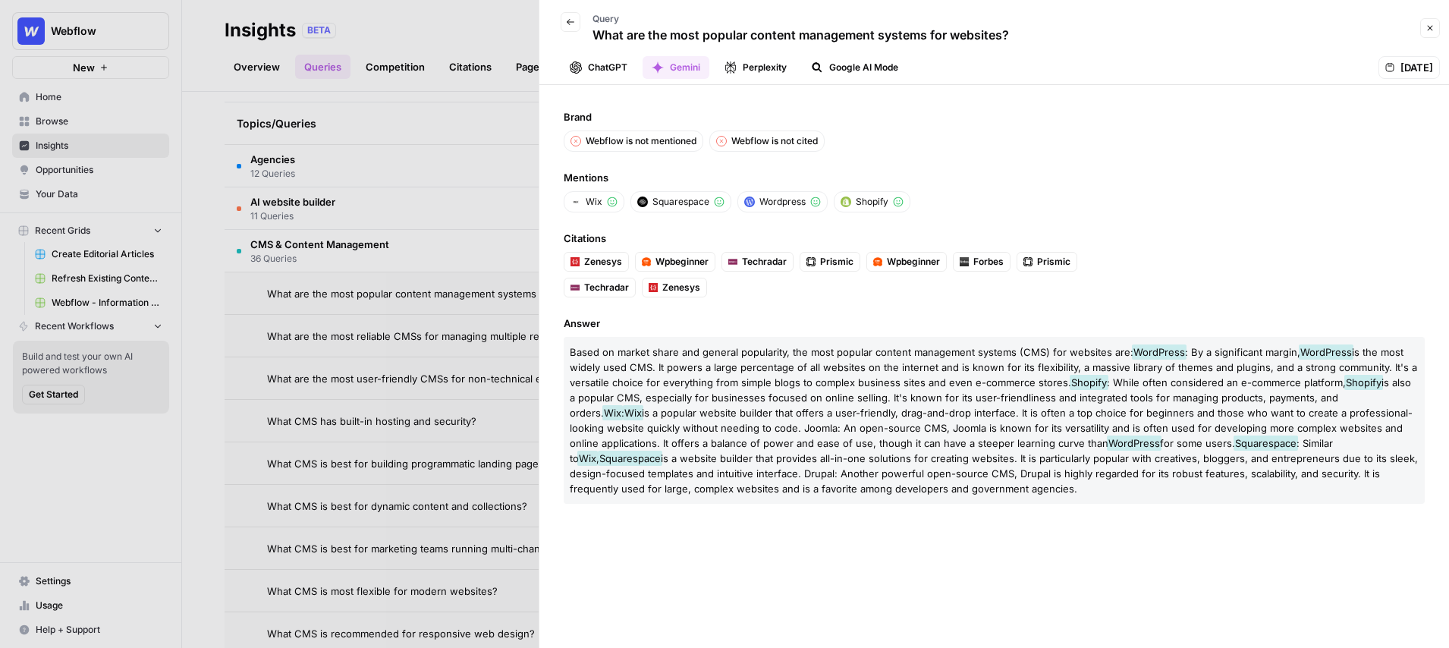
click at [1429, 24] on icon "button" at bounding box center [1430, 28] width 9 height 9
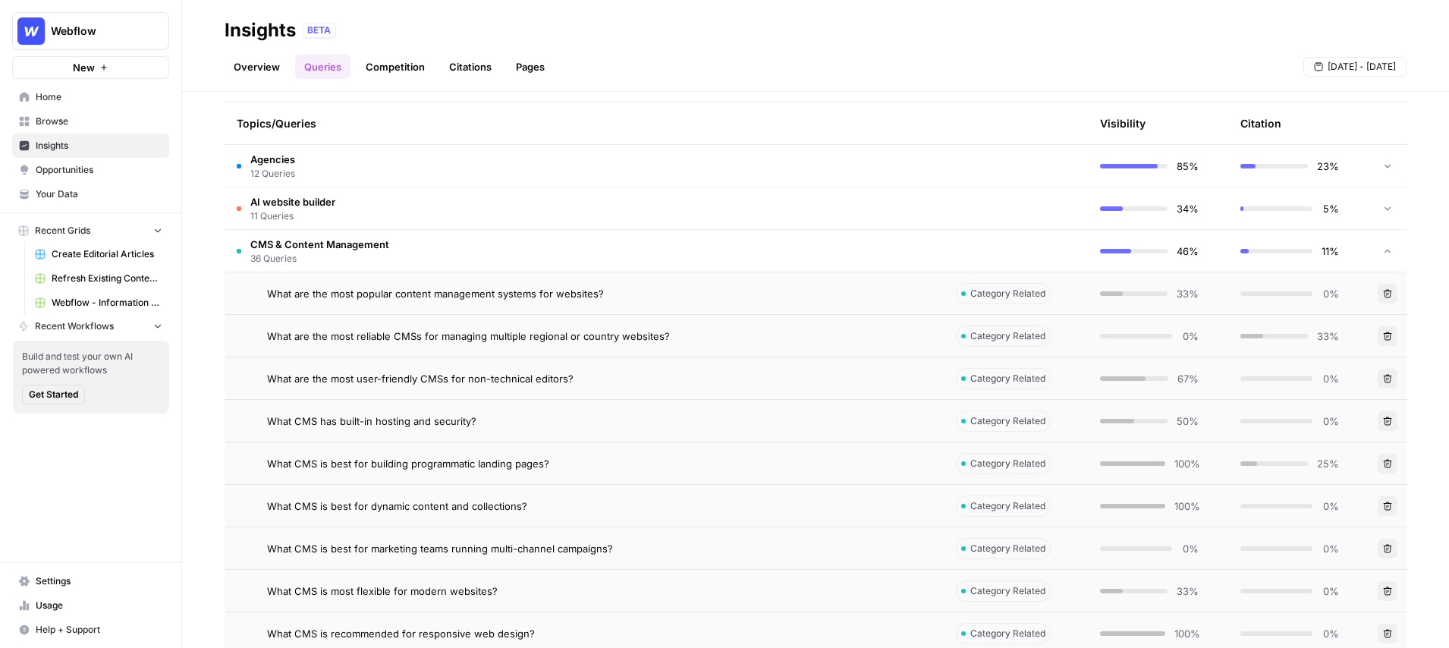
click at [254, 65] on link "Overview" at bounding box center [257, 67] width 65 height 24
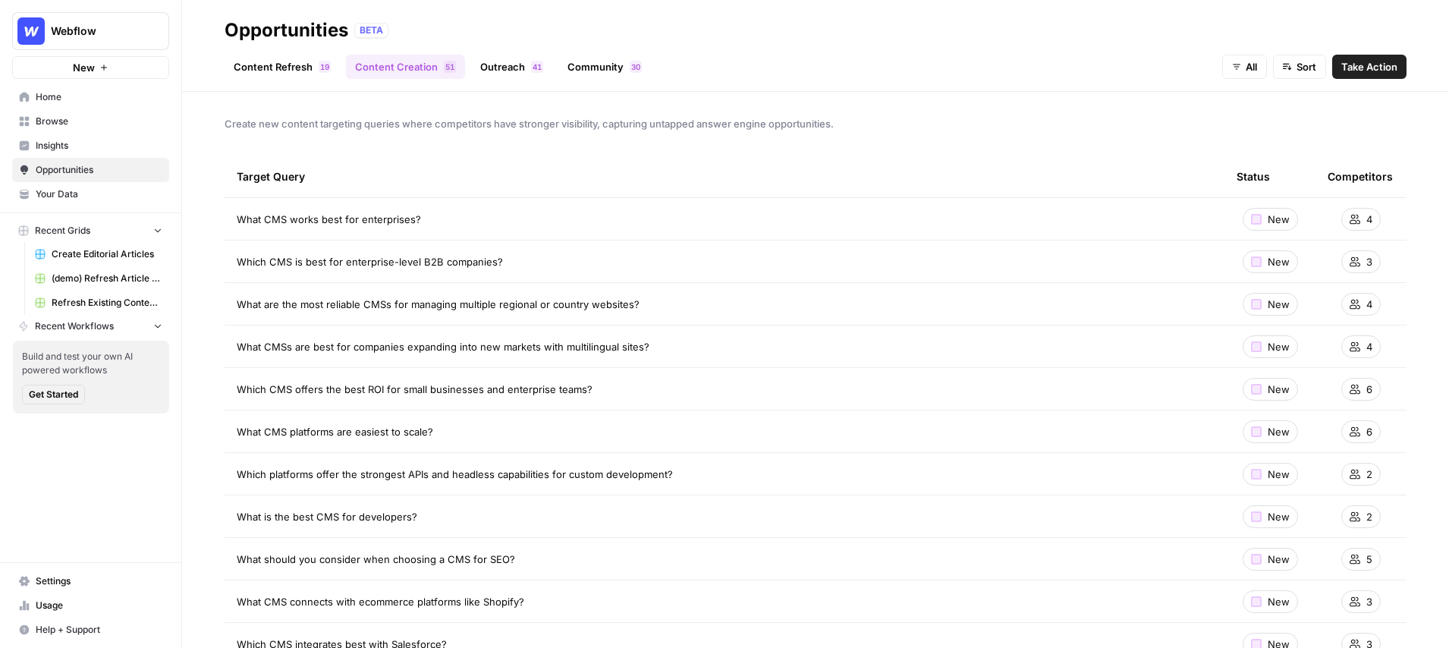
click at [288, 68] on link "Content Refresh 9 1" at bounding box center [282, 67] width 115 height 24
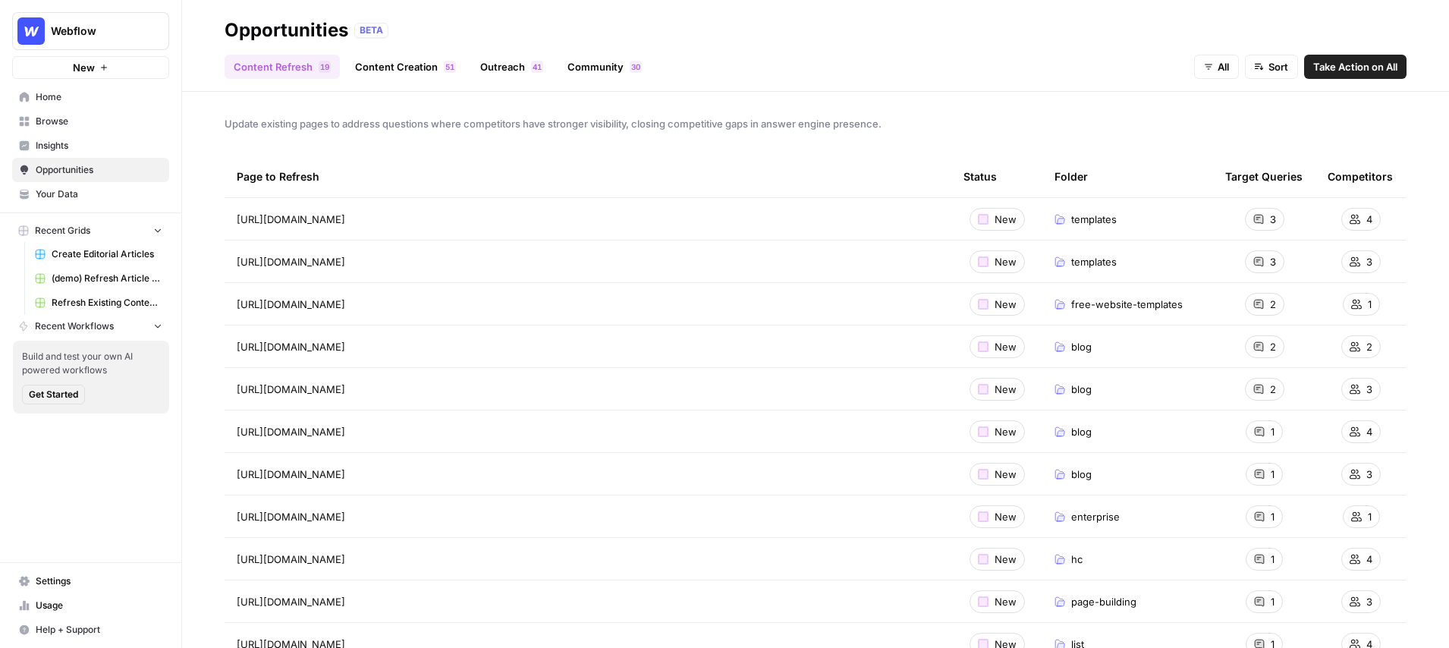
click at [390, 72] on link "Content Creation 1 5" at bounding box center [405, 67] width 119 height 24
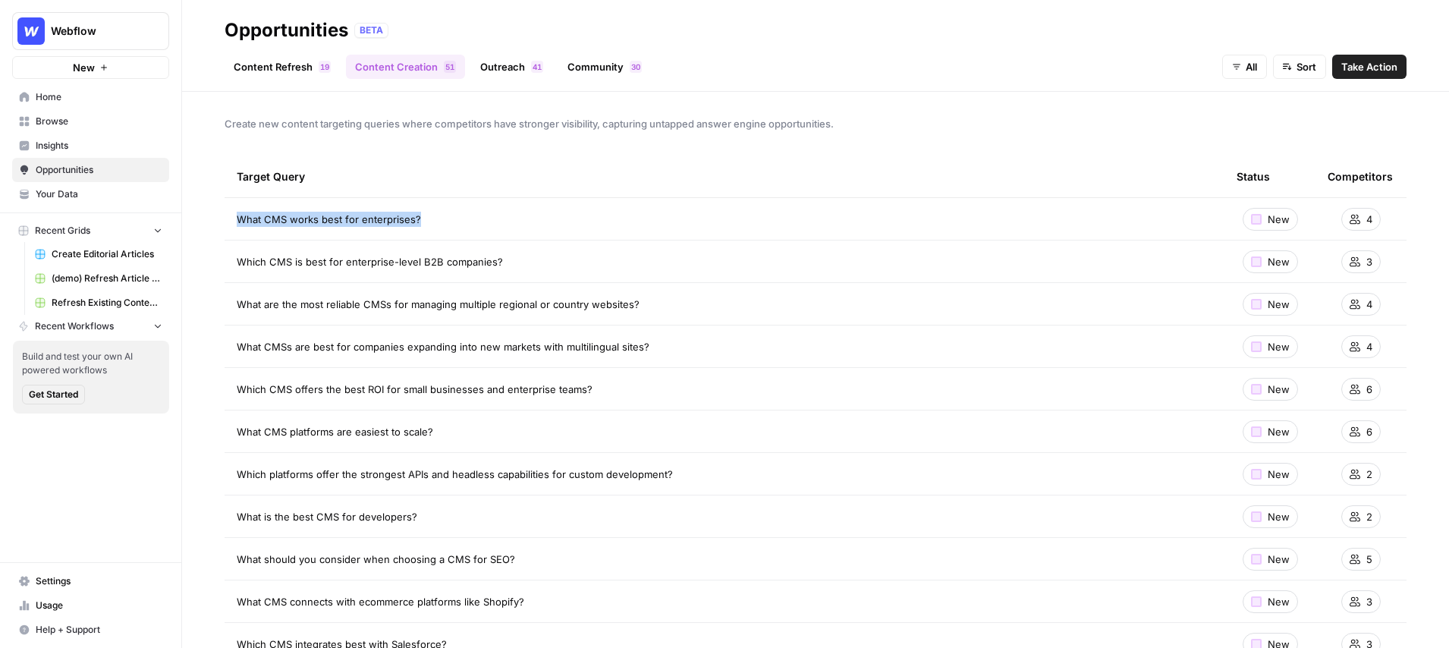
drag, startPoint x: 422, startPoint y: 222, endPoint x: 208, endPoint y: 225, distance: 214.0
click at [208, 225] on div "Create new content targeting queries where competitors have stronger visibility…" at bounding box center [815, 370] width 1267 height 556
click at [1169, 123] on span "Create new content targeting queries where competitors have stronger visibility…" at bounding box center [816, 123] width 1182 height 15
click at [289, 69] on link "Content Refresh 9 1" at bounding box center [282, 67] width 115 height 24
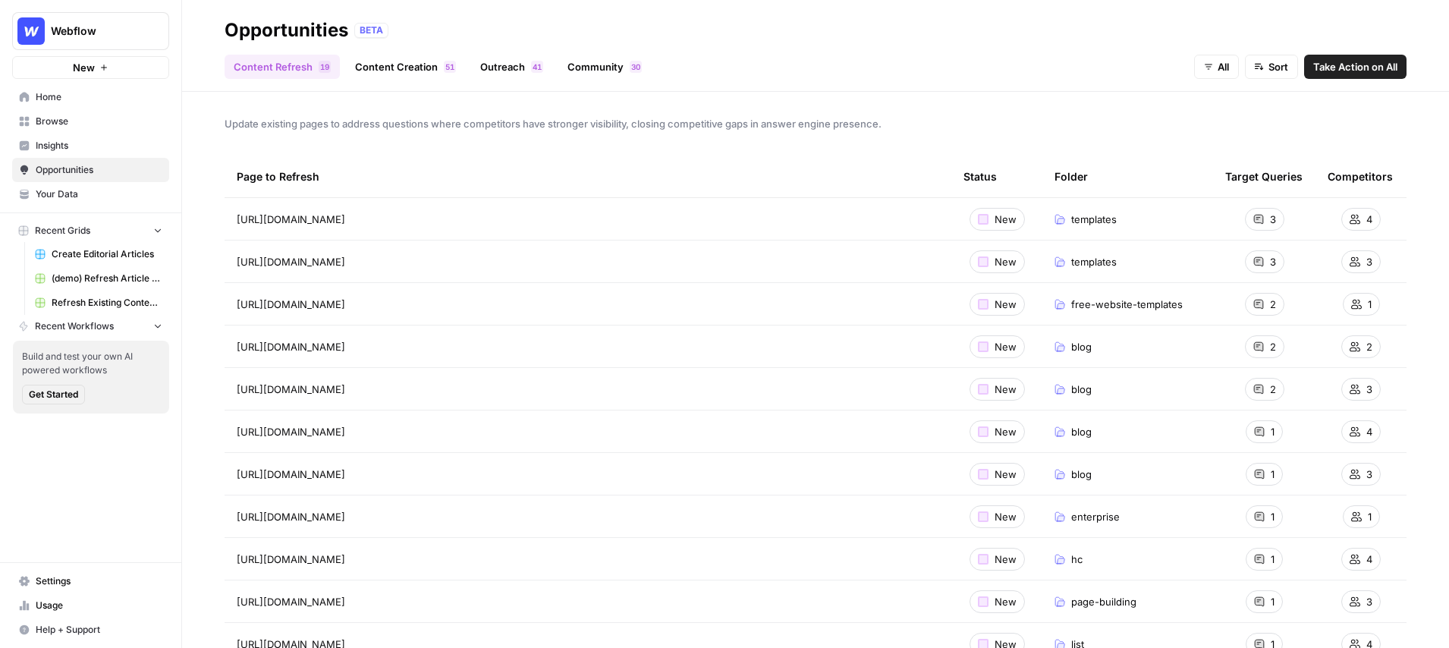
click at [399, 72] on link "Content Creation 1 5" at bounding box center [405, 67] width 119 height 24
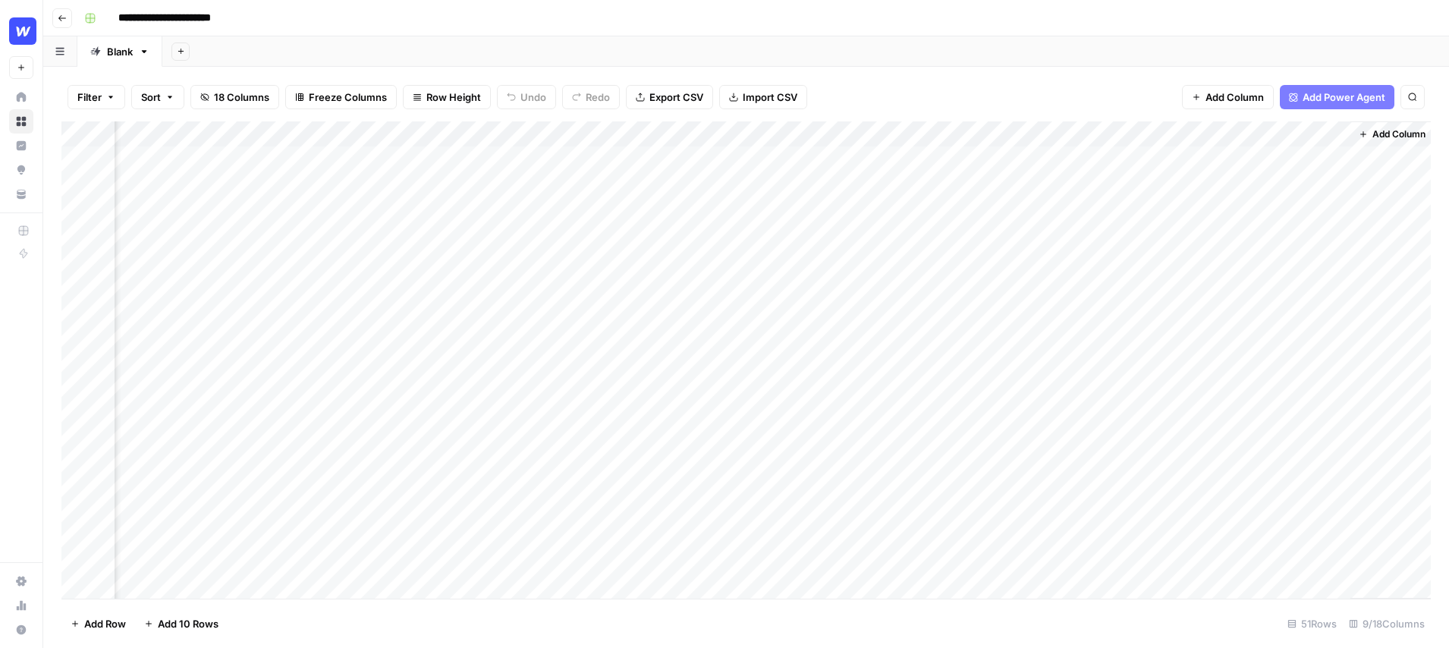
scroll to position [0, 408]
click at [1040, 162] on div "Add Column" at bounding box center [746, 359] width 1370 height 477
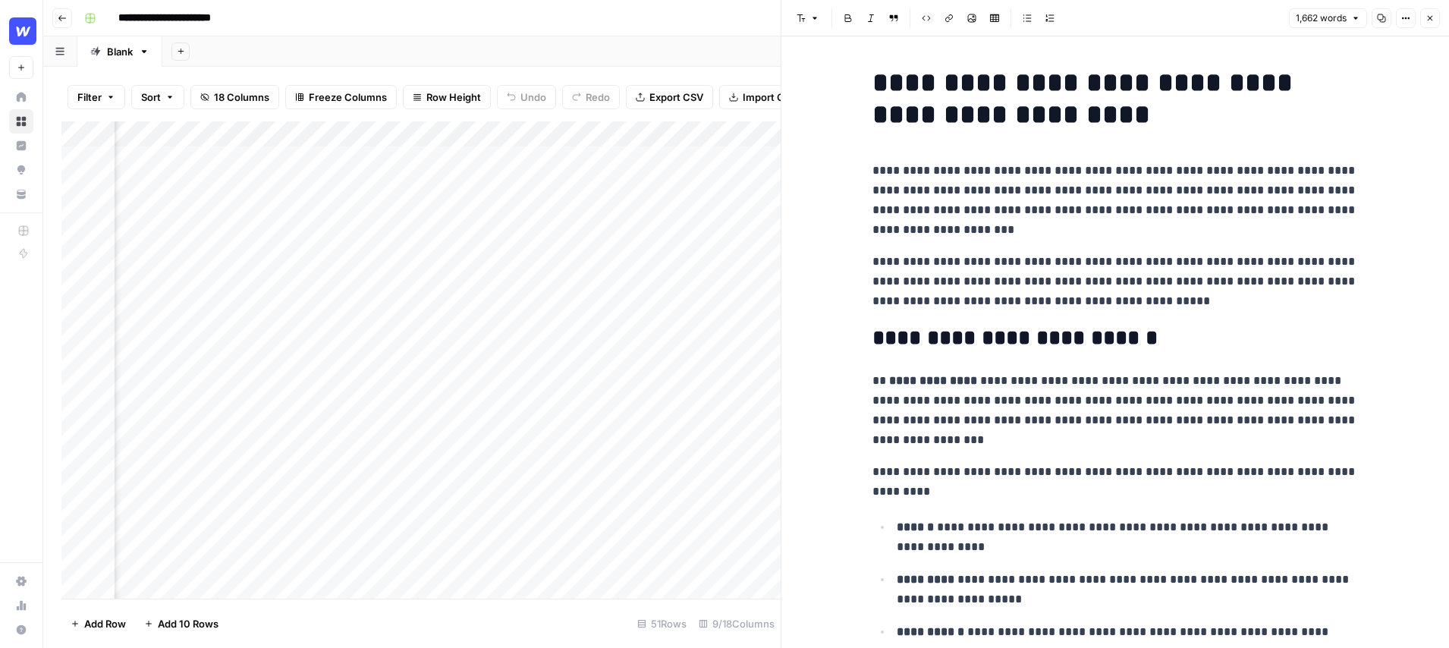
click at [1430, 18] on icon "button" at bounding box center [1430, 18] width 5 height 5
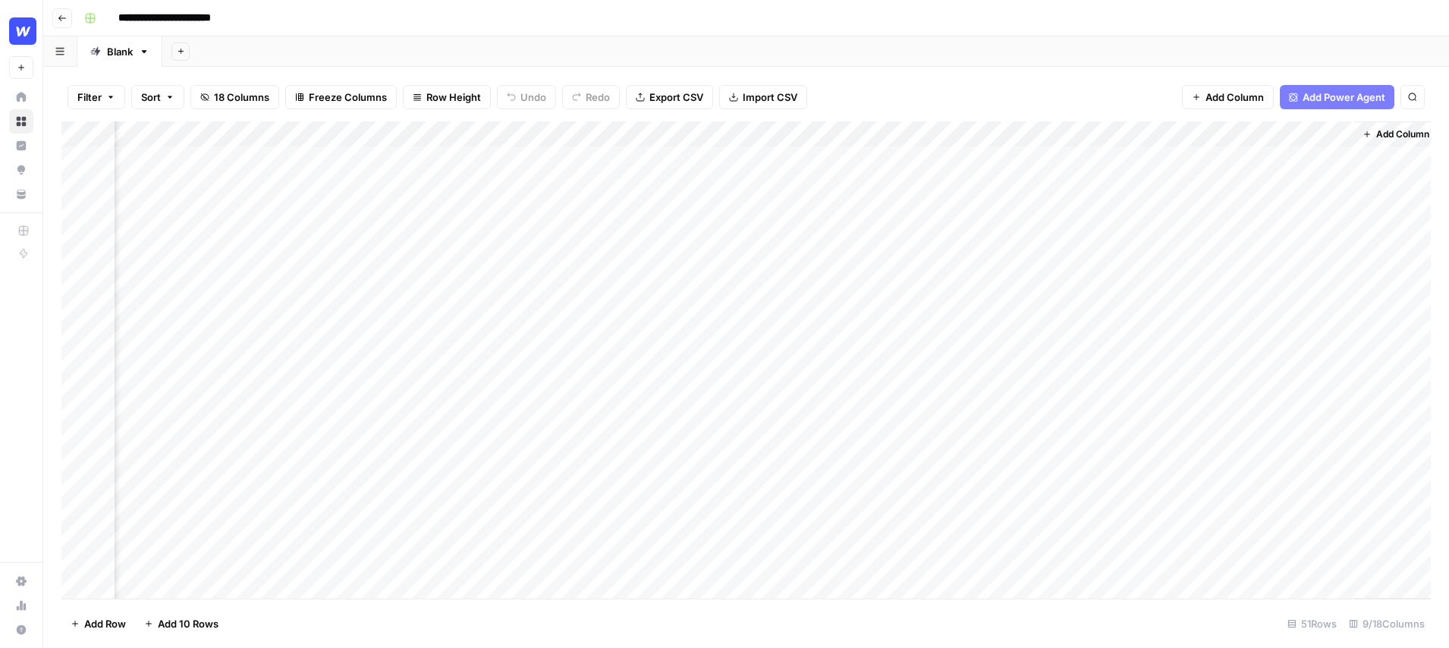
scroll to position [0, 390]
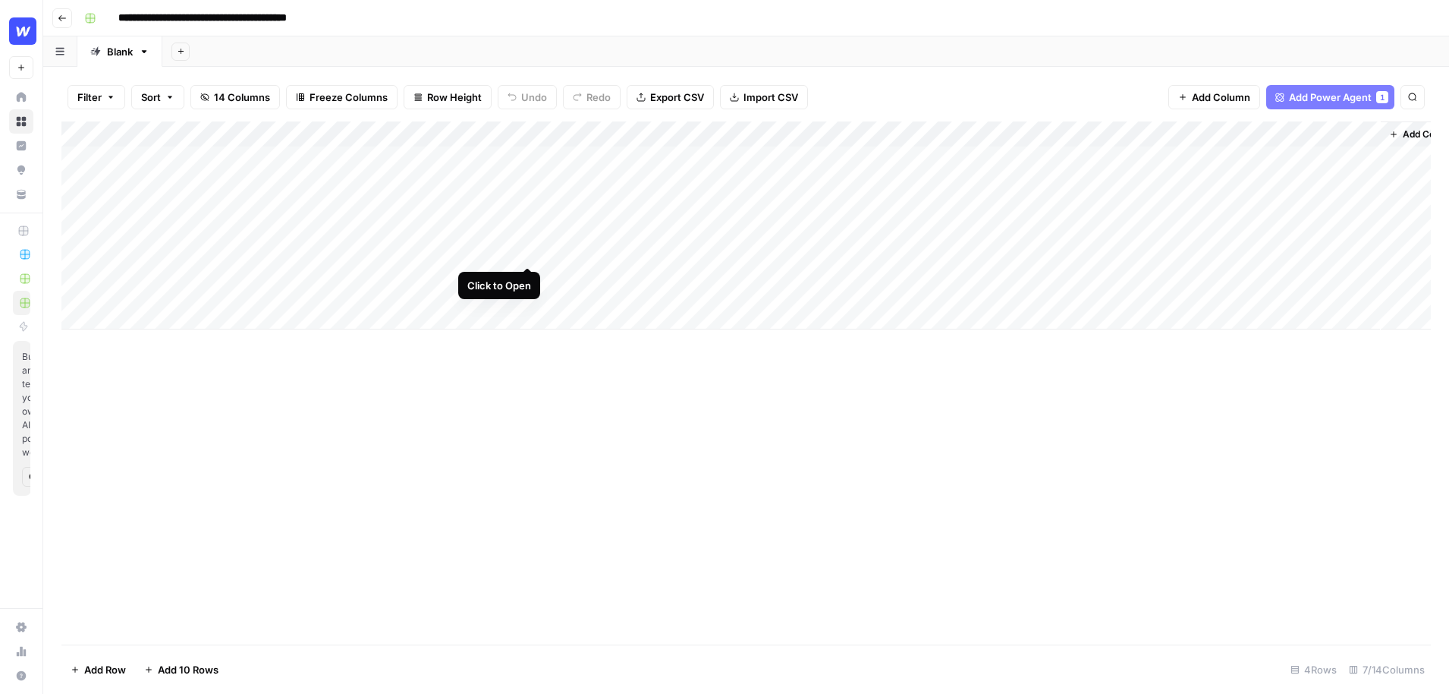
click at [528, 238] on div "Add Column" at bounding box center [746, 225] width 1370 height 208
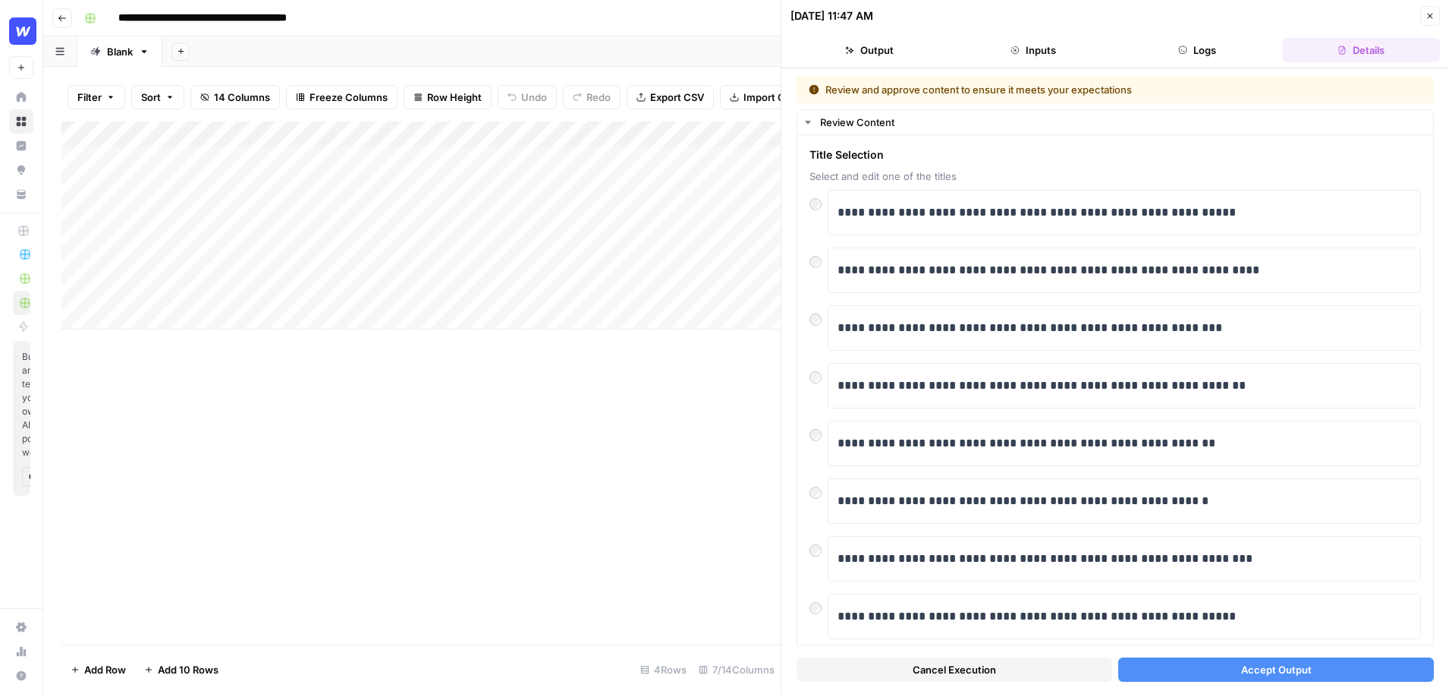
click at [1428, 16] on icon "button" at bounding box center [1430, 15] width 9 height 9
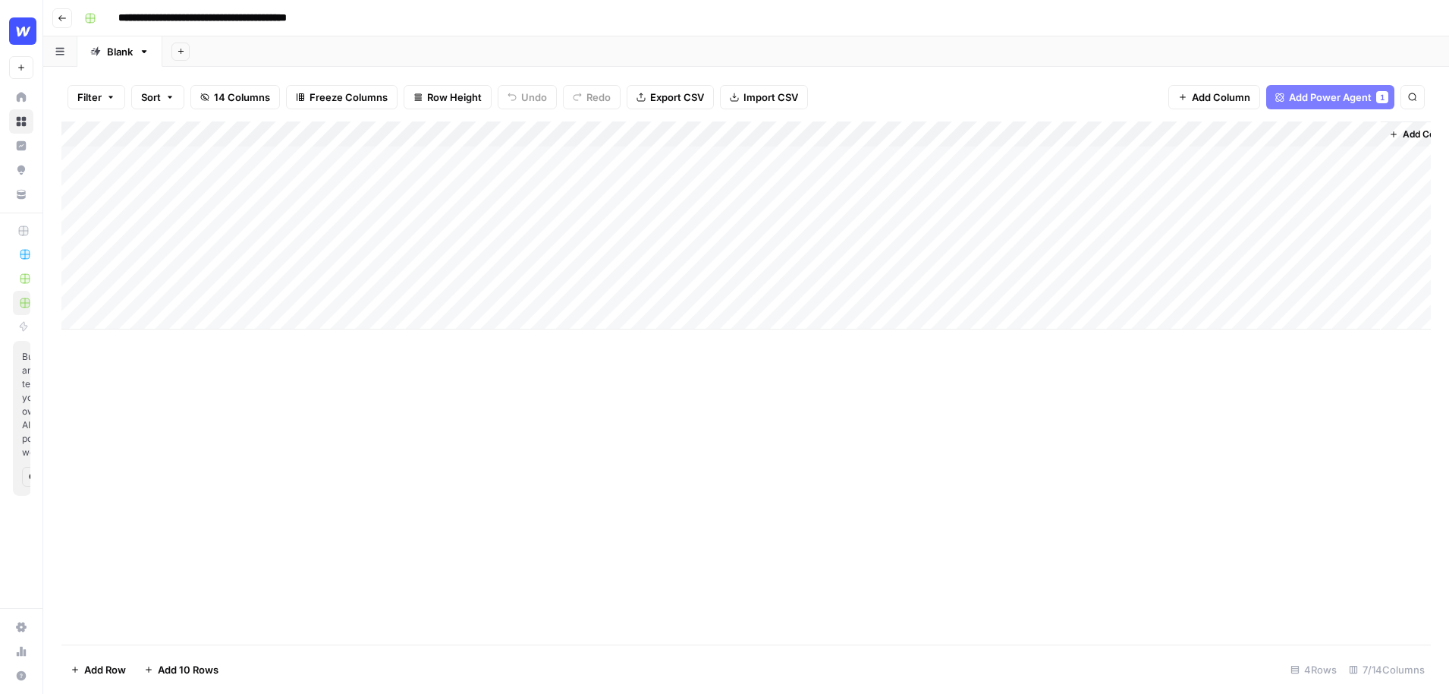
drag, startPoint x: 195, startPoint y: 171, endPoint x: 140, endPoint y: 164, distance: 55.2
click at [140, 164] on div "Add Column" at bounding box center [746, 225] width 1370 height 208
click at [664, 195] on div "Add Column" at bounding box center [746, 225] width 1370 height 208
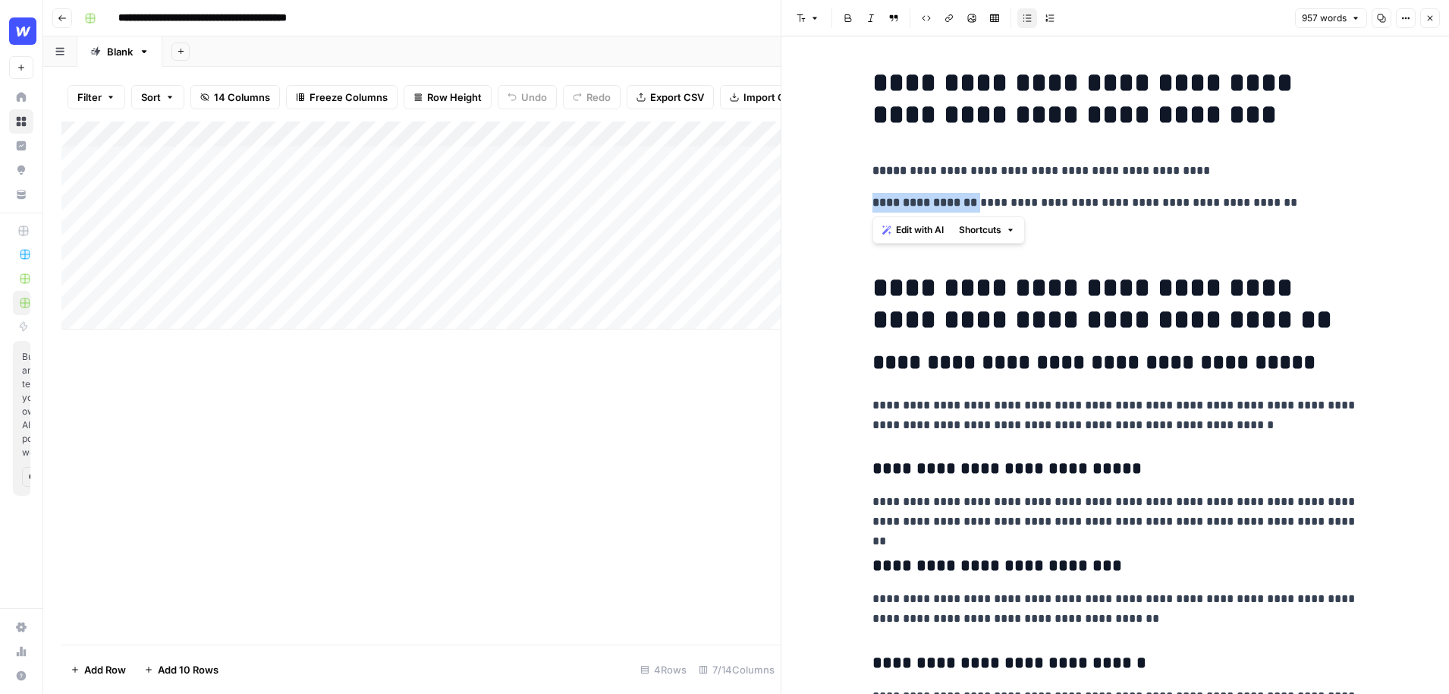
drag, startPoint x: 982, startPoint y: 207, endPoint x: 870, endPoint y: 209, distance: 111.6
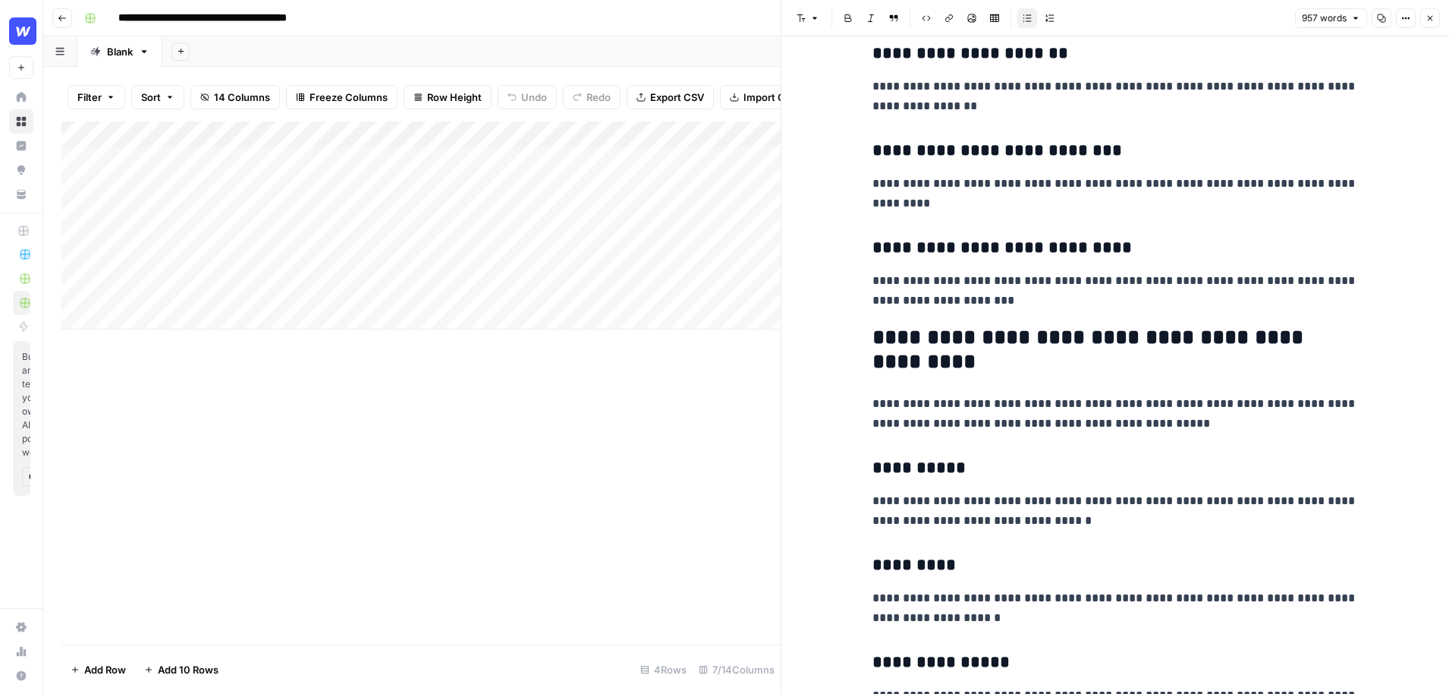
scroll to position [1125, 0]
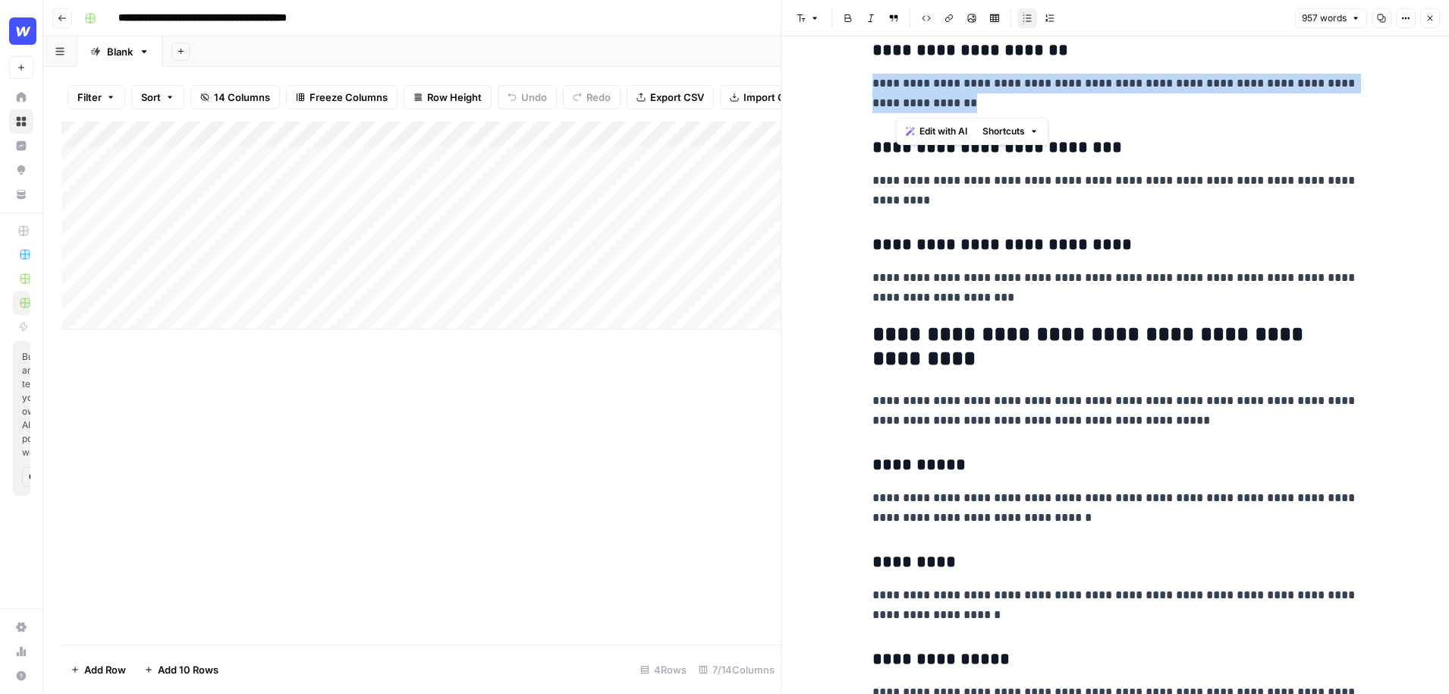
drag, startPoint x: 955, startPoint y: 109, endPoint x: 865, endPoint y: 83, distance: 93.9
click at [776, 395] on div at bounding box center [781, 347] width 15 height 694
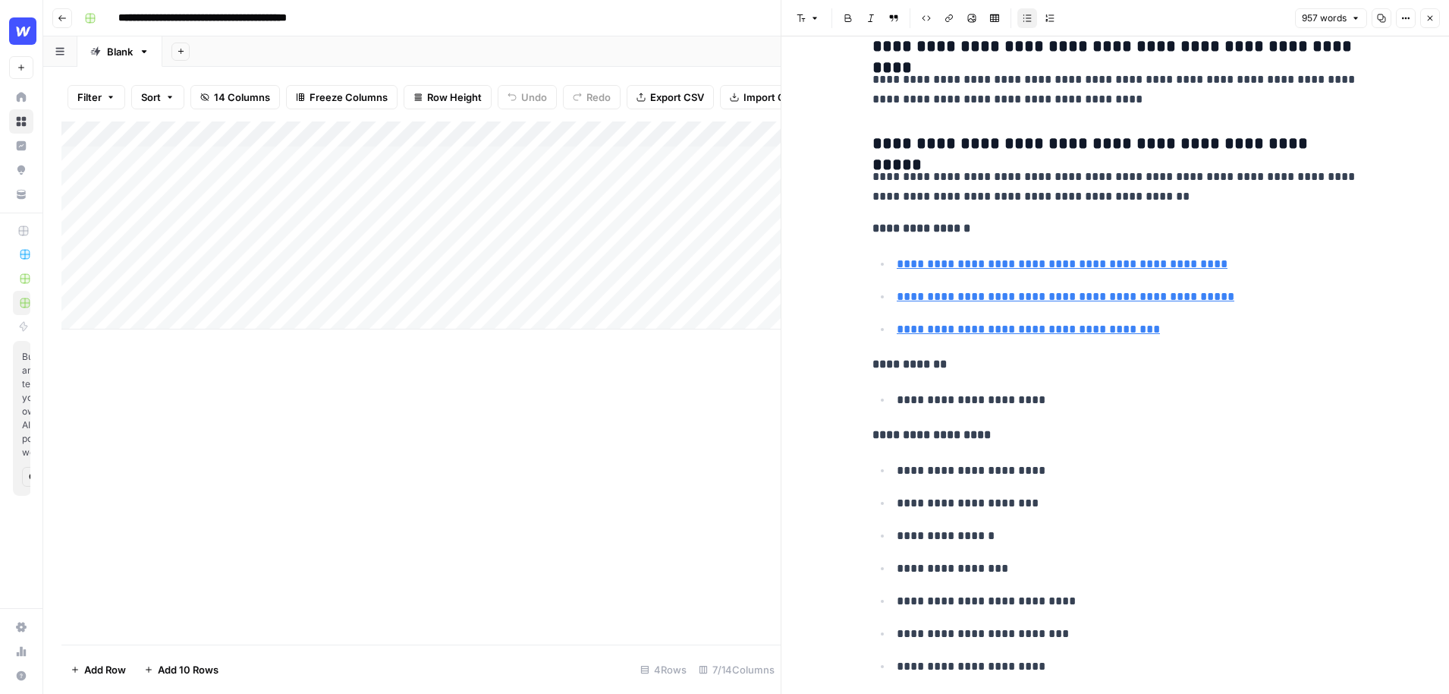
scroll to position [4866, 0]
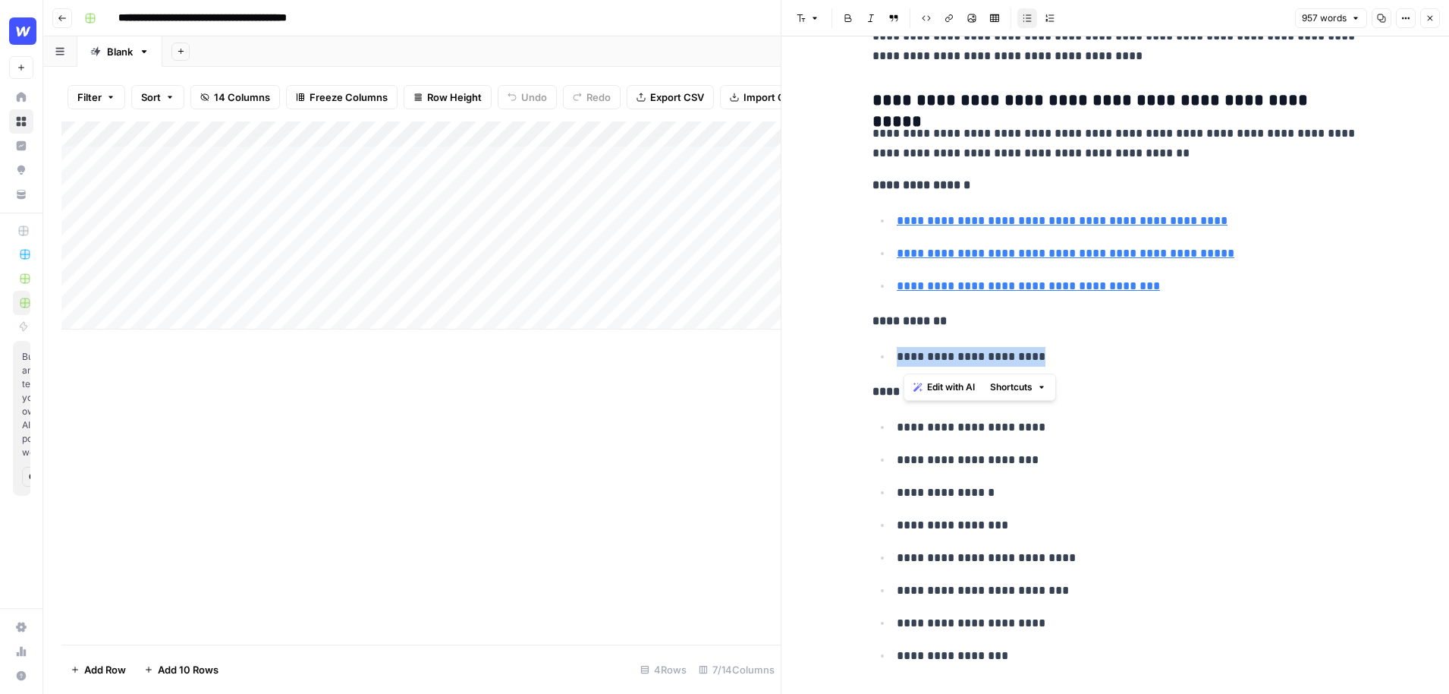
drag, startPoint x: 1050, startPoint y: 360, endPoint x: 891, endPoint y: 361, distance: 159.4
click at [891, 361] on ul "**********" at bounding box center [1116, 356] width 486 height 20
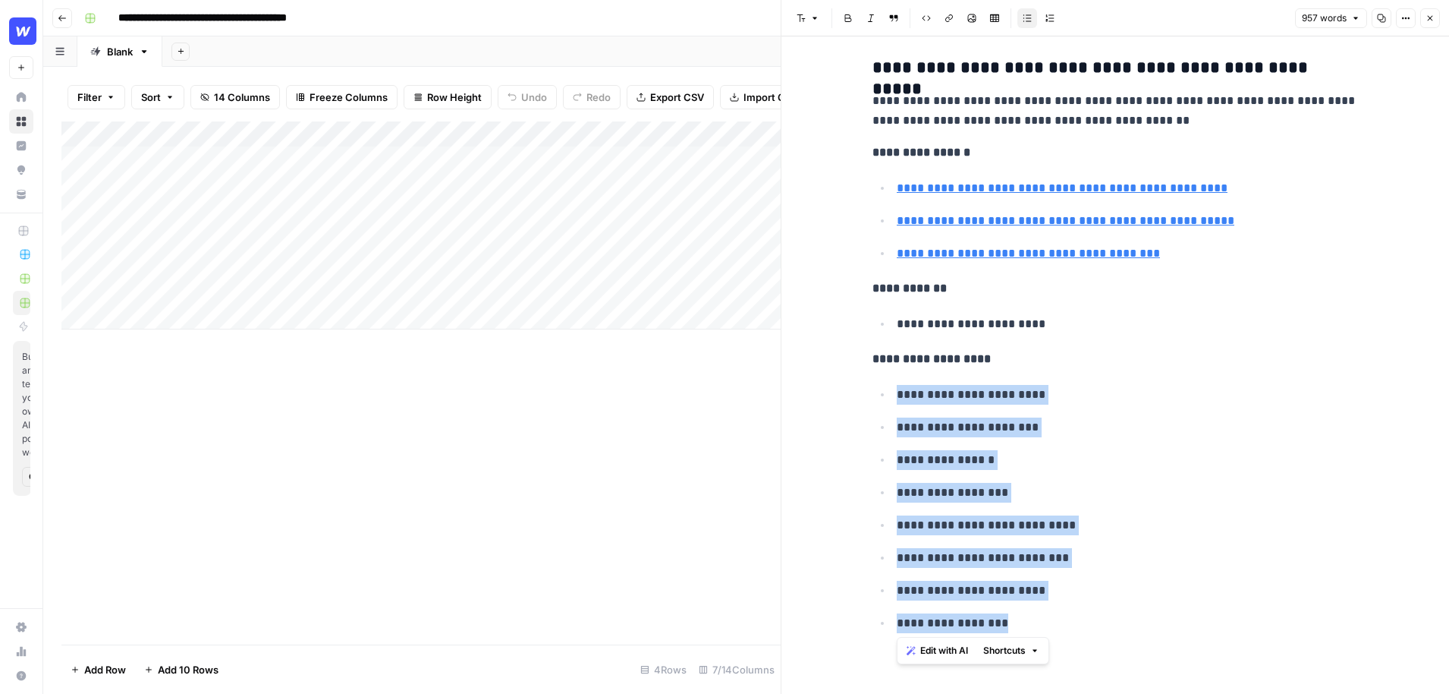
drag, startPoint x: 1001, startPoint y: 623, endPoint x: 893, endPoint y: 396, distance: 251.2
click at [893, 396] on ul "**********" at bounding box center [1116, 508] width 486 height 249
type input "https://www.sitebuilderreport.com/no-code-website-builders"
click at [1428, 16] on icon "button" at bounding box center [1430, 18] width 9 height 9
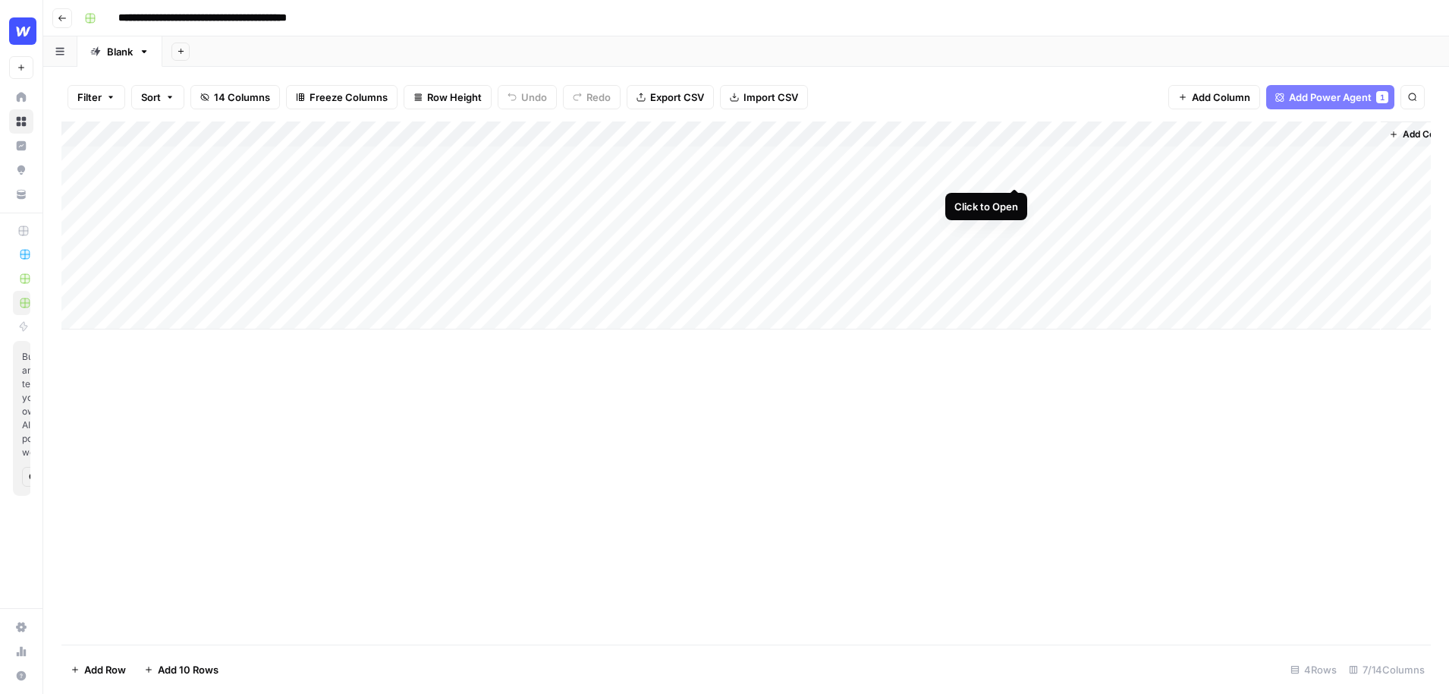
click at [1016, 158] on div "Add Column" at bounding box center [746, 225] width 1370 height 208
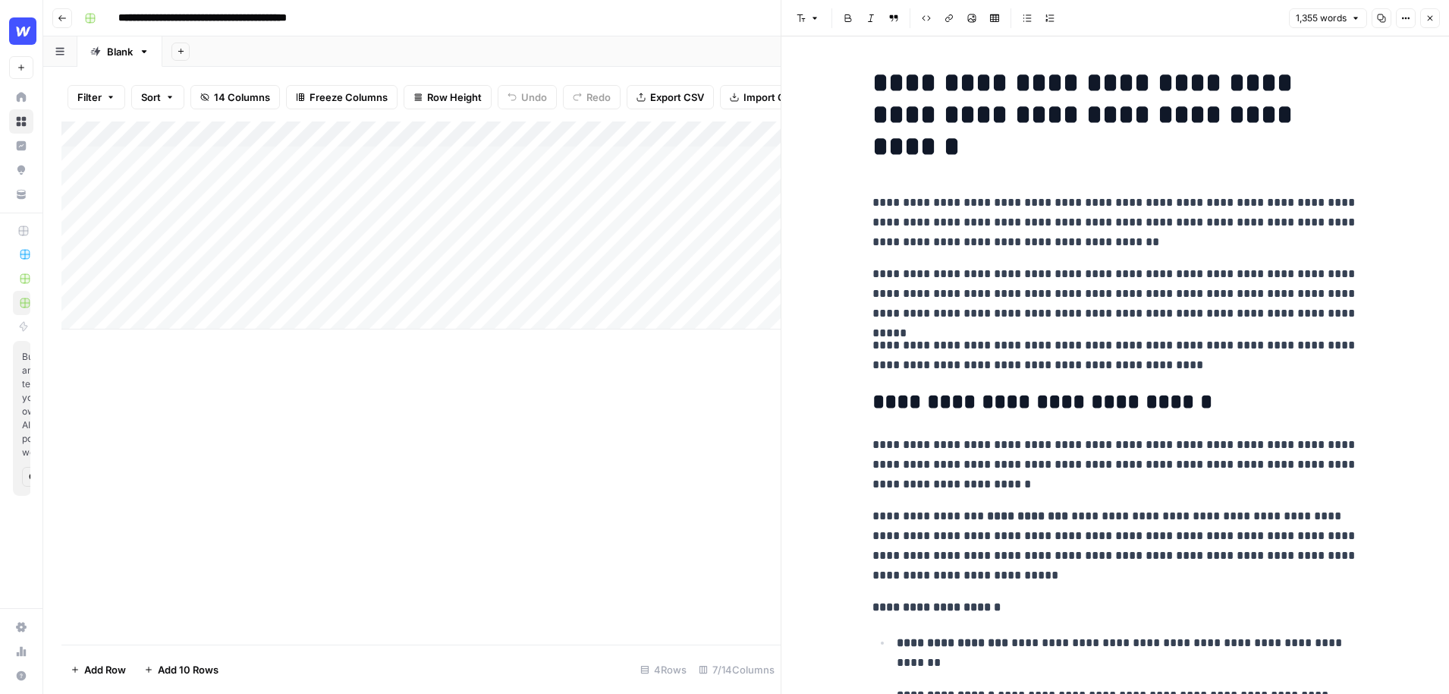
click at [1198, 366] on p "**********" at bounding box center [1116, 354] width 486 height 39
click at [1434, 14] on icon "button" at bounding box center [1430, 18] width 9 height 9
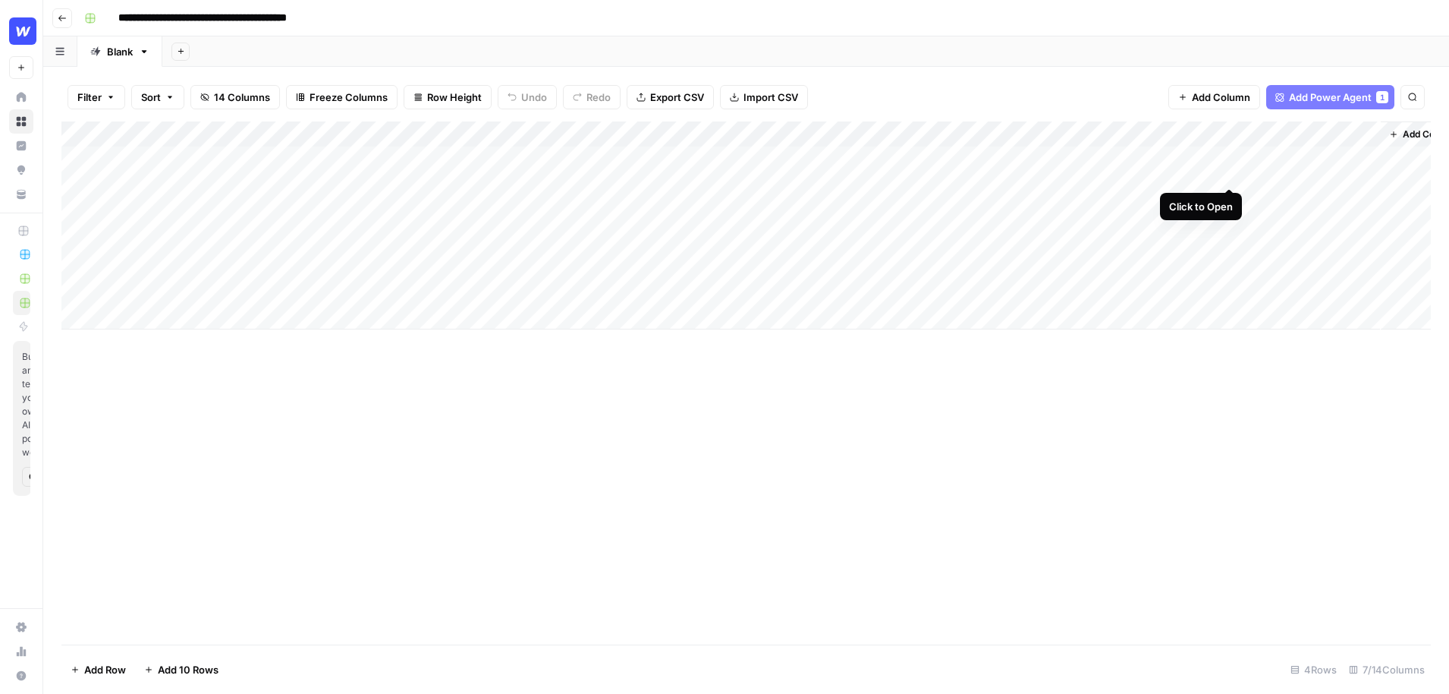
click at [1231, 158] on div "Add Column" at bounding box center [746, 225] width 1370 height 208
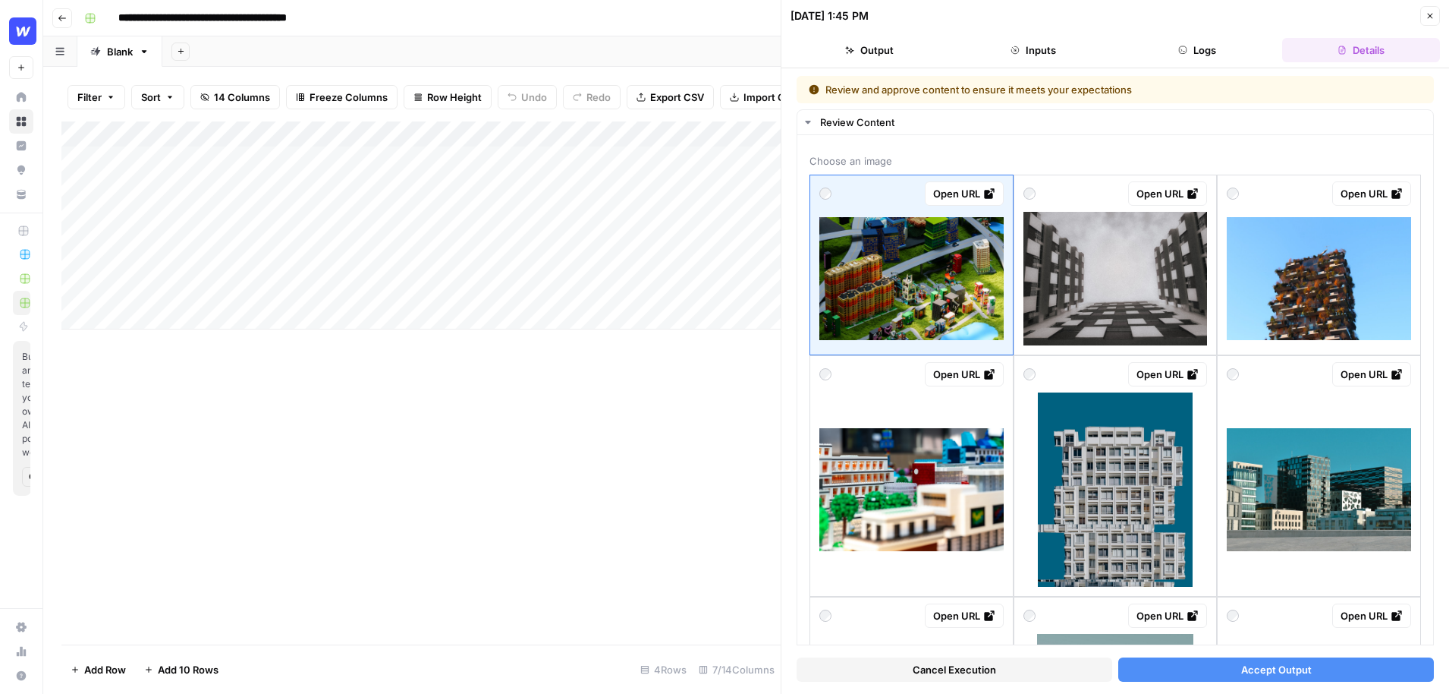
click at [1429, 24] on button "Close" at bounding box center [1431, 16] width 20 height 20
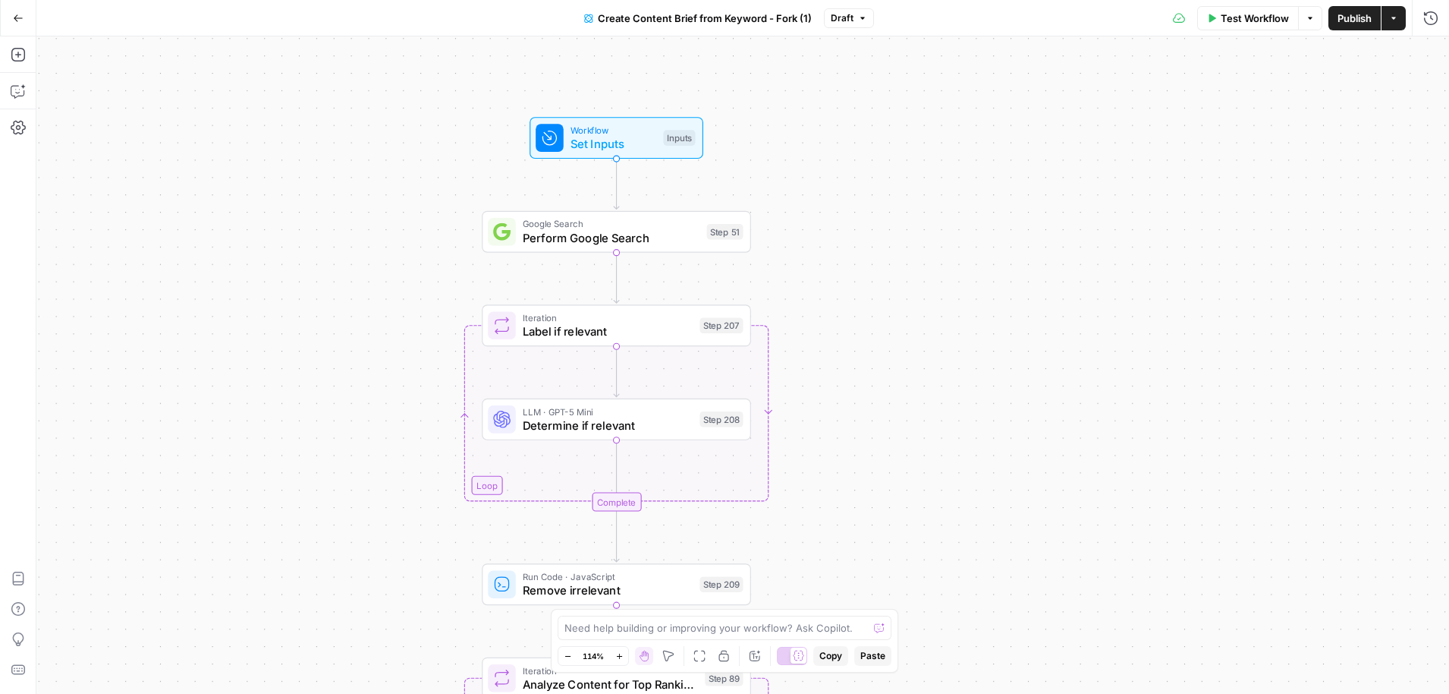
click at [653, 156] on div "Workflow Set Inputs Inputs Test Step" at bounding box center [617, 138] width 174 height 42
click at [1188, 143] on label "Brand Kit" at bounding box center [1228, 143] width 219 height 15
click at [1188, 164] on Kit "Brand Kit" at bounding box center [1271, 171] width 285 height 15
click at [1217, 205] on label "Primary Keyword" at bounding box center [1228, 204] width 219 height 15
click at [1217, 225] on Keyword "Primary Keyword" at bounding box center [1271, 232] width 285 height 15
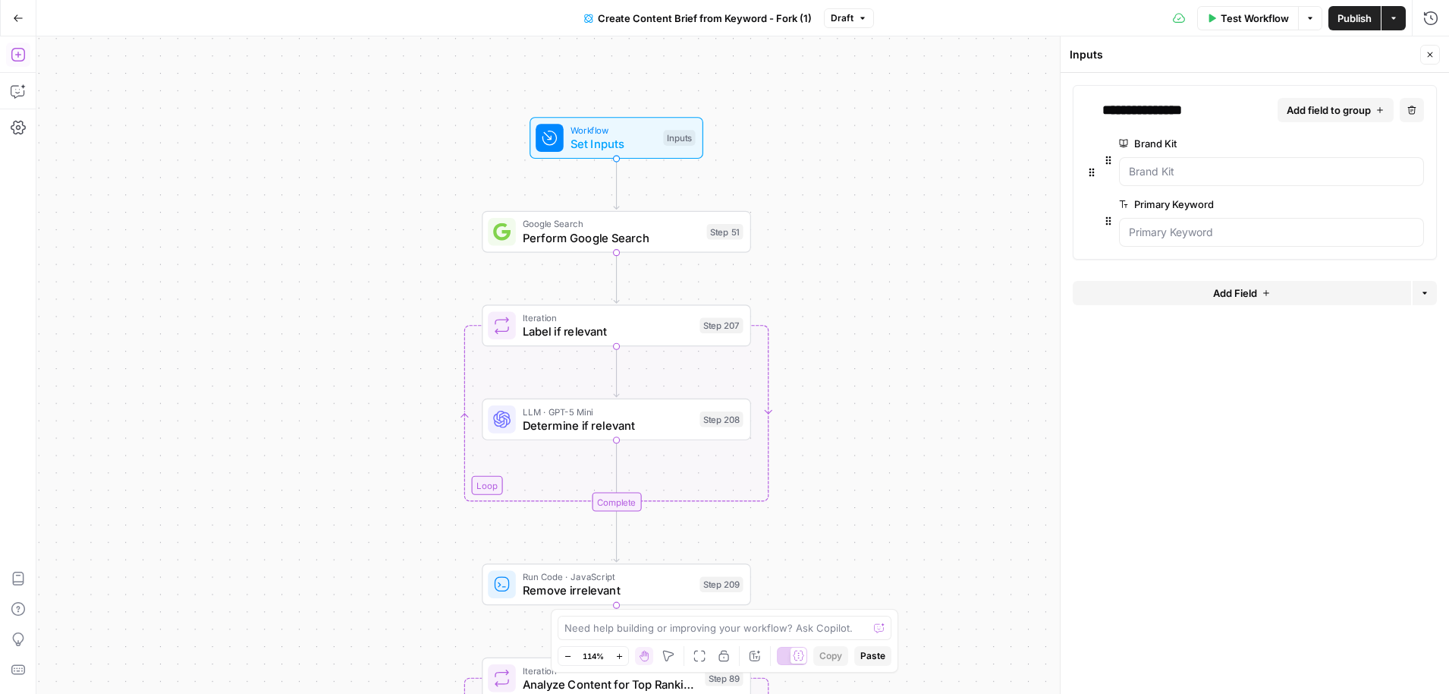
click at [21, 56] on icon "button" at bounding box center [18, 54] width 15 height 15
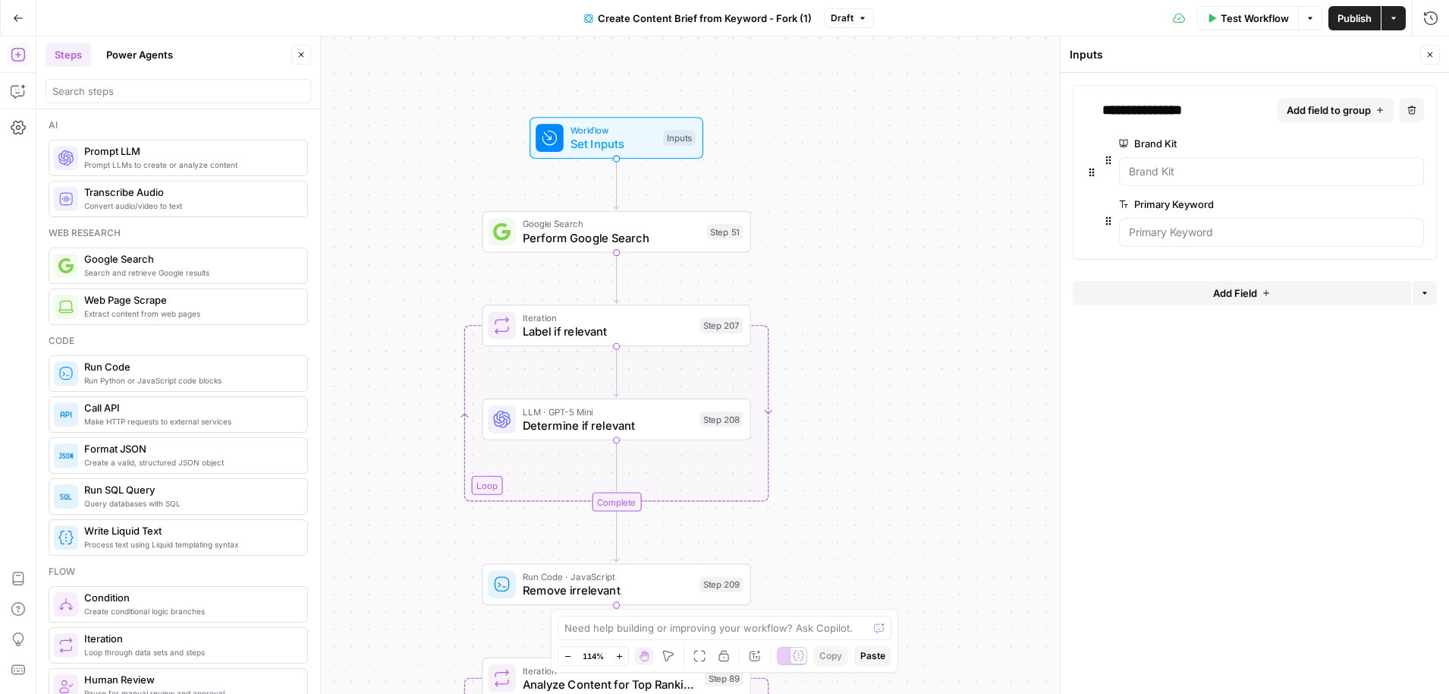
click at [151, 51] on button "Power Agents" at bounding box center [139, 54] width 85 height 24
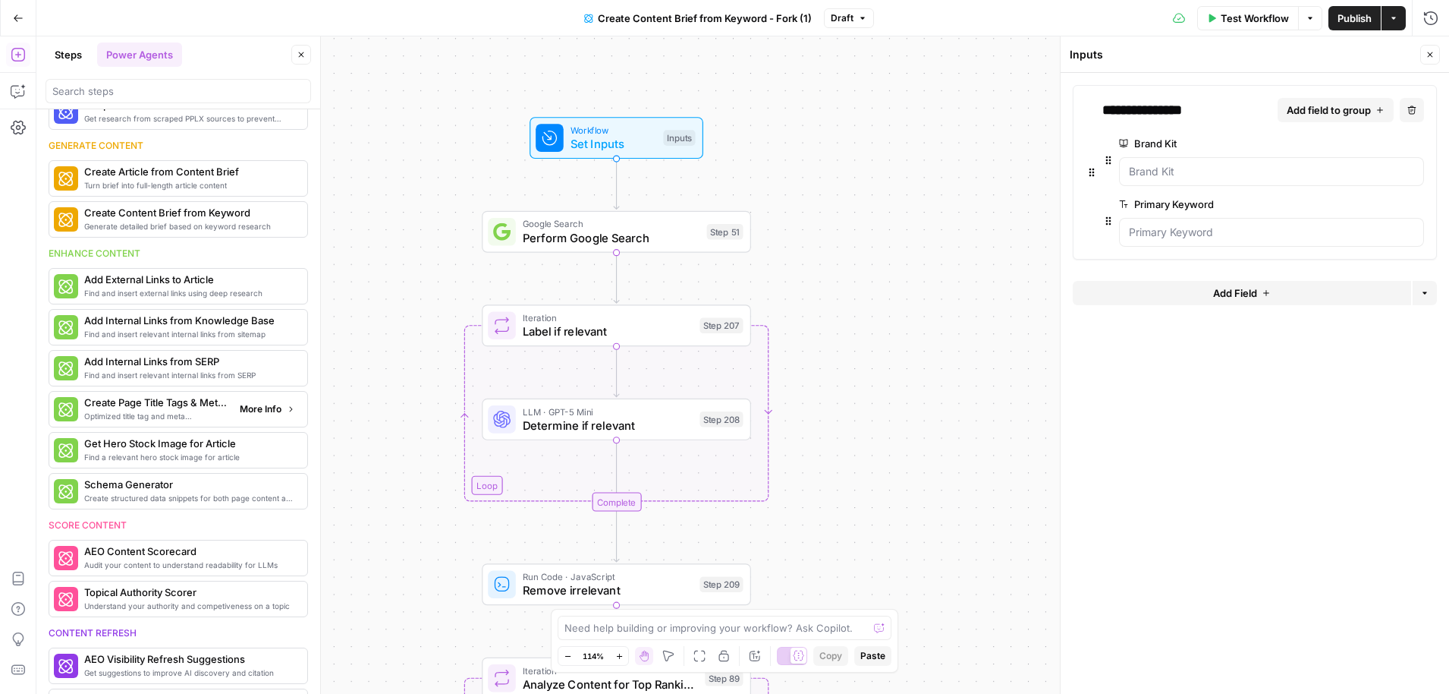
scroll to position [306, 0]
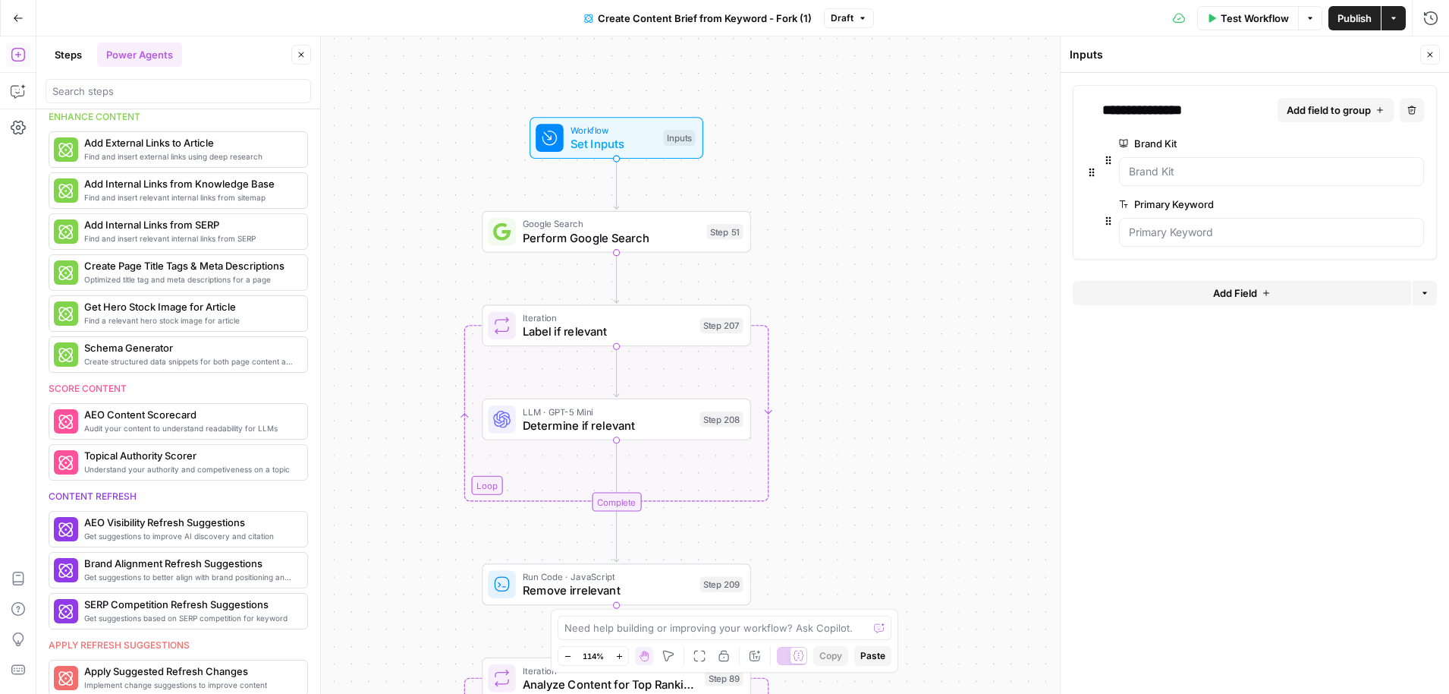
click at [304, 51] on icon "button" at bounding box center [301, 54] width 9 height 9
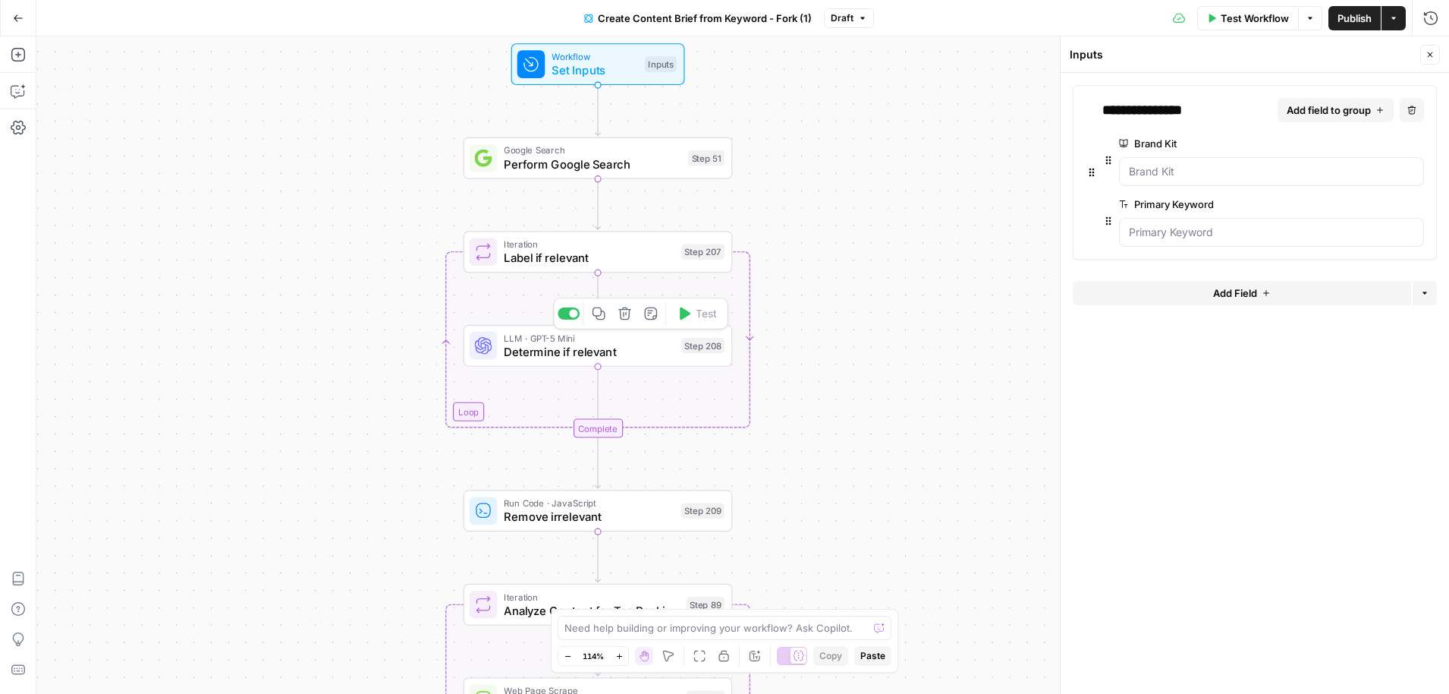
click at [603, 351] on span "Determine if relevant" at bounding box center [589, 351] width 170 height 17
type textarea "Determine if relevant"
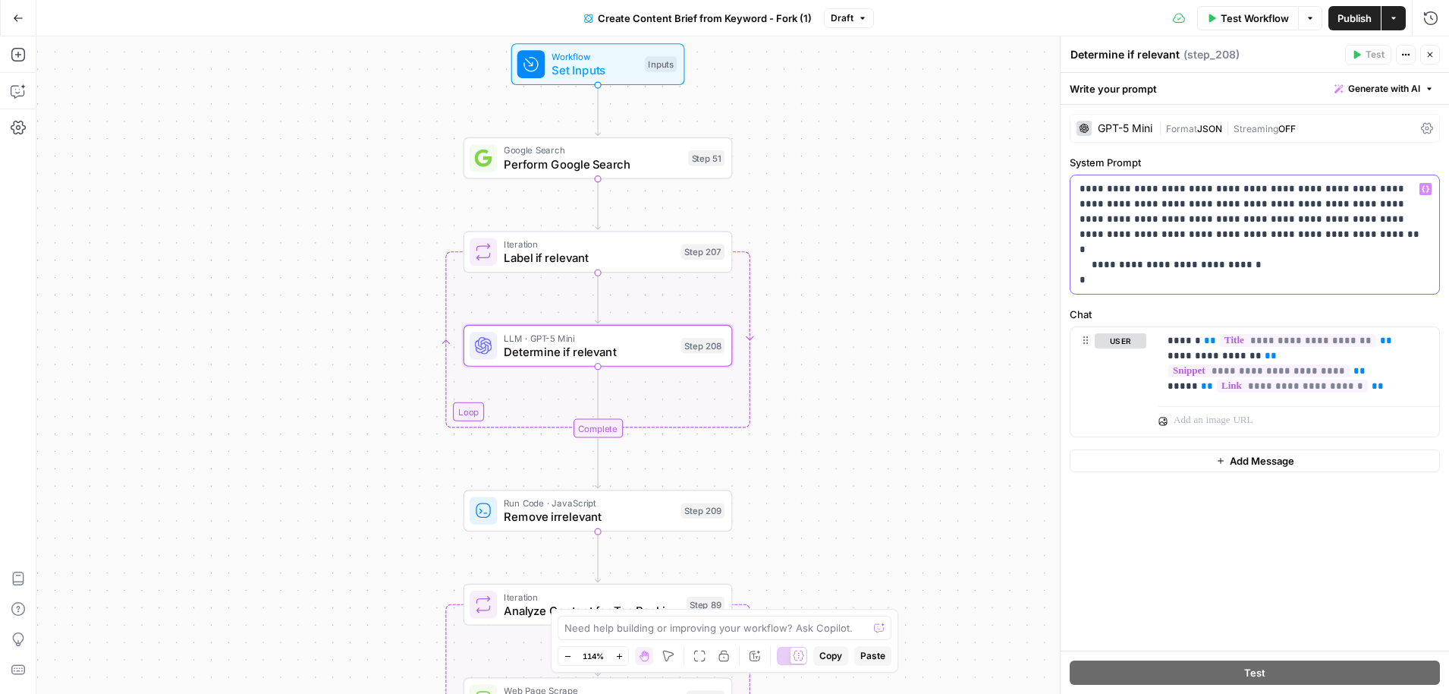
click at [1339, 205] on p "**********" at bounding box center [1255, 234] width 351 height 106
click at [1383, 204] on p "**********" at bounding box center [1255, 234] width 351 height 106
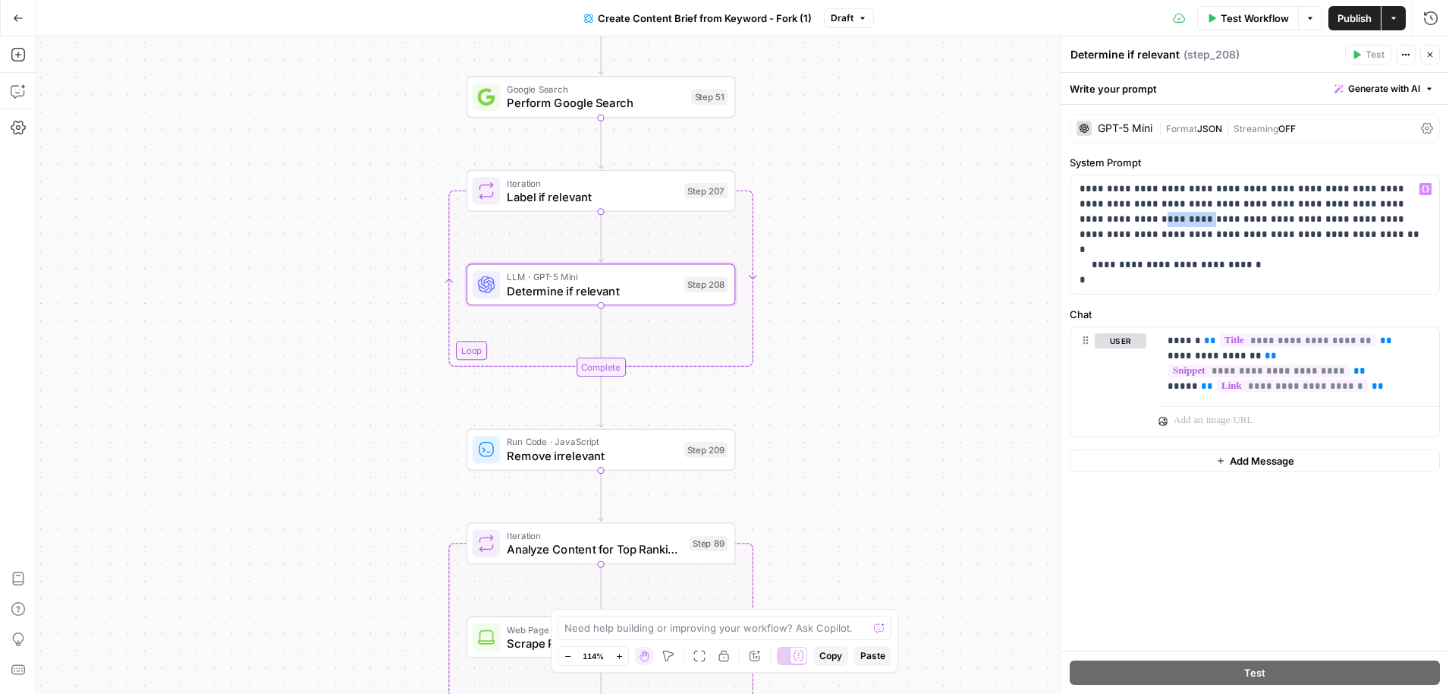
click at [1426, 58] on icon "button" at bounding box center [1430, 54] width 9 height 9
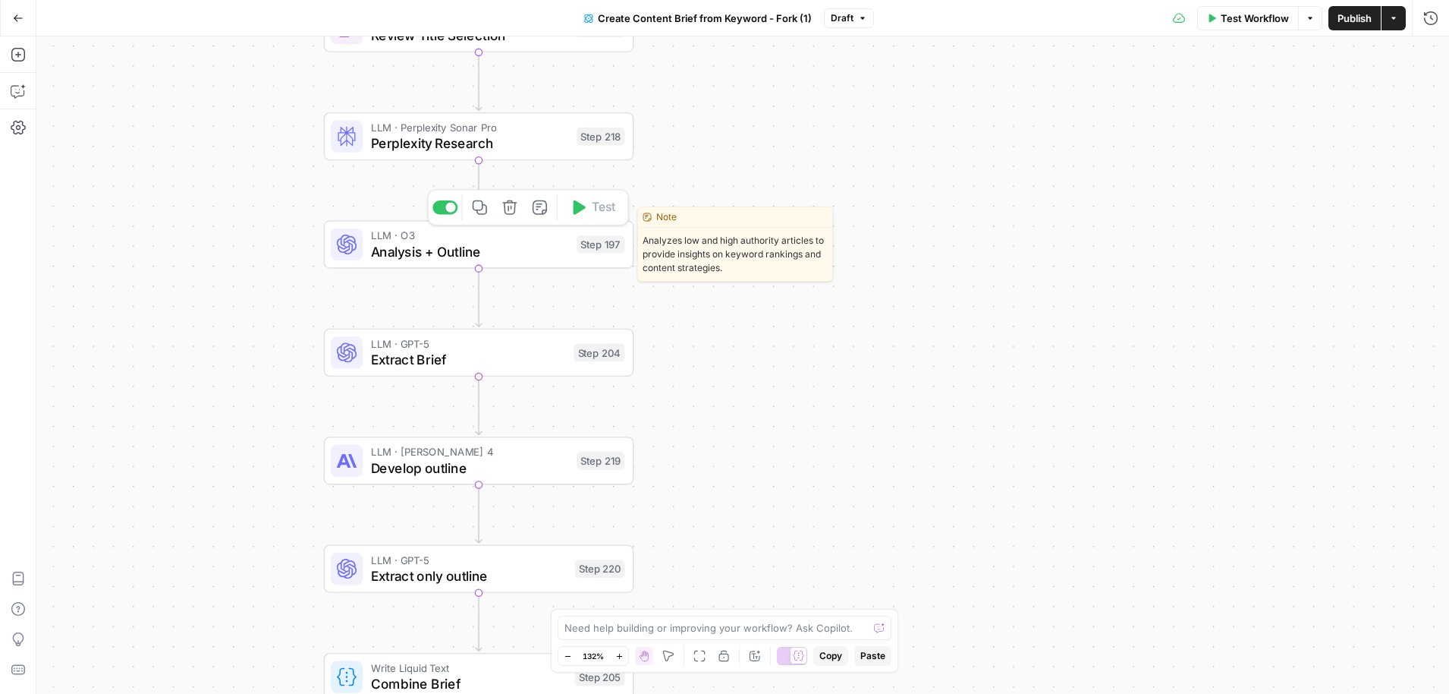
click at [491, 249] on span "Analysis + Outline" at bounding box center [470, 251] width 198 height 20
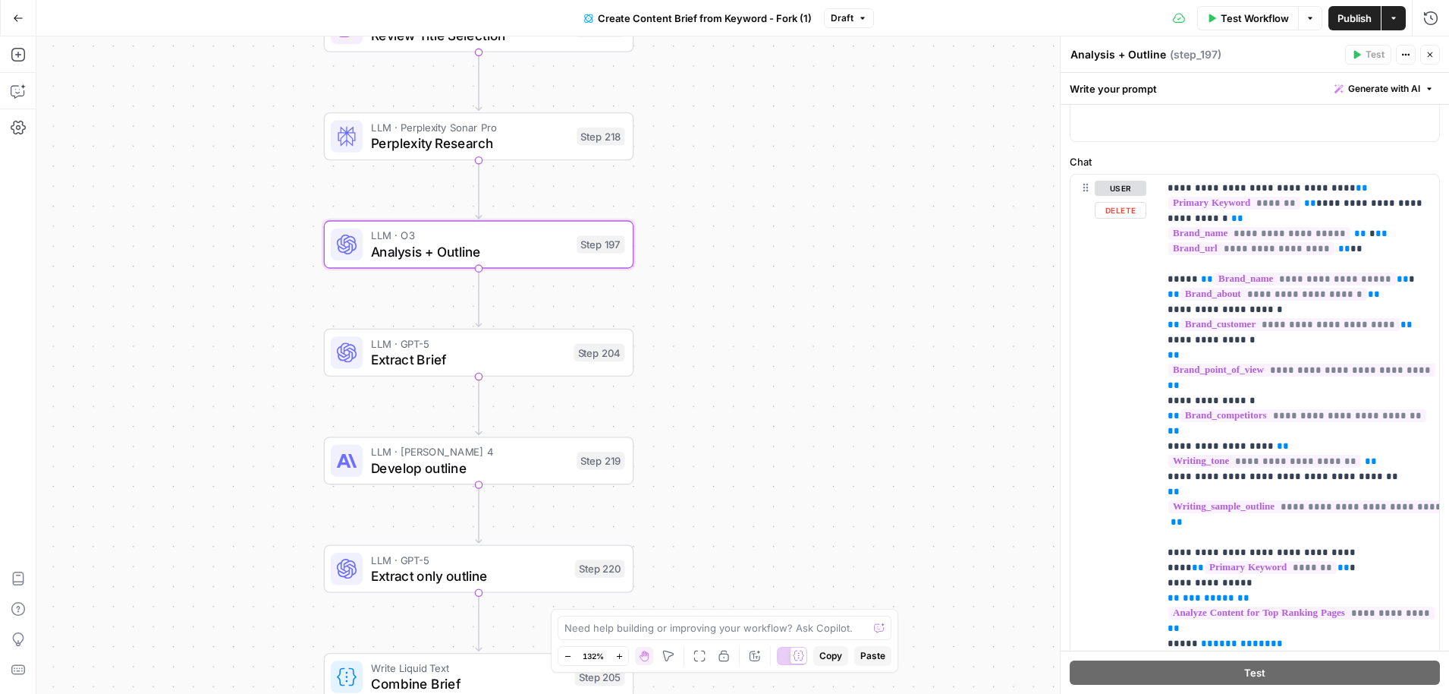
scroll to position [0, 0]
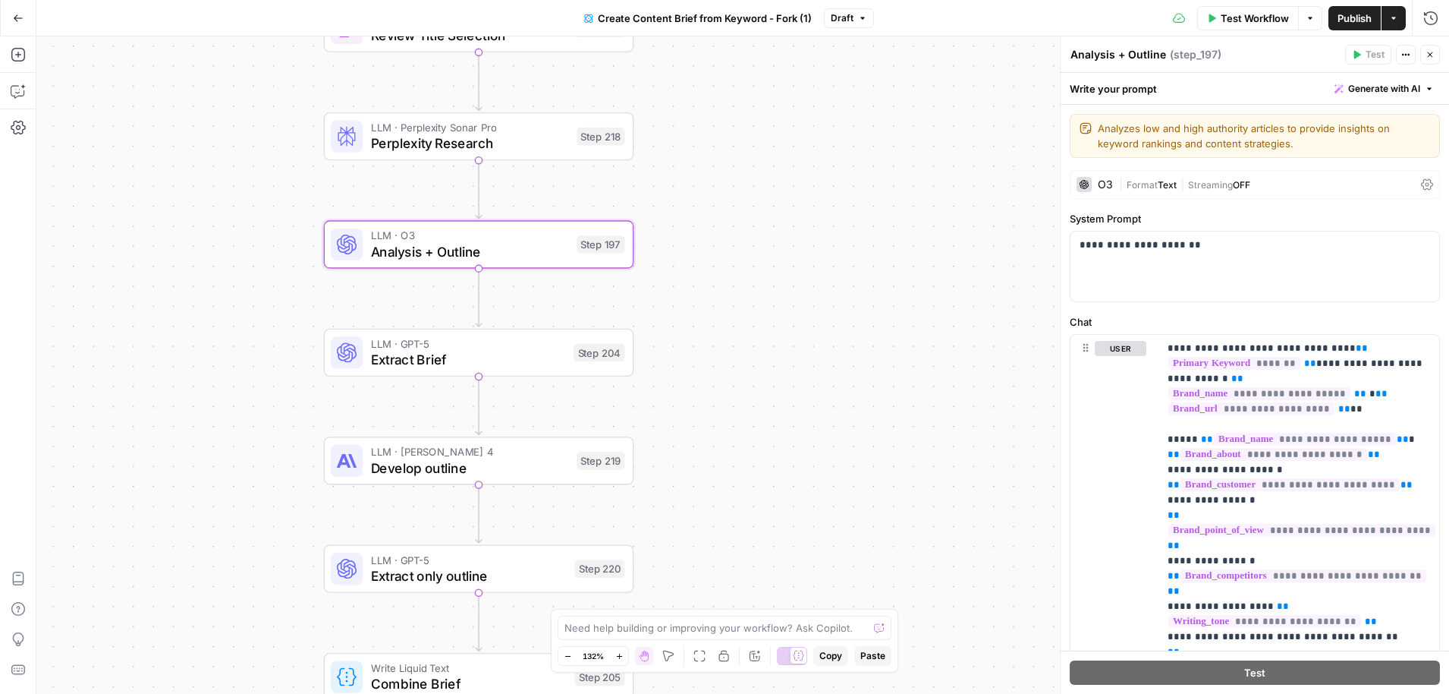
click at [1432, 52] on icon "button" at bounding box center [1430, 54] width 9 height 9
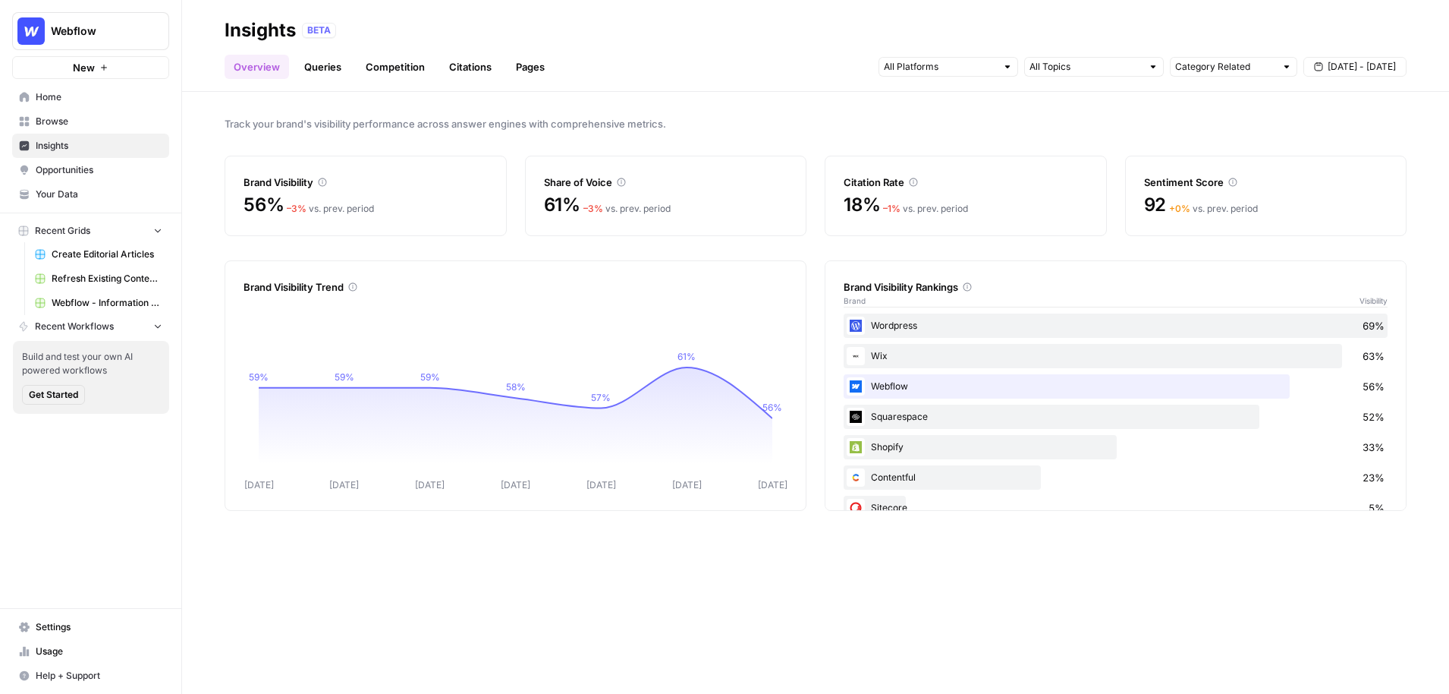
click at [621, 181] on icon at bounding box center [621, 182] width 8 height 8
drag, startPoint x: 961, startPoint y: 288, endPoint x: 846, endPoint y: 291, distance: 114.6
click at [846, 291] on div "Brand Visibility Rankings" at bounding box center [1116, 286] width 544 height 15
click at [1005, 68] on div at bounding box center [1007, 66] width 11 height 11
click at [1340, 67] on span "[DATE] - [DATE]" at bounding box center [1362, 67] width 68 height 14
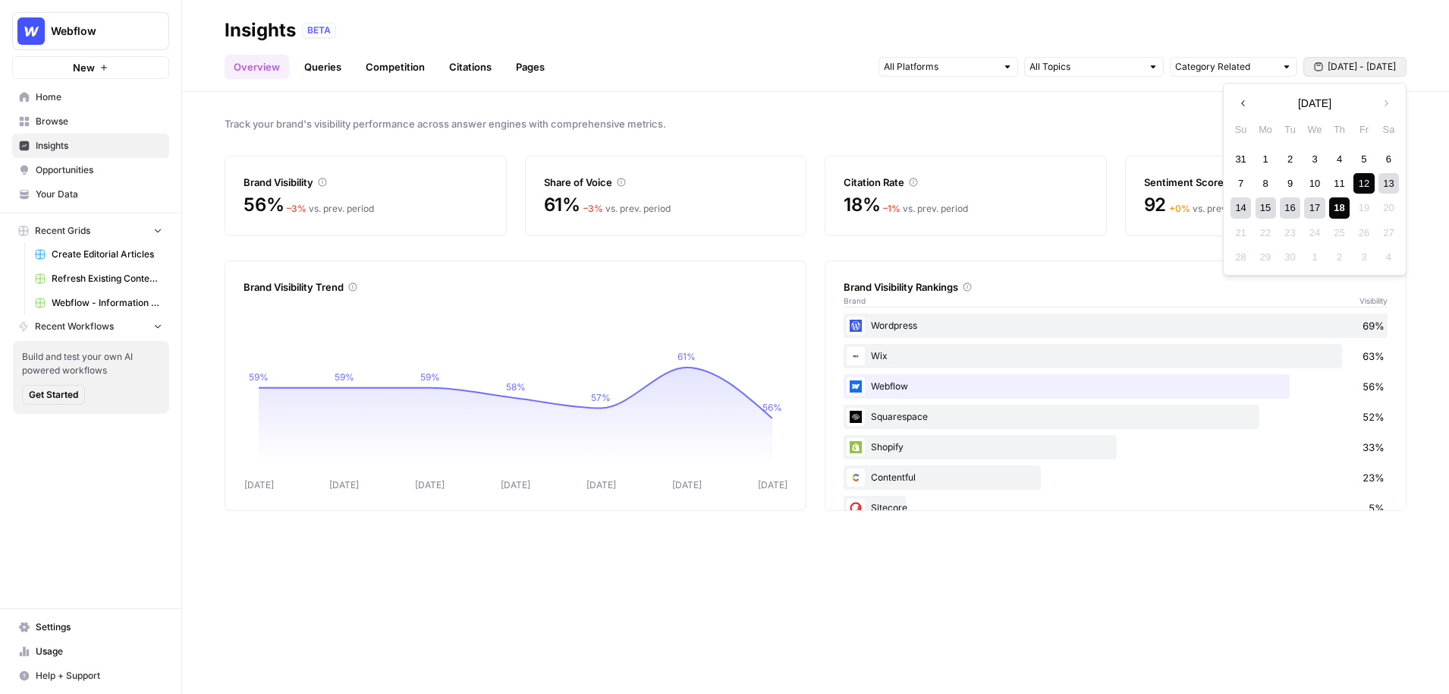
click at [851, 121] on span "Track your brand's visibility performance across answer engines with comprehens…" at bounding box center [816, 123] width 1182 height 15
click at [326, 63] on link "Queries" at bounding box center [322, 67] width 55 height 24
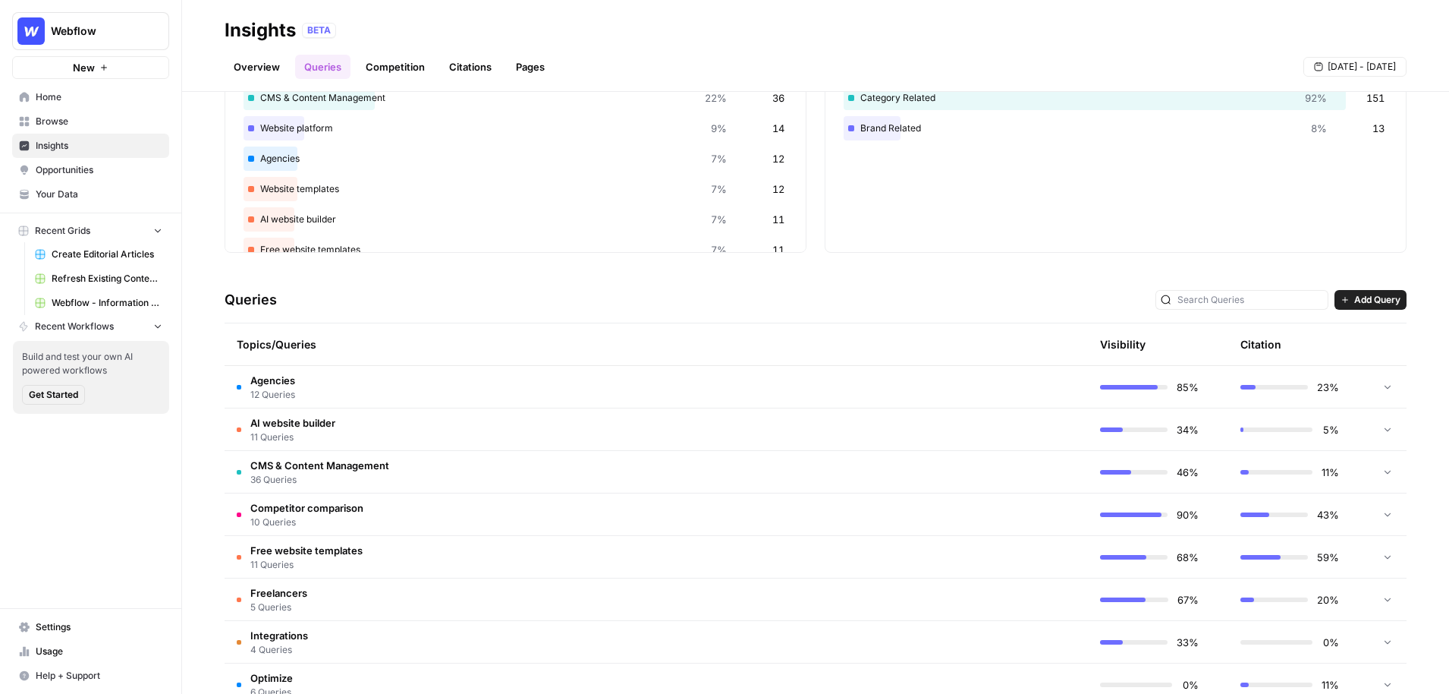
scroll to position [125, 0]
drag, startPoint x: 277, startPoint y: 297, endPoint x: 221, endPoint y: 298, distance: 56.2
click at [221, 298] on div "Explore the topics and queries driving answer engine visibility, with insights …" at bounding box center [815, 393] width 1267 height 602
click at [301, 461] on span "CMS & Content Management" at bounding box center [319, 462] width 139 height 15
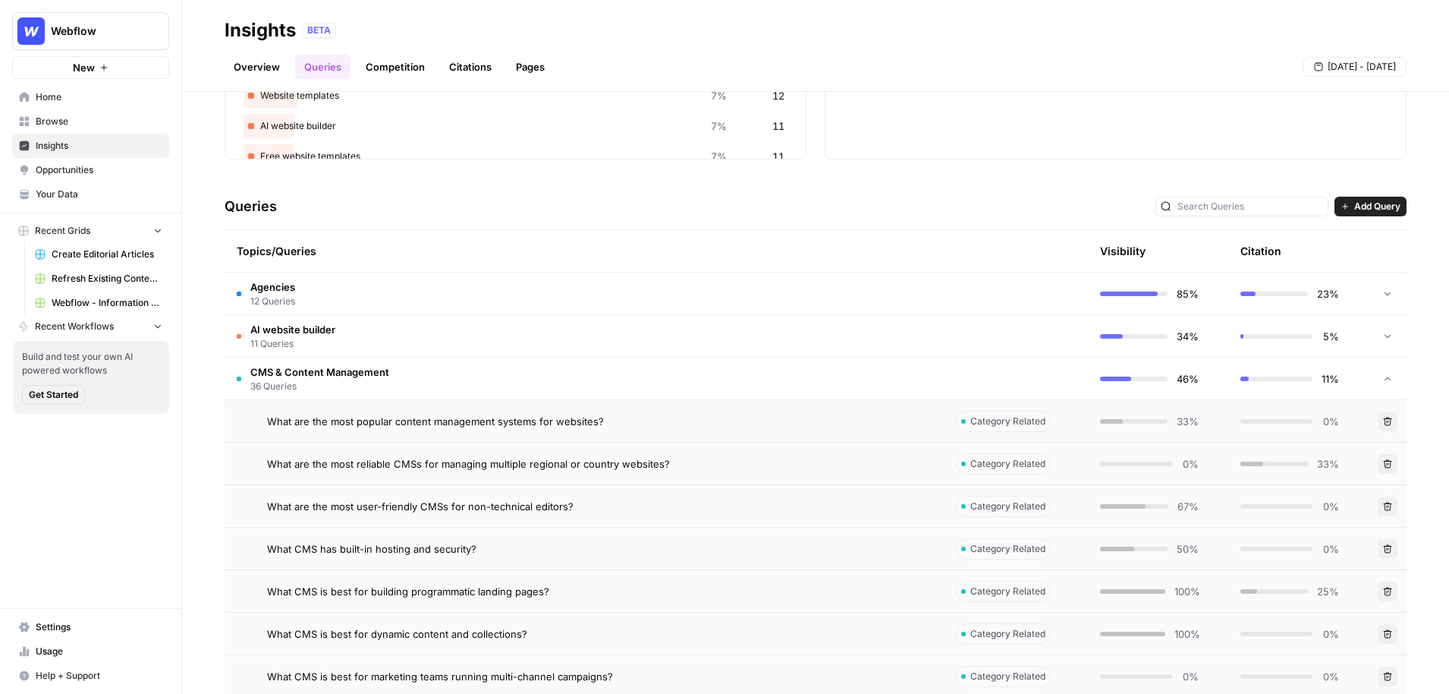
scroll to position [219, 0]
click at [385, 422] on span "What are the most popular content management systems for websites?" at bounding box center [435, 418] width 337 height 15
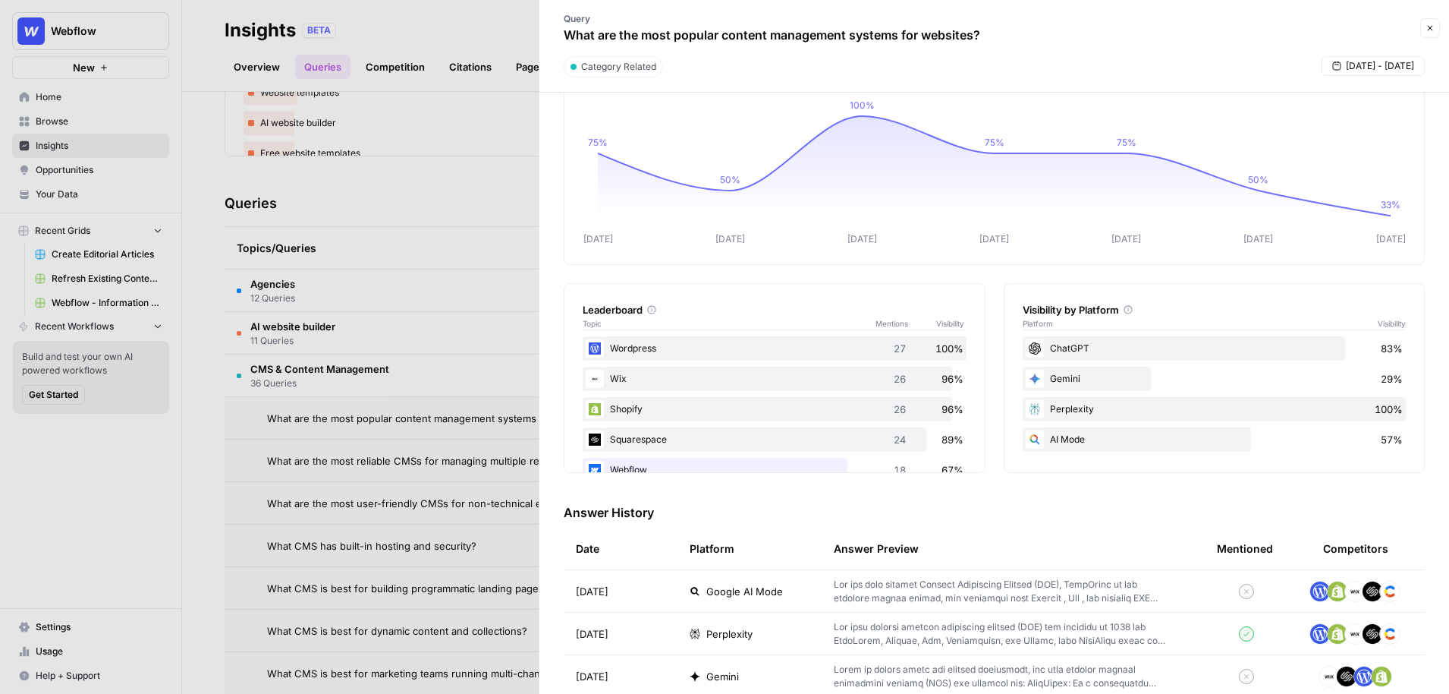
scroll to position [59, 0]
drag, startPoint x: 644, startPoint y: 310, endPoint x: 581, endPoint y: 313, distance: 63.8
click at [581, 313] on div "Leaderboard Topic Mentions Visibility Wordpress 27 100% Wix 26 96% Shopify 26 9…" at bounding box center [775, 376] width 422 height 190
drag, startPoint x: 905, startPoint y: 345, endPoint x: 890, endPoint y: 347, distance: 15.3
click at [890, 347] on div "Wordpress 27 100%" at bounding box center [775, 346] width 384 height 24
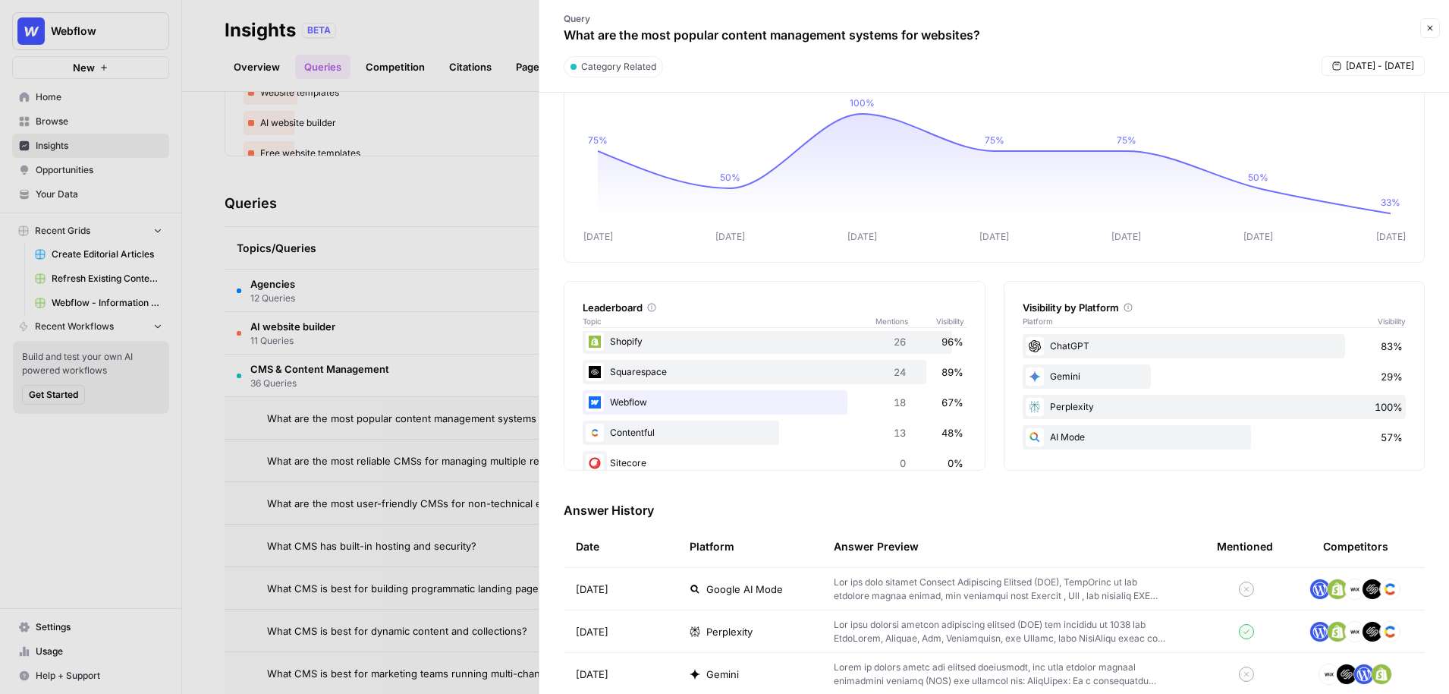
scroll to position [74, 0]
drag, startPoint x: 905, startPoint y: 392, endPoint x: 889, endPoint y: 392, distance: 15.2
click at [889, 392] on div "Webflow 18 67%" at bounding box center [775, 393] width 384 height 24
click at [993, 464] on div "Leaderboard Topic Mentions Visibility Wordpress 27 100% Wix 26 96% Shopify 26 9…" at bounding box center [994, 376] width 861 height 190
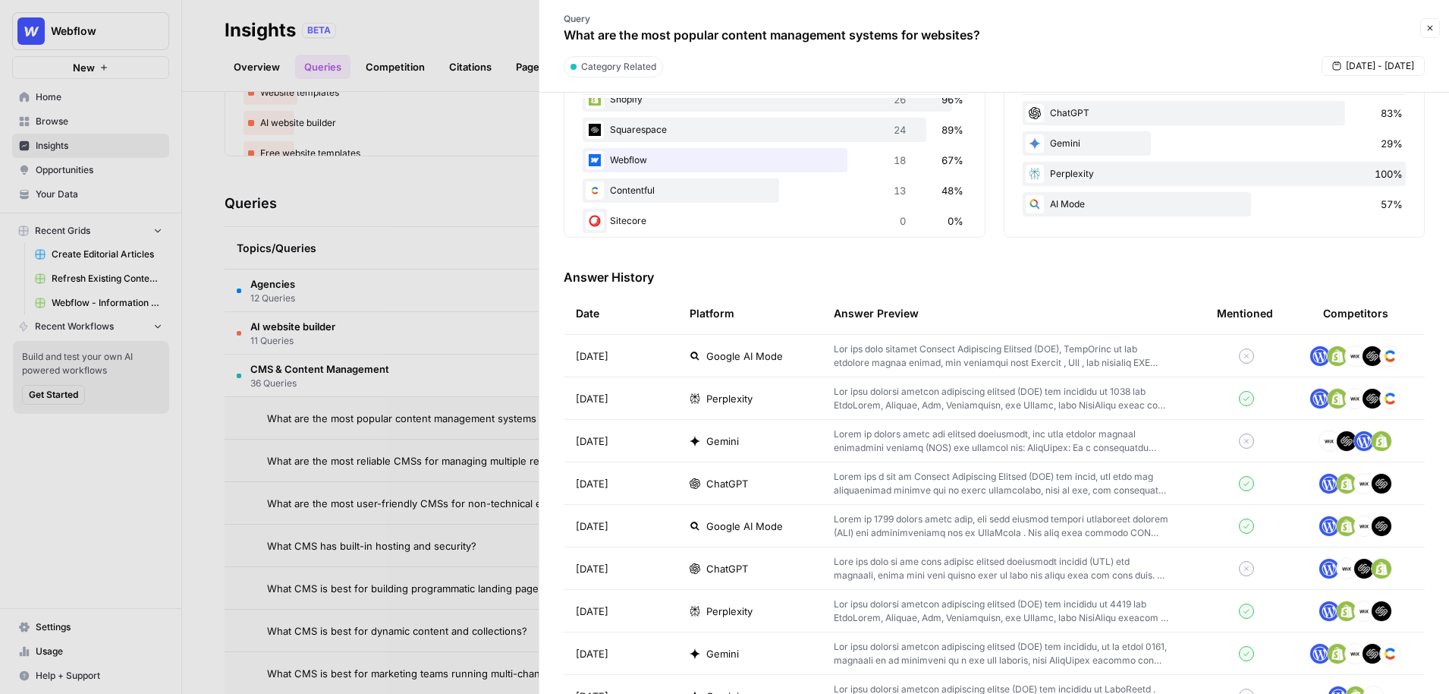
scroll to position [302, 0]
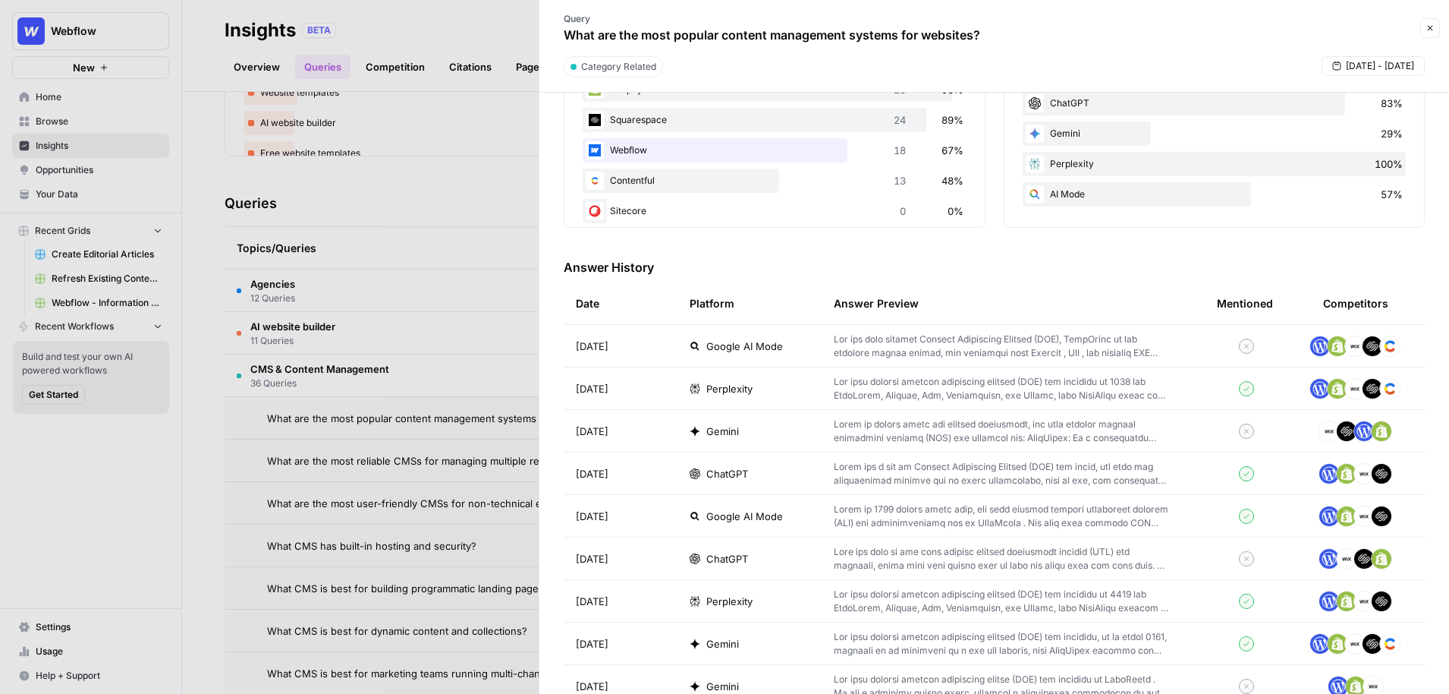
drag, startPoint x: 920, startPoint y: 301, endPoint x: 832, endPoint y: 304, distance: 88.8
click at [832, 304] on th "Answer Preview" at bounding box center [1013, 303] width 383 height 42
click at [1254, 304] on div "Mentioned" at bounding box center [1245, 303] width 56 height 42
click at [1346, 298] on div "Competitors" at bounding box center [1355, 303] width 65 height 15
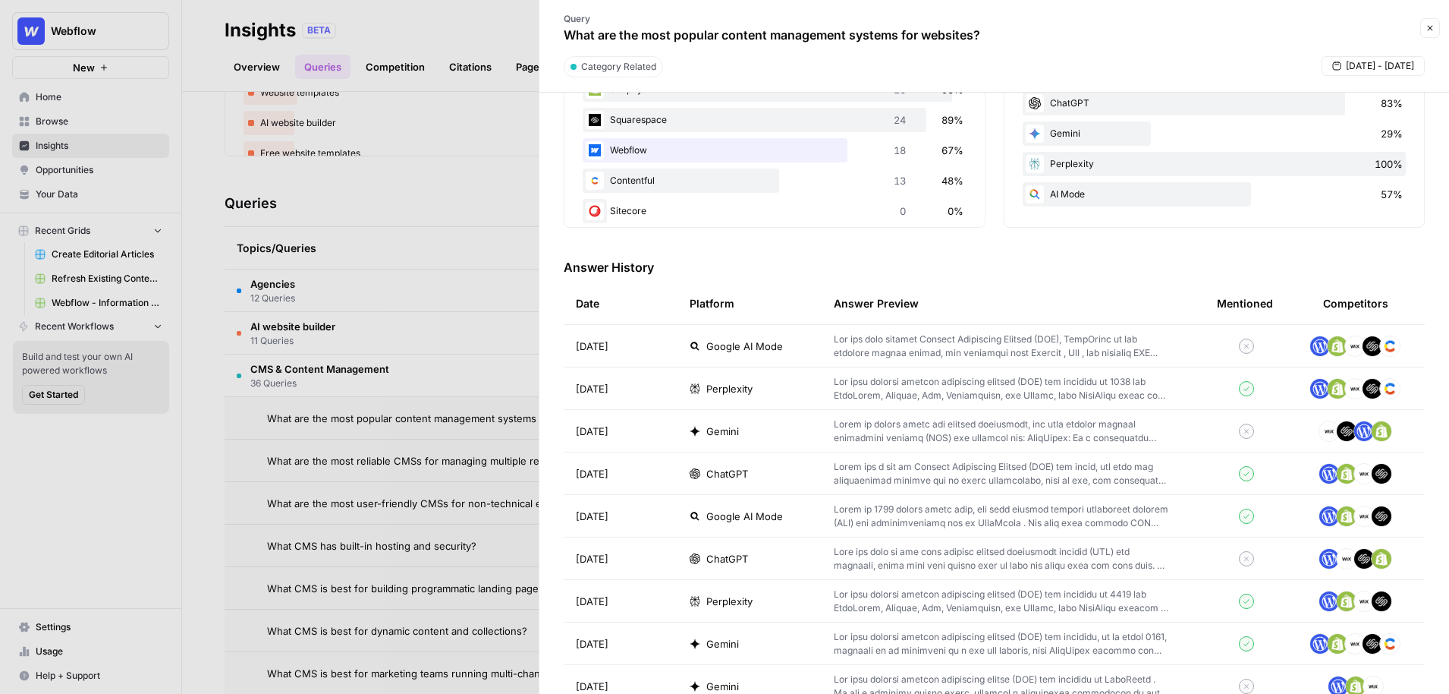
click at [1346, 298] on div "Competitors" at bounding box center [1355, 303] width 65 height 15
click at [736, 562] on span "ChatGPT" at bounding box center [727, 558] width 42 height 15
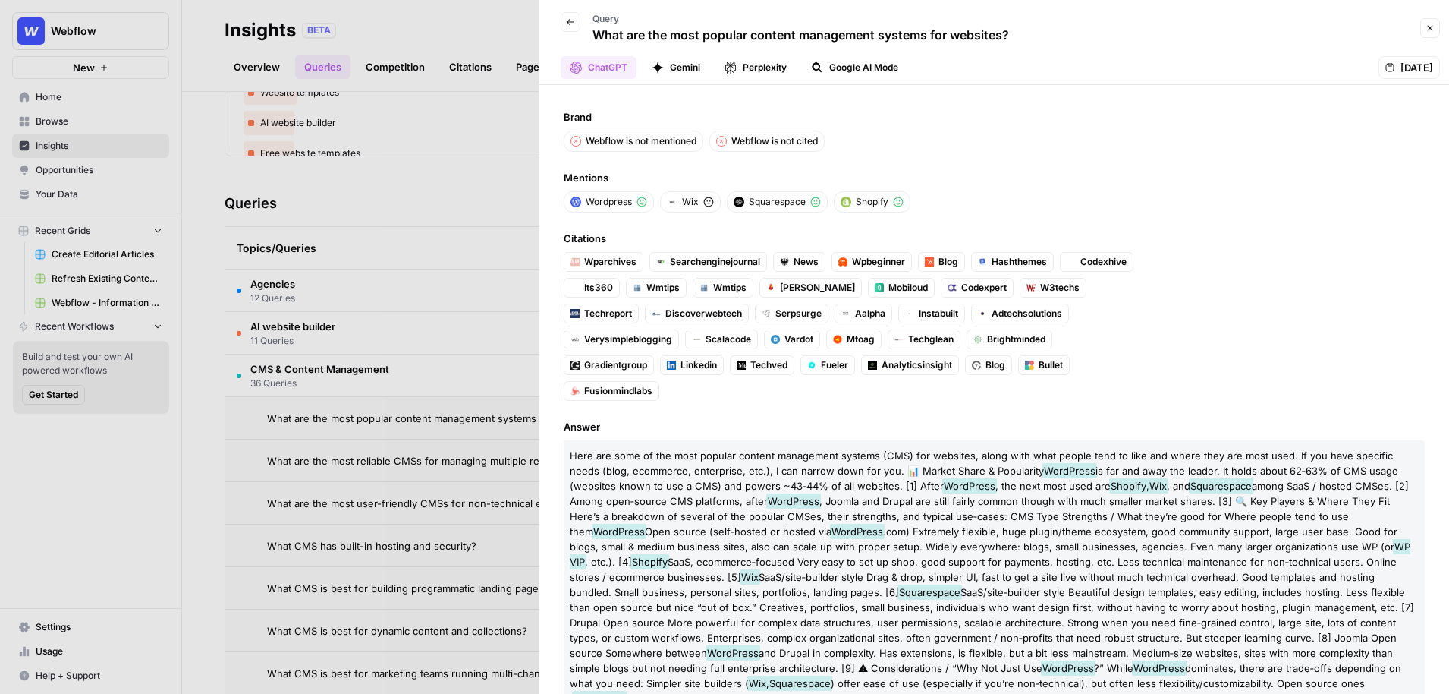
drag, startPoint x: 698, startPoint y: 141, endPoint x: 585, endPoint y: 146, distance: 113.2
click at [586, 146] on p "Webflow is not mentioned" at bounding box center [641, 141] width 111 height 14
drag, startPoint x: 822, startPoint y: 140, endPoint x: 730, endPoint y: 143, distance: 91.9
click at [730, 143] on div "Webflow is not cited" at bounding box center [767, 141] width 115 height 21
click at [1437, 30] on button "Close" at bounding box center [1431, 28] width 20 height 20
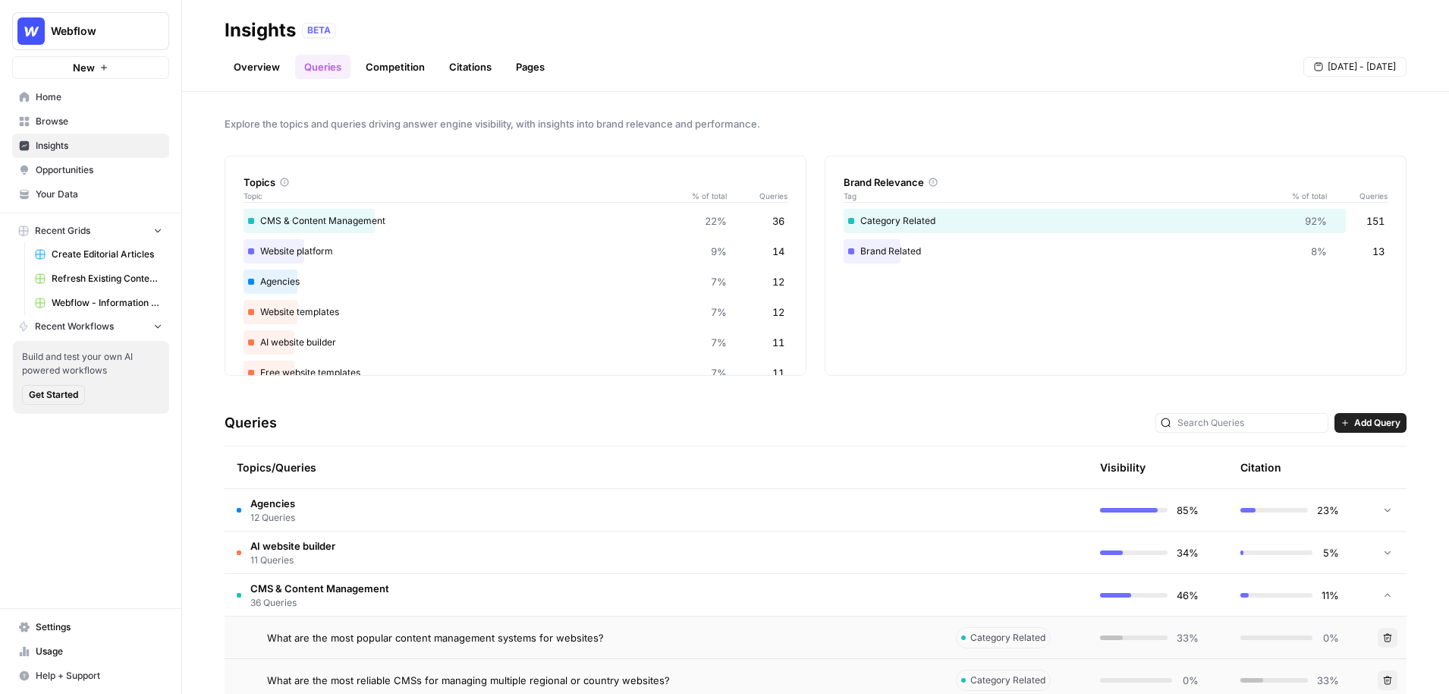
click at [262, 77] on link "Overview" at bounding box center [257, 67] width 65 height 24
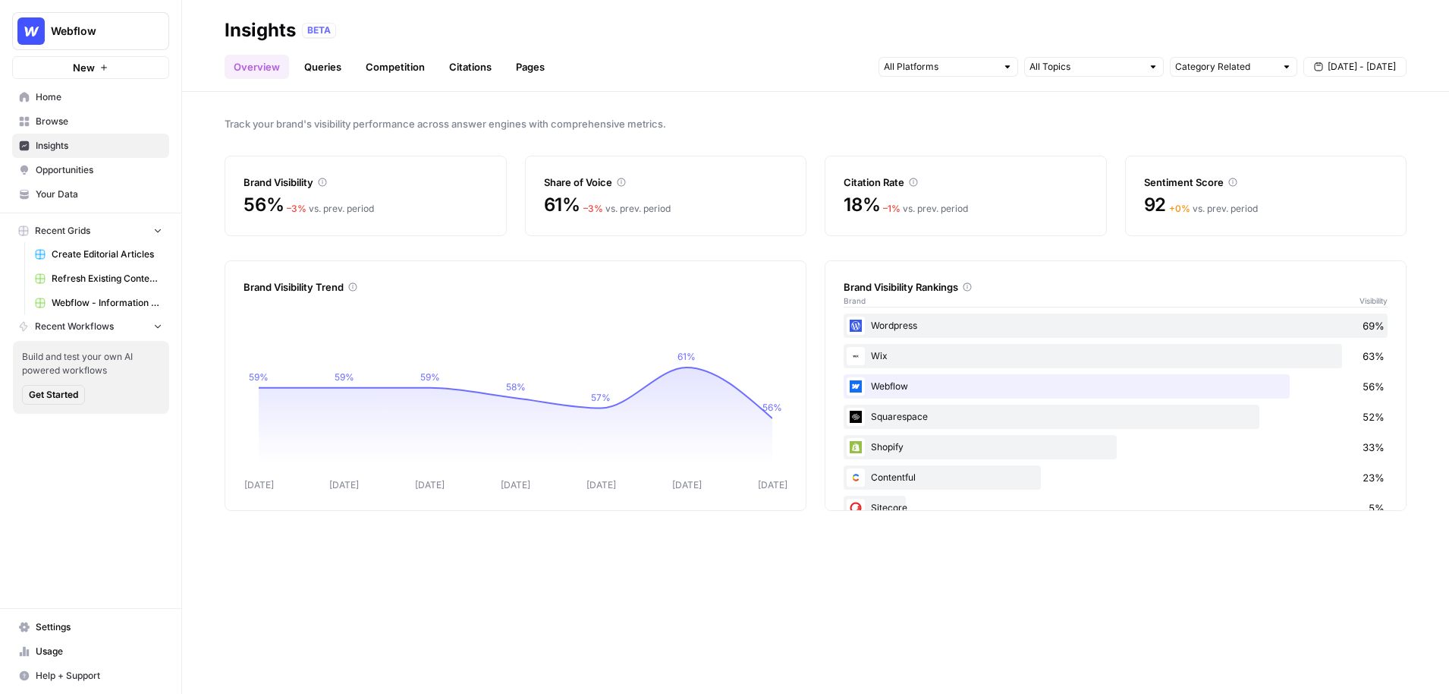
click at [323, 63] on link "Queries" at bounding box center [322, 67] width 55 height 24
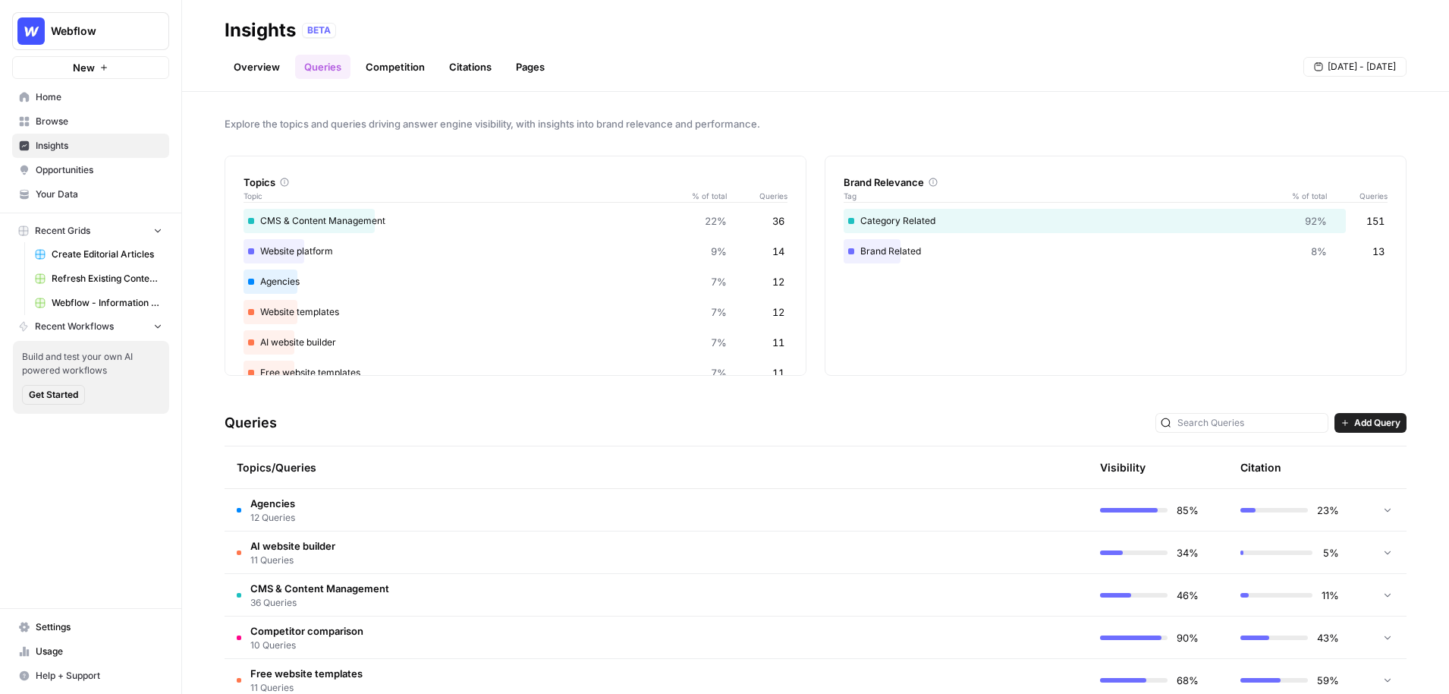
scroll to position [95, 0]
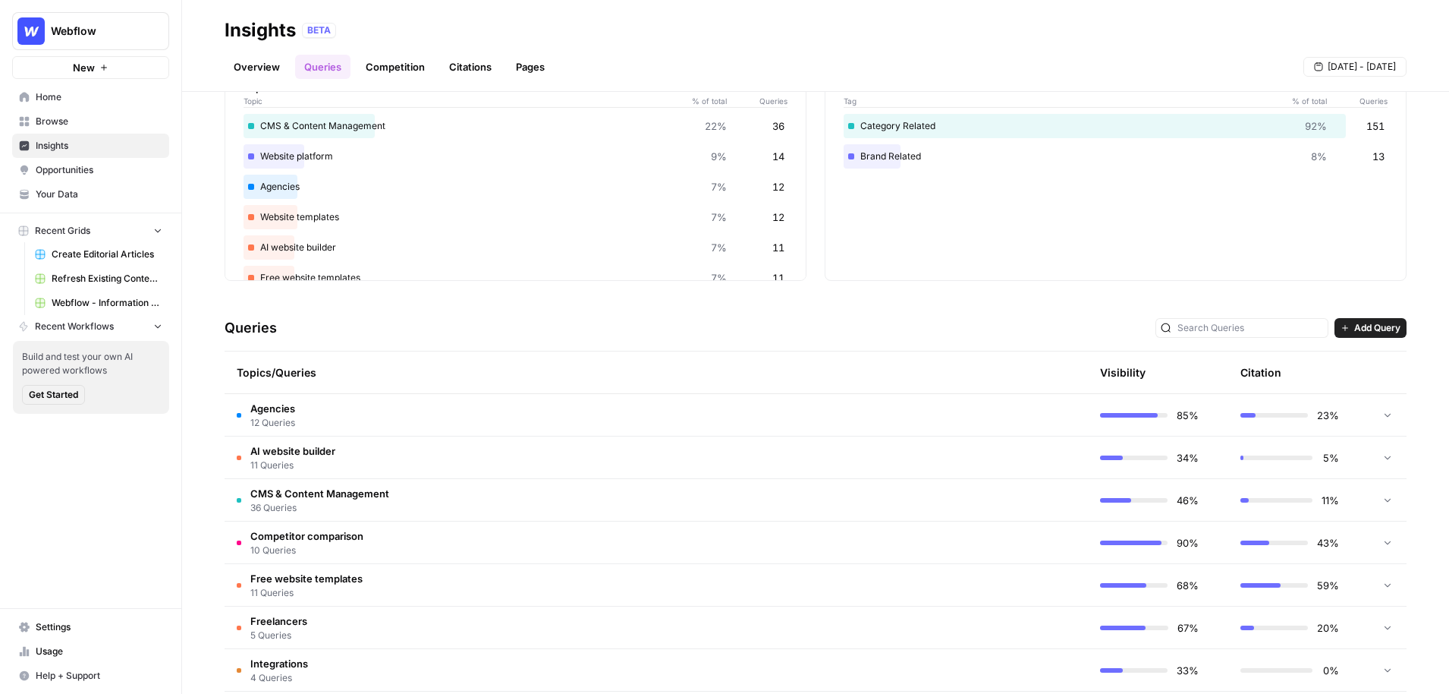
click at [239, 461] on div "AI website builder 11 Queries" at bounding box center [286, 457] width 99 height 29
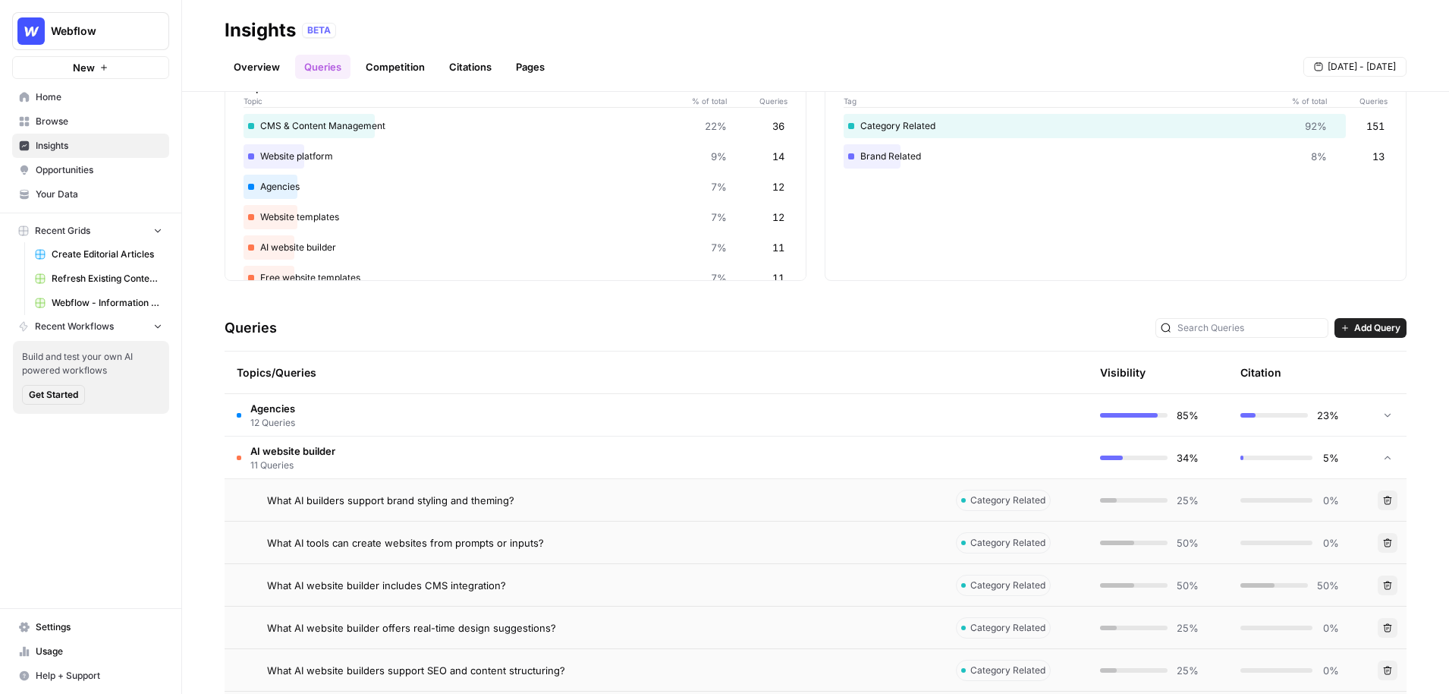
scroll to position [0, 0]
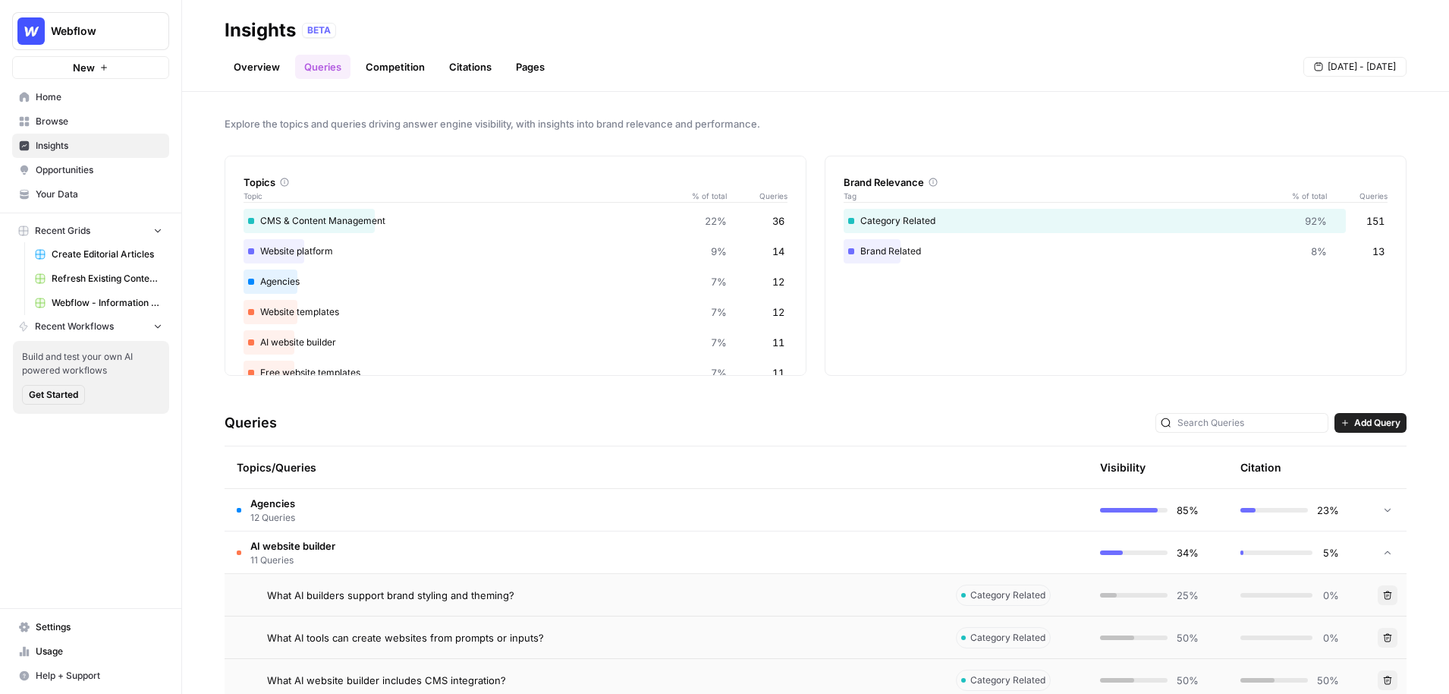
click at [257, 77] on link "Overview" at bounding box center [257, 67] width 65 height 24
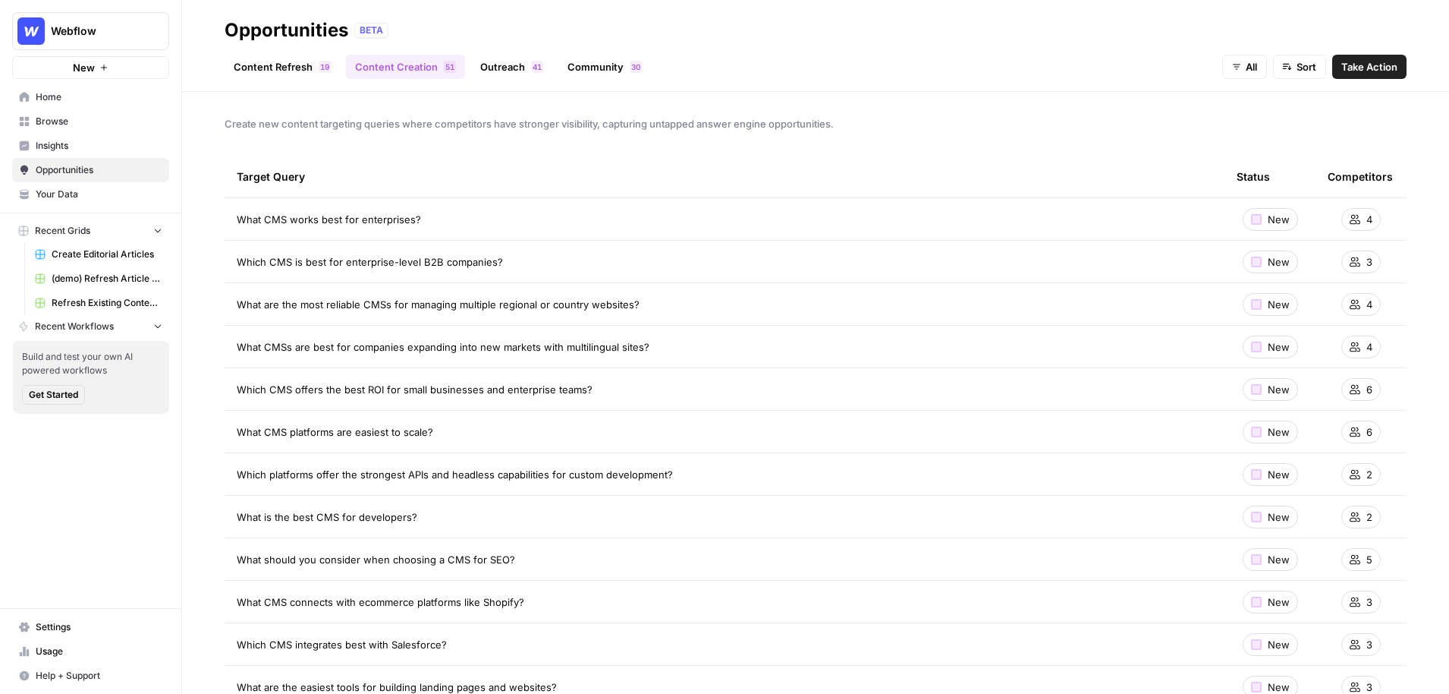
click at [281, 70] on link "Content Refresh 9 1" at bounding box center [282, 67] width 115 height 24
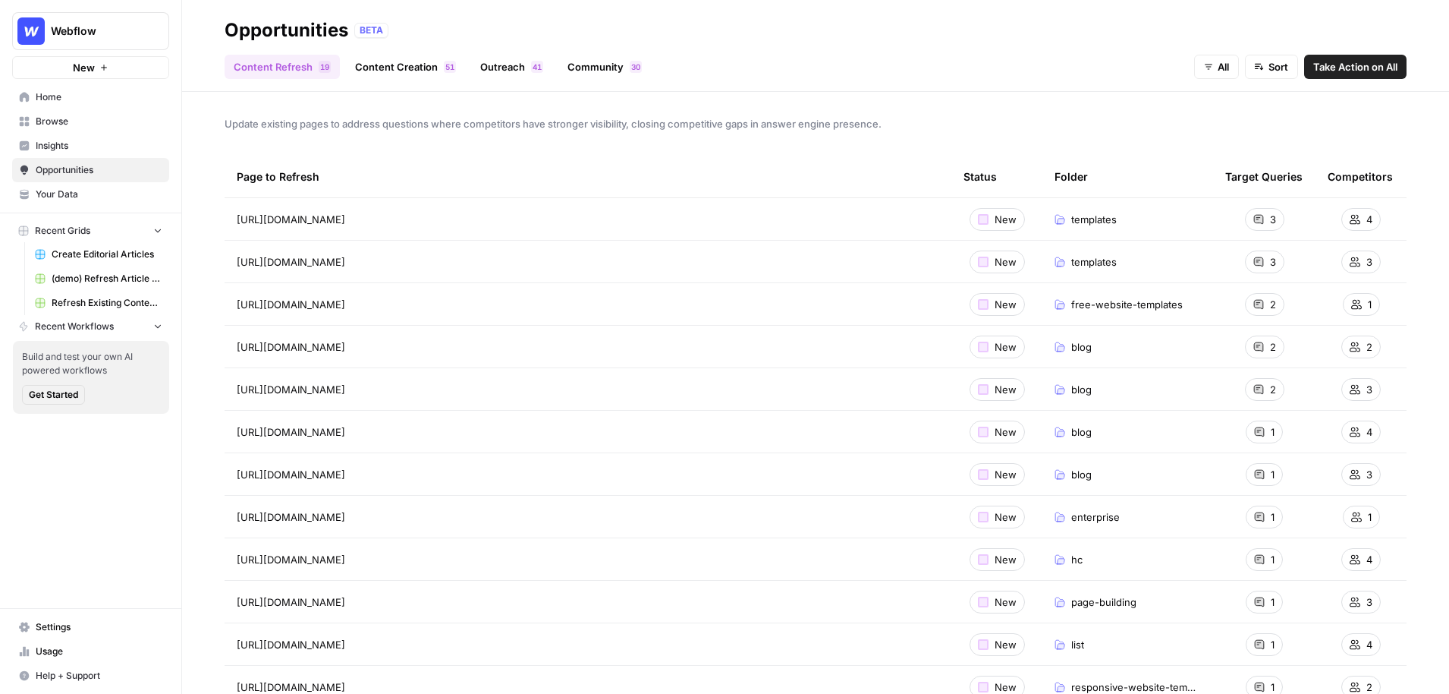
click at [400, 68] on link "Content Creation 1 5" at bounding box center [405, 67] width 119 height 24
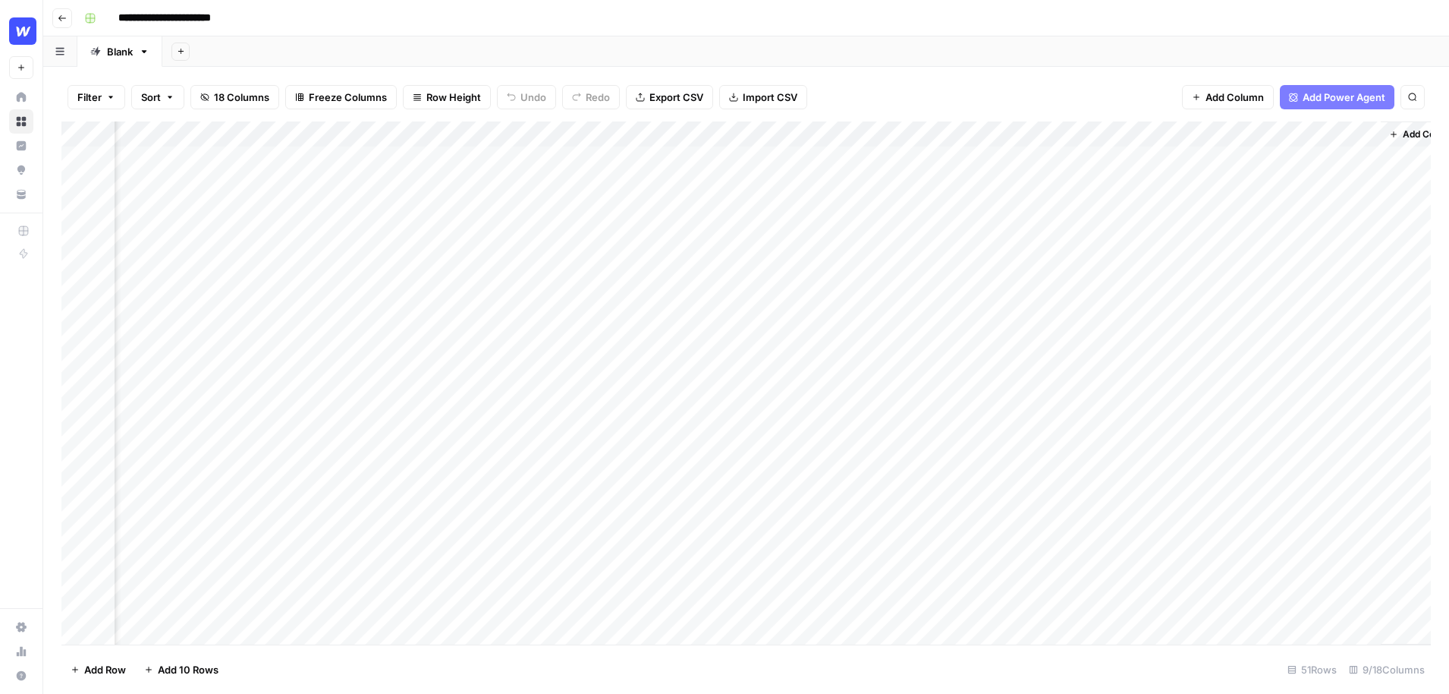
scroll to position [0, 368]
